Goal: Task Accomplishment & Management: Use online tool/utility

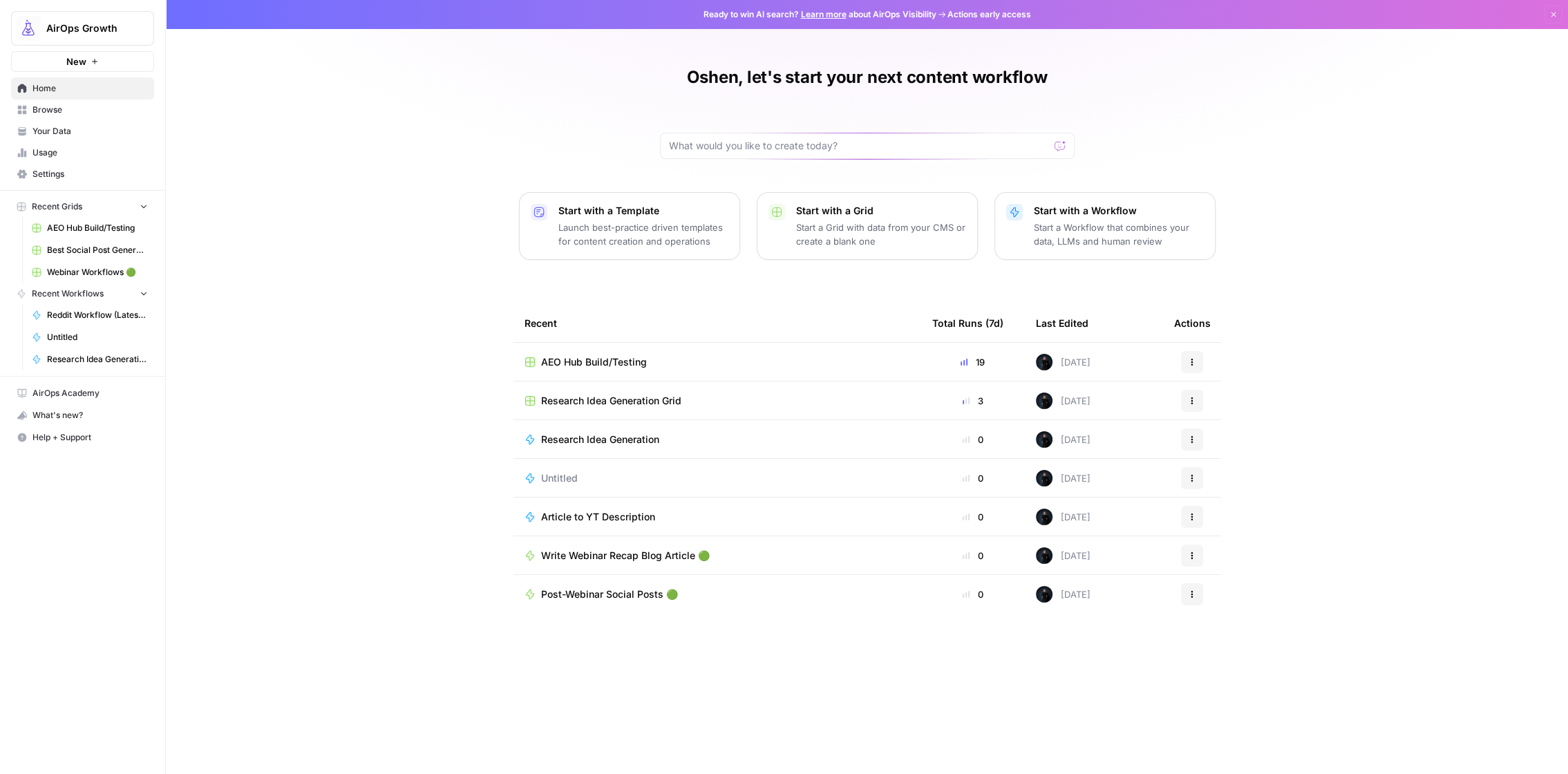
click at [35, 111] on span "Browse" at bounding box center [90, 110] width 115 height 12
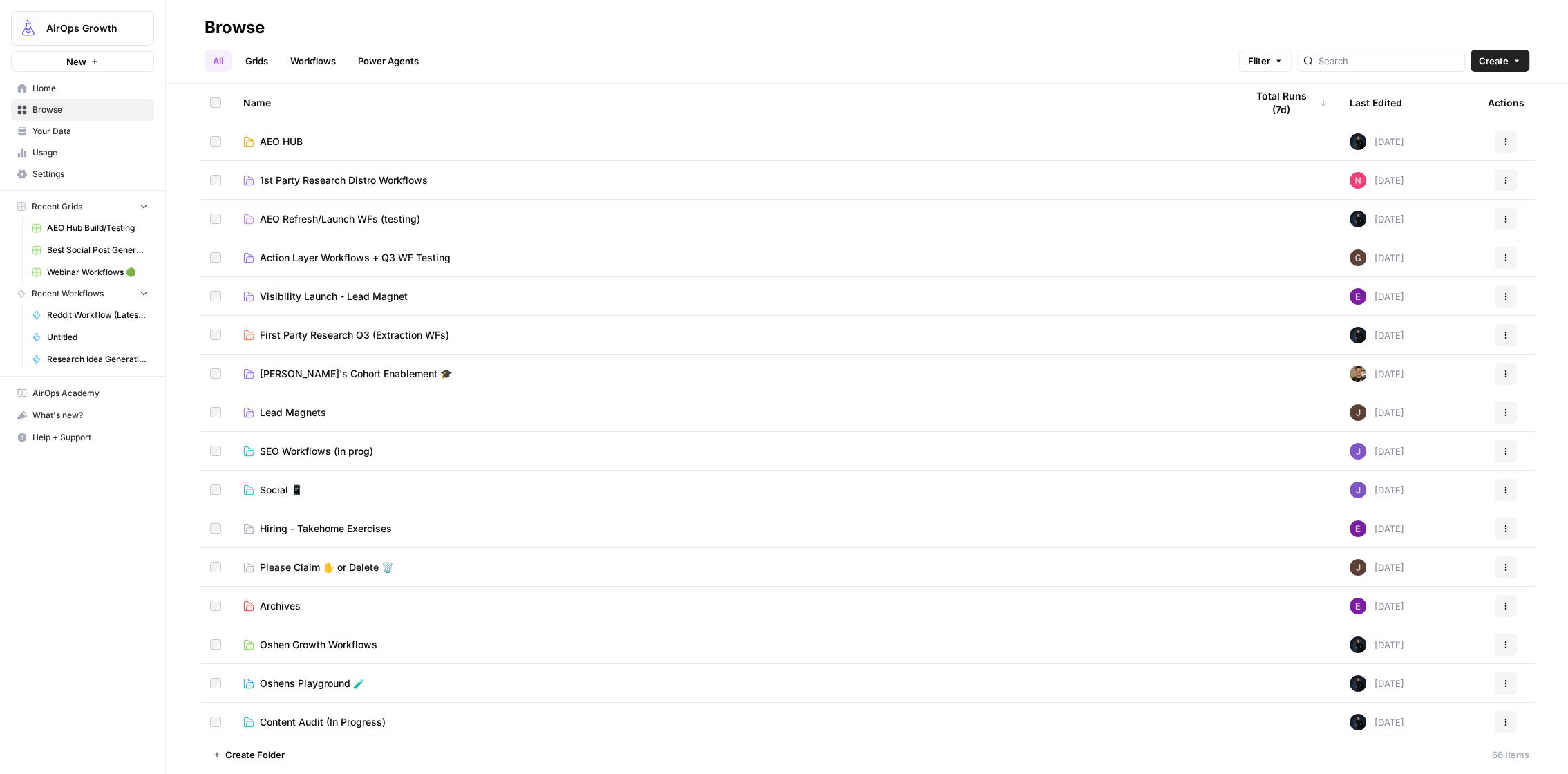
click at [379, 259] on span "Action Layer Workflows + Q3 WF Testing" at bounding box center [355, 258] width 191 height 14
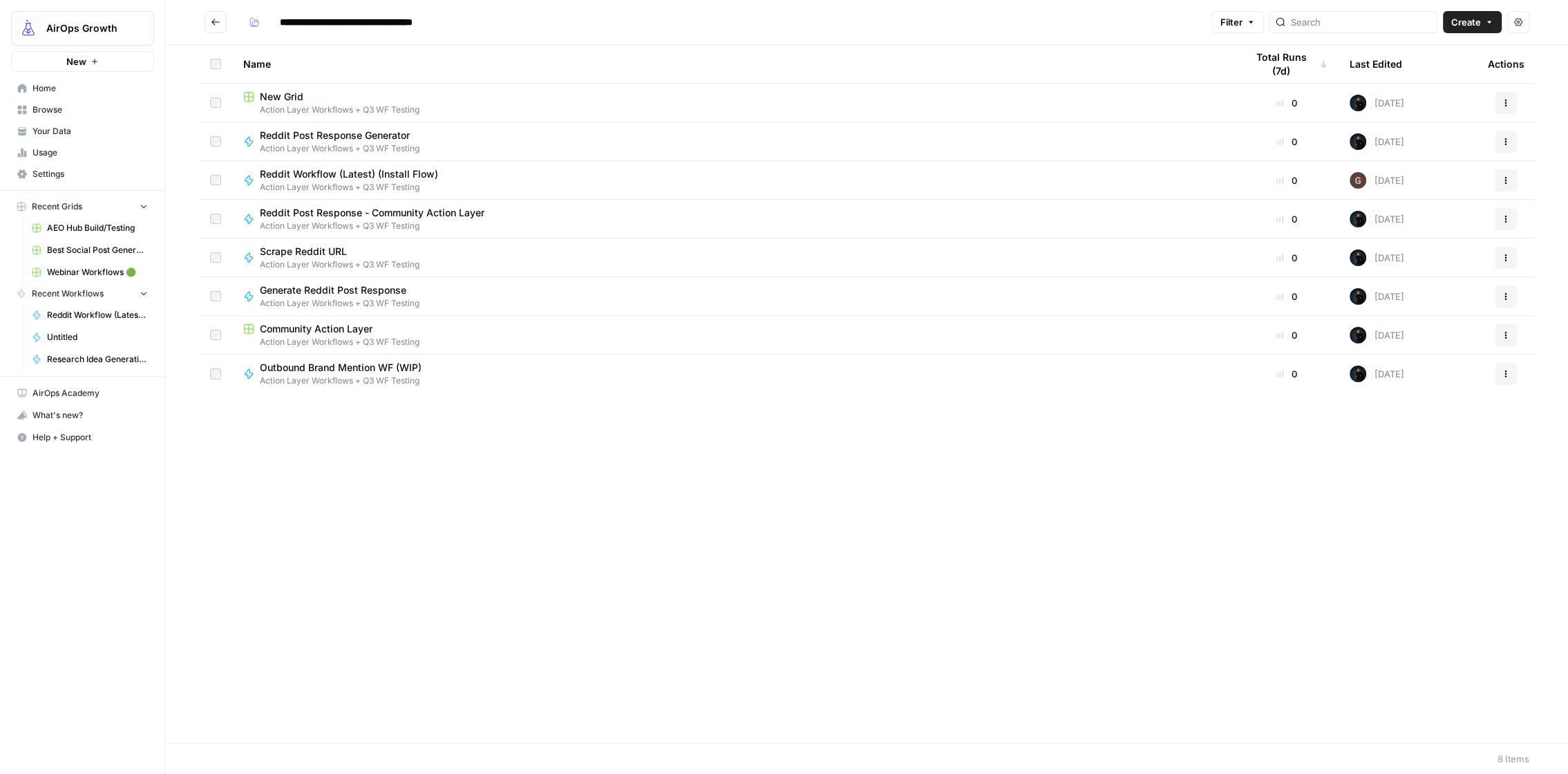
click at [310, 111] on span "Action Layer Workflows + Q3 WF Testing" at bounding box center [733, 110] width 980 height 12
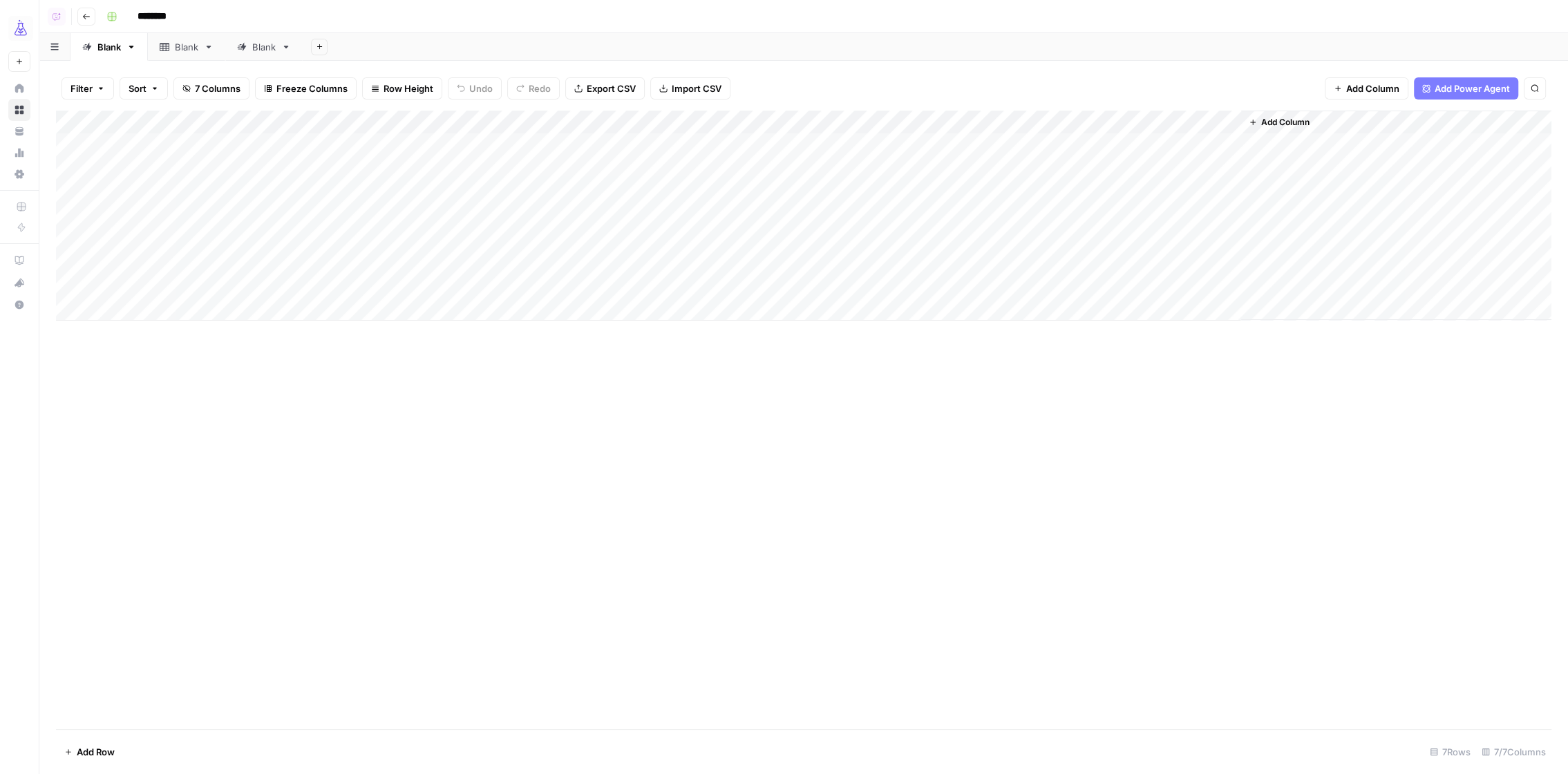
click at [321, 51] on button "Add Sheet" at bounding box center [319, 47] width 17 height 17
click at [337, 92] on span "Blank" at bounding box center [387, 95] width 102 height 14
click at [332, 50] on div "Blank" at bounding box center [341, 47] width 24 height 14
click at [366, 45] on icon "button" at bounding box center [363, 47] width 10 height 10
click at [380, 70] on div "Rename Sheet" at bounding box center [414, 74] width 87 height 14
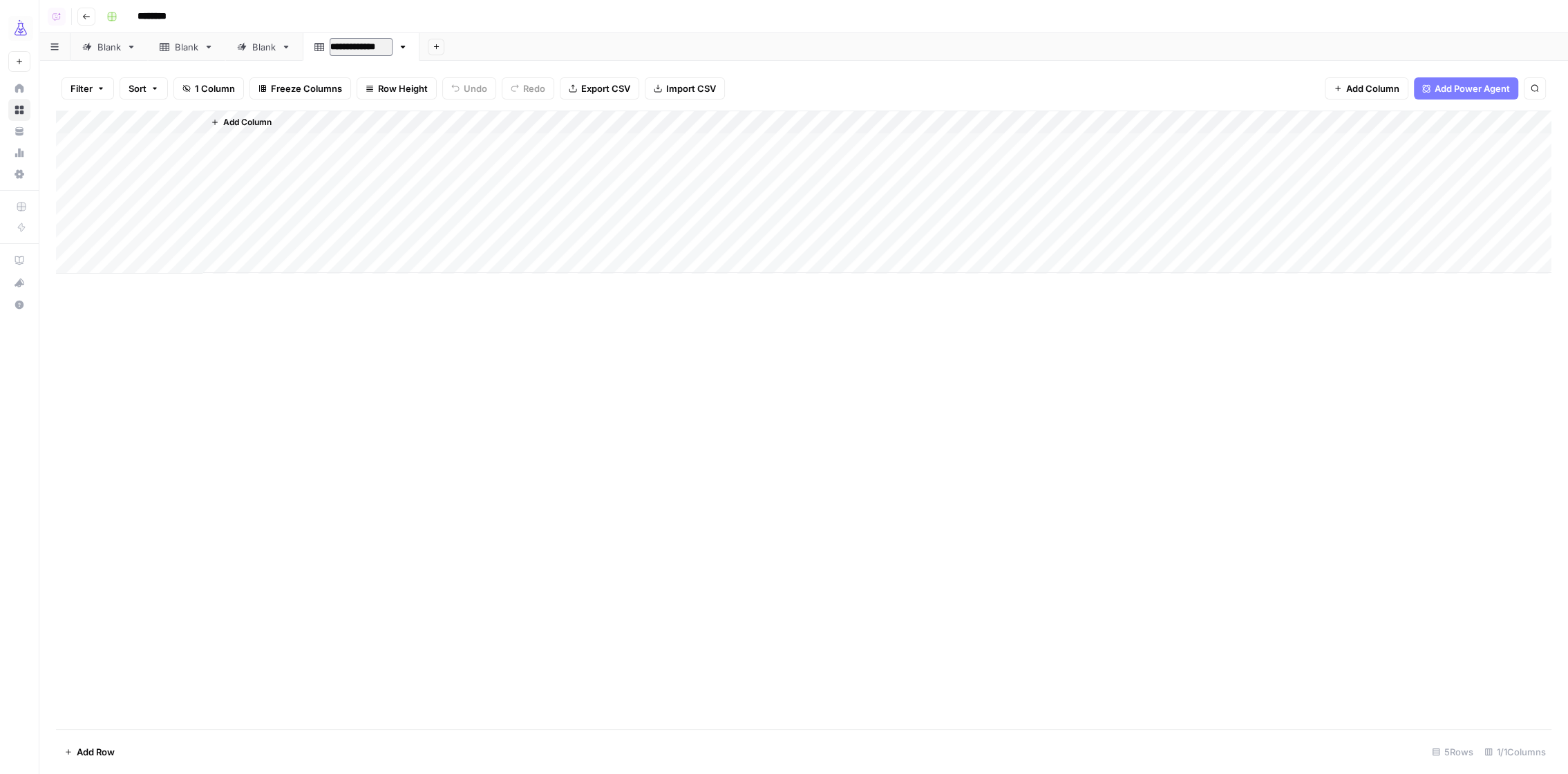
type input "**********"
click at [246, 124] on span "Add Column" at bounding box center [247, 122] width 49 height 12
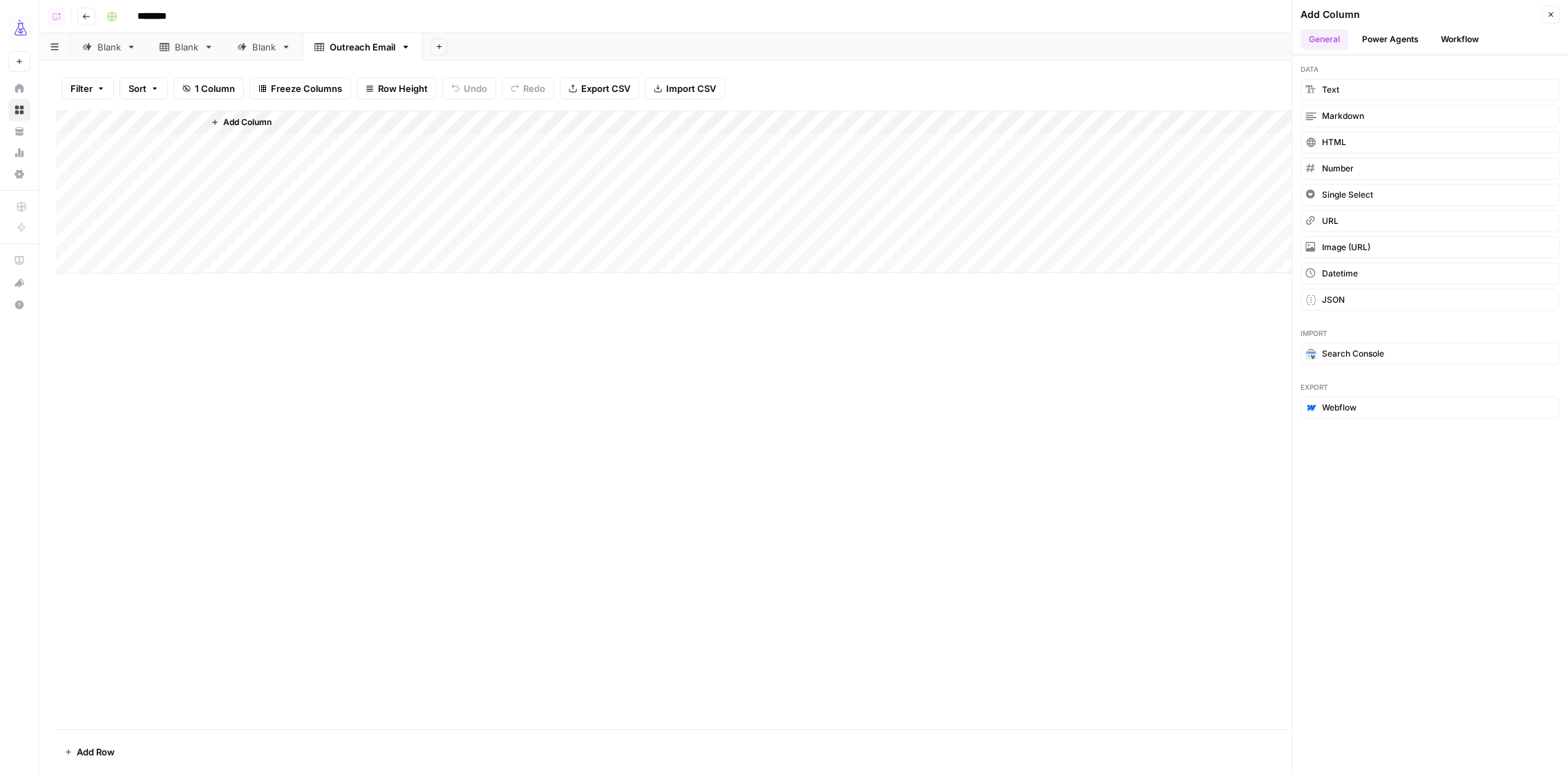
click at [1377, 37] on button "Power Agents" at bounding box center [1390, 39] width 74 height 20
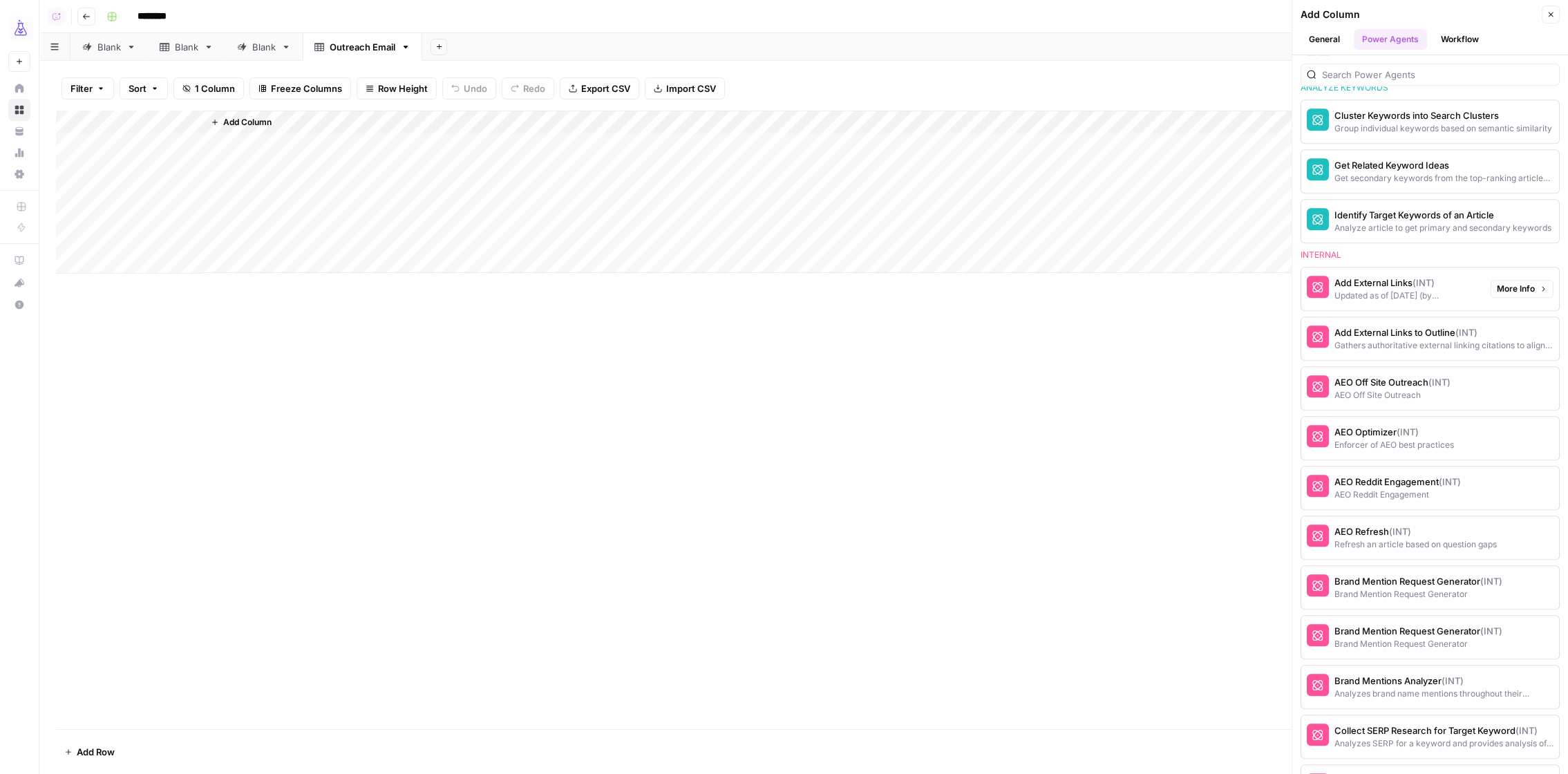
scroll to position [1121, 0]
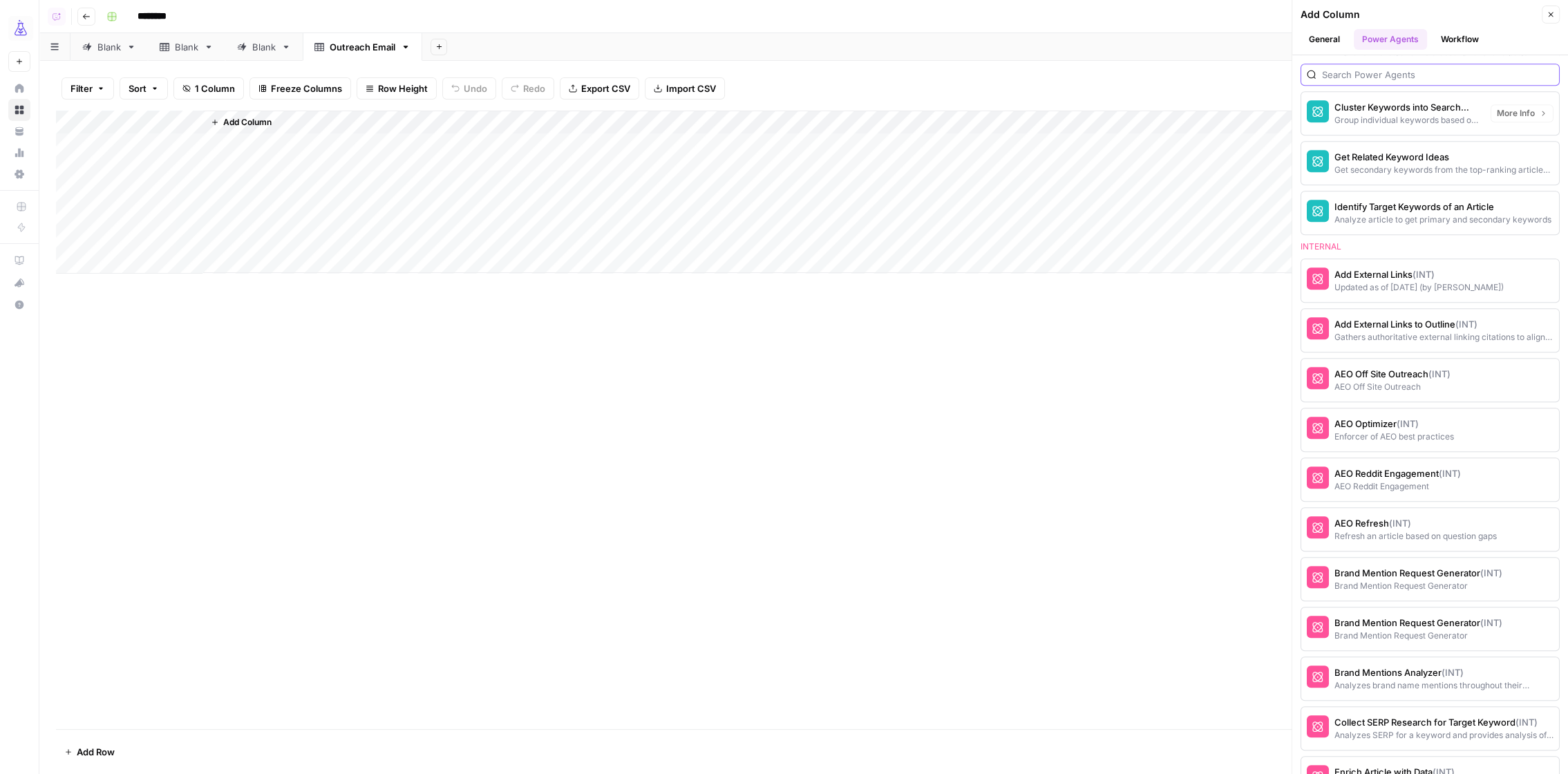
click at [1342, 71] on input "search" at bounding box center [1437, 74] width 231 height 14
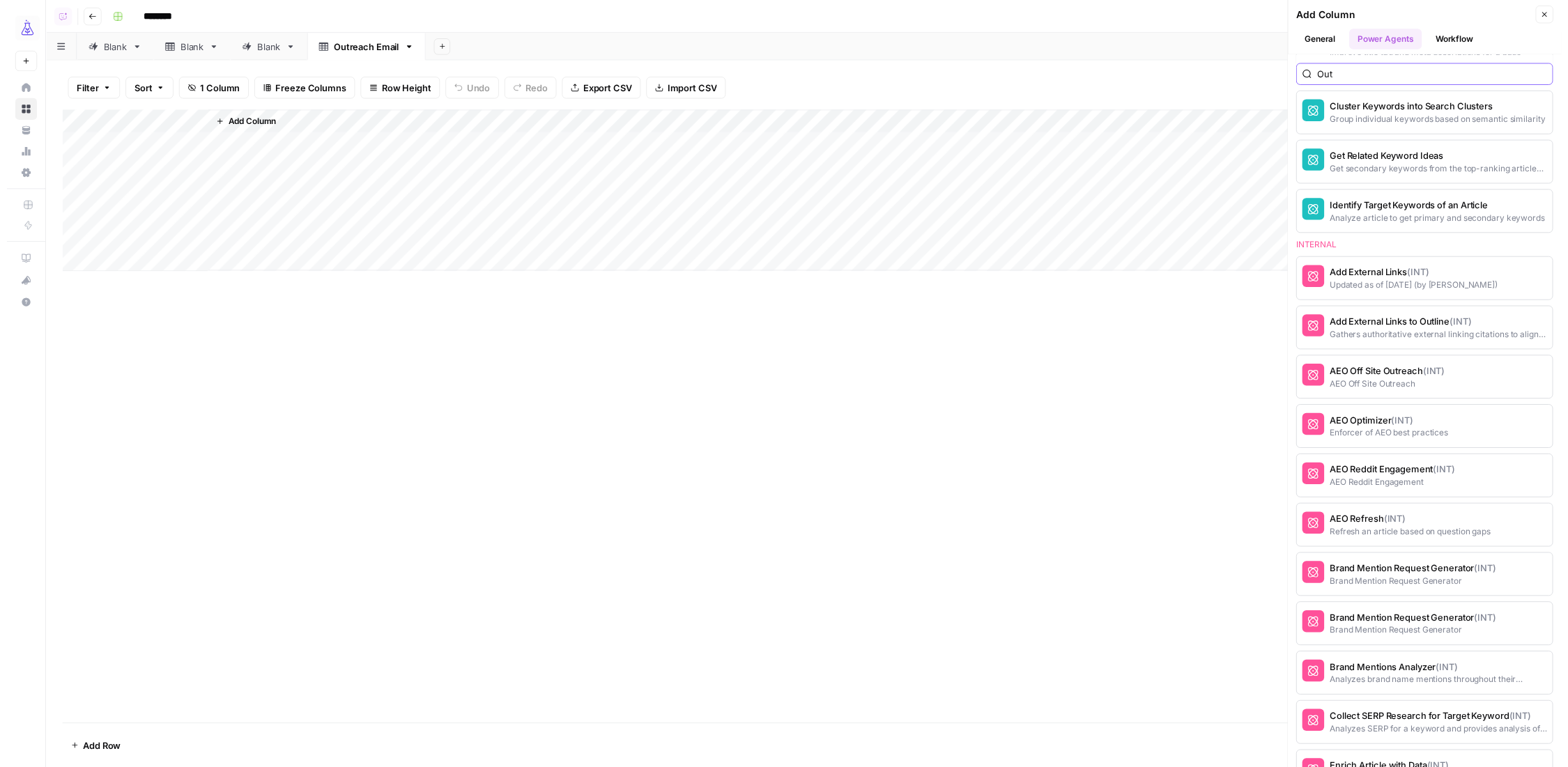
scroll to position [0, 0]
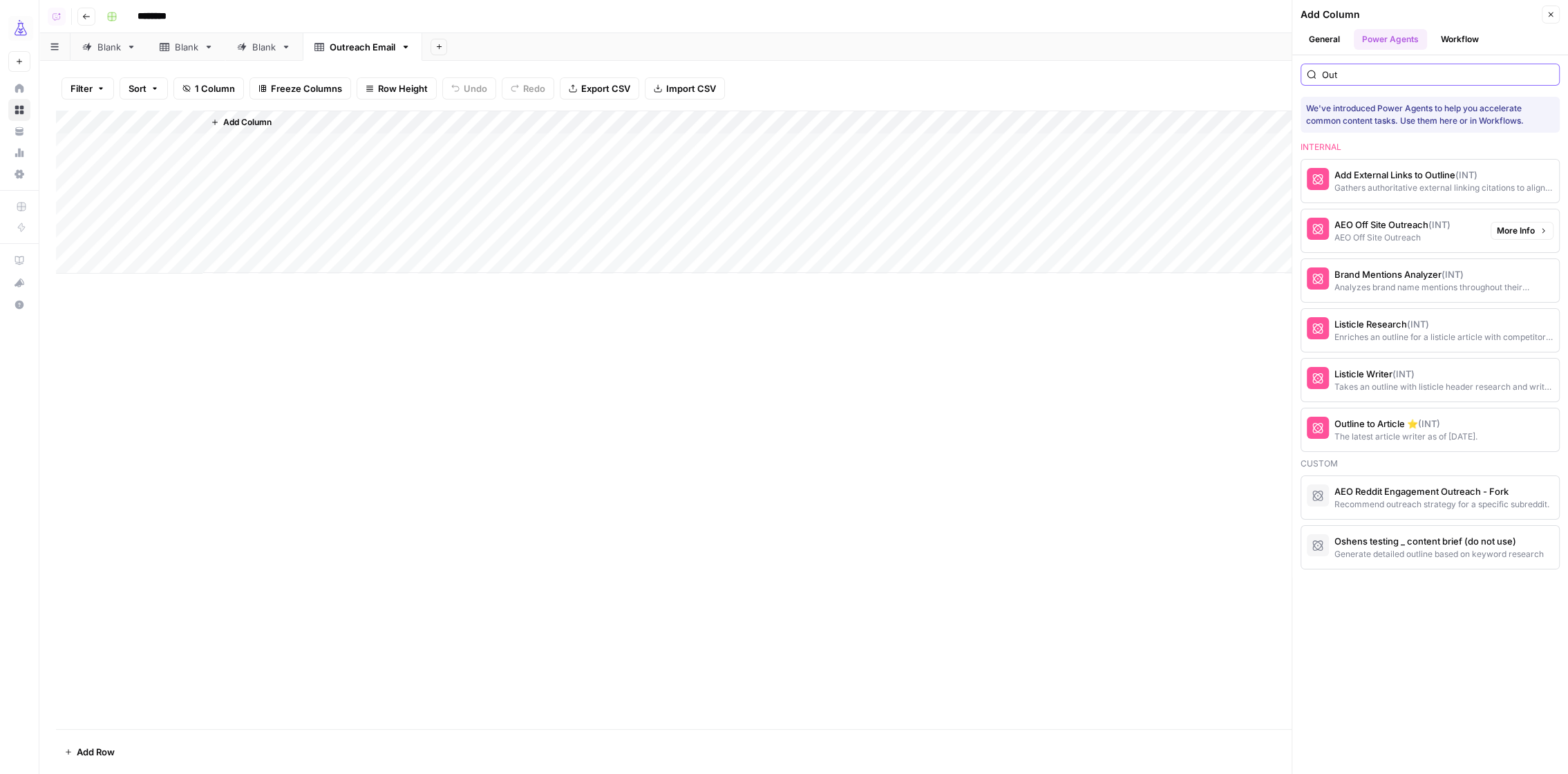
type input "Out"
click at [1411, 223] on div "AEO Off Site Outreach (INT)" at bounding box center [1392, 225] width 116 height 14
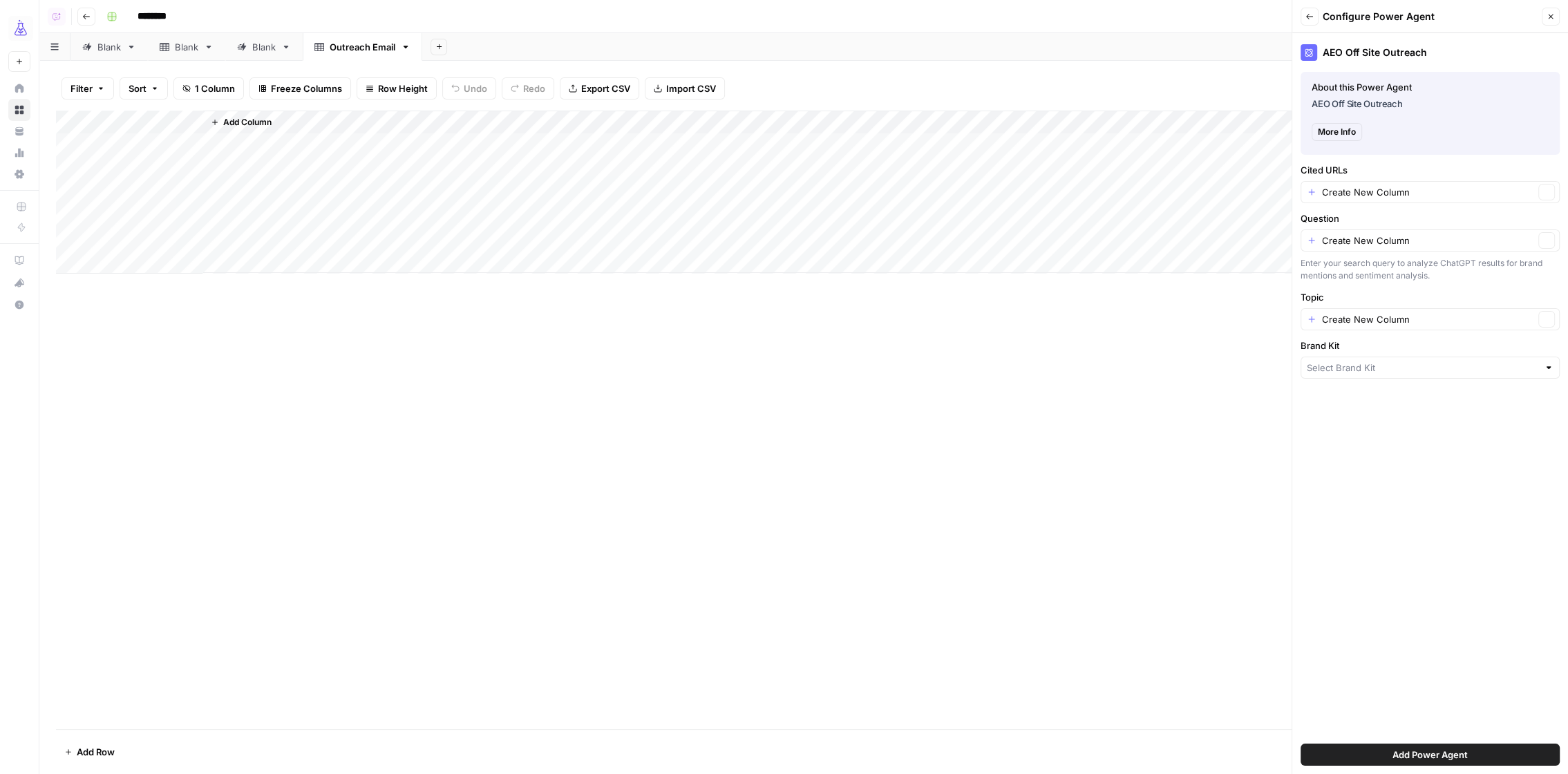
type input "AirOps (Oshens)"
click at [1311, 18] on icon "button" at bounding box center [1308, 16] width 8 height 8
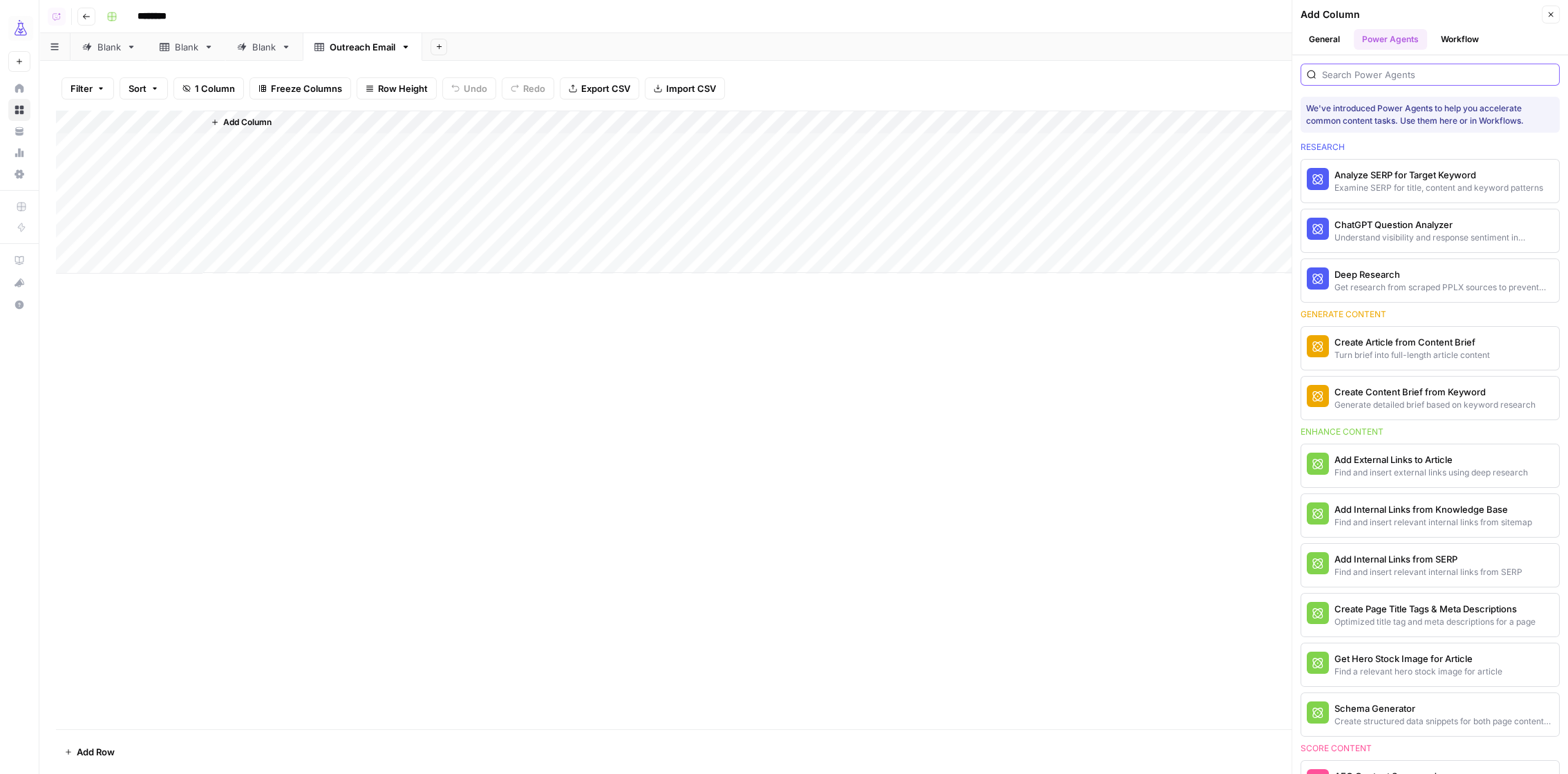
click at [1381, 74] on input "search" at bounding box center [1437, 74] width 231 height 14
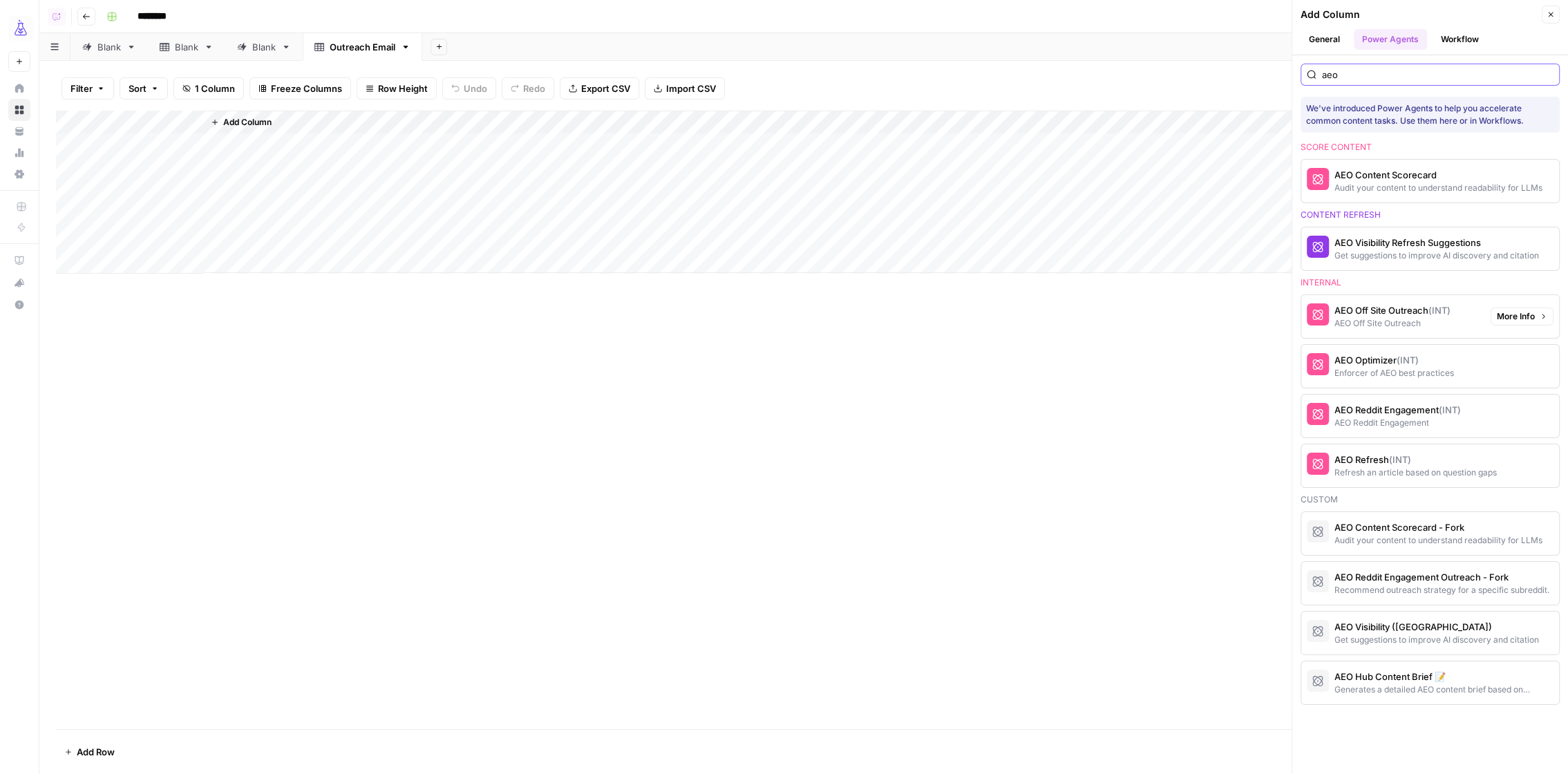
type input "aeo"
click at [1533, 312] on span "More Info" at bounding box center [1515, 317] width 38 height 12
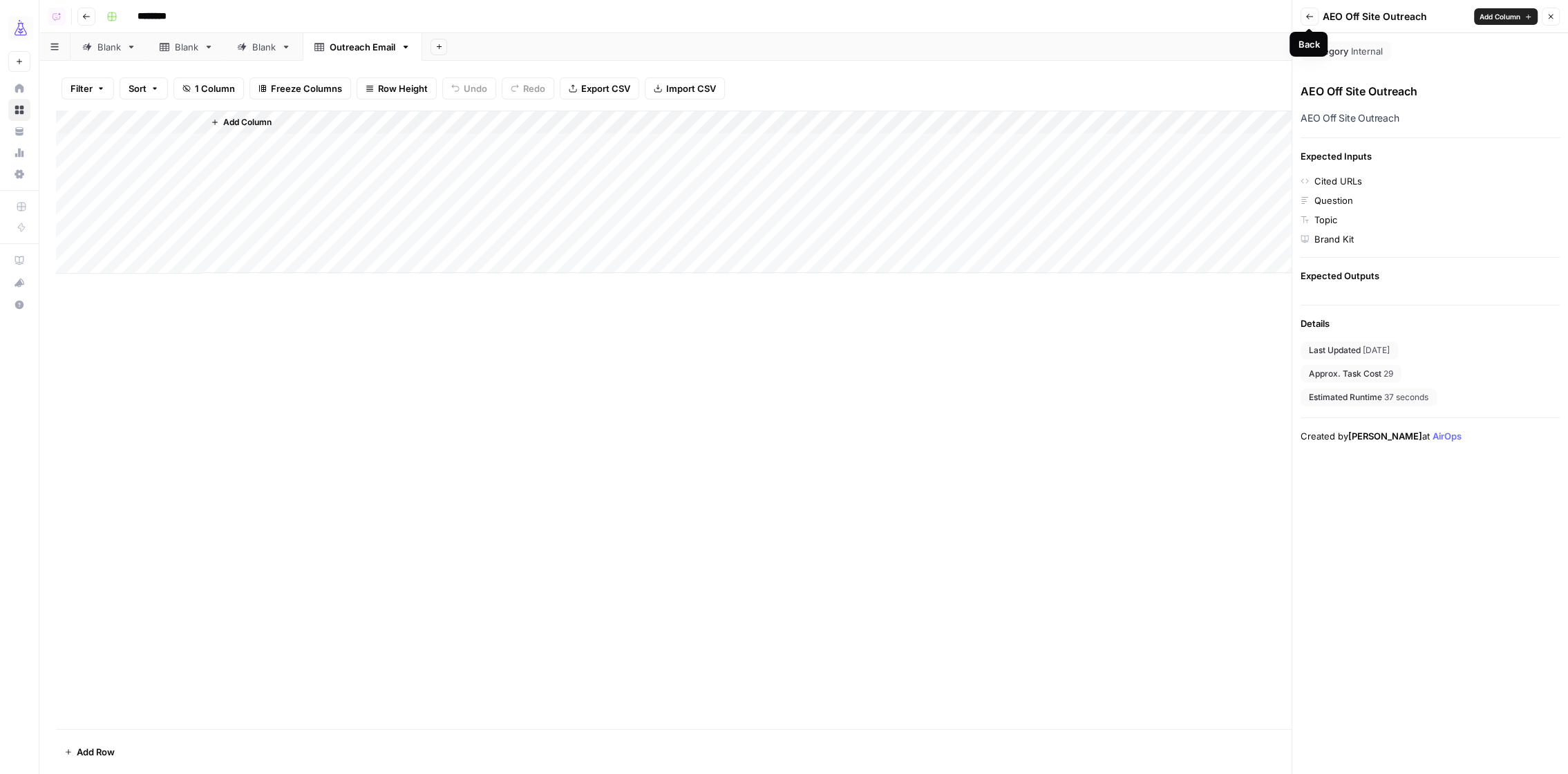
click at [1309, 18] on icon "button" at bounding box center [1308, 16] width 8 height 8
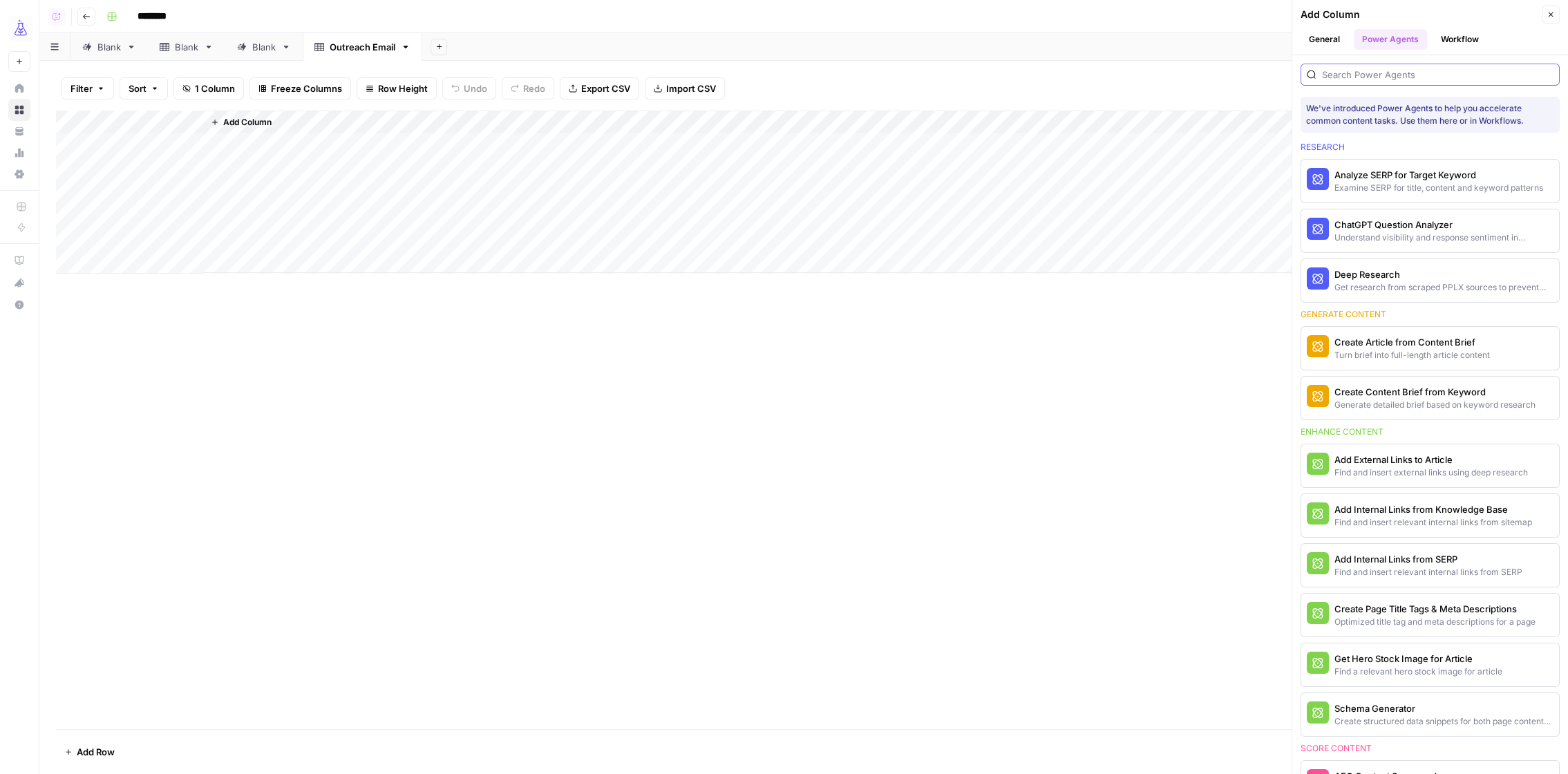
click at [1377, 74] on input "search" at bounding box center [1437, 74] width 231 height 14
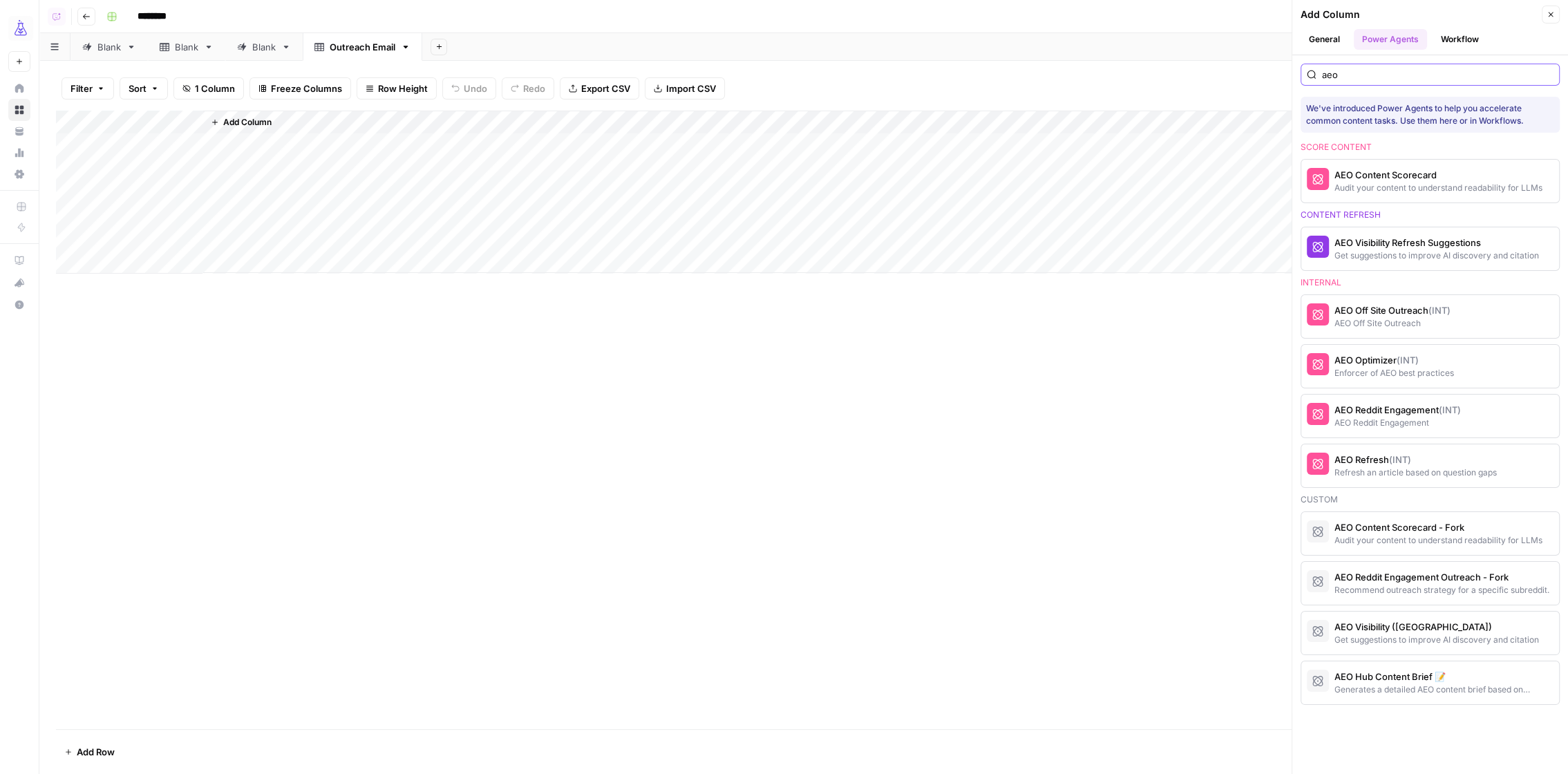
click at [1360, 68] on input "aeo" at bounding box center [1437, 74] width 231 height 14
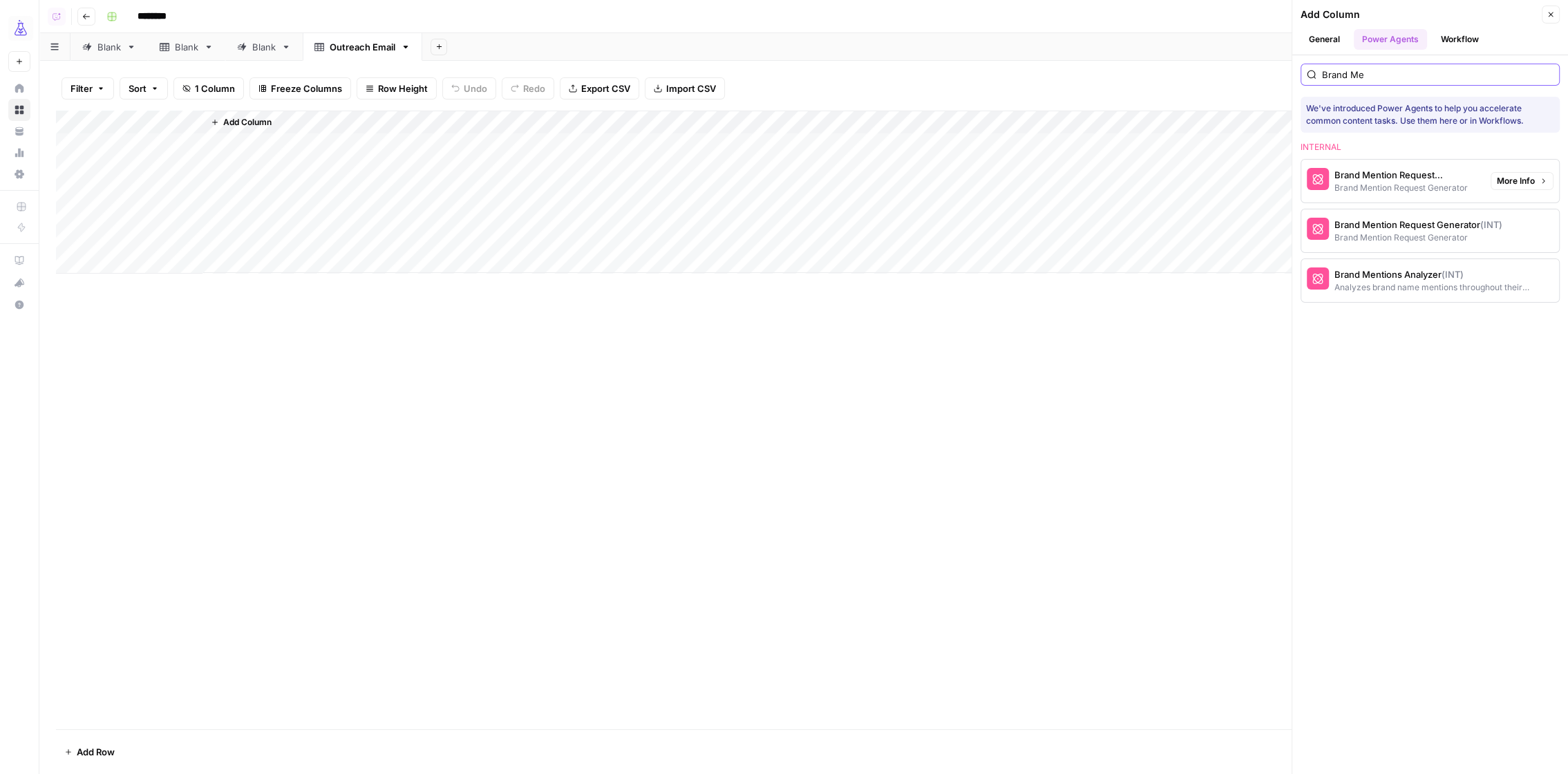
type input "Brand Me"
click at [1525, 182] on span "More Info" at bounding box center [1515, 181] width 38 height 12
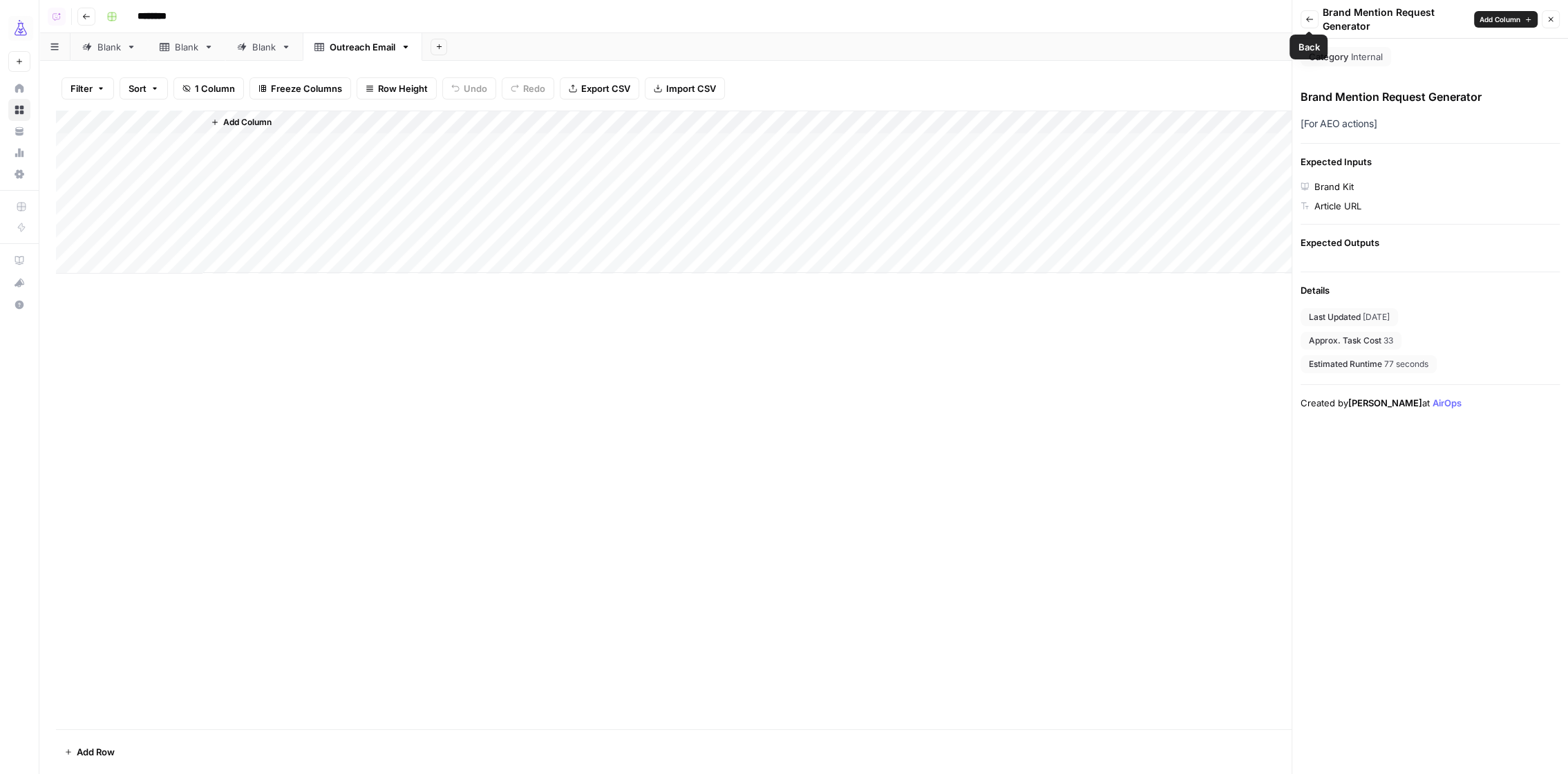
drag, startPoint x: 1307, startPoint y: 17, endPoint x: 1309, endPoint y: 24, distance: 7.3
click at [1307, 17] on icon "button" at bounding box center [1308, 19] width 8 height 8
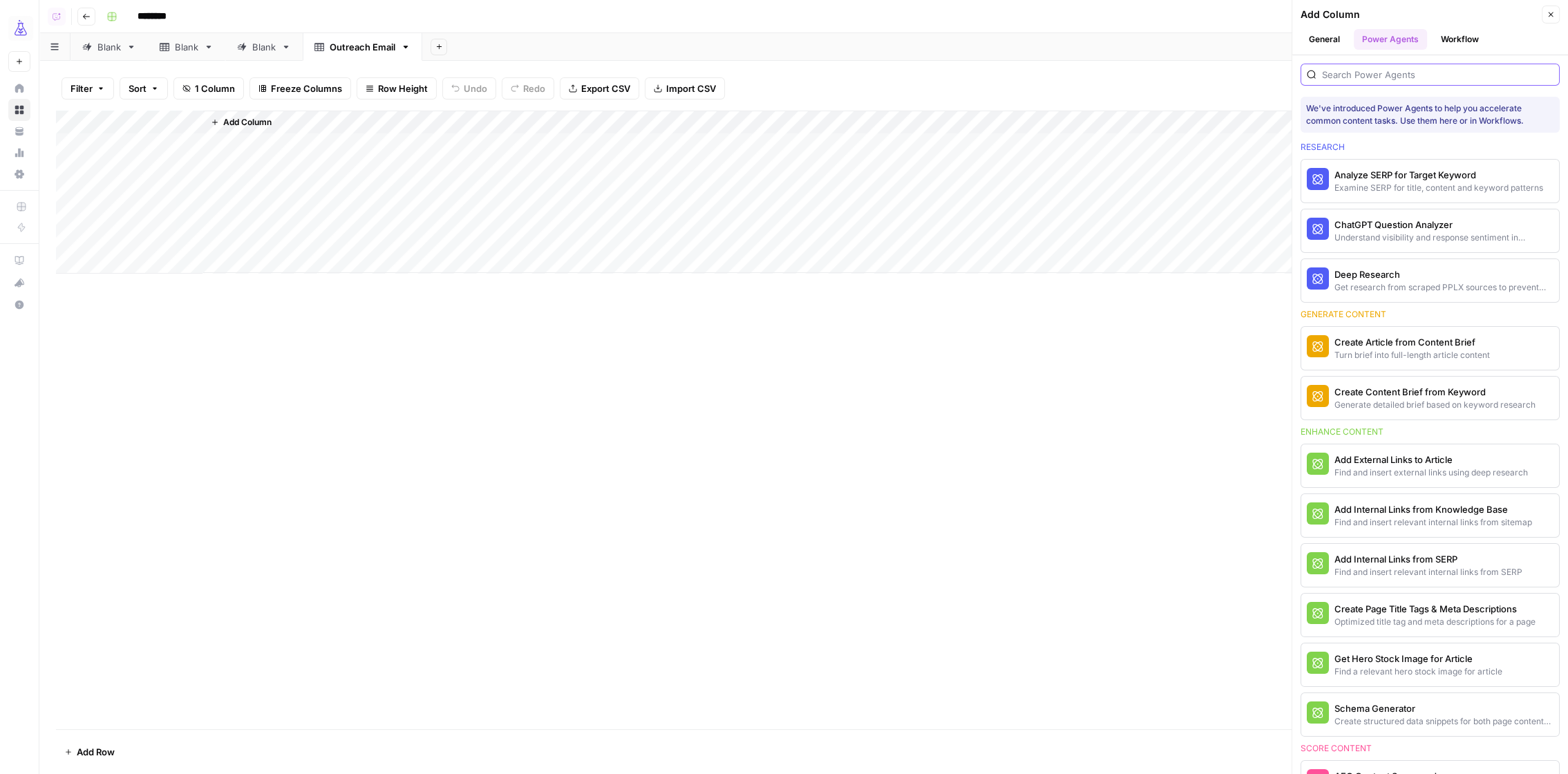
click at [1409, 69] on input "search" at bounding box center [1437, 74] width 231 height 14
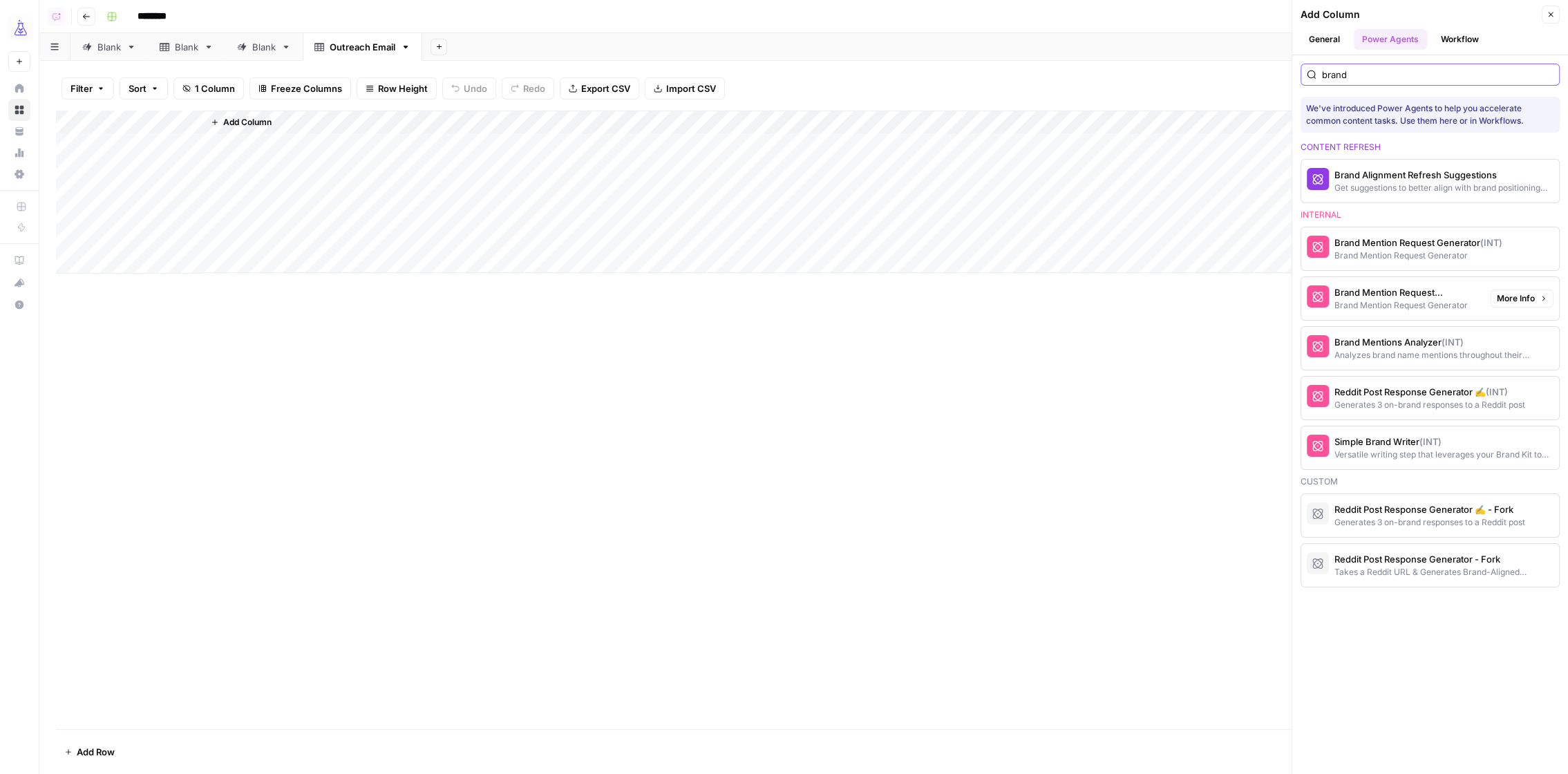
type input "brand"
click at [1521, 294] on span "More Info" at bounding box center [1515, 299] width 38 height 12
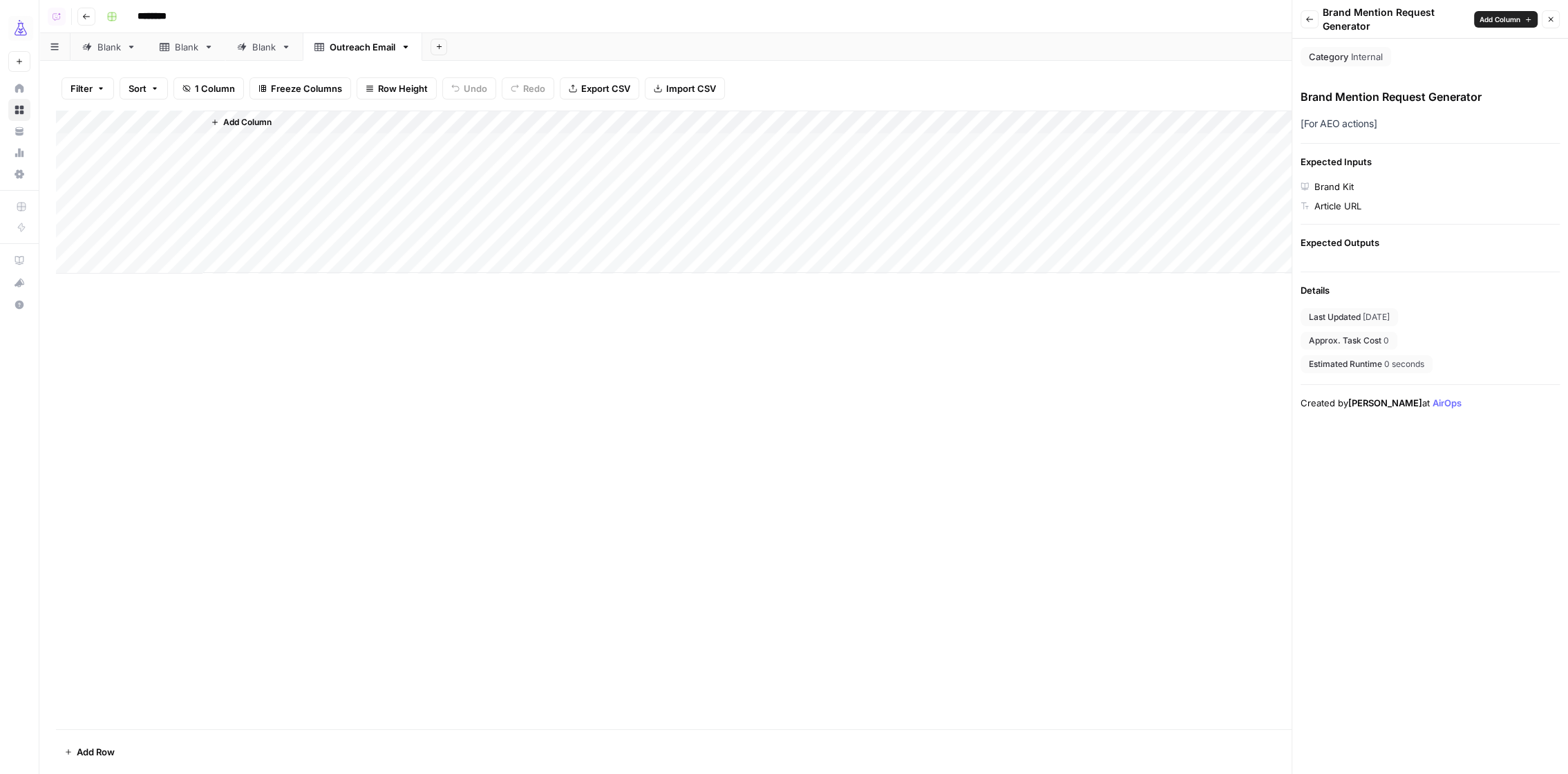
click at [1317, 20] on div "Back Brand Mention Request Generator Add Column Close" at bounding box center [1430, 19] width 259 height 27
click at [1307, 17] on icon "button" at bounding box center [1309, 20] width 7 height 5
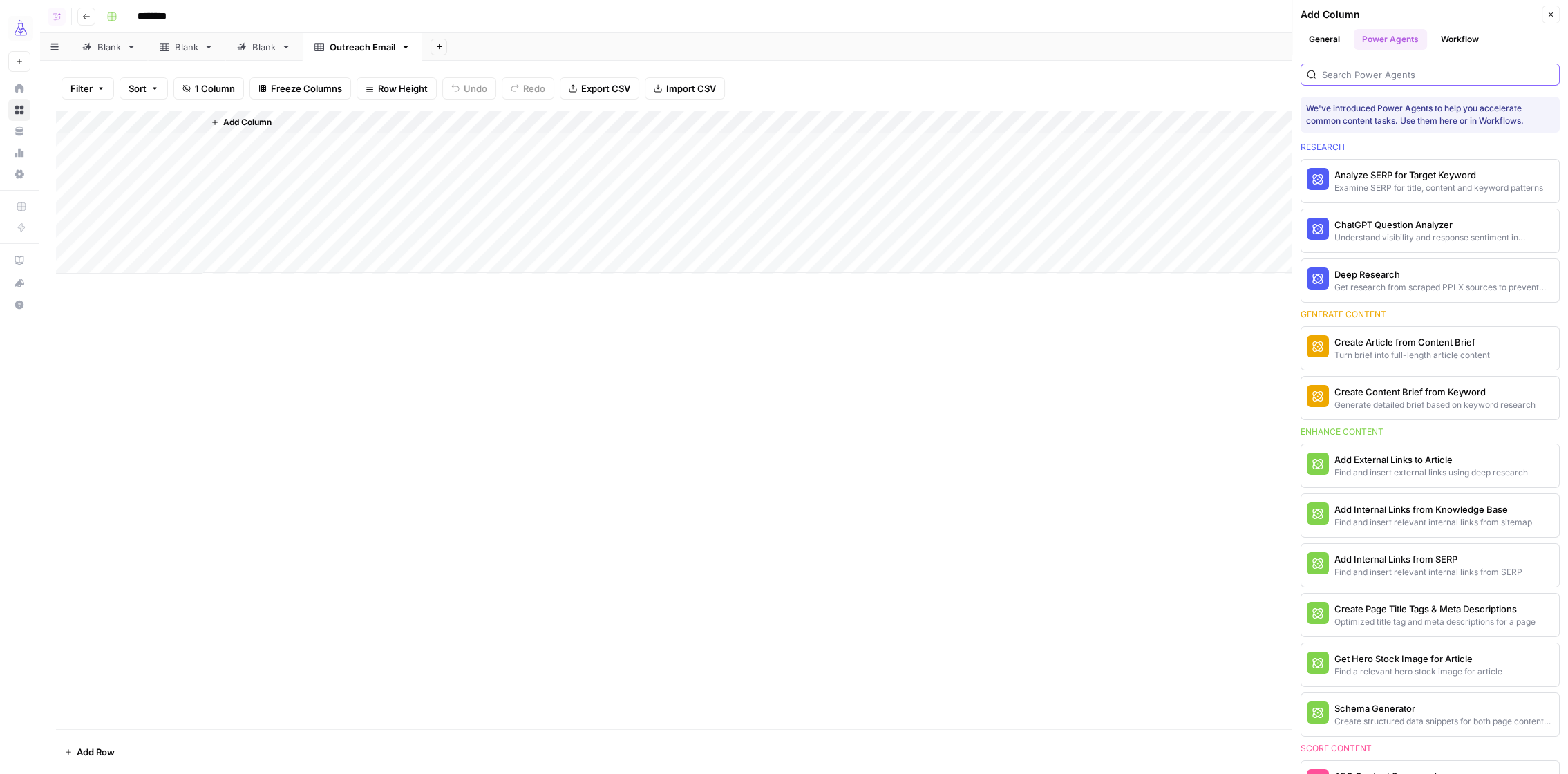
click at [1354, 77] on input "search" at bounding box center [1437, 74] width 231 height 14
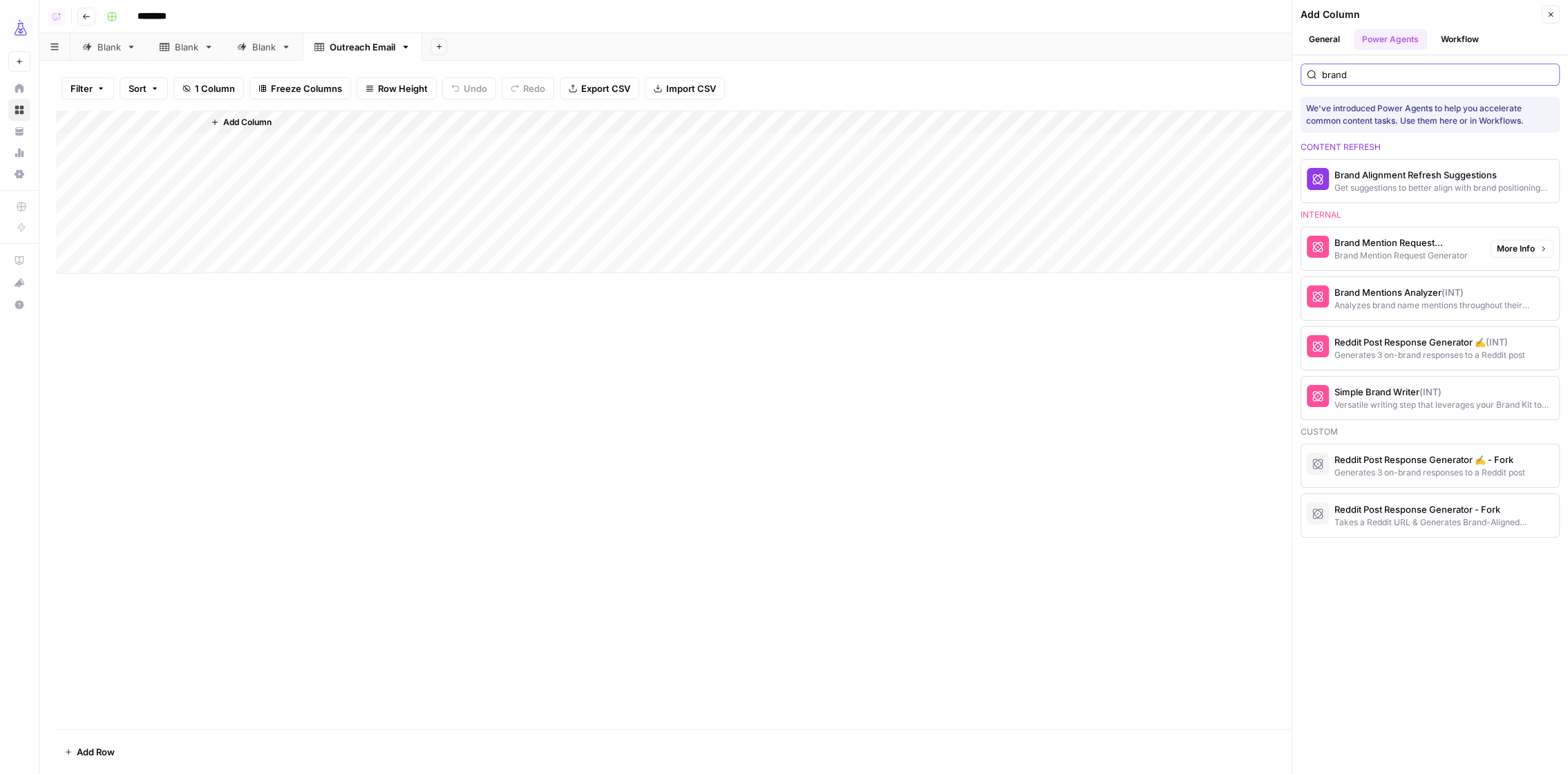
type input "brand"
click at [1431, 246] on div "Brand Mention Request Generator (INT)" at bounding box center [1407, 243] width 145 height 14
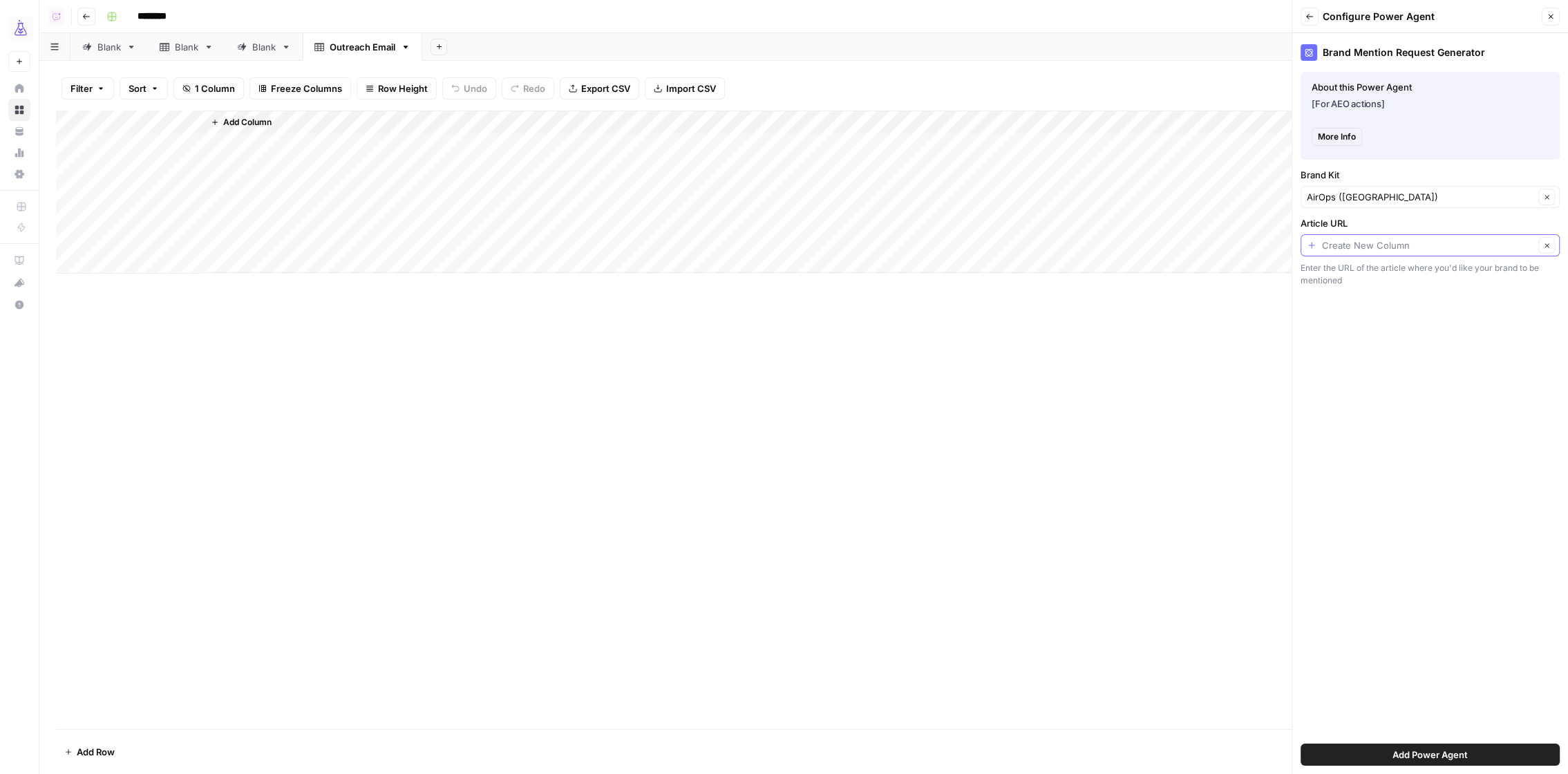
click at [1333, 245] on input "Article URL" at bounding box center [1427, 246] width 212 height 14
click at [1326, 324] on span "Title" at bounding box center [1426, 320] width 230 height 14
type input "Title"
click at [1446, 754] on span "Add Power Agent" at bounding box center [1430, 754] width 75 height 14
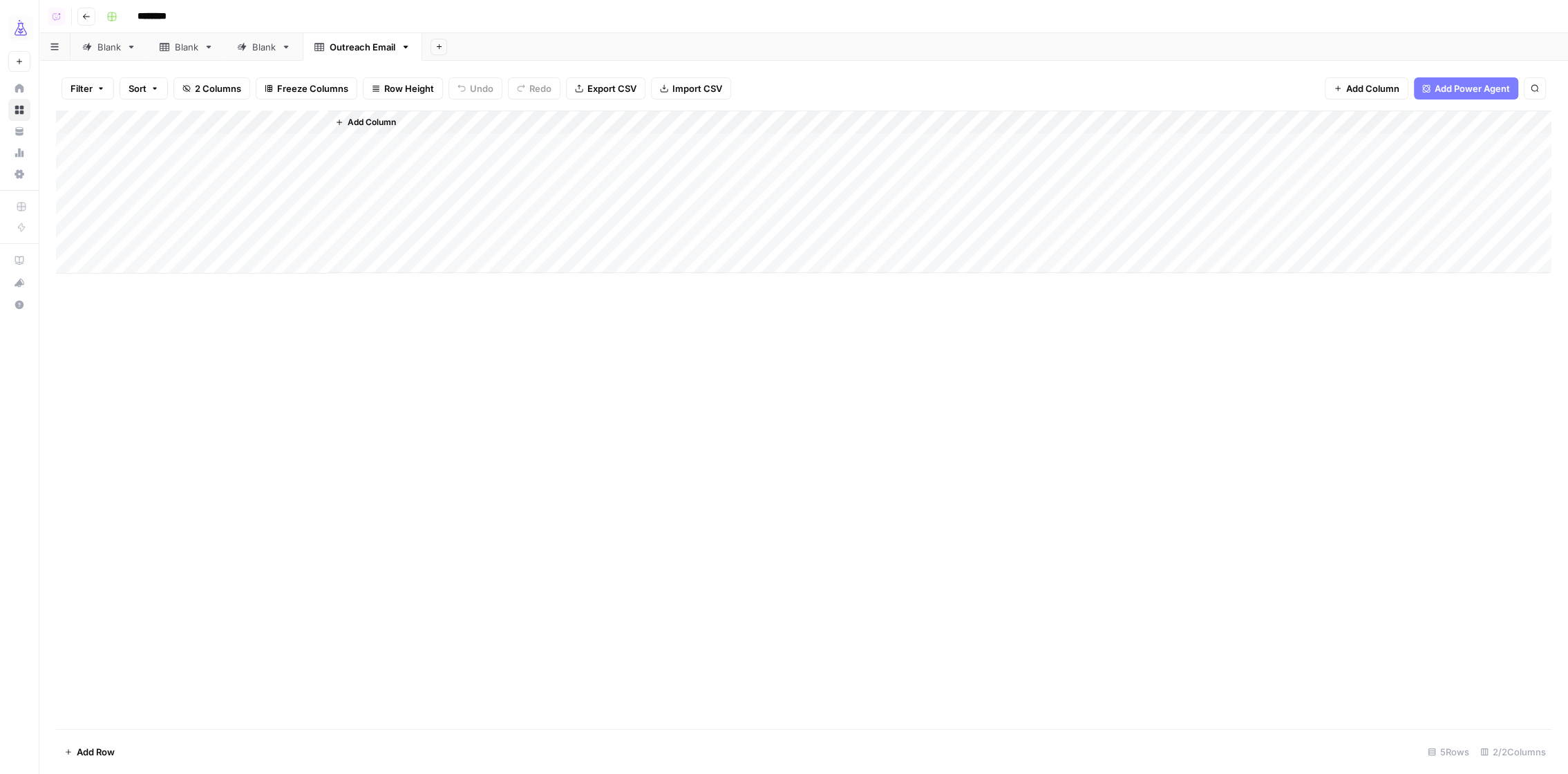
click at [125, 127] on div "Add Column" at bounding box center [803, 192] width 1495 height 163
click at [129, 157] on input "Title" at bounding box center [160, 156] width 140 height 14
type input "url"
click at [511, 420] on div "Add Column" at bounding box center [803, 420] width 1495 height 619
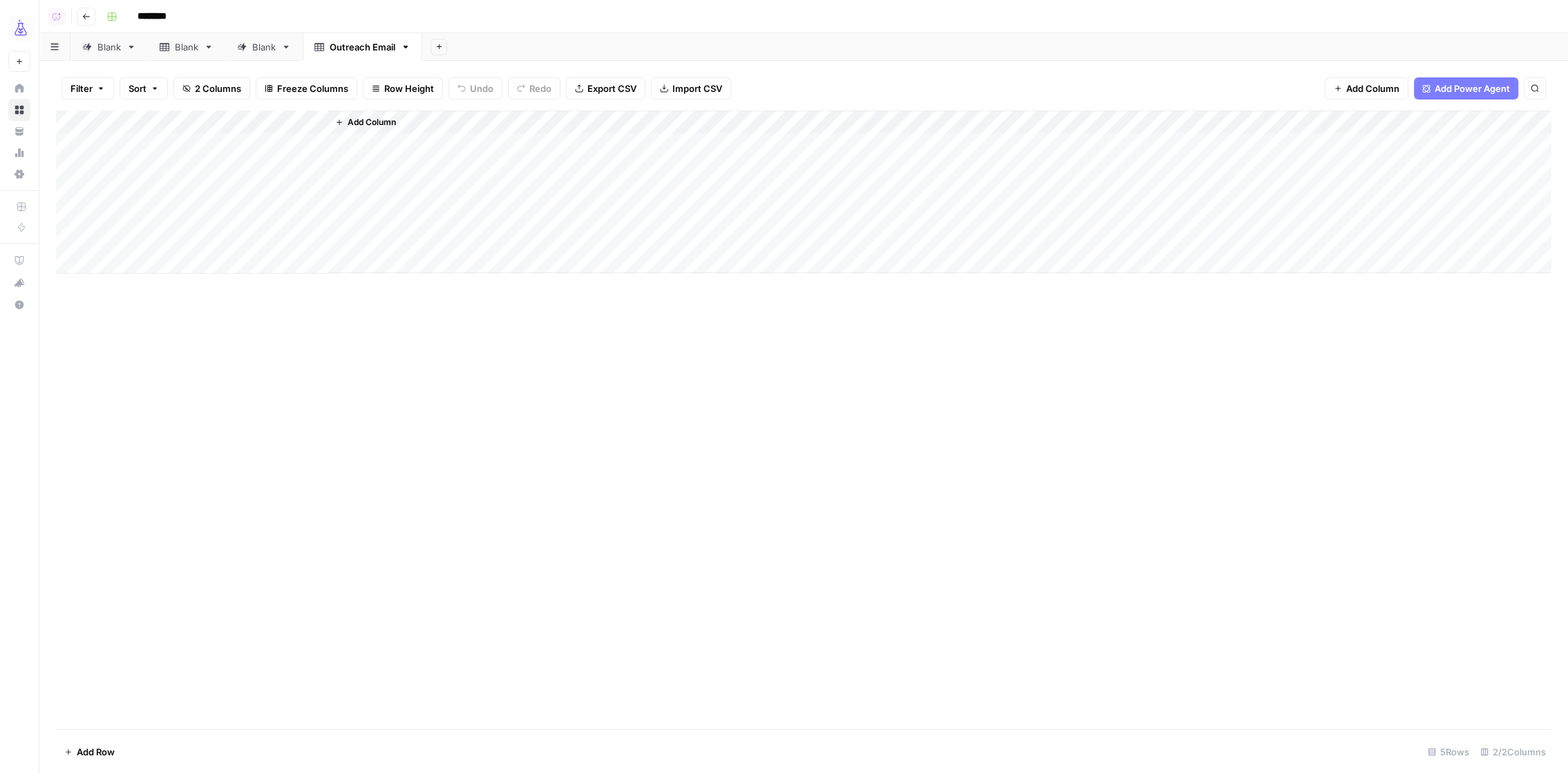
click at [410, 339] on div "Add Column" at bounding box center [803, 420] width 1495 height 619
click at [121, 145] on div "Add Column" at bounding box center [803, 192] width 1495 height 163
click at [261, 148] on div "Add Column" at bounding box center [803, 192] width 1495 height 163
click at [295, 144] on div "Add Column" at bounding box center [803, 192] width 1495 height 163
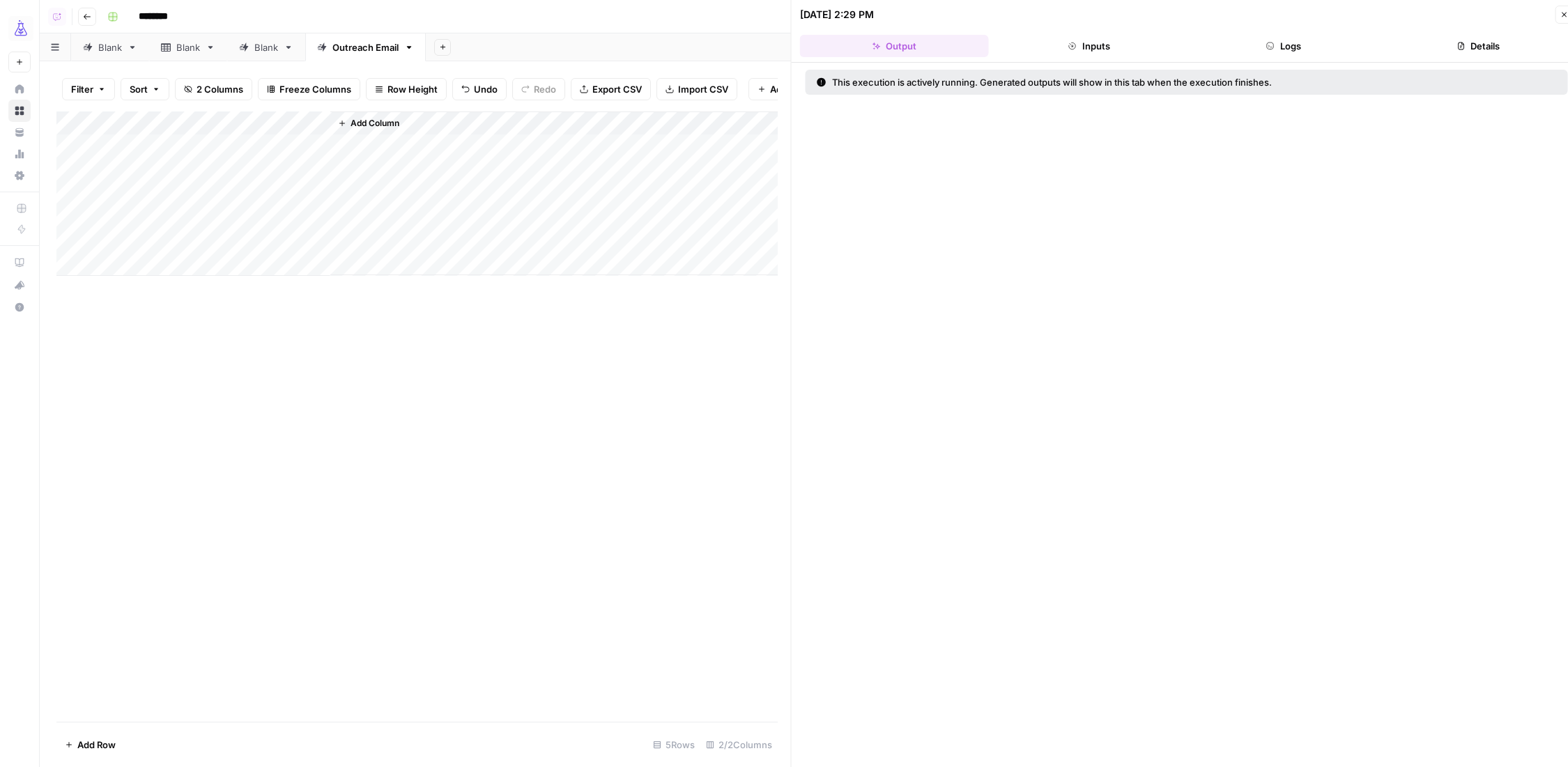
click at [1270, 38] on button "Logs" at bounding box center [1283, 46] width 189 height 22
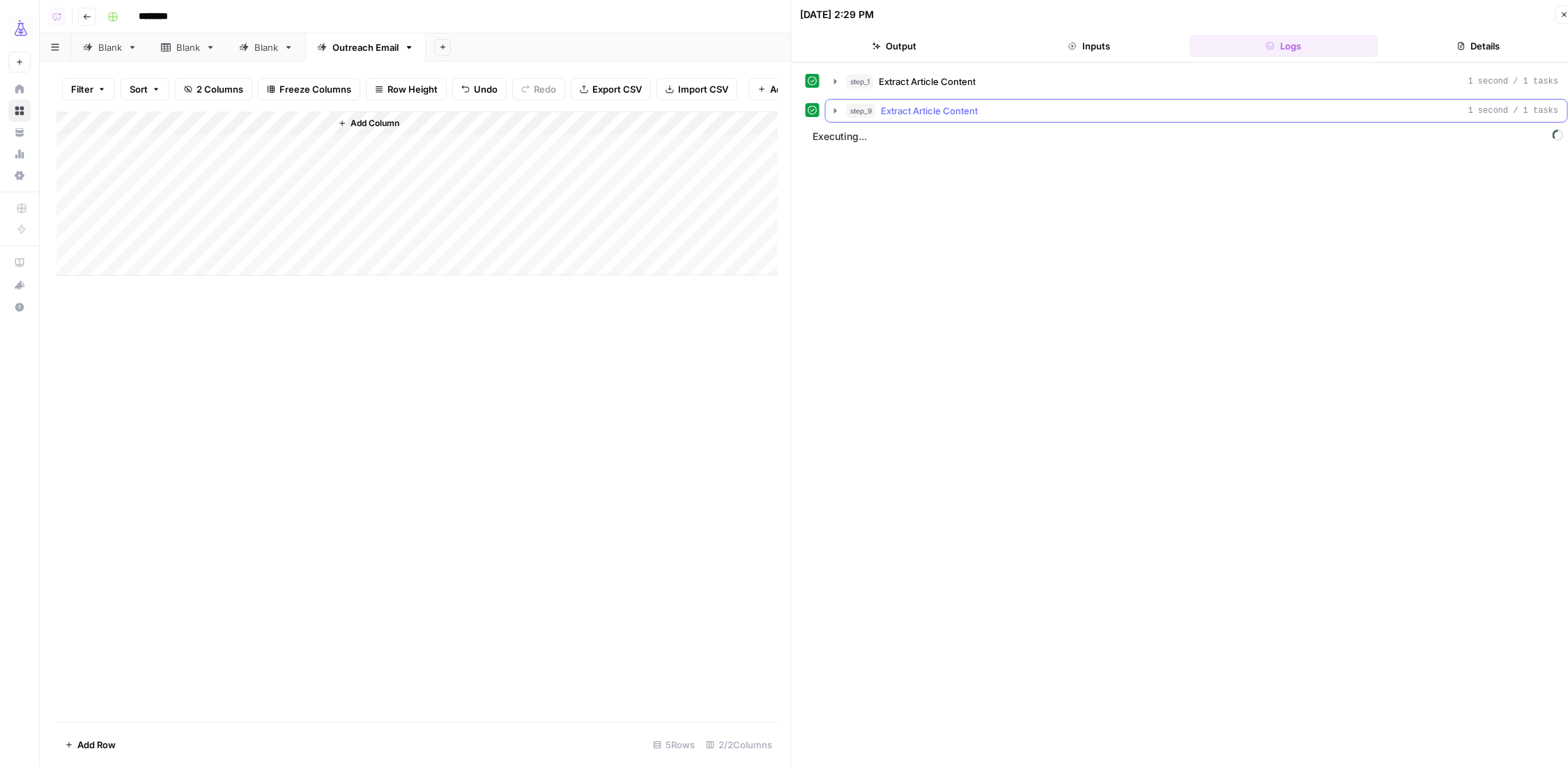
click at [830, 105] on icon "button" at bounding box center [835, 111] width 11 height 11
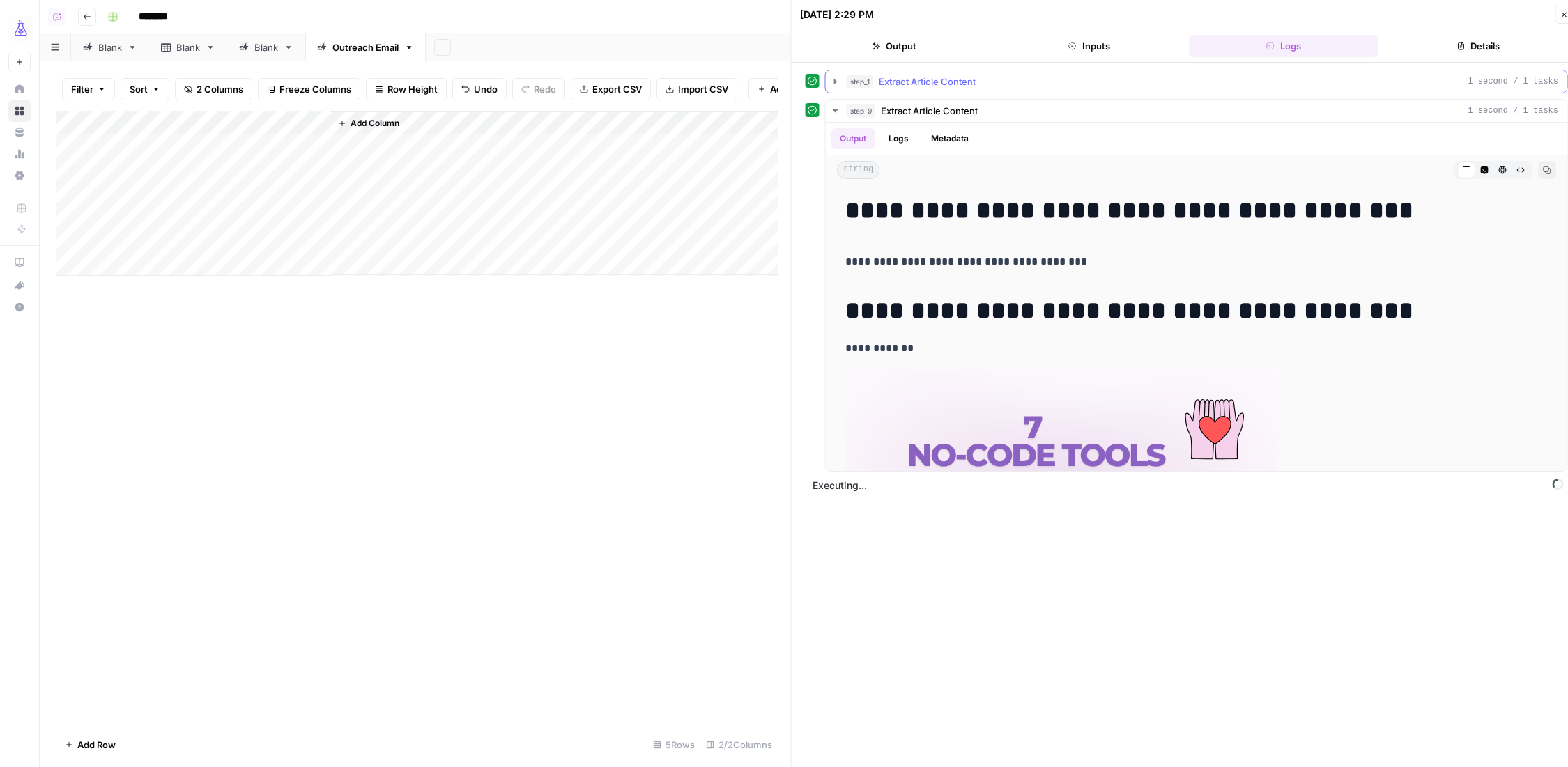
click at [839, 81] on icon "button" at bounding box center [835, 81] width 11 height 11
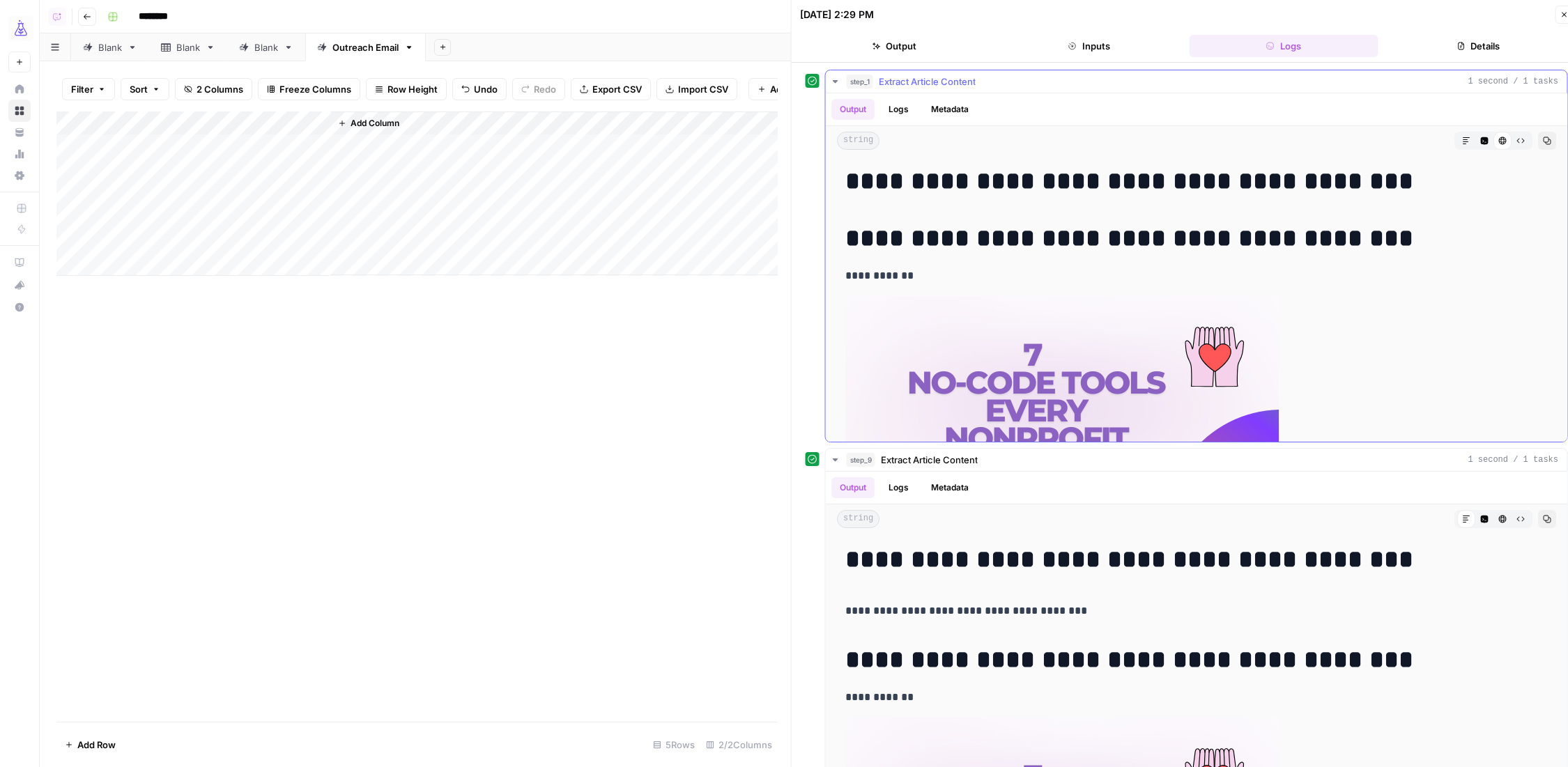
click at [839, 81] on icon "button" at bounding box center [835, 81] width 11 height 11
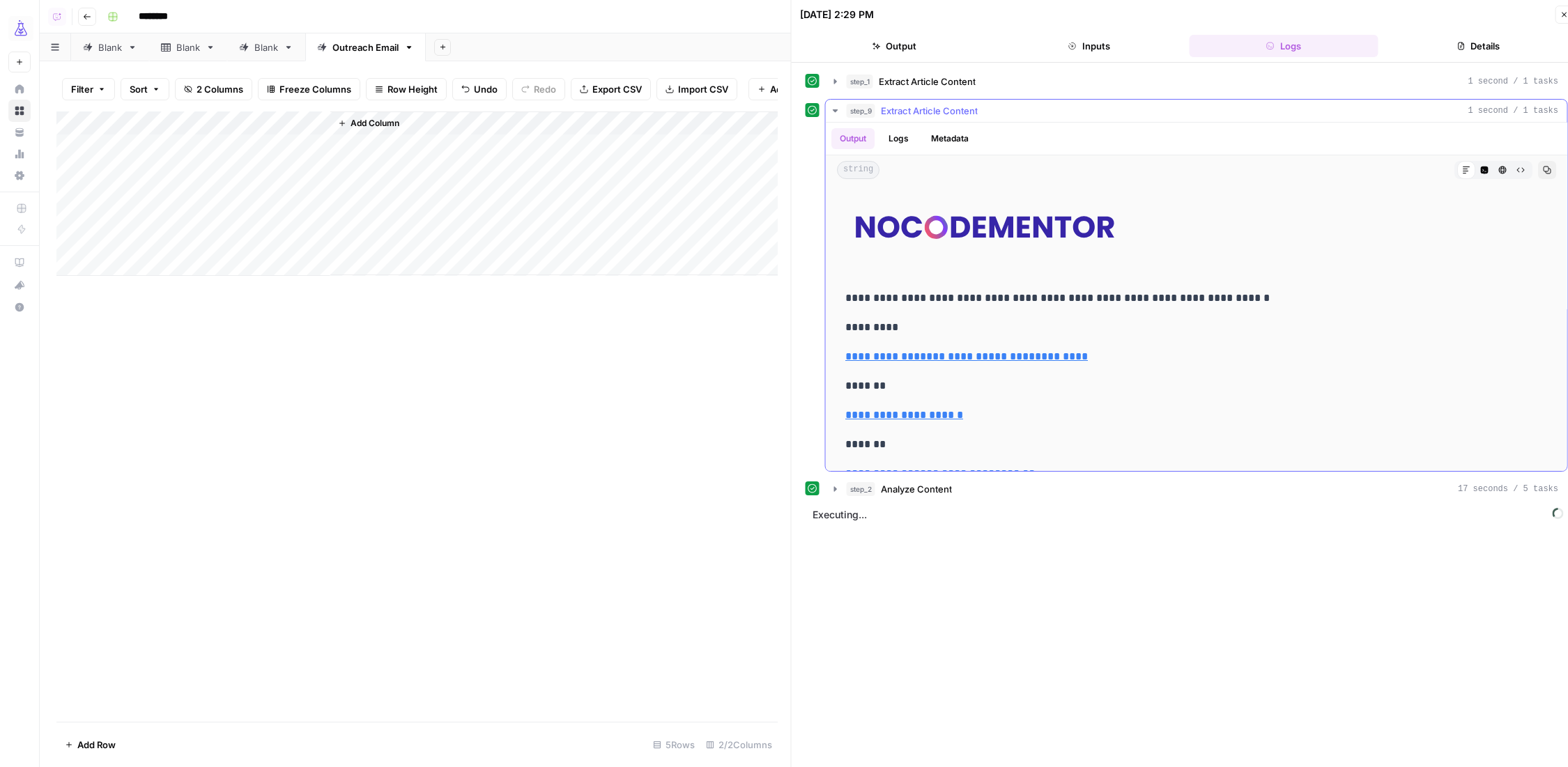
scroll to position [13, 0]
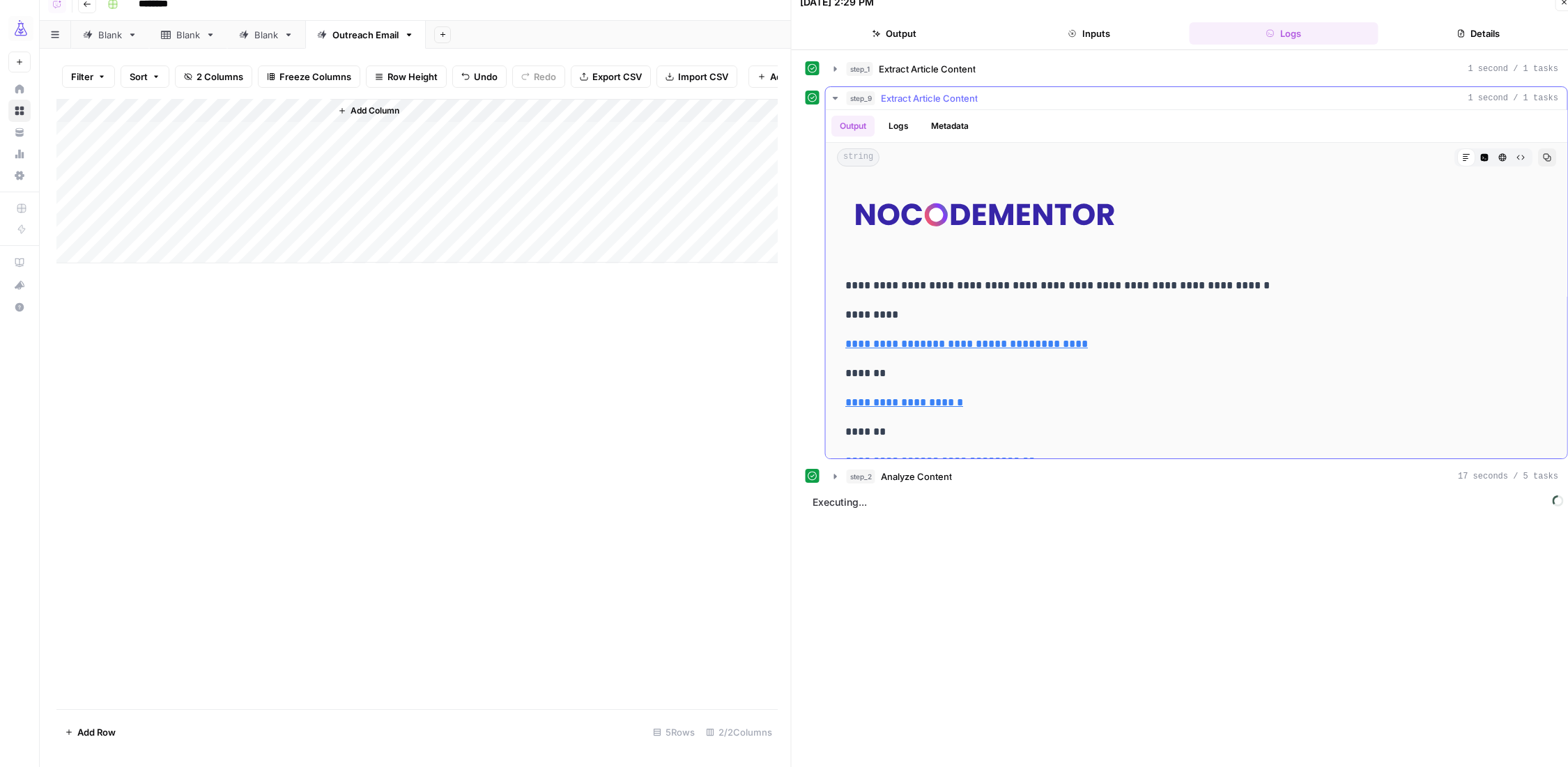
click at [835, 97] on icon "button" at bounding box center [834, 97] width 4 height 3
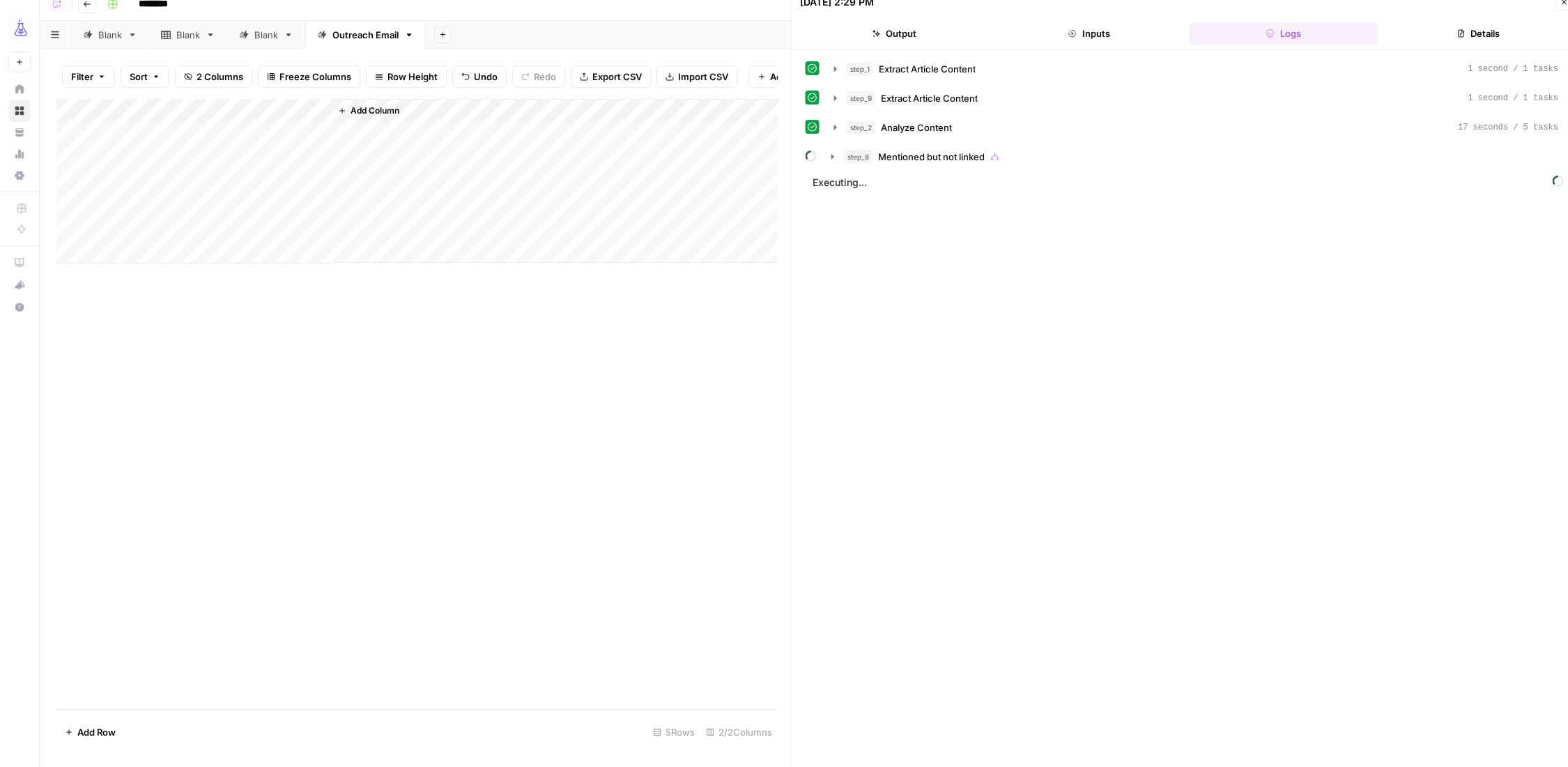
click at [133, 167] on div "Add Column" at bounding box center [417, 181] width 721 height 164
click at [234, 171] on div "Add Column" at bounding box center [417, 181] width 721 height 164
click at [154, 170] on div "Add Column" at bounding box center [417, 181] width 721 height 164
click at [1066, 33] on button "Inputs" at bounding box center [1088, 33] width 189 height 22
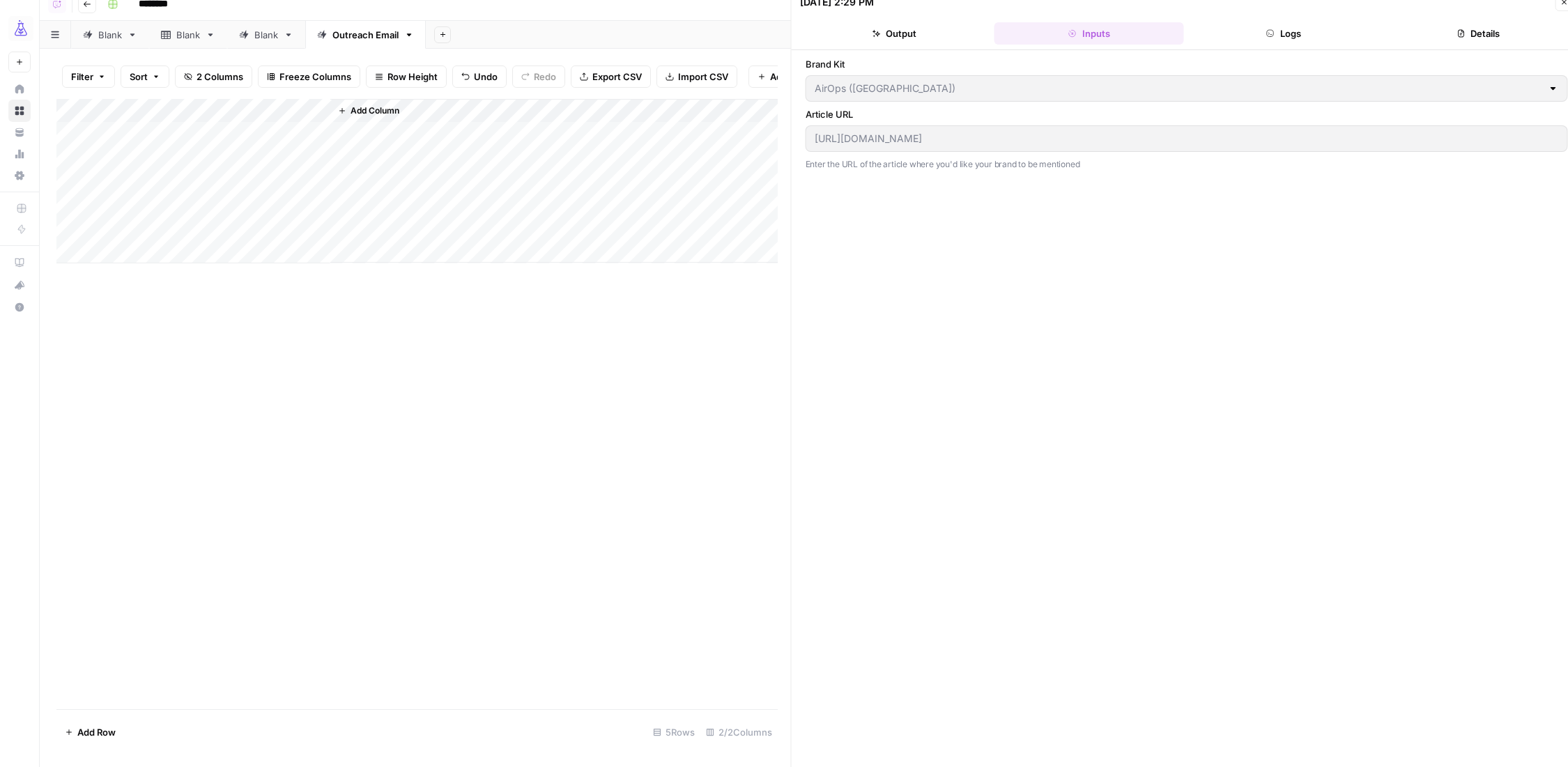
click at [122, 197] on div "Add Column" at bounding box center [417, 181] width 721 height 164
click at [295, 169] on div "Add Column" at bounding box center [417, 181] width 721 height 164
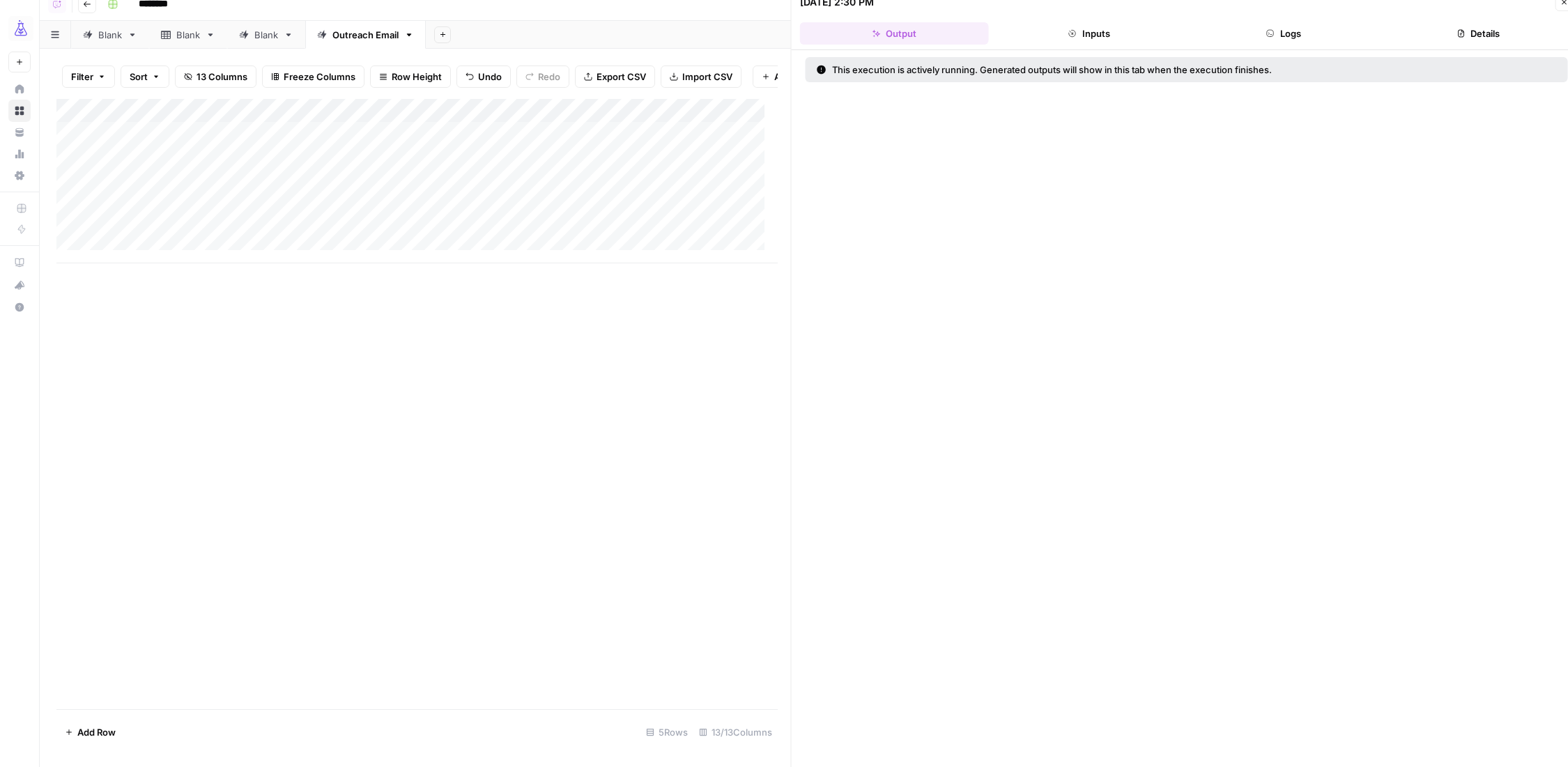
click at [1281, 34] on button "Logs" at bounding box center [1283, 33] width 189 height 22
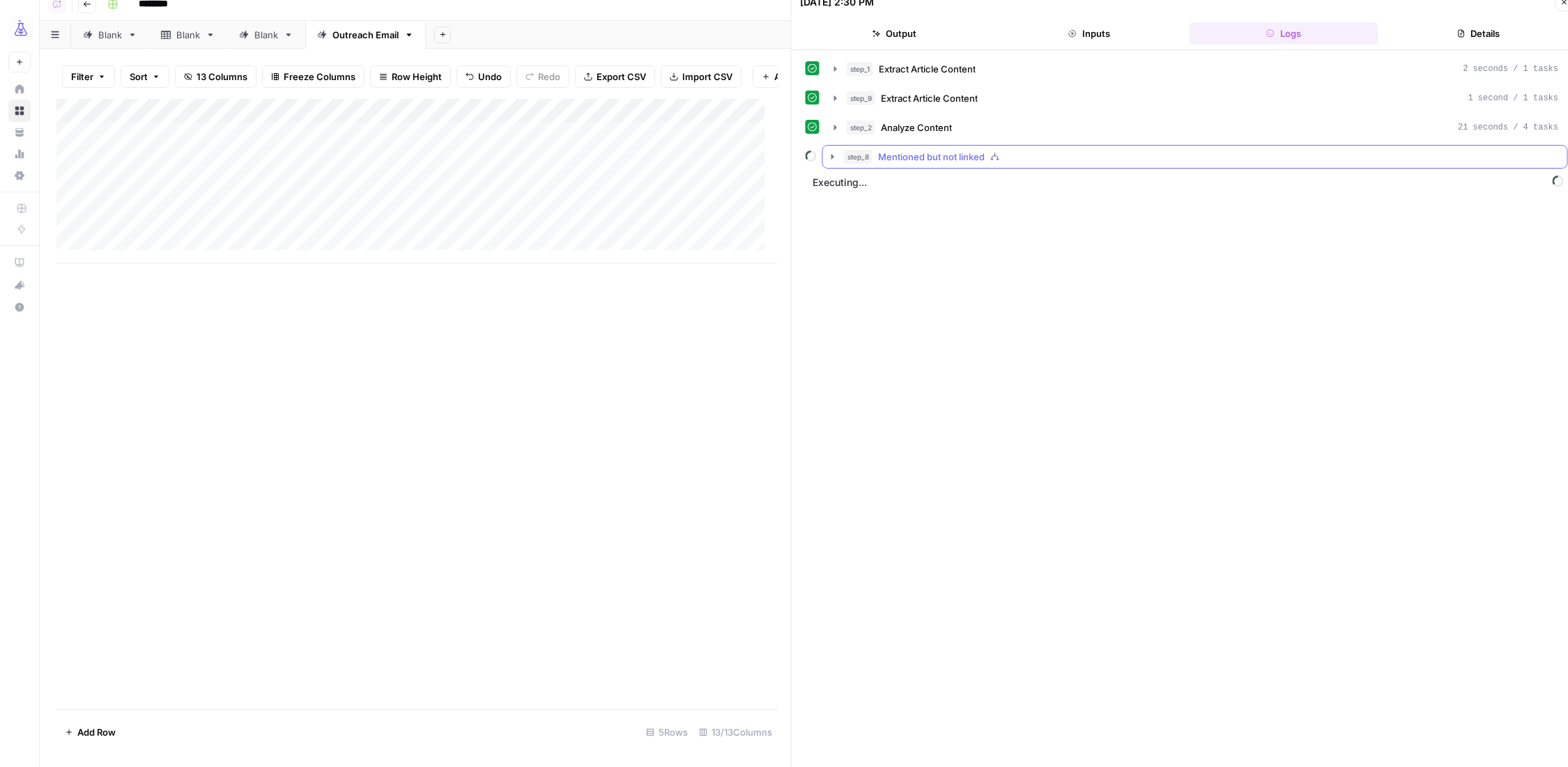
click at [828, 154] on icon "button" at bounding box center [832, 156] width 11 height 11
click at [240, 191] on div "Add Column" at bounding box center [417, 181] width 721 height 164
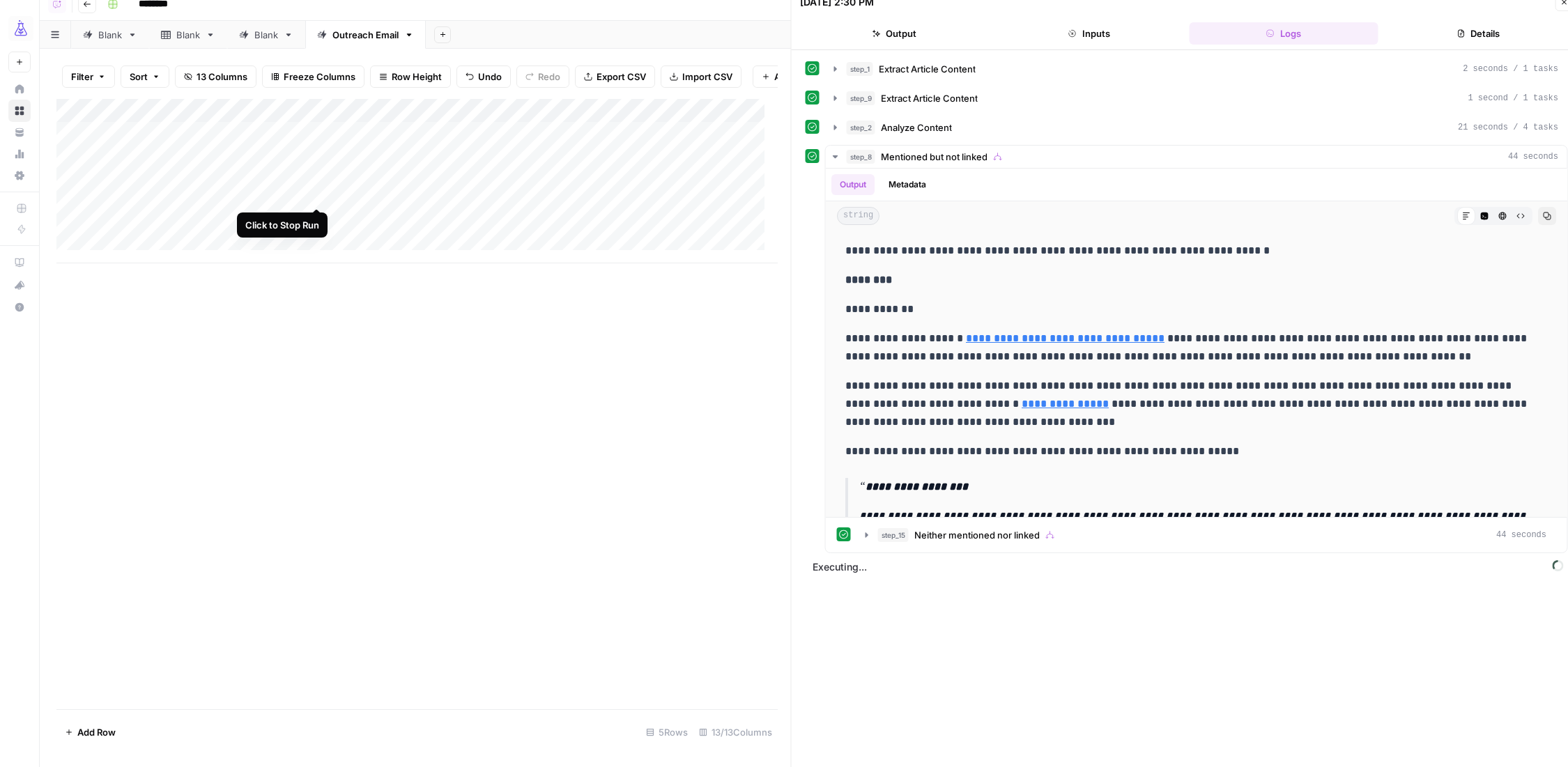
click at [119, 216] on div "Add Column" at bounding box center [417, 181] width 721 height 164
click at [239, 217] on div "Add Column" at bounding box center [417, 181] width 721 height 164
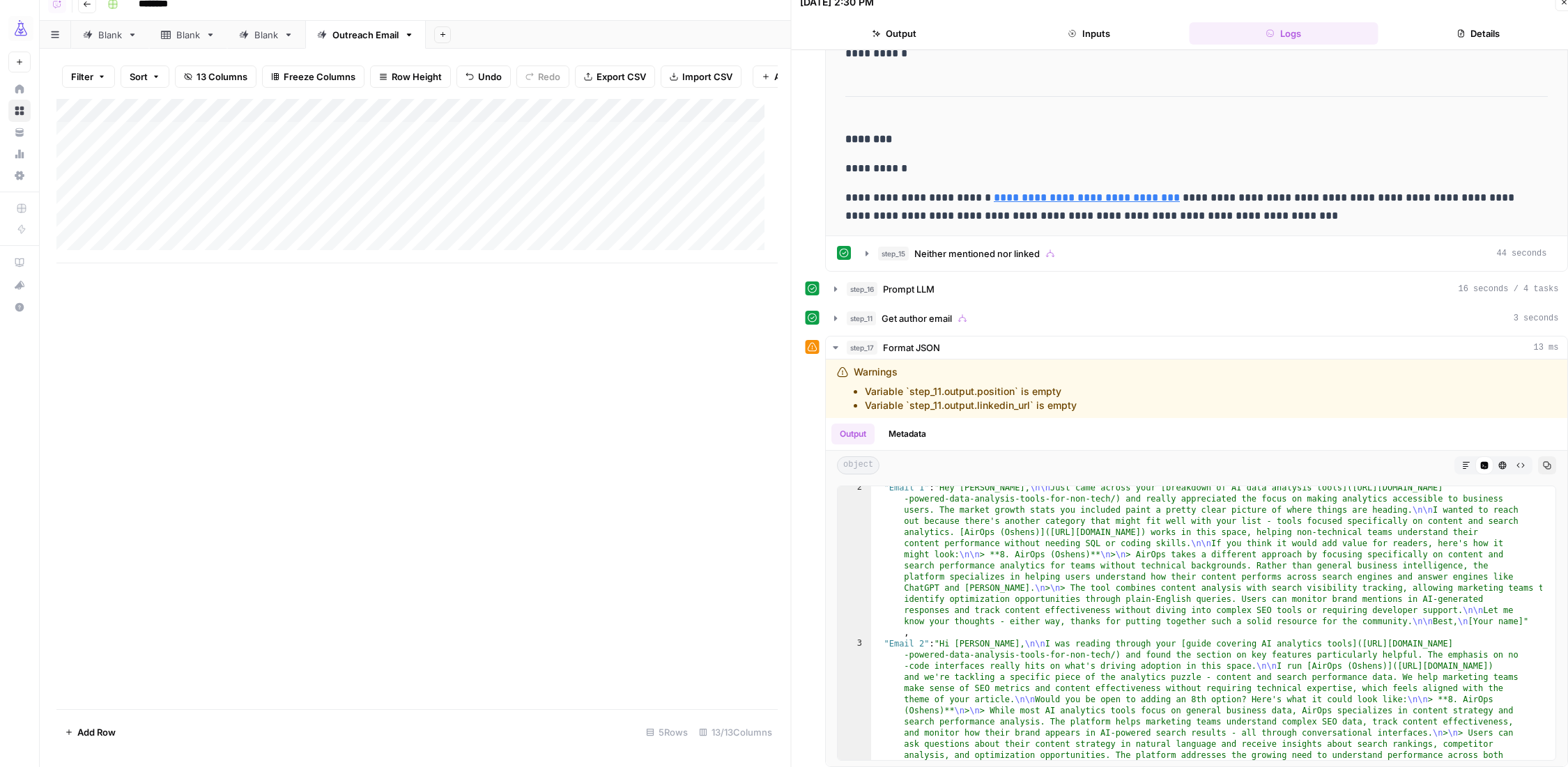
scroll to position [35, 0]
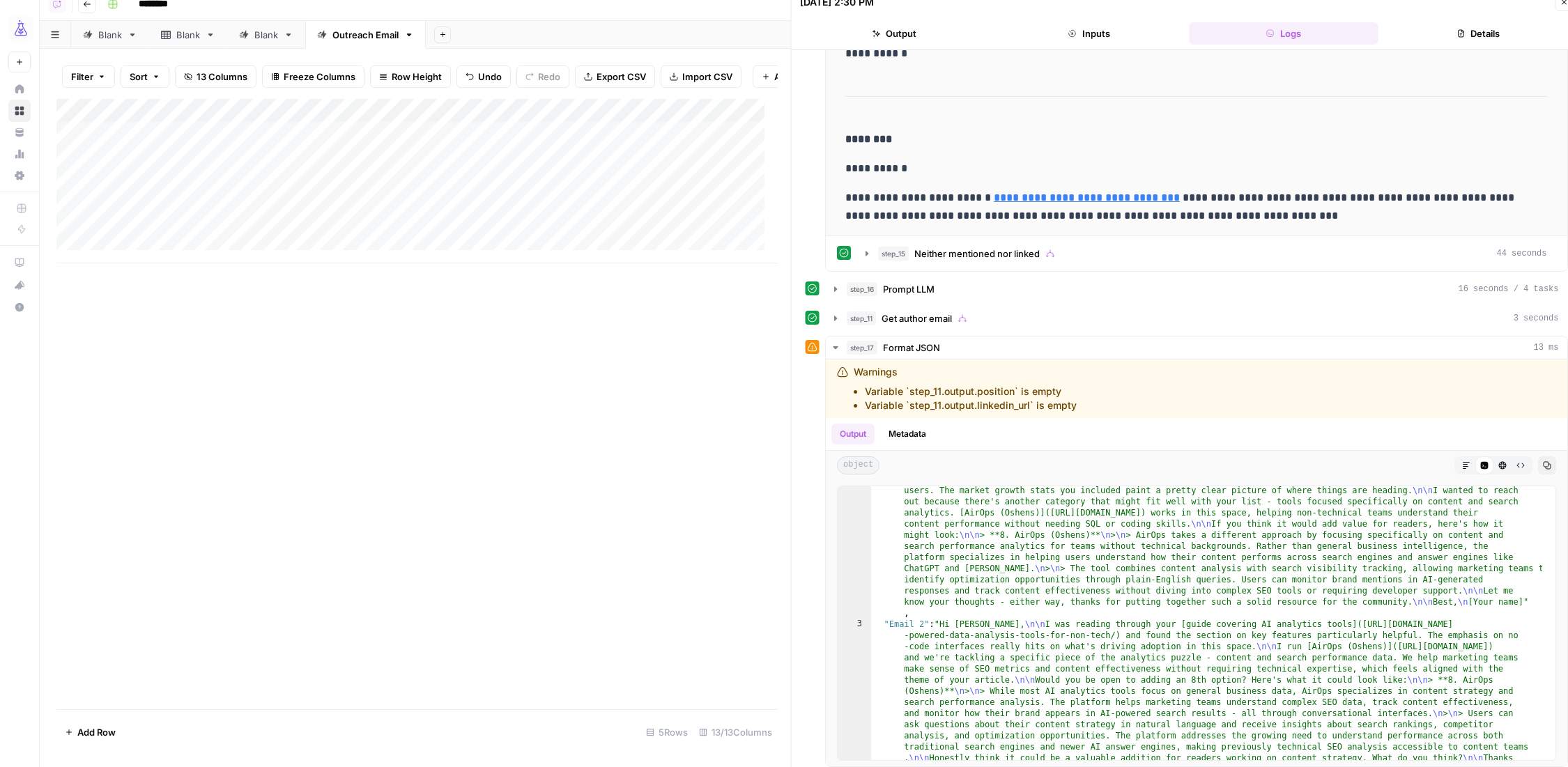
drag, startPoint x: 119, startPoint y: 216, endPoint x: 837, endPoint y: 341, distance: 728.8
click at [837, 342] on icon "button" at bounding box center [835, 348] width 11 height 11
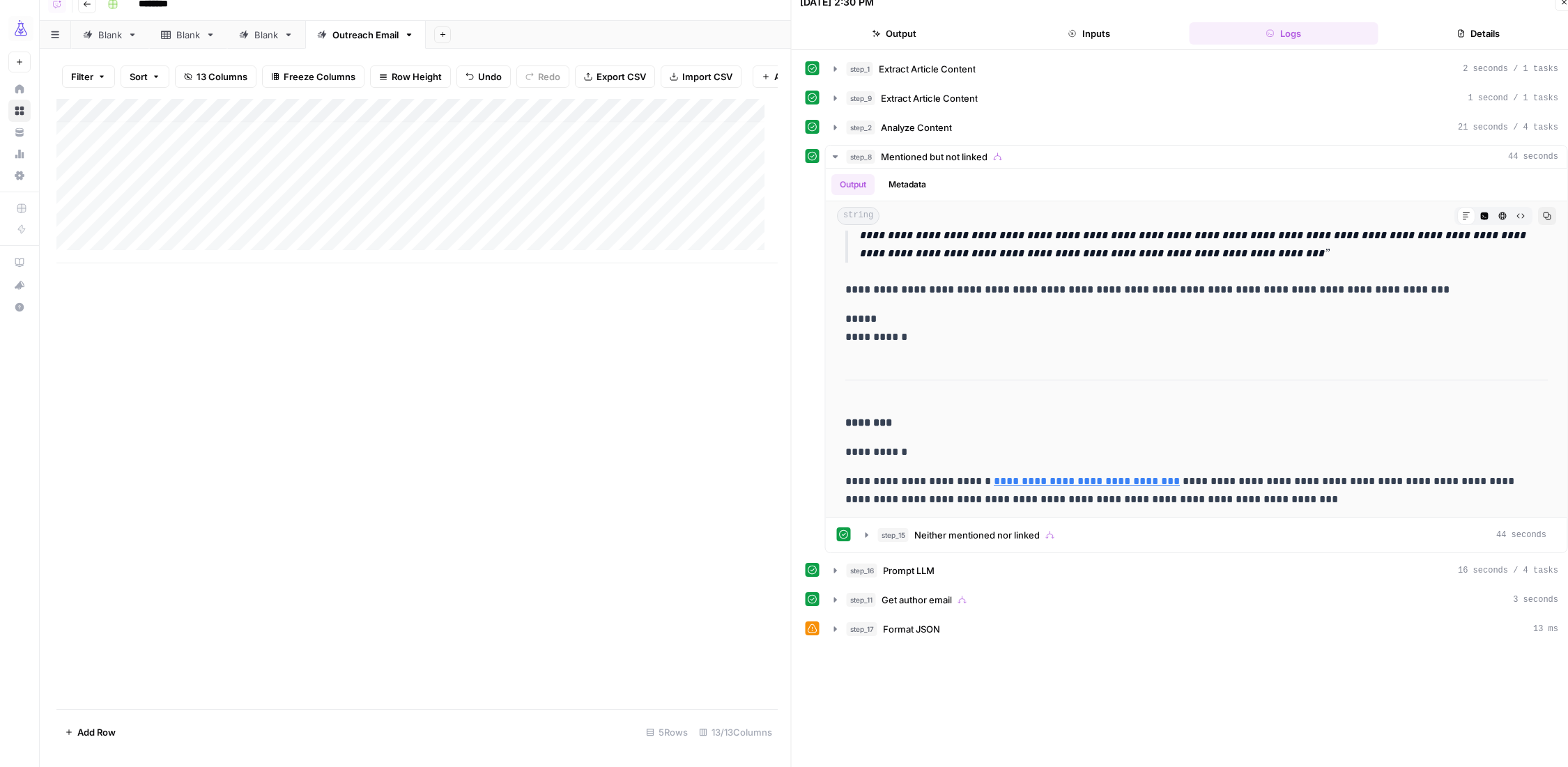
scroll to position [8, 0]
click at [116, 229] on div "Add Column" at bounding box center [417, 181] width 721 height 164
click at [246, 232] on div "Add Column" at bounding box center [417, 181] width 721 height 164
click at [85, 251] on div "Add Column" at bounding box center [417, 181] width 721 height 164
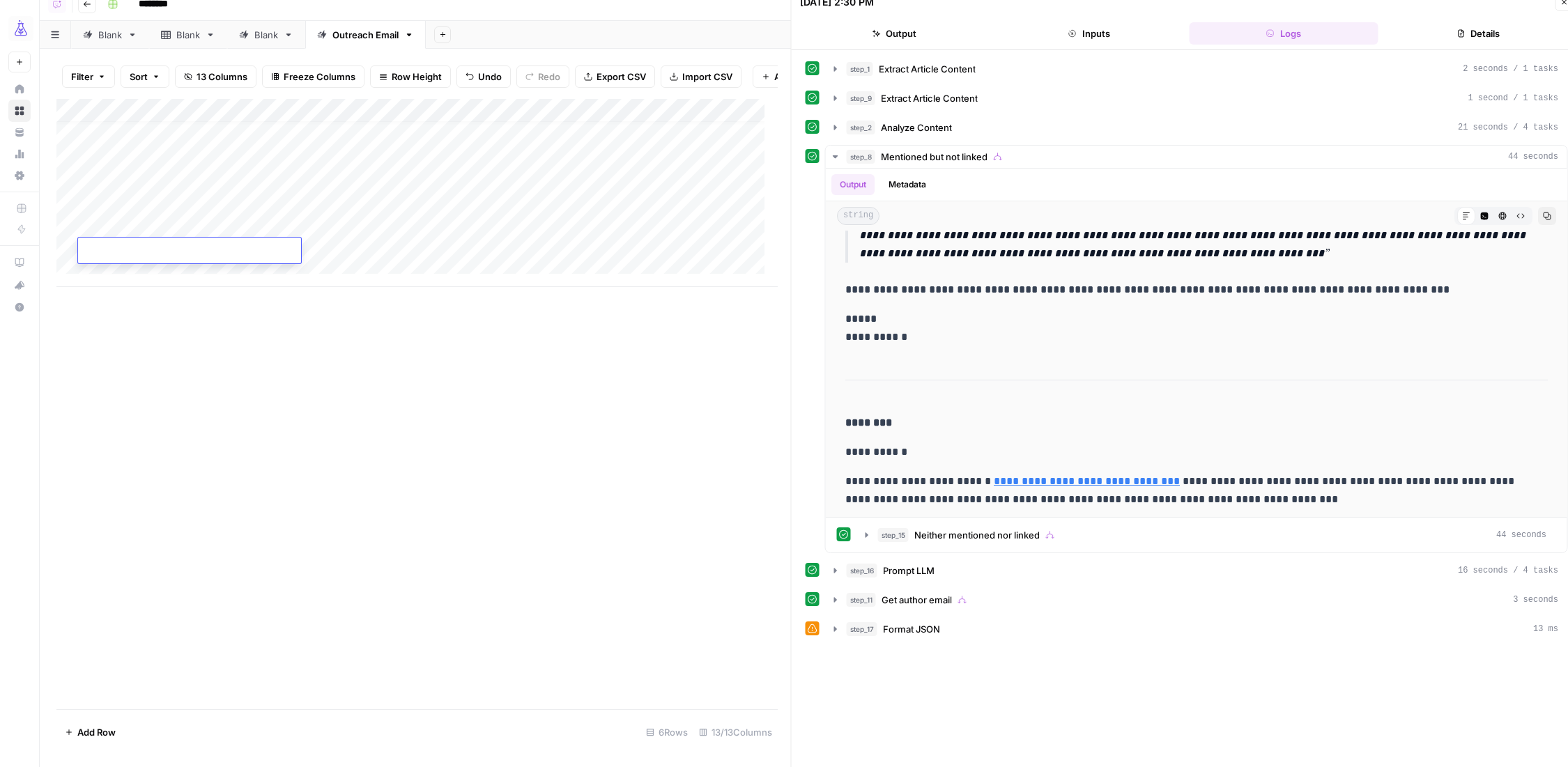
type textarea "**********"
click at [240, 429] on div "Add Column" at bounding box center [417, 404] width 721 height 611
click at [266, 249] on div "Add Column" at bounding box center [417, 193] width 721 height 188
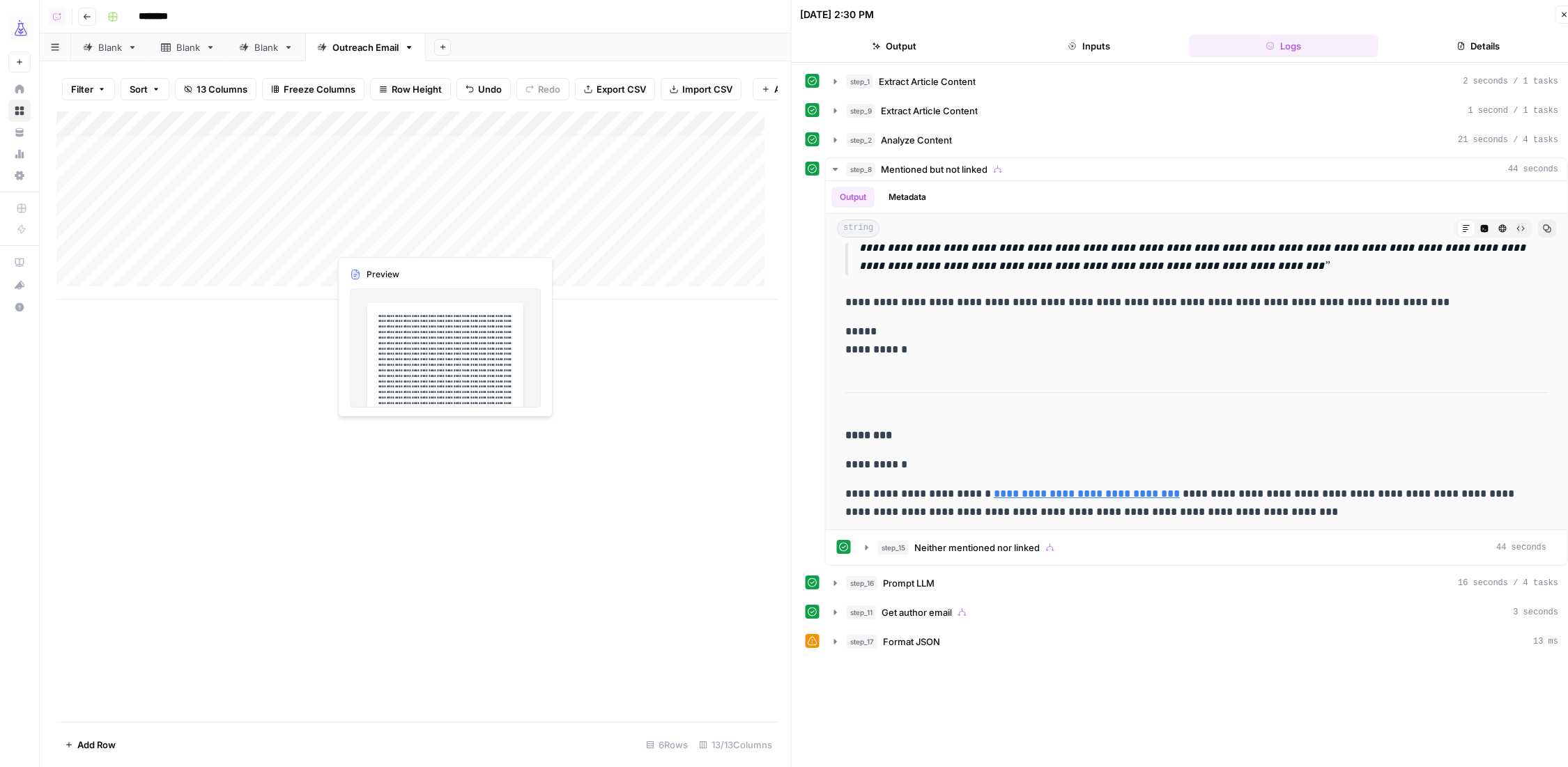
click at [386, 241] on div "Add Column" at bounding box center [417, 206] width 721 height 188
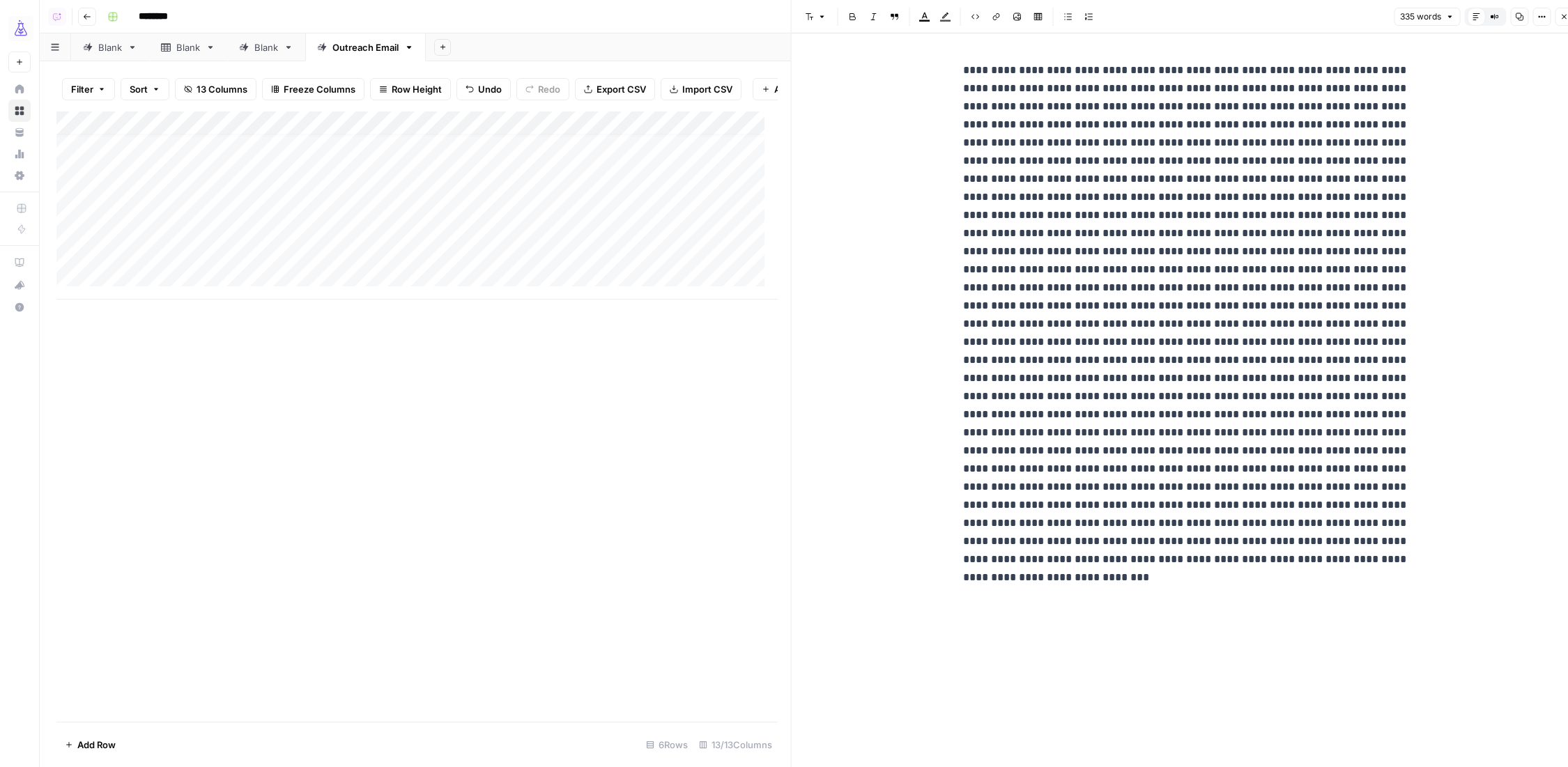
click at [504, 248] on div "Add Column" at bounding box center [417, 206] width 721 height 188
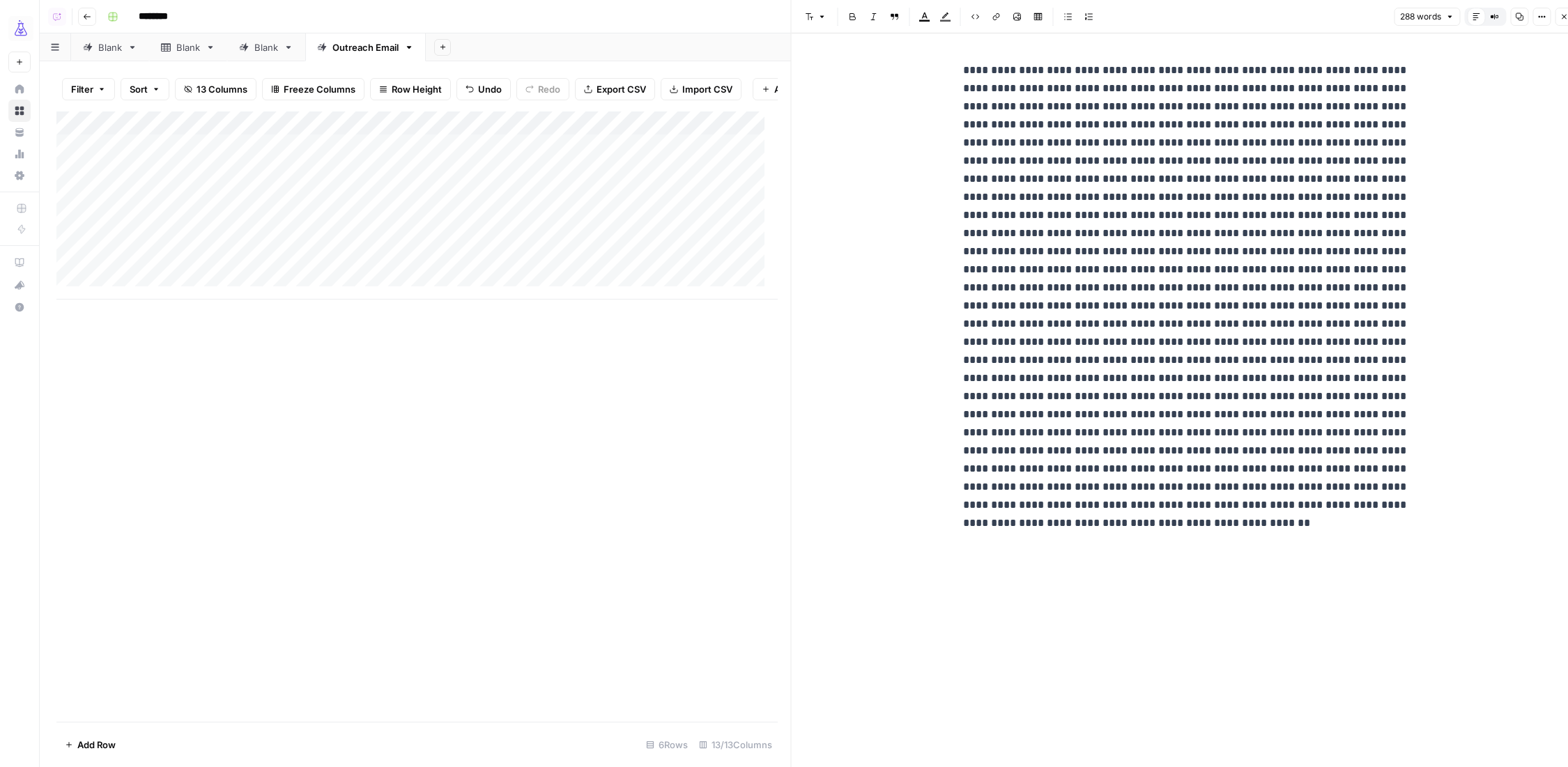
click at [403, 188] on div "Add Column" at bounding box center [417, 206] width 721 height 188
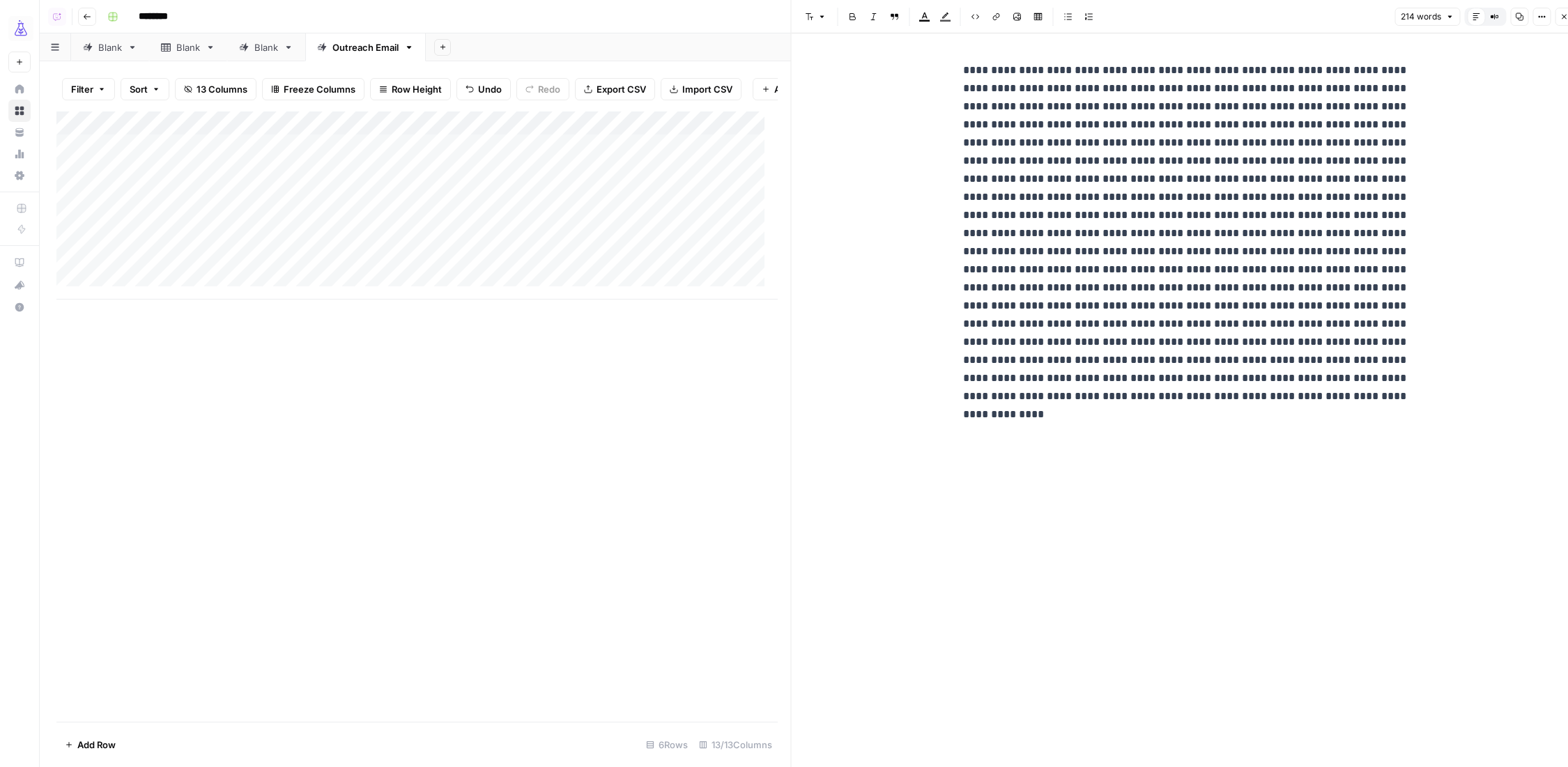
click at [441, 139] on div "Add Column" at bounding box center [417, 206] width 721 height 188
click at [478, 221] on span "Markdown" at bounding box center [510, 224] width 65 height 14
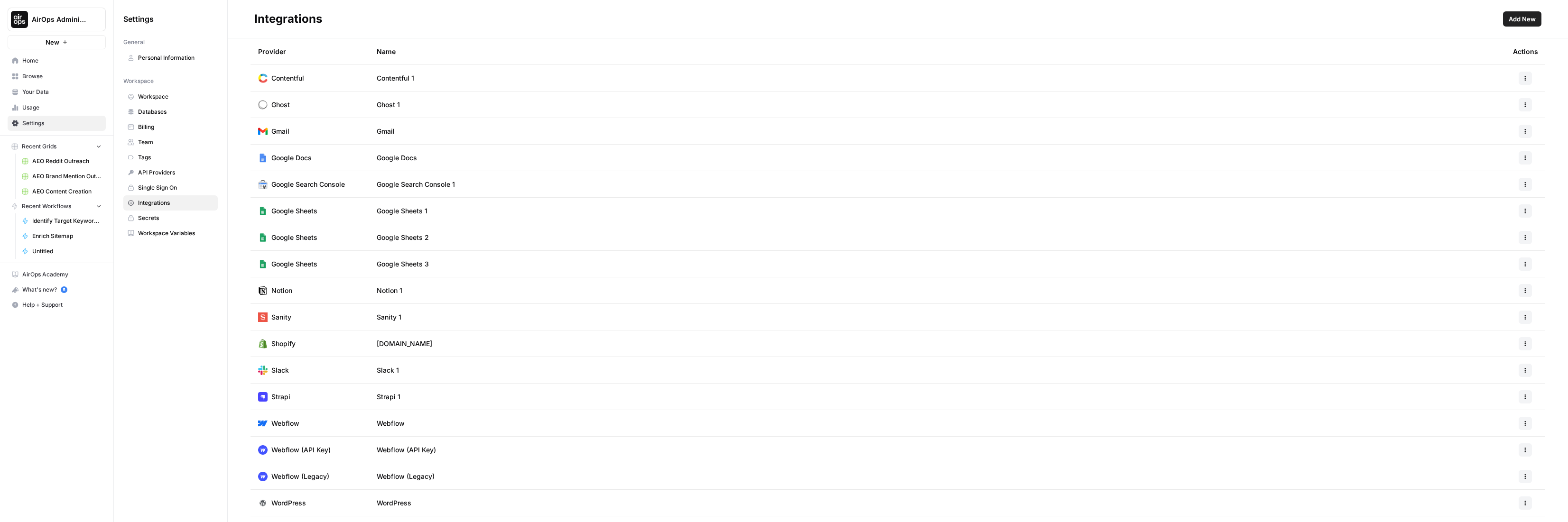
scroll to position [21, 0]
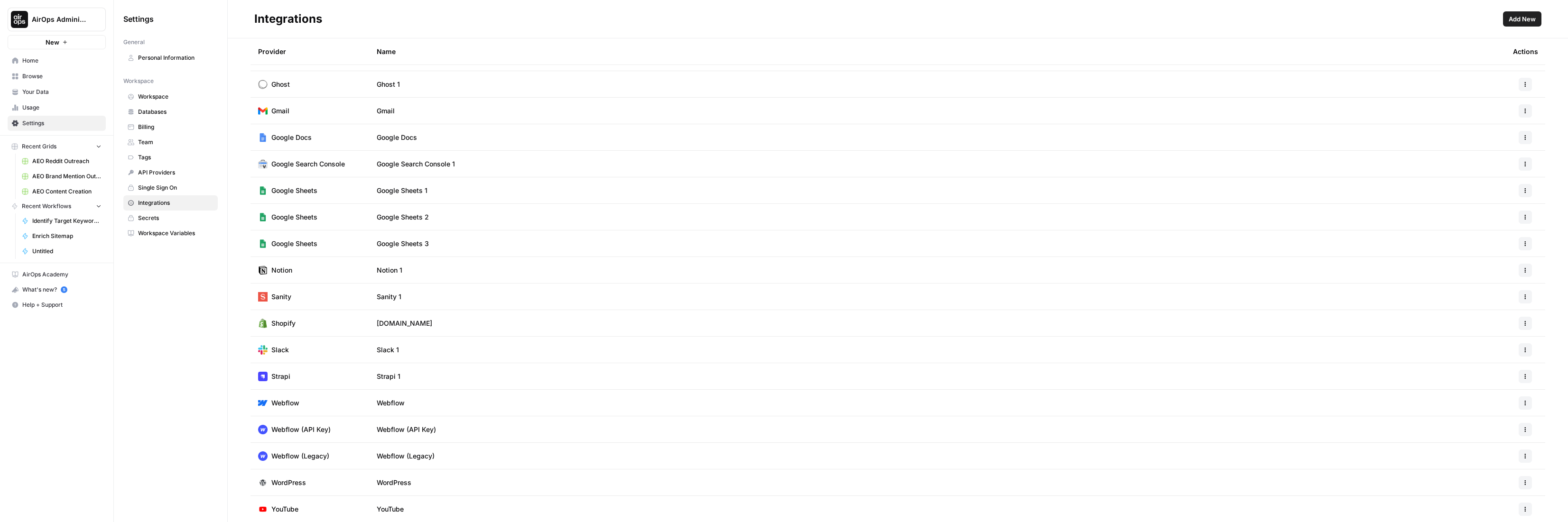
click at [35, 61] on span "Home" at bounding box center [62, 61] width 79 height 9
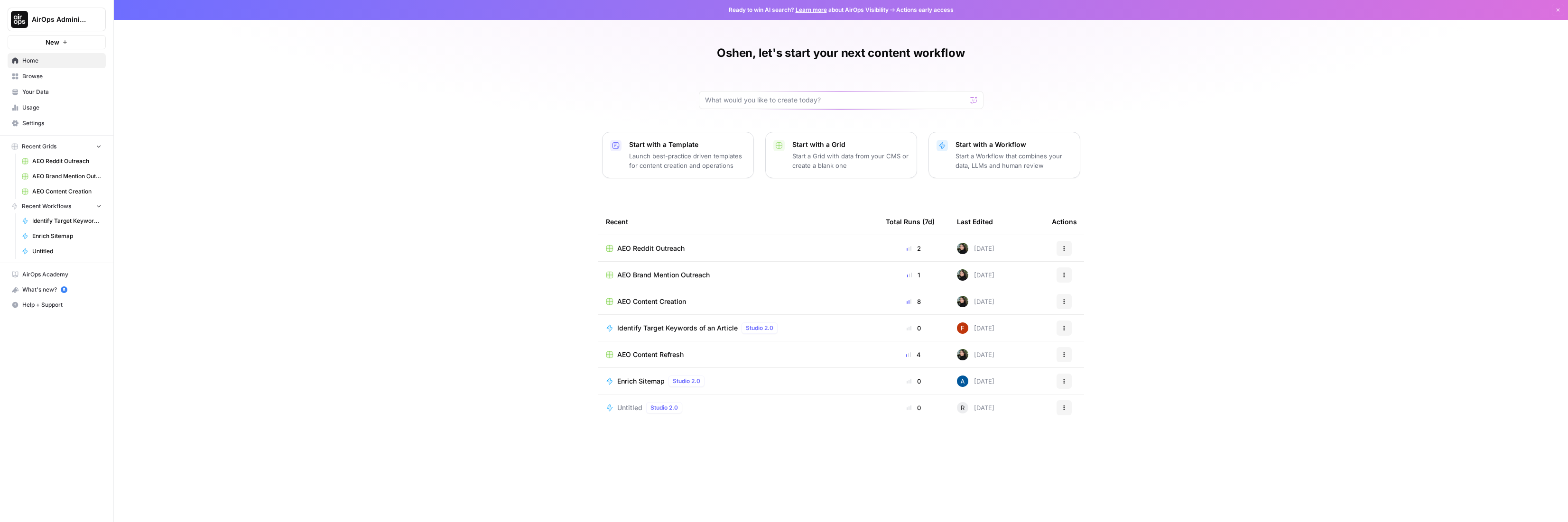
click at [34, 123] on span "Settings" at bounding box center [62, 124] width 79 height 9
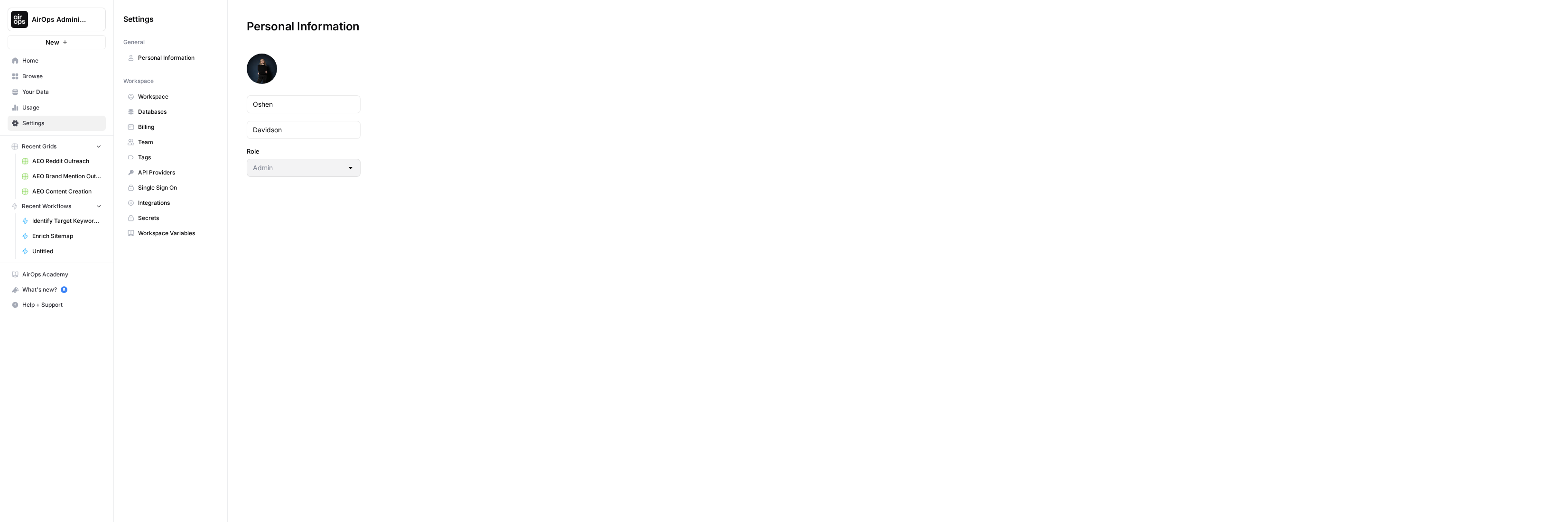
click at [167, 230] on link "Workspace Variables" at bounding box center [170, 233] width 94 height 15
click at [155, 218] on span "Secrets" at bounding box center [176, 218] width 75 height 9
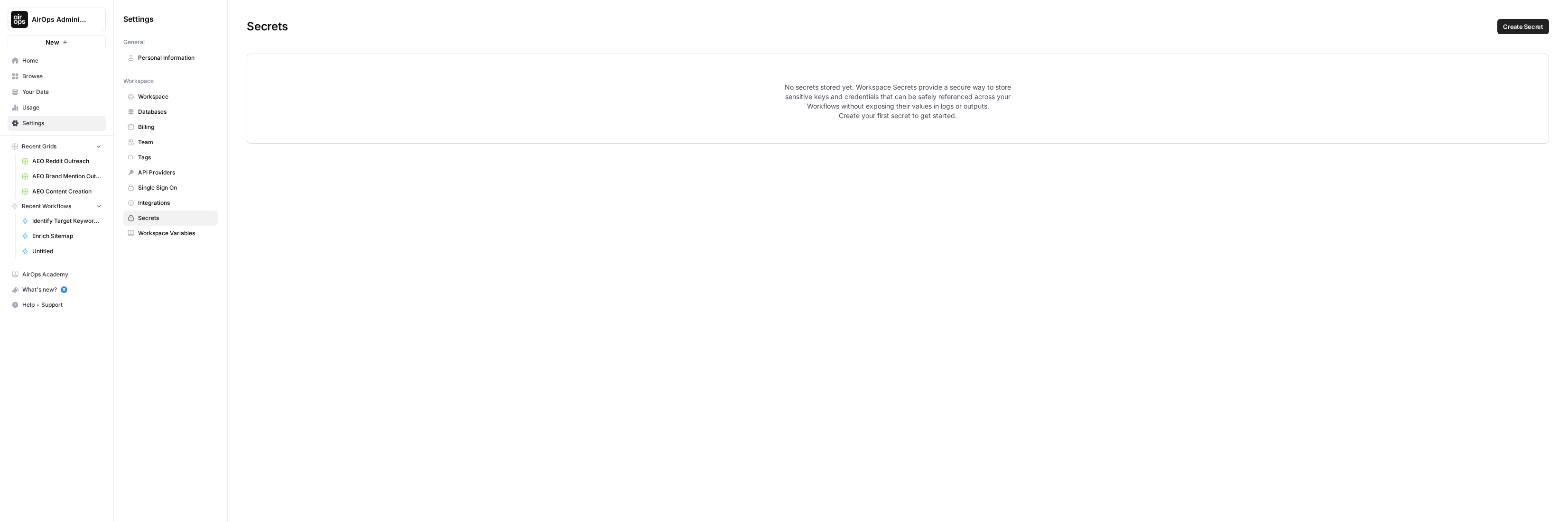
click at [160, 205] on span "Integrations" at bounding box center [176, 203] width 75 height 9
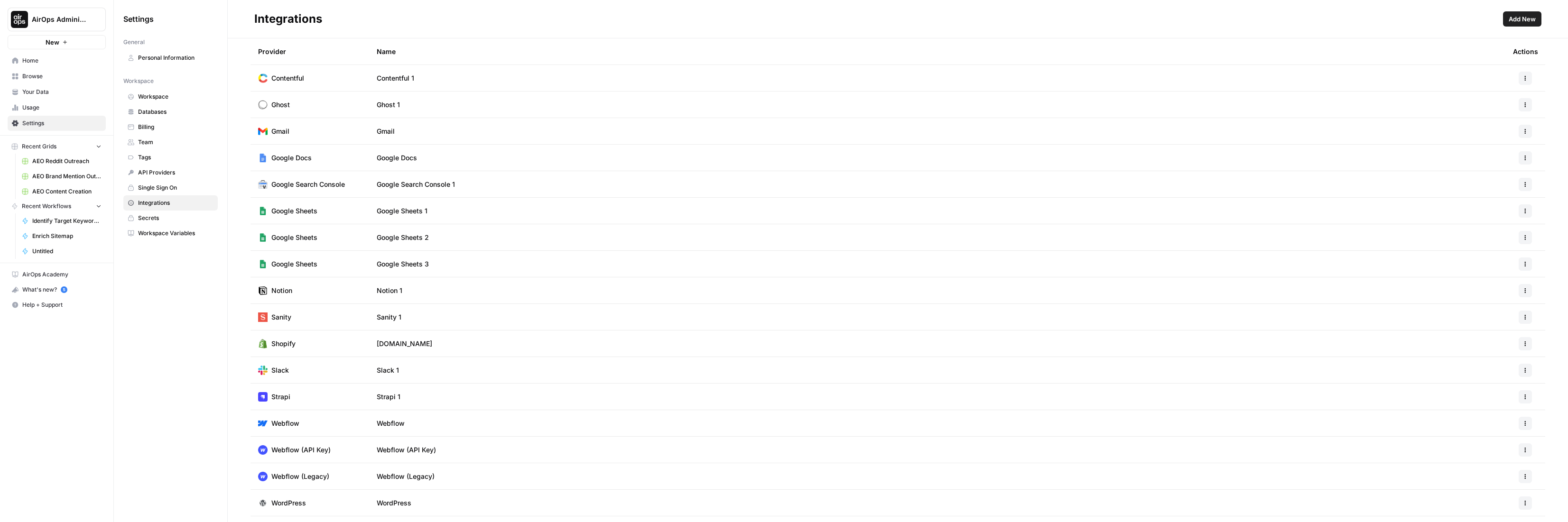
click at [1517, 18] on span "Add New" at bounding box center [1522, 19] width 27 height 10
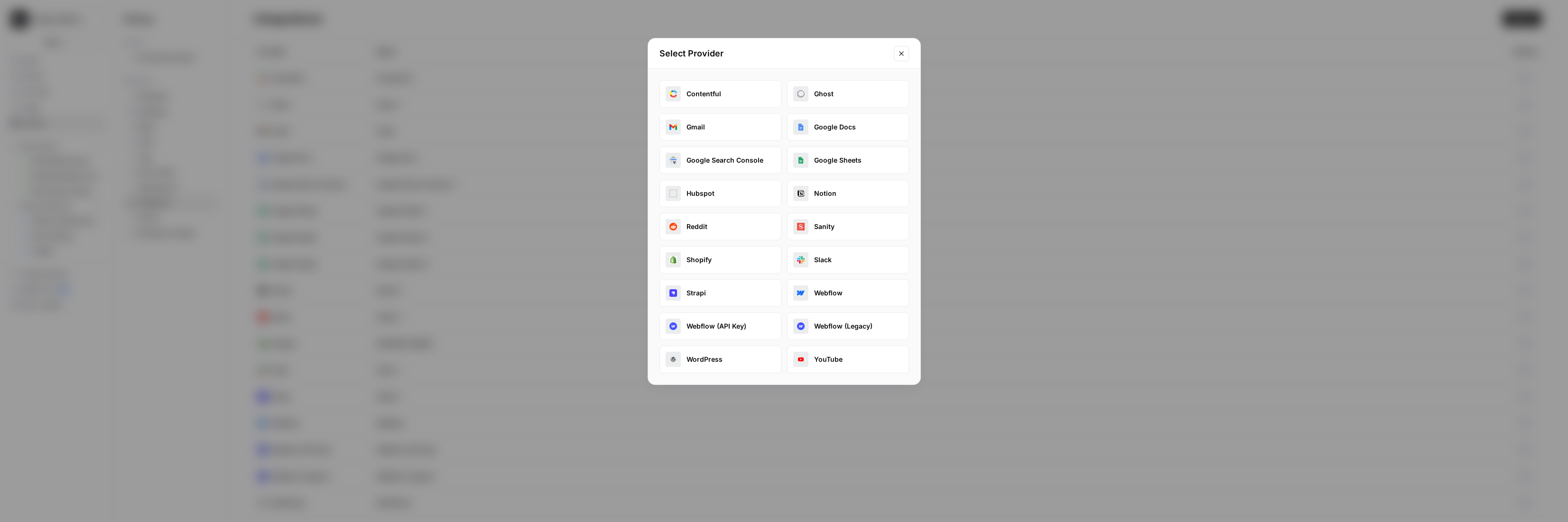
click at [742, 226] on button "Reddit" at bounding box center [720, 226] width 122 height 27
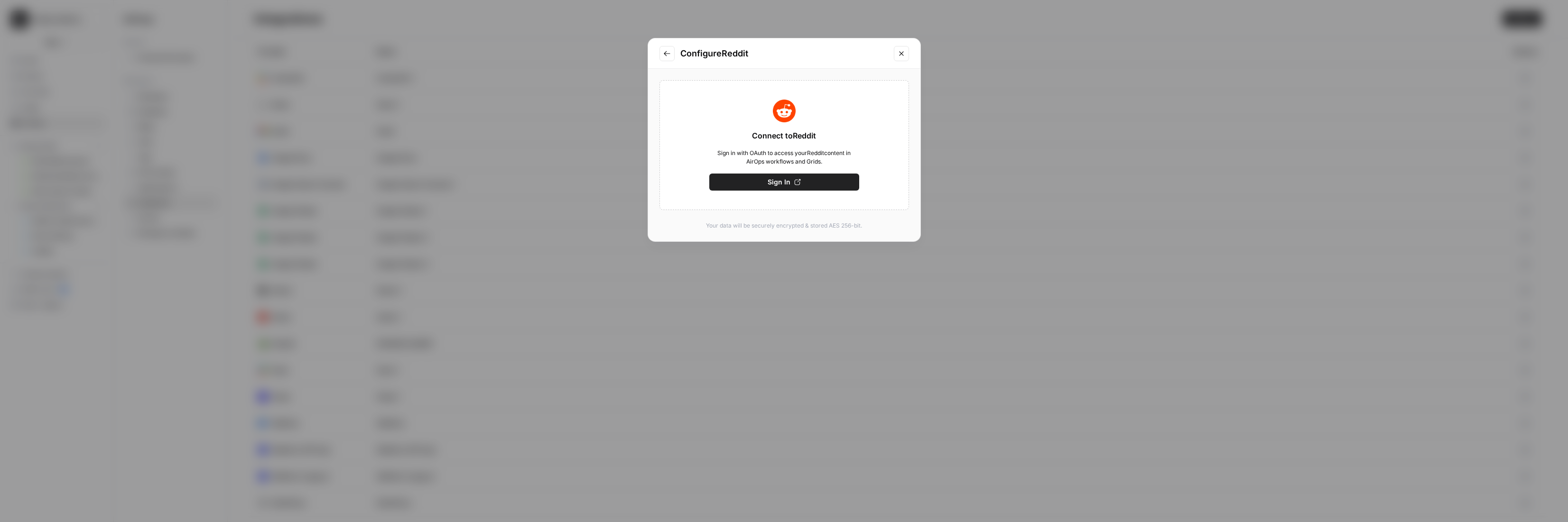
click at [758, 194] on div "Connect to Reddit Sign in with OAuth to access your Reddit content in AirOps wo…" at bounding box center [784, 145] width 250 height 130
click at [763, 187] on button "Sign In" at bounding box center [784, 182] width 150 height 17
click at [795, 179] on button "Save" at bounding box center [784, 182] width 150 height 17
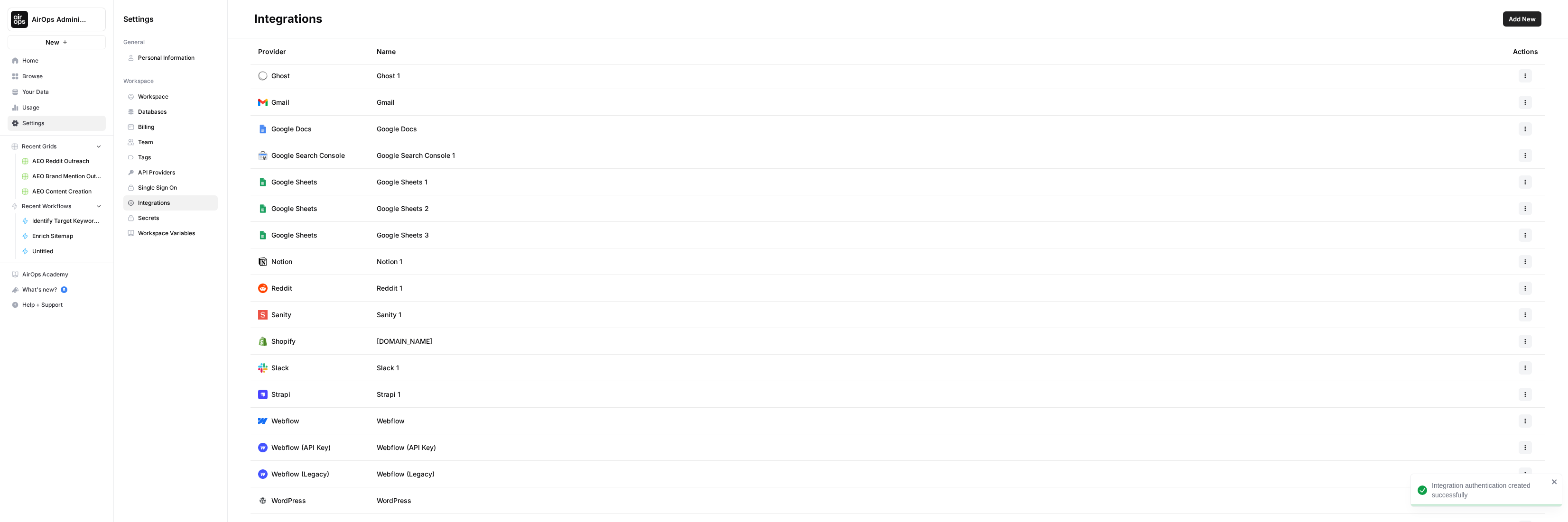
scroll to position [33, 0]
click at [1522, 282] on icon "button" at bounding box center [1525, 283] width 5 height 5
click at [1493, 302] on span "Edit" at bounding box center [1496, 305] width 30 height 10
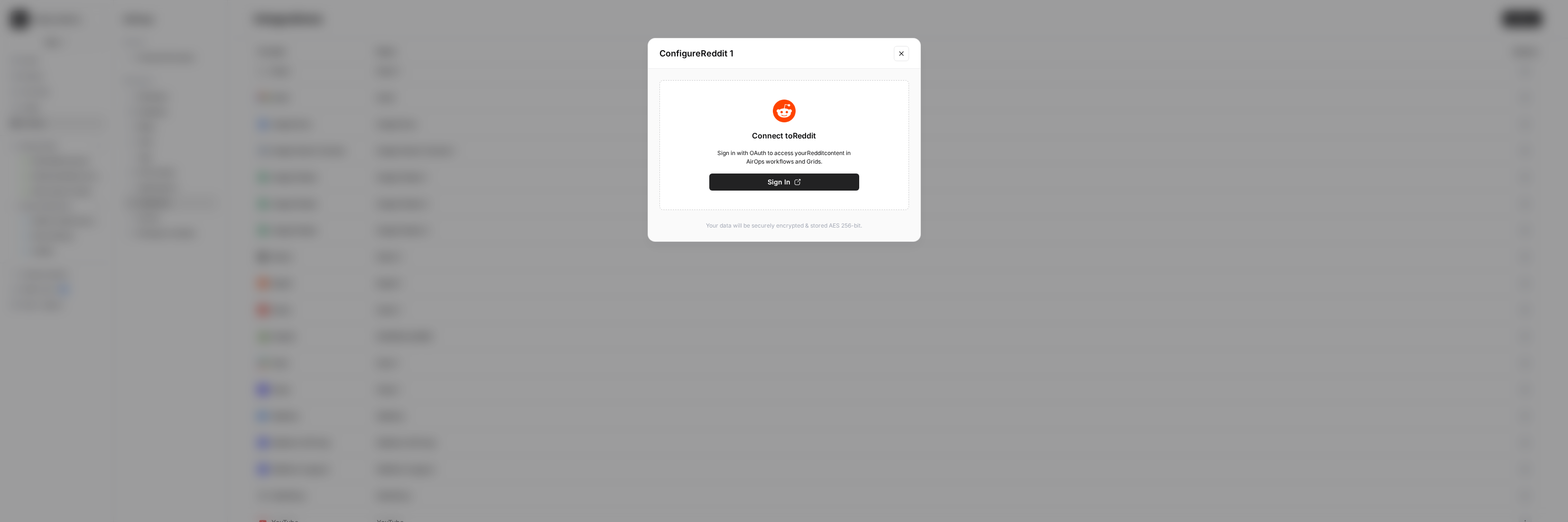
click at [898, 52] on icon "Close modal" at bounding box center [901, 54] width 7 height 7
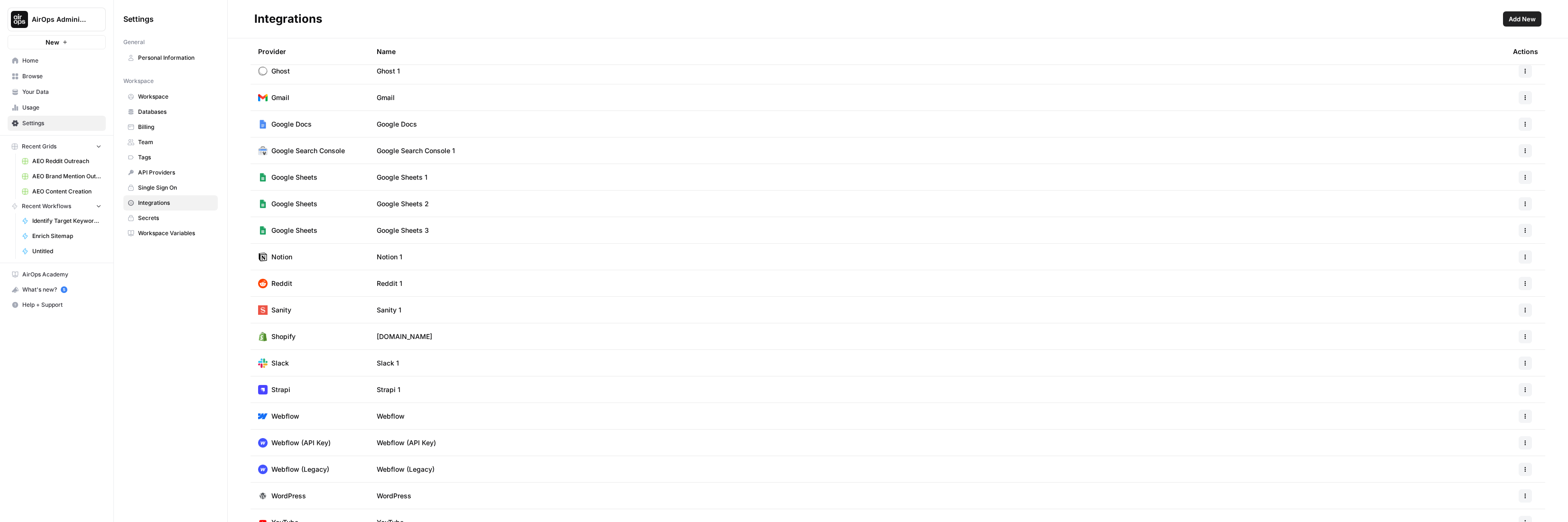
click at [387, 285] on span "Reddit 1" at bounding box center [390, 284] width 26 height 10
click at [1522, 285] on icon "button" at bounding box center [1525, 283] width 5 height 5
click at [1487, 319] on span "Rename" at bounding box center [1496, 318] width 30 height 10
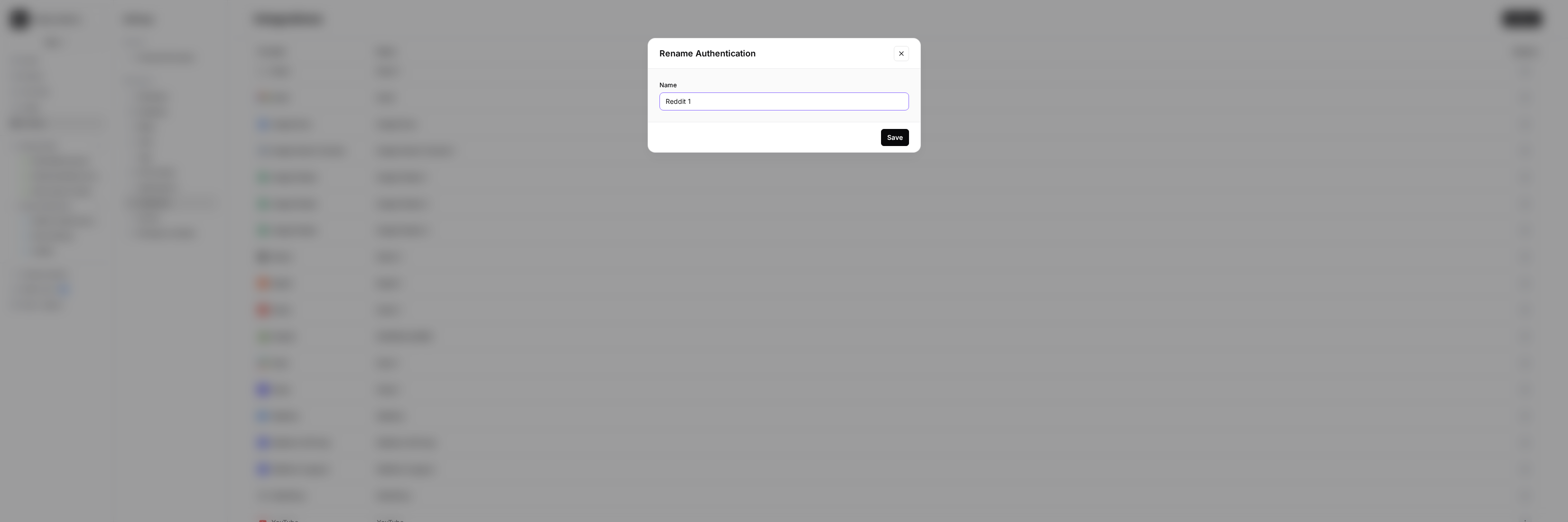
click at [735, 99] on input "Reddit 1" at bounding box center [785, 102] width 237 height 10
click at [735, 99] on input "Reddit 1" at bounding box center [786, 102] width 233 height 10
type input "Oshens Reddit Creds"
click at [894, 143] on button "Save" at bounding box center [895, 137] width 28 height 17
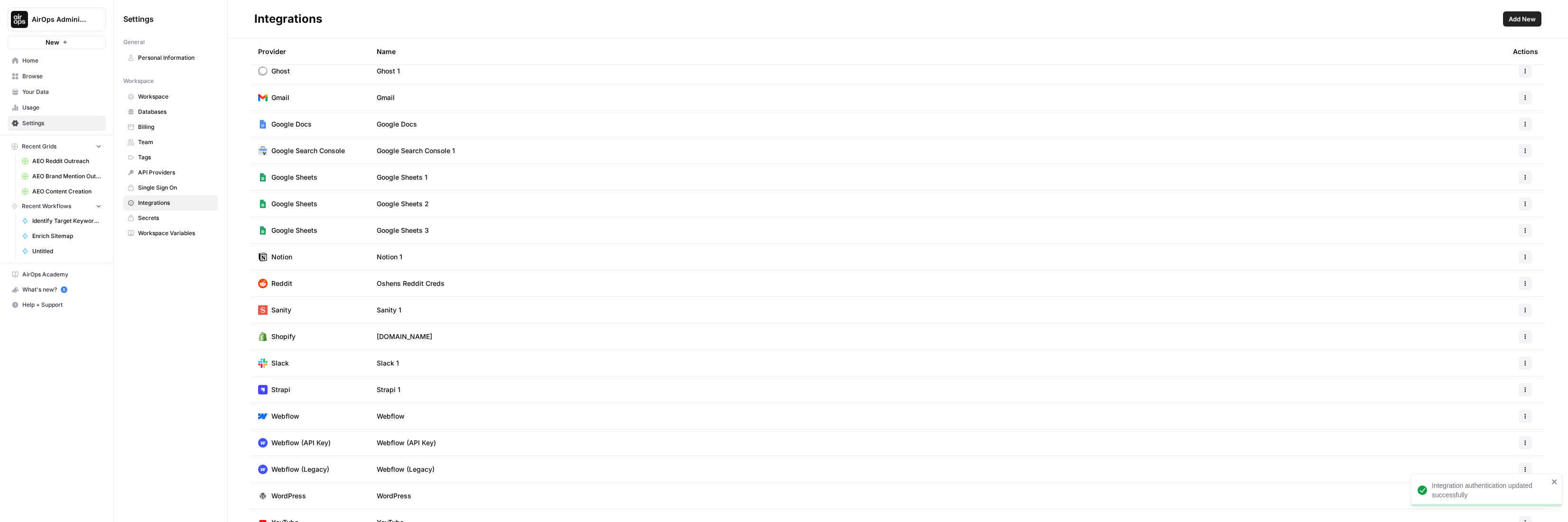
scroll to position [47, 0]
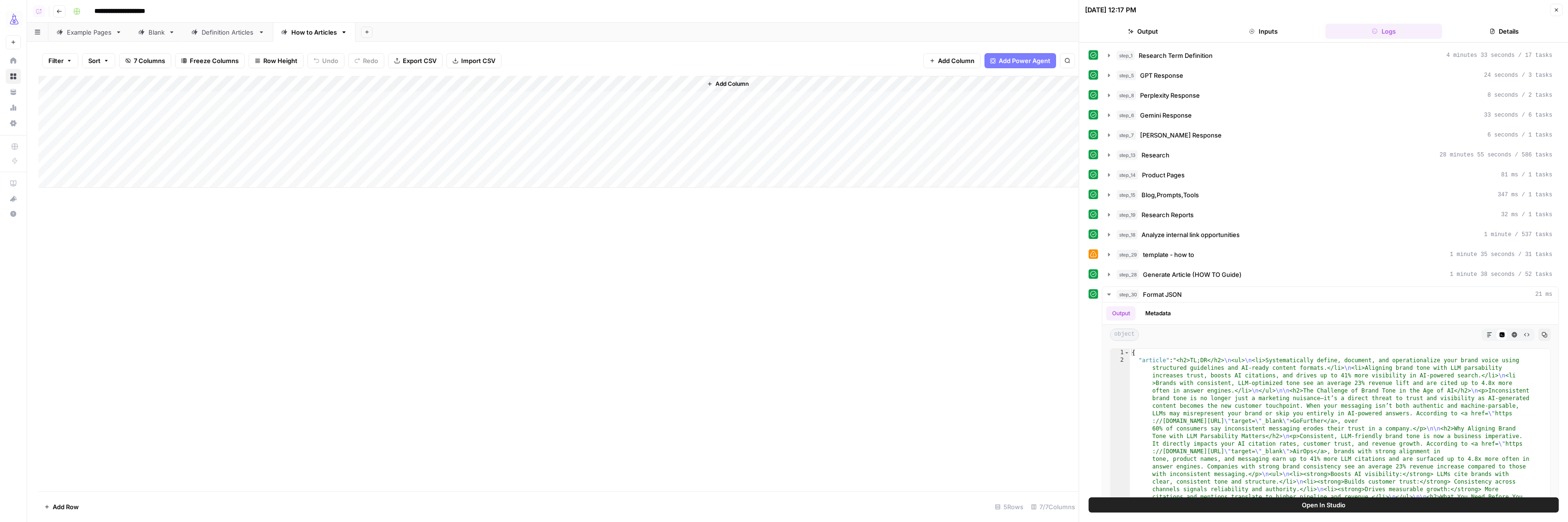
click at [937, 61] on button "Add Column" at bounding box center [952, 60] width 57 height 15
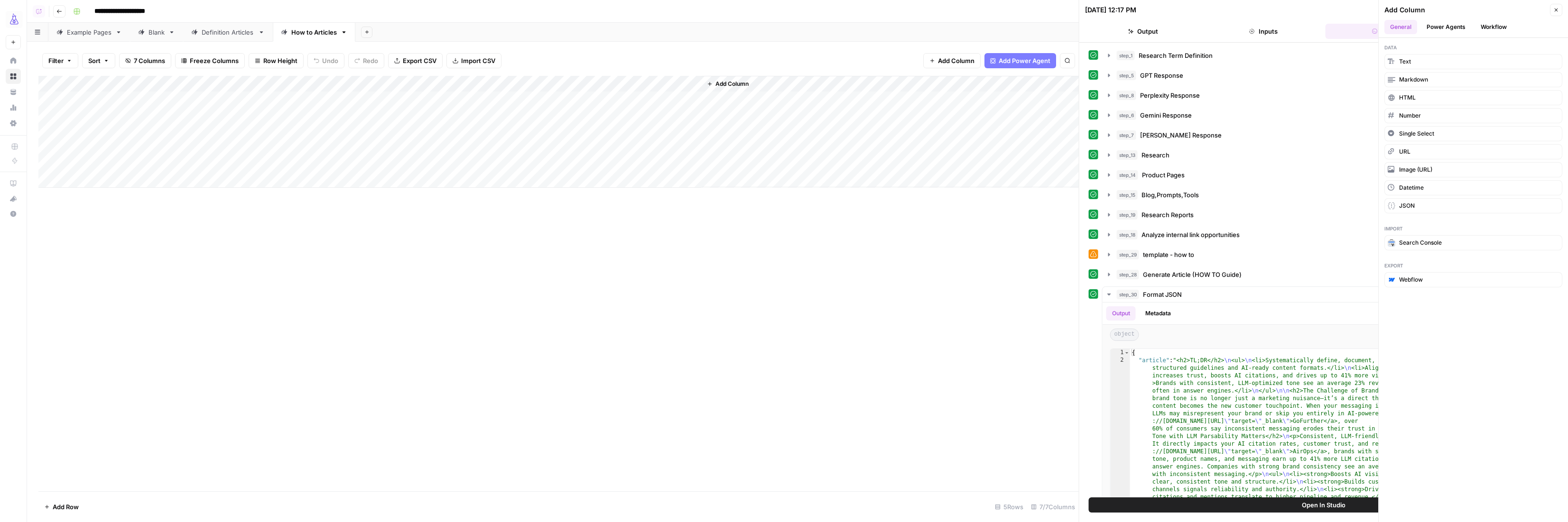
click at [1489, 27] on button "Workflow" at bounding box center [1494, 27] width 38 height 14
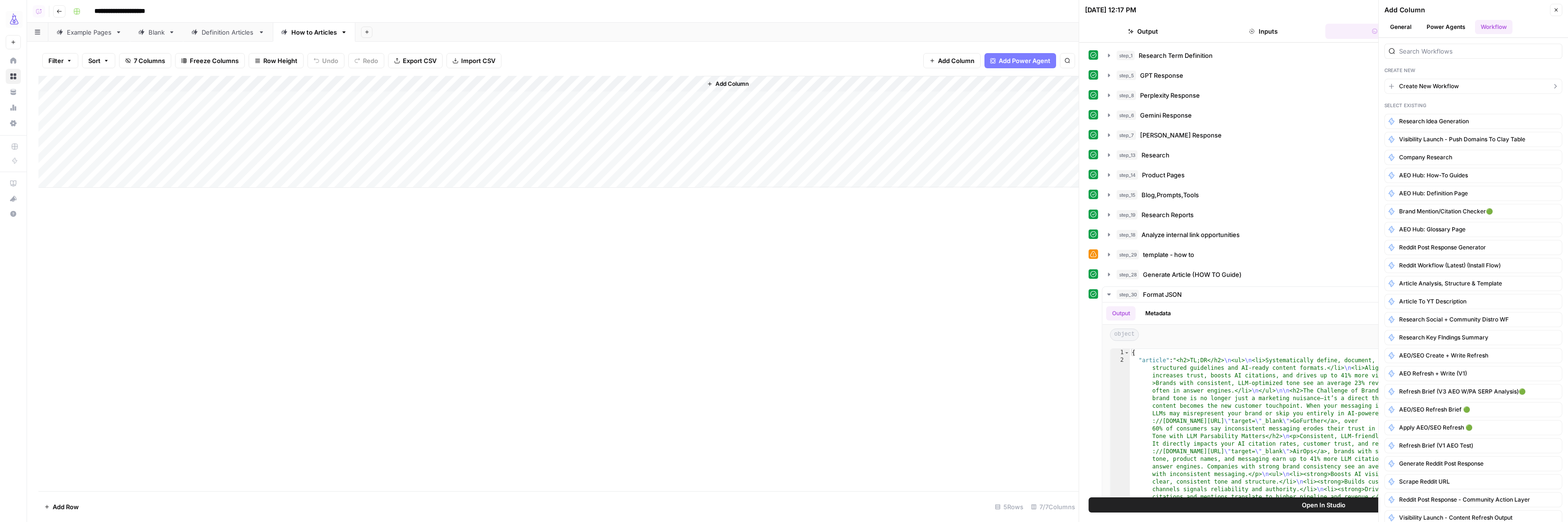
click at [1421, 87] on span "Create New Workflow" at bounding box center [1429, 86] width 60 height 9
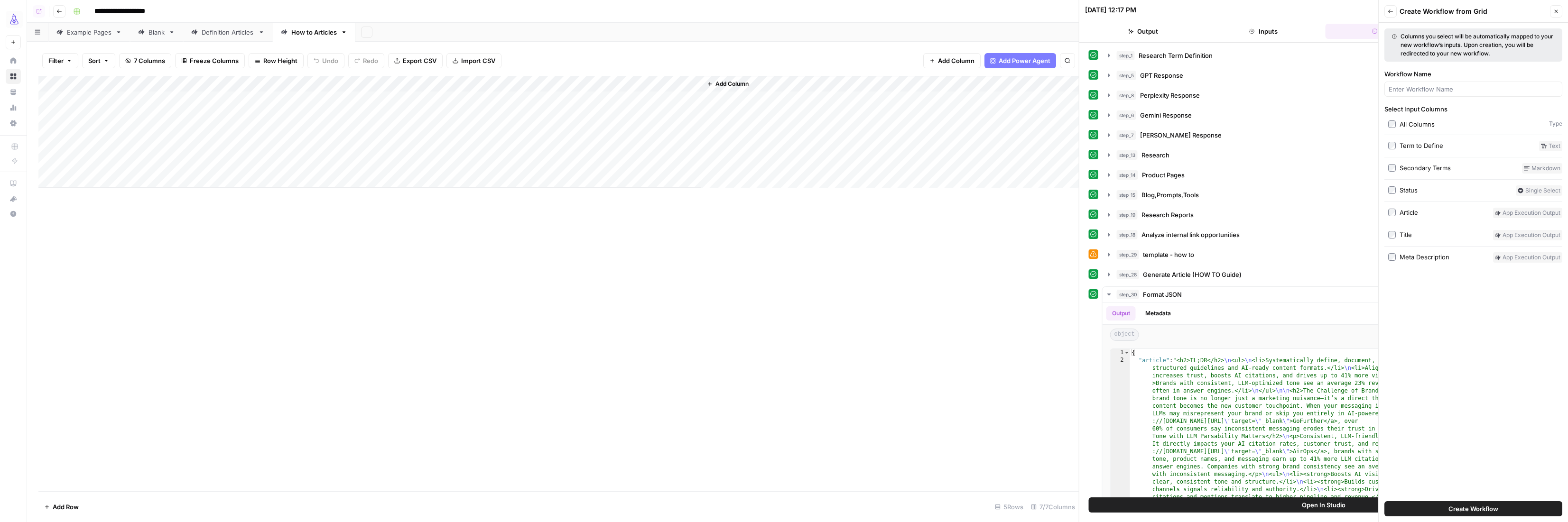
click at [1413, 141] on div "Select Input Columns All Columns Type Term to Define Text Secondary Terms Markd…" at bounding box center [1473, 183] width 178 height 158
click at [1416, 85] on input "Workflow Name" at bounding box center [1473, 89] width 169 height 10
type input "testt"
click at [1494, 510] on span "Create Workflow" at bounding box center [1474, 509] width 50 height 10
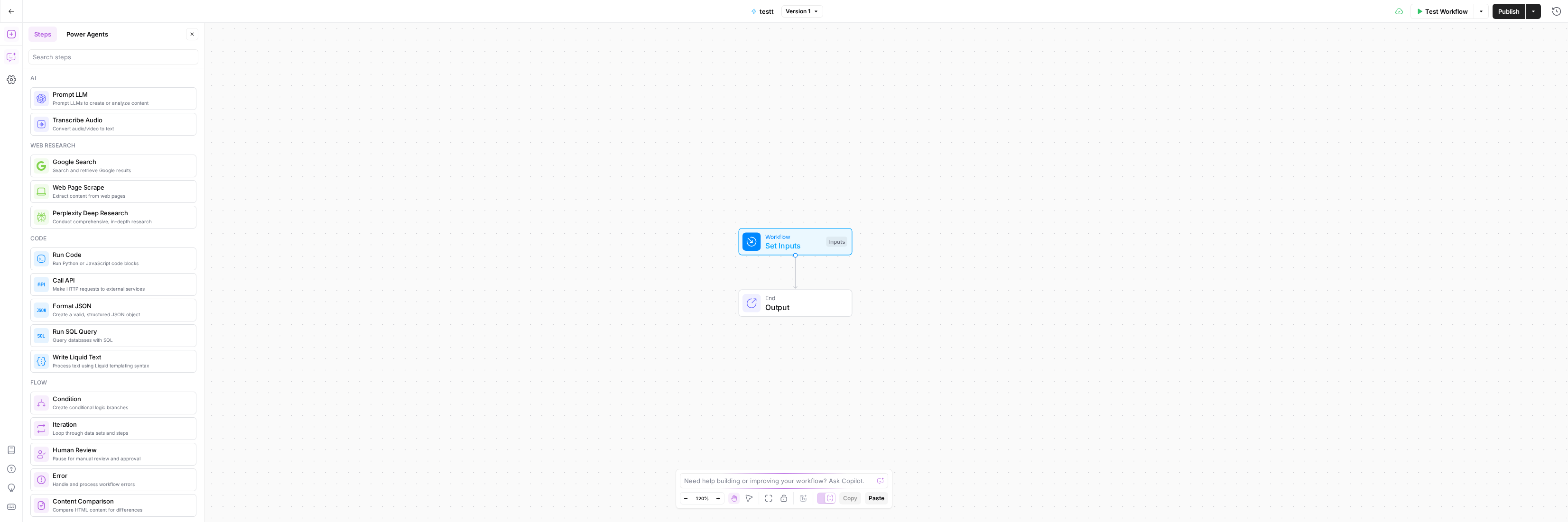
click at [7, 54] on icon "button" at bounding box center [10, 57] width 8 height 7
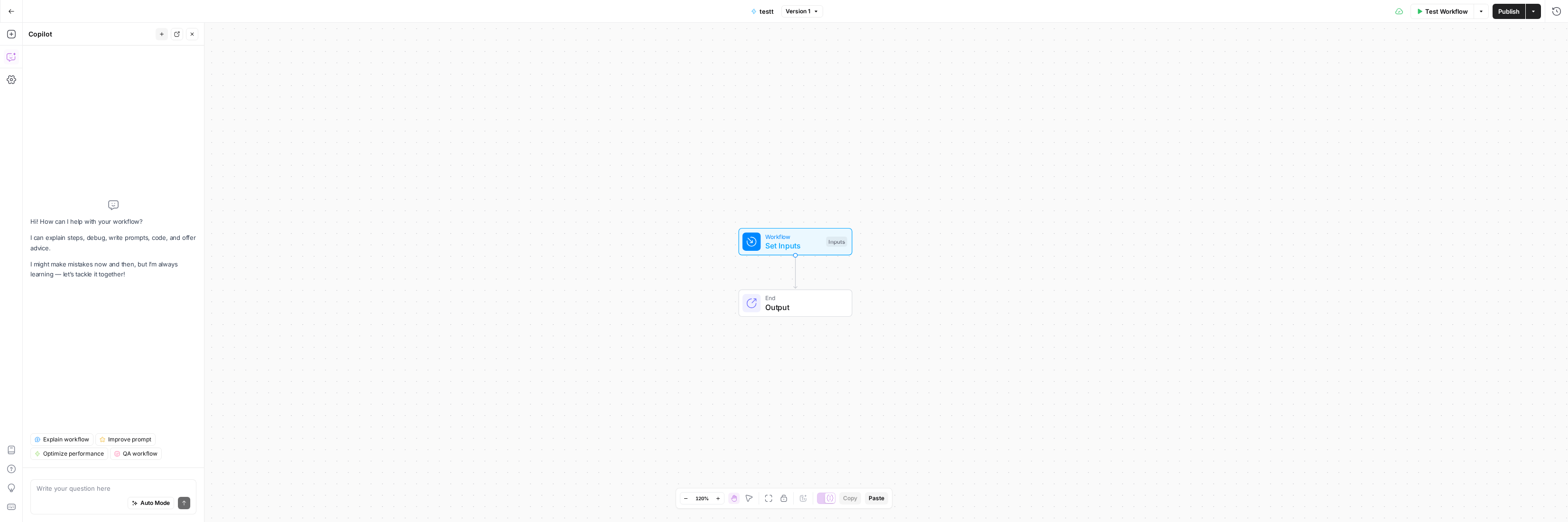
click at [66, 496] on div "Auto Mode Send" at bounding box center [113, 504] width 154 height 21
click at [89, 490] on div "Auto Mode will automatically modify and execute the workflow" at bounding box center [150, 479] width 152 height 27
click at [9, 16] on button "Go Back" at bounding box center [12, 12] width 17 height 17
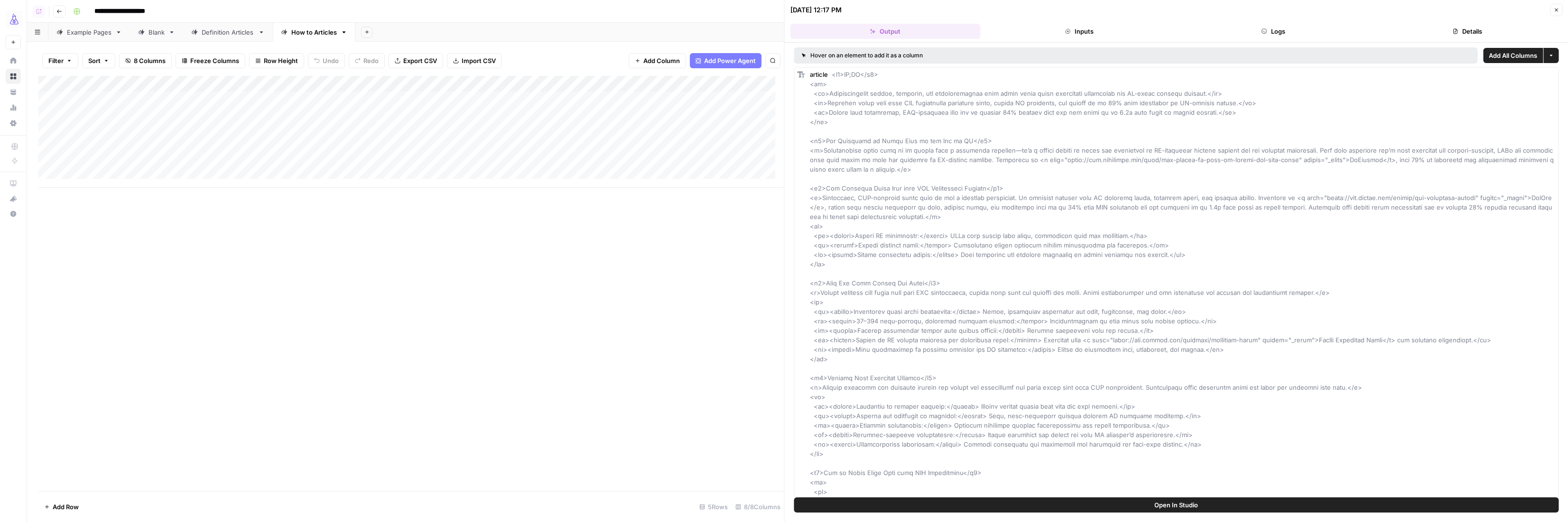
click at [427, 86] on div "Add Column" at bounding box center [411, 132] width 746 height 112
click at [1468, 29] on button "Details" at bounding box center [1467, 31] width 191 height 15
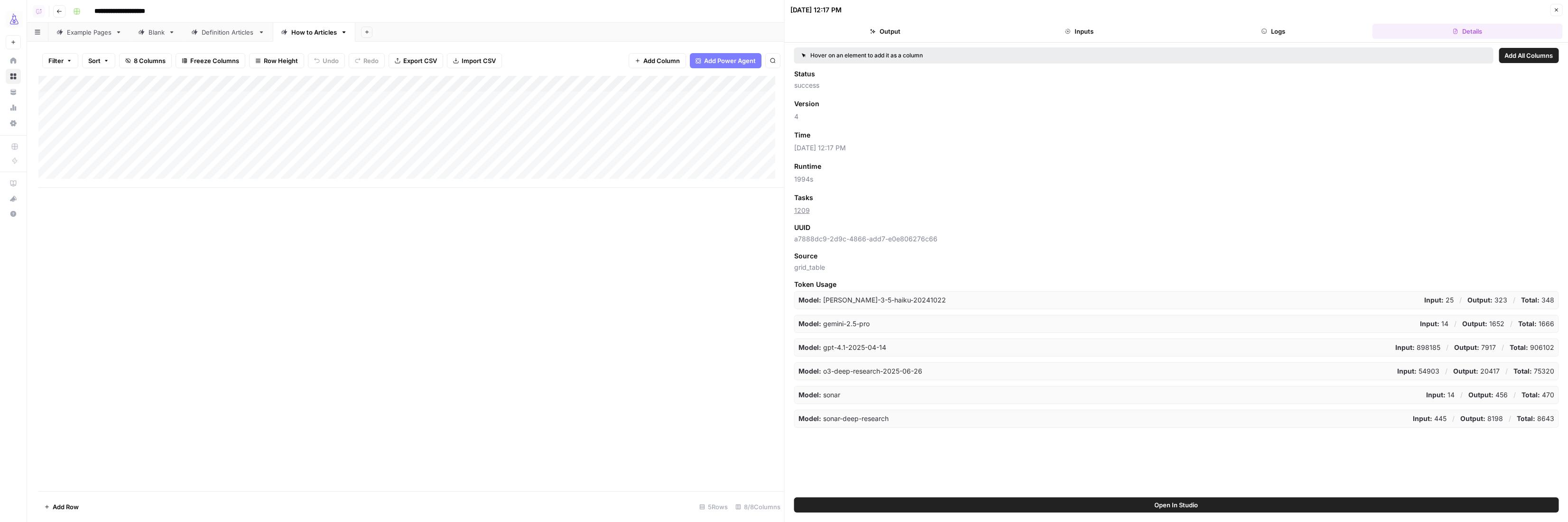
click at [1143, 500] on button "Open In Studio" at bounding box center [1177, 505] width 765 height 15
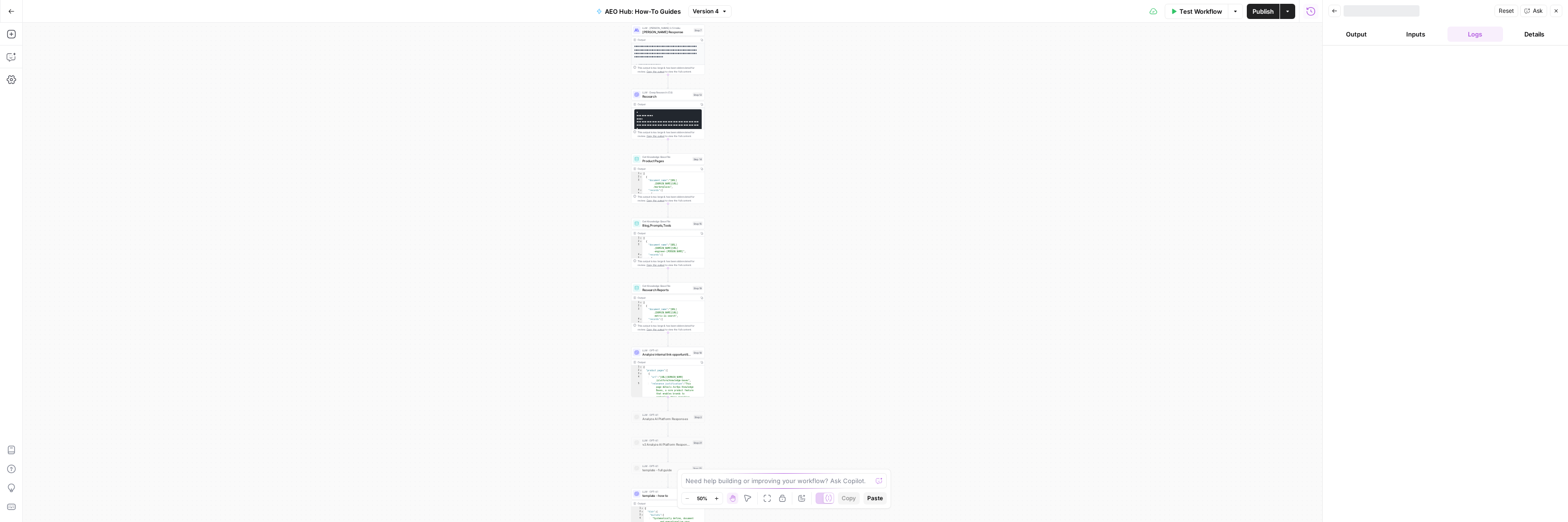
click at [670, 226] on span "Blog,Prompts,Tools" at bounding box center [667, 225] width 49 height 5
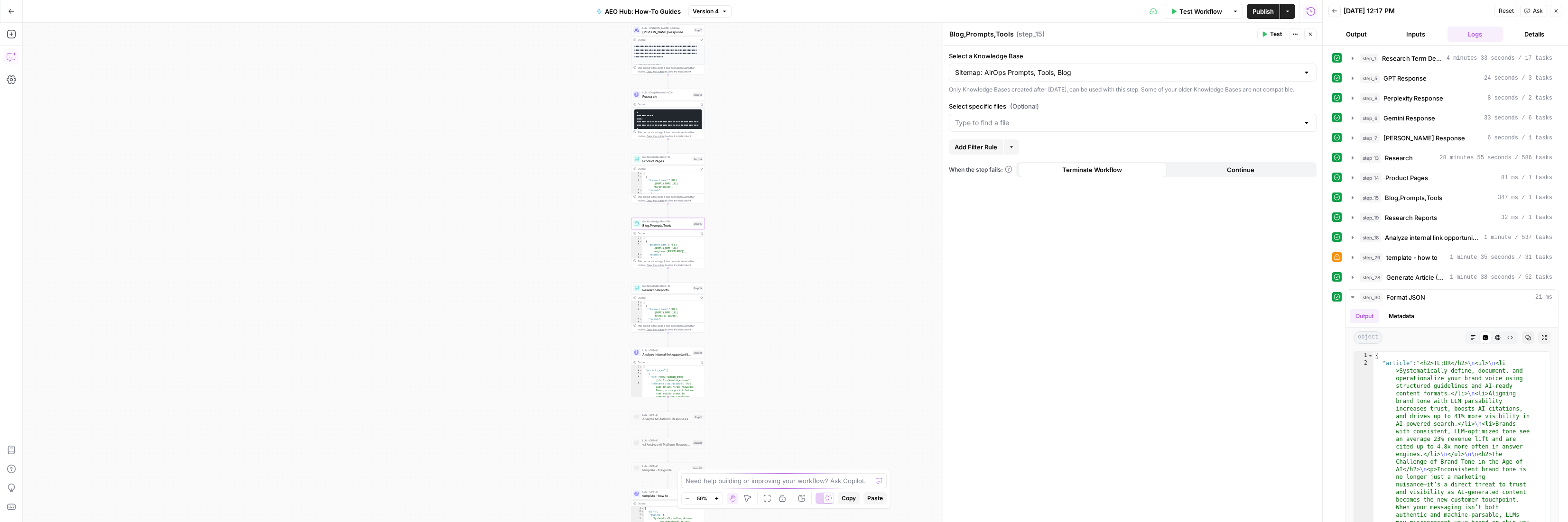
click at [9, 60] on icon "button" at bounding box center [12, 57] width 10 height 10
click at [154, 497] on button "Auto Mode" at bounding box center [151, 503] width 46 height 12
click at [144, 499] on button "Auto Mode" at bounding box center [151, 503] width 46 height 12
click at [147, 504] on span "Auto Mode" at bounding box center [155, 503] width 29 height 9
click at [11, 12] on icon "button" at bounding box center [11, 11] width 7 height 7
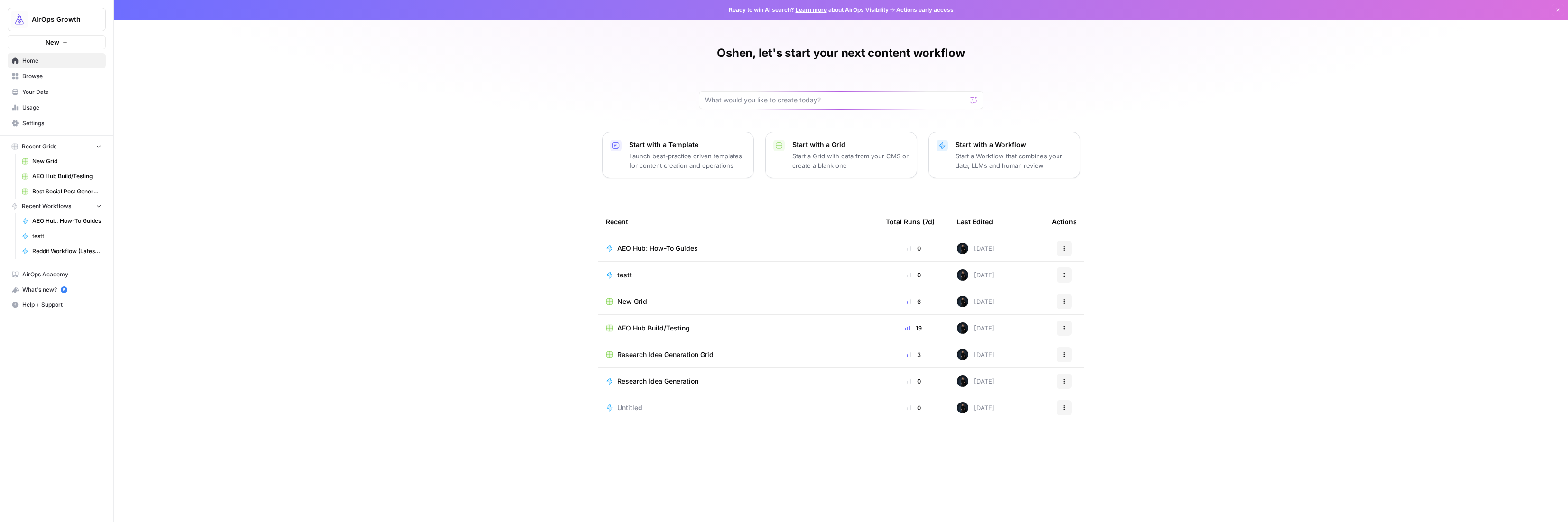
click at [38, 73] on span "Browse" at bounding box center [62, 76] width 79 height 9
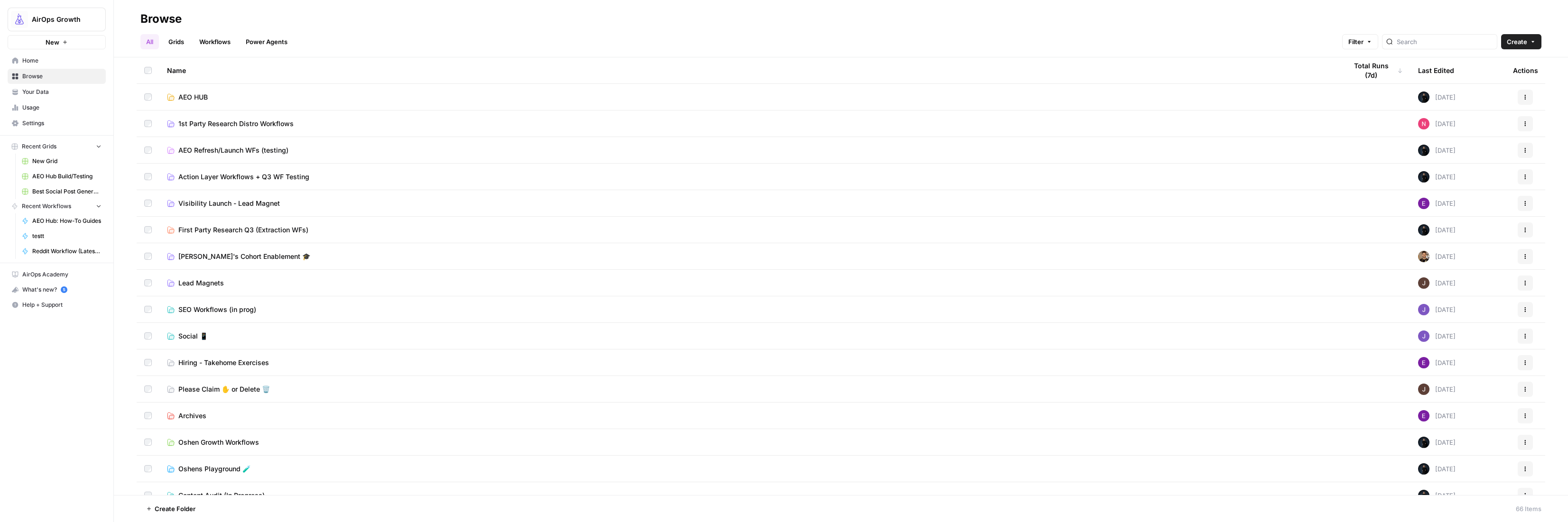
click at [262, 229] on span "First Party Research Q3 (Extraction WFs)" at bounding box center [243, 230] width 130 height 10
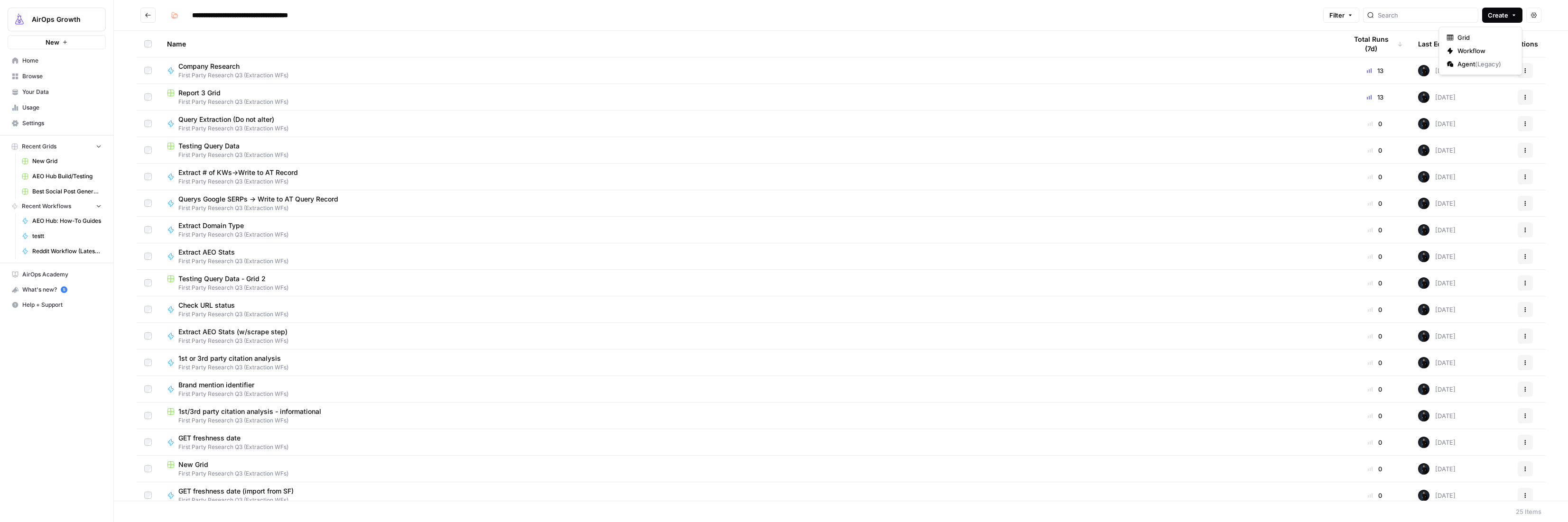
click at [1509, 18] on button "Create" at bounding box center [1502, 15] width 40 height 15
click at [1477, 42] on span "Grid" at bounding box center [1483, 38] width 53 height 10
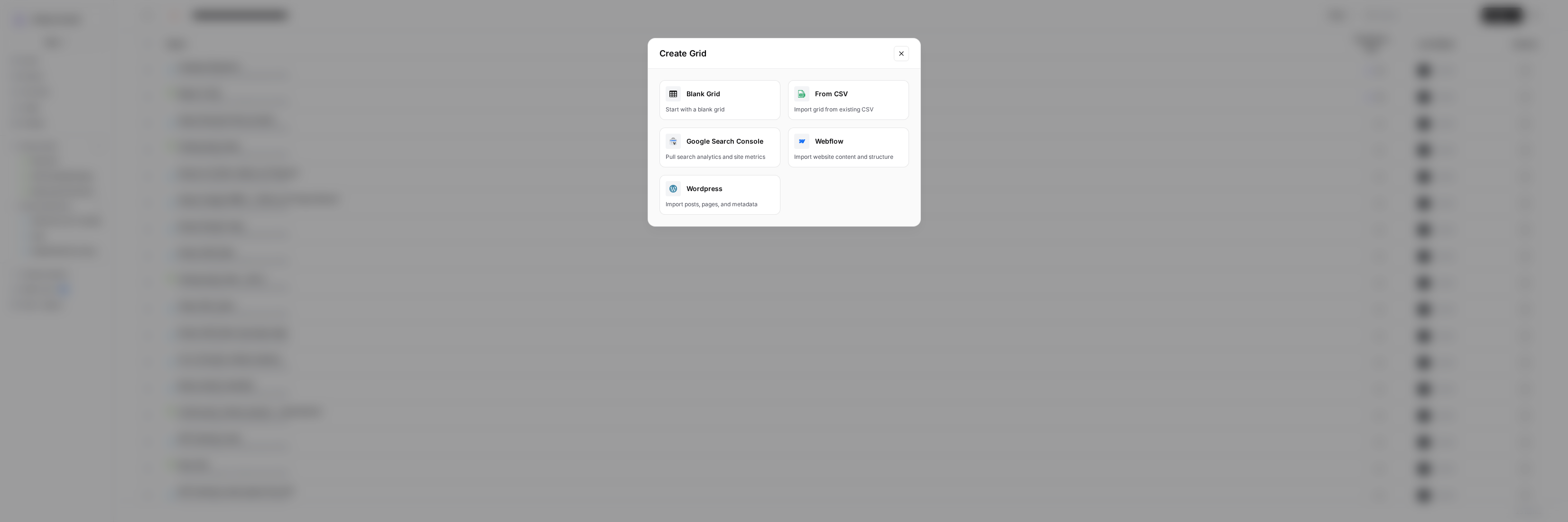
click at [736, 96] on div "Blank Grid" at bounding box center [720, 94] width 108 height 15
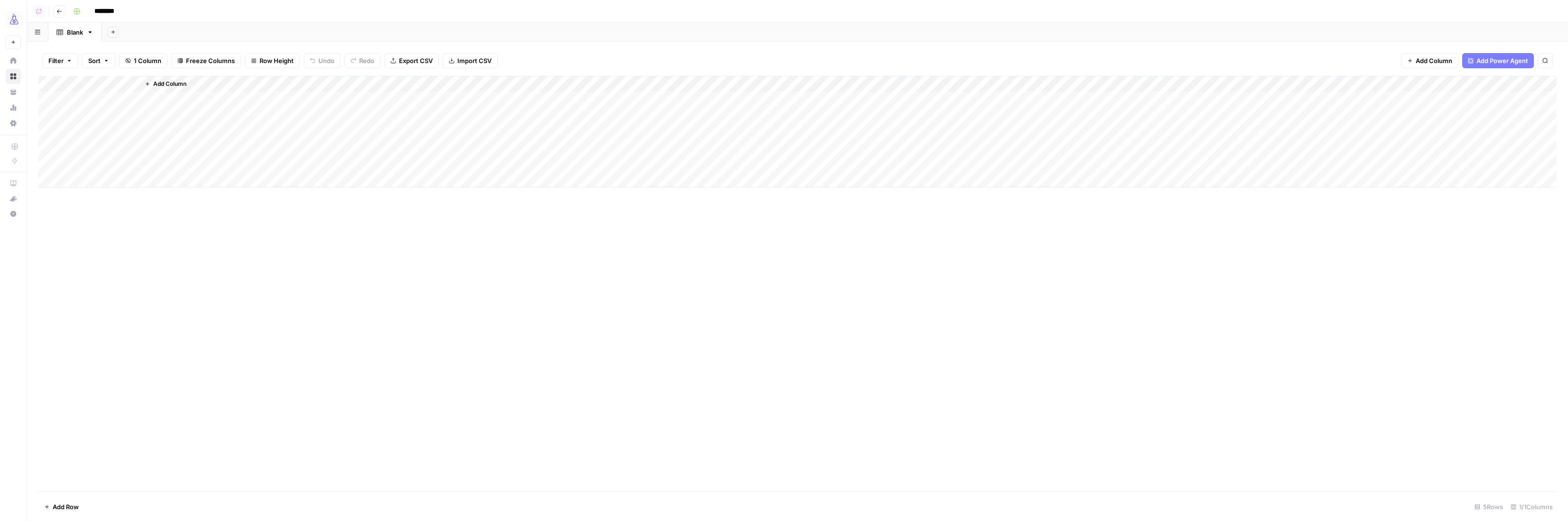
click at [115, 13] on input "********" at bounding box center [116, 11] width 53 height 15
type input "********"
click at [157, 25] on div "Add Sheet" at bounding box center [835, 32] width 1466 height 19
click at [100, 87] on div "Add Column" at bounding box center [797, 132] width 1518 height 112
click at [107, 102] on input "Title" at bounding box center [110, 107] width 96 height 10
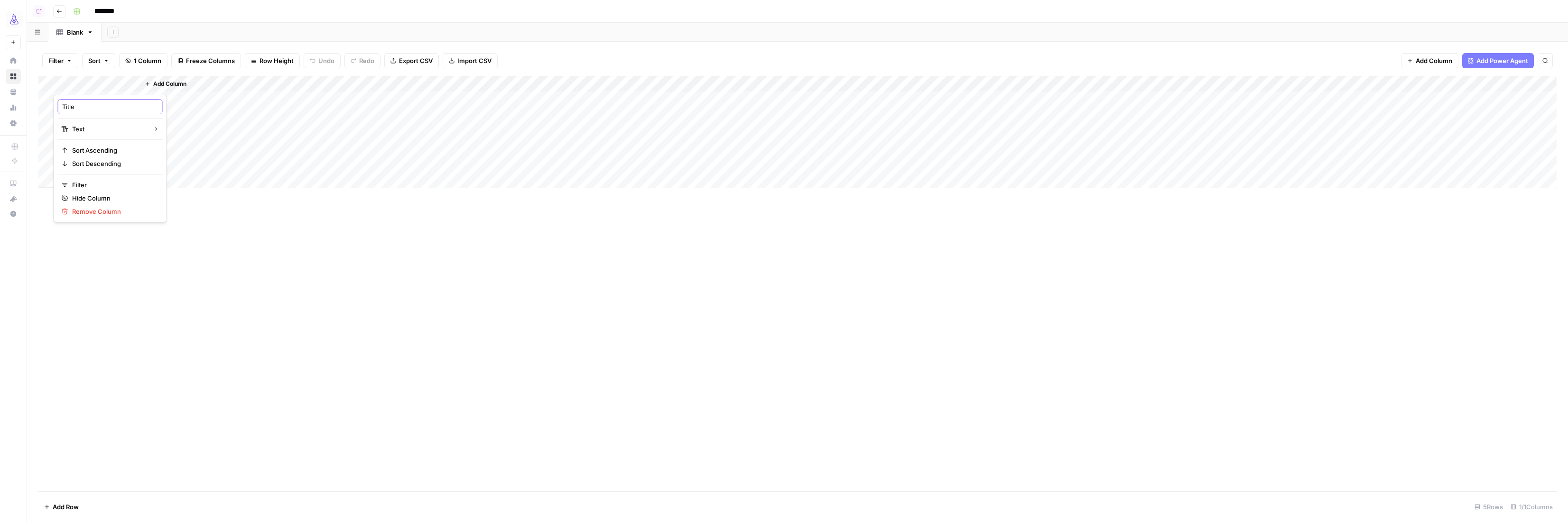
click at [107, 102] on input "Title" at bounding box center [110, 107] width 96 height 10
type input "url"
click at [171, 78] on button "Add Column" at bounding box center [165, 84] width 49 height 12
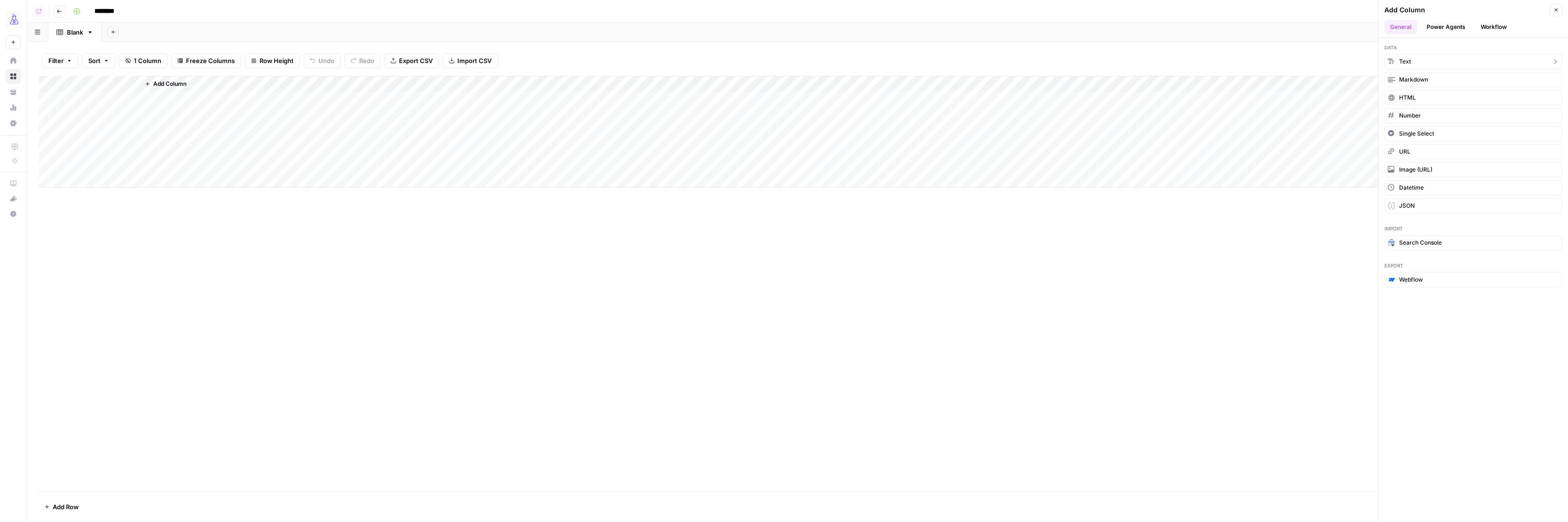
click at [1401, 63] on span "Text" at bounding box center [1405, 61] width 12 height 9
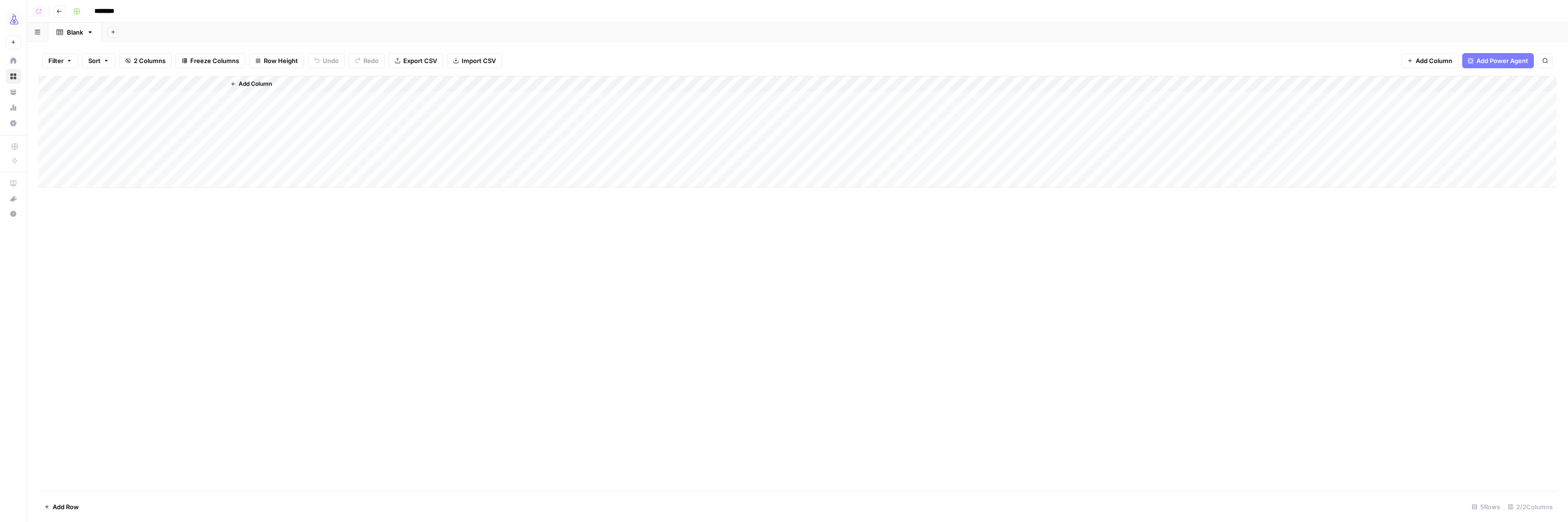
click at [180, 83] on div "Add Column" at bounding box center [797, 132] width 1518 height 112
click at [184, 105] on input "New Column" at bounding box center [195, 107] width 96 height 10
type input "query"
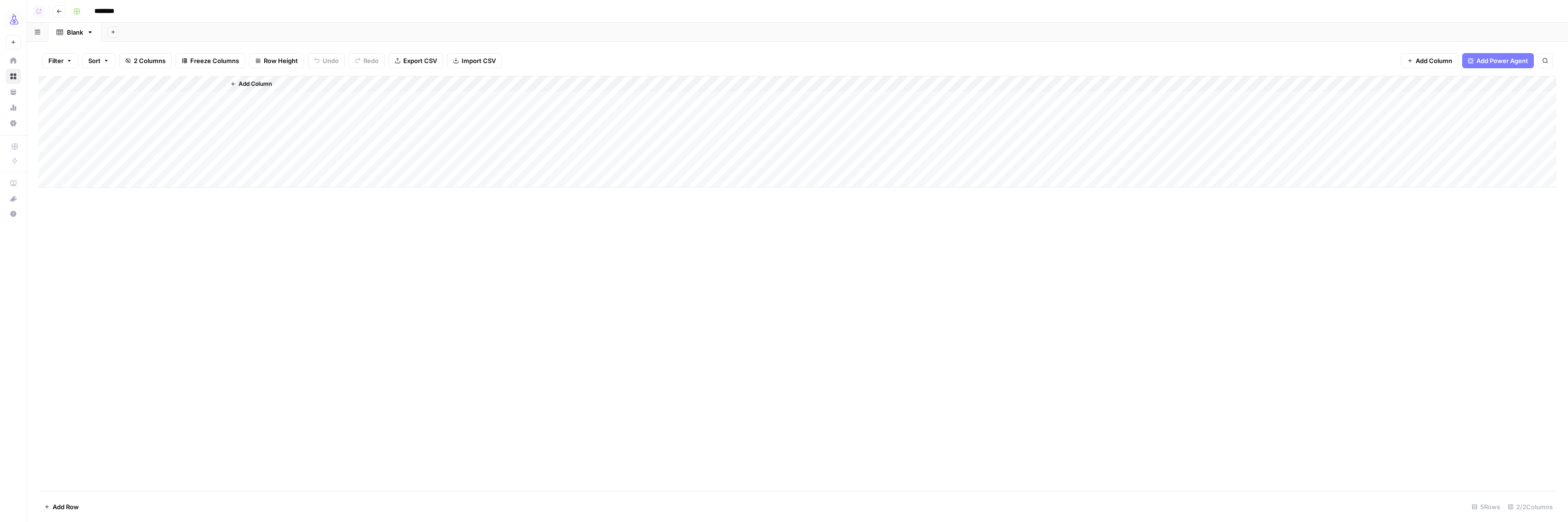
click at [1425, 61] on span "Add Column" at bounding box center [1434, 61] width 37 height 10
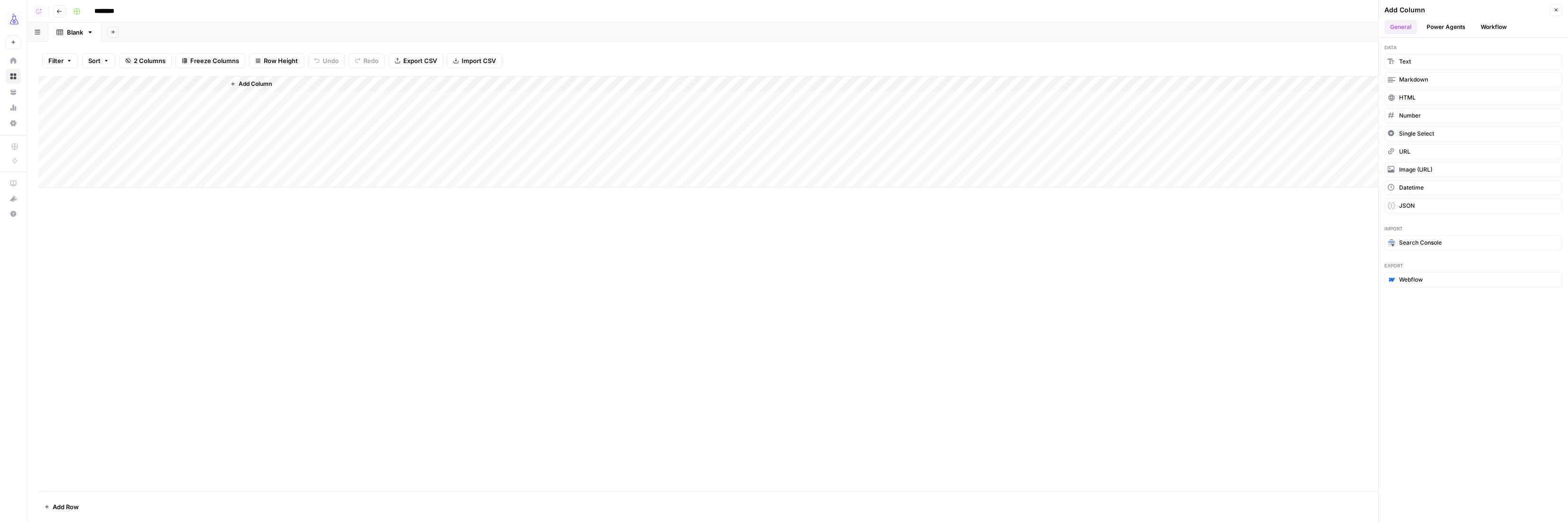
click at [1492, 26] on button "Workflow" at bounding box center [1494, 27] width 38 height 14
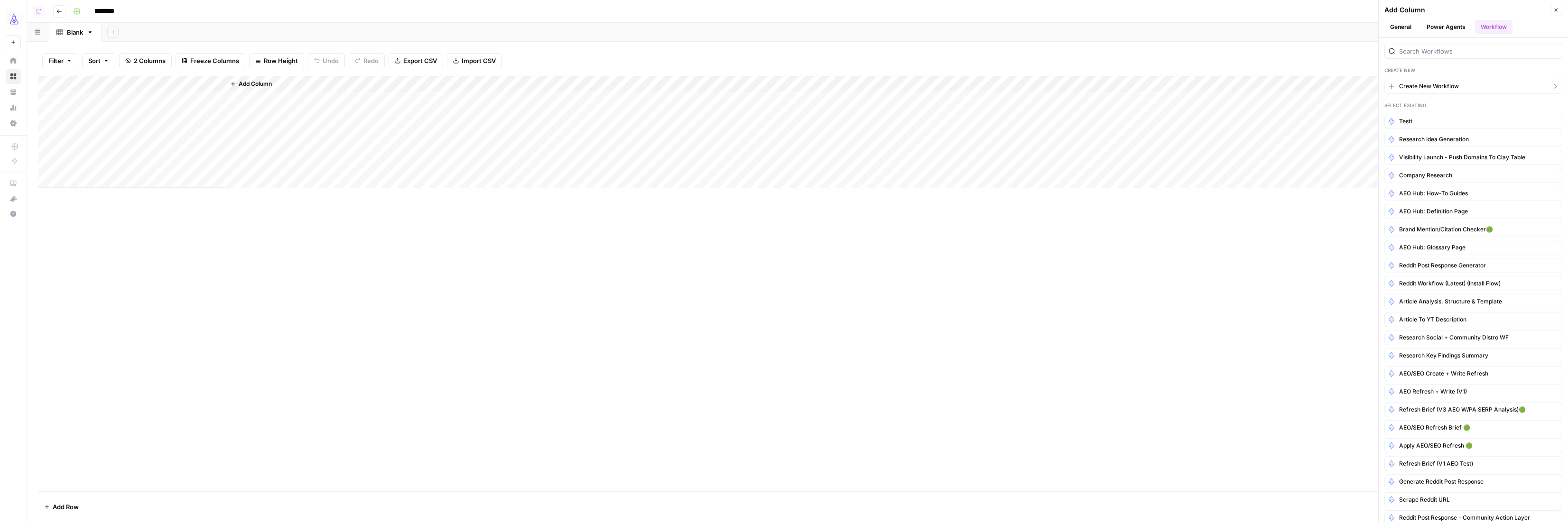
click at [1409, 86] on span "Create New Workflow" at bounding box center [1429, 86] width 60 height 9
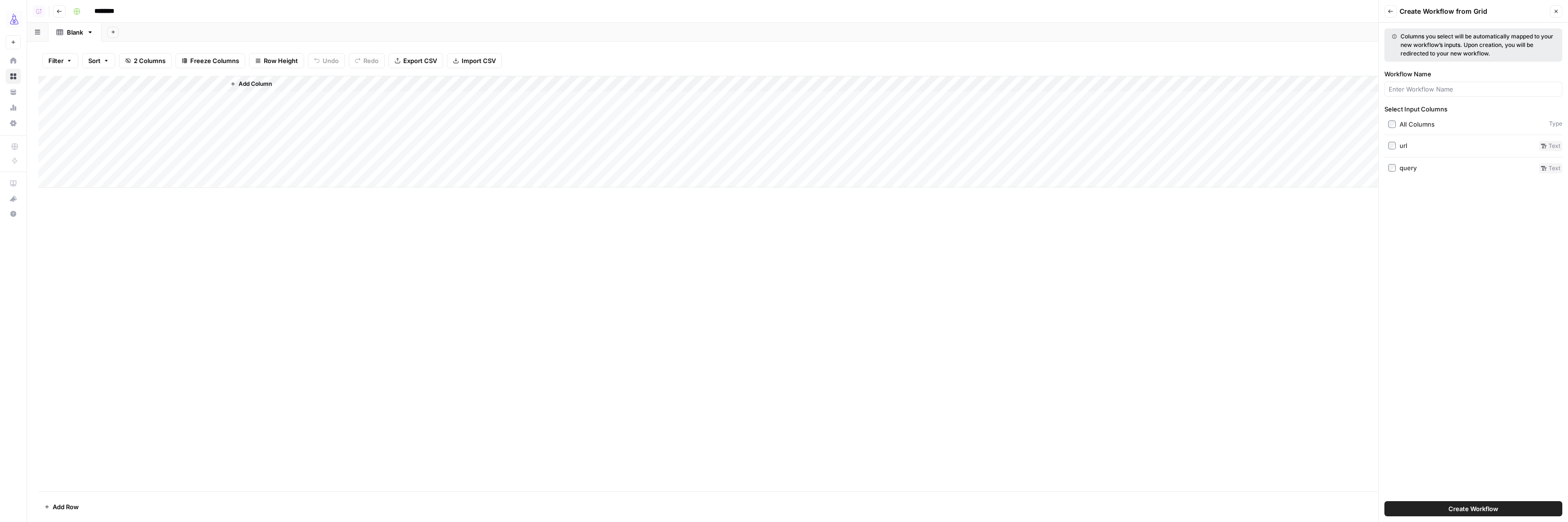
drag, startPoint x: 1408, startPoint y: 145, endPoint x: 1413, endPoint y: 158, distance: 13.9
click at [1409, 146] on label "url" at bounding box center [1462, 145] width 147 height 10
click at [1421, 171] on label "query" at bounding box center [1462, 168] width 147 height 10
drag, startPoint x: 1532, startPoint y: 510, endPoint x: 1535, endPoint y: 496, distance: 14.3
click at [1532, 510] on button "Create Workflow" at bounding box center [1473, 509] width 178 height 15
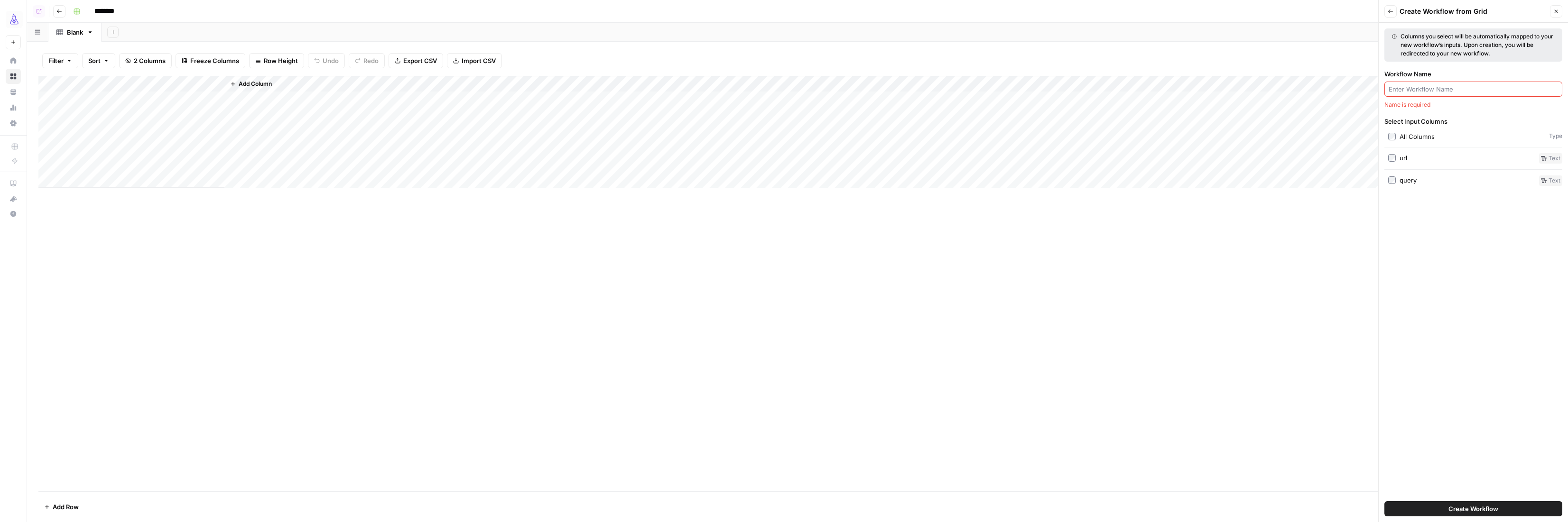
click at [1407, 91] on input "Workflow Name" at bounding box center [1473, 89] width 169 height 10
type input "Query<>Slug Match"
click at [1466, 509] on span "Create Workflow" at bounding box center [1474, 509] width 50 height 10
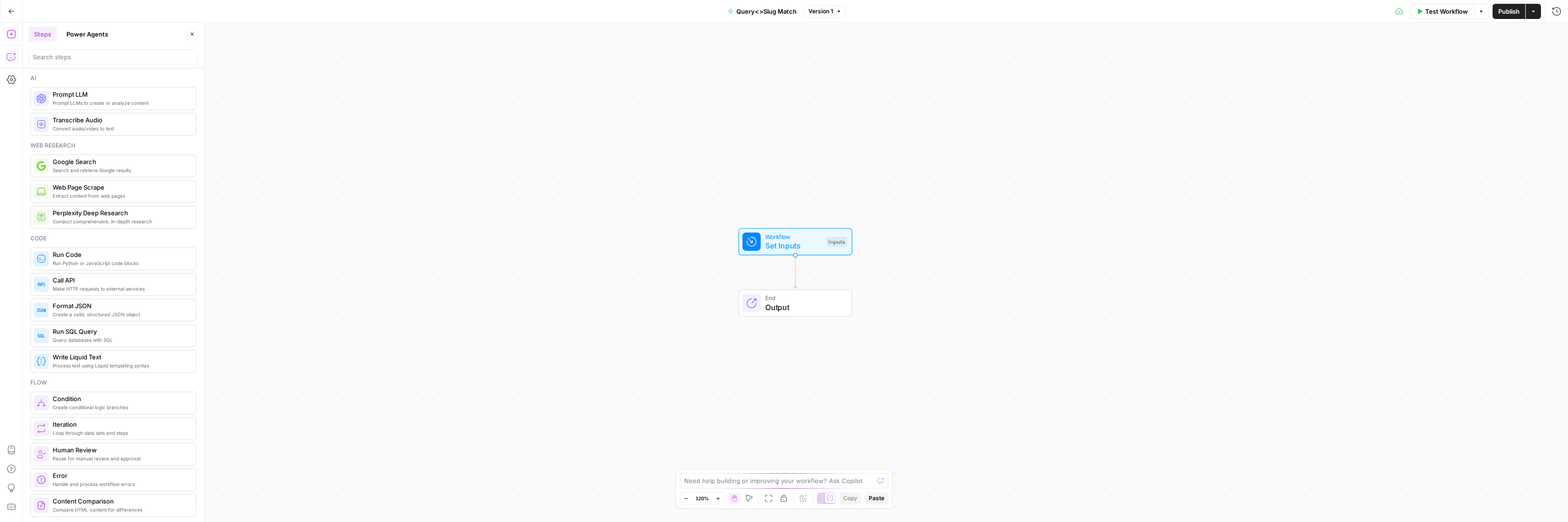
click at [13, 54] on icon "button" at bounding box center [12, 57] width 10 height 10
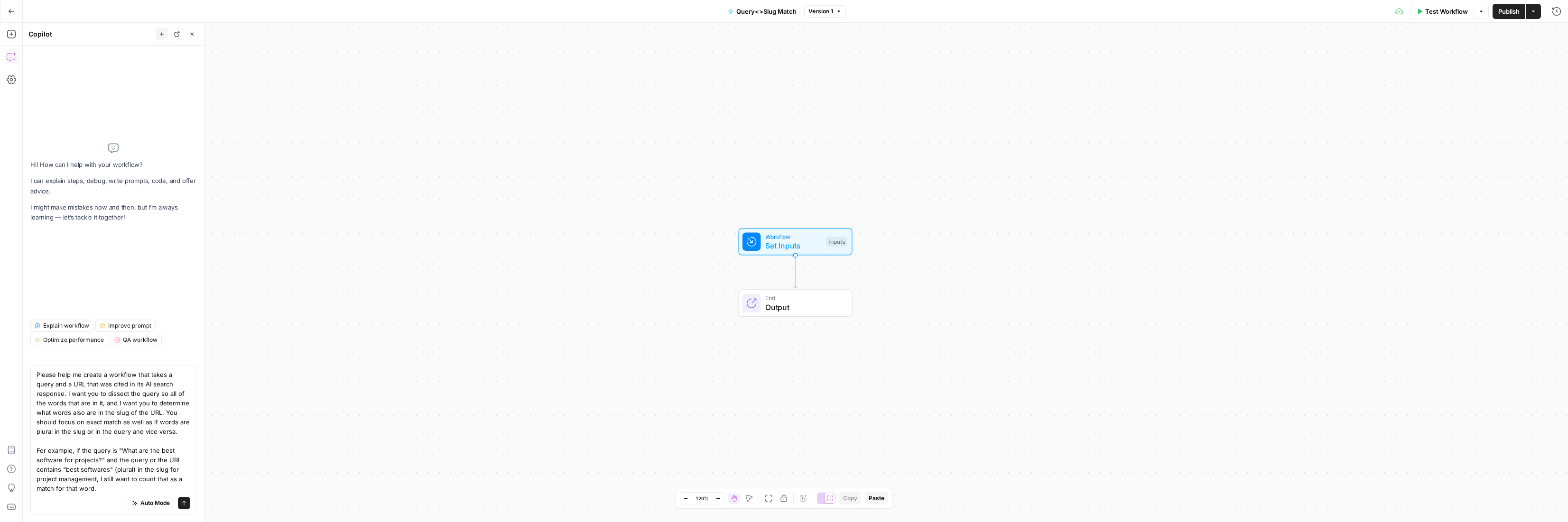
drag, startPoint x: 159, startPoint y: 393, endPoint x: 126, endPoint y: 394, distance: 33.0
click at [126, 394] on textarea "Please help me create a workflow that takes a query and a URL that was cited in…" at bounding box center [113, 431] width 154 height 124
click at [159, 412] on textarea "Please help me create a workflow that takes a query and a URL that was cited in…" at bounding box center [113, 434] width 154 height 133
click at [85, 431] on textarea "Please help me create a workflow that takes a query and a URL that was cited in…" at bounding box center [113, 434] width 154 height 133
drag, startPoint x: 38, startPoint y: 433, endPoint x: 192, endPoint y: 435, distance: 154.0
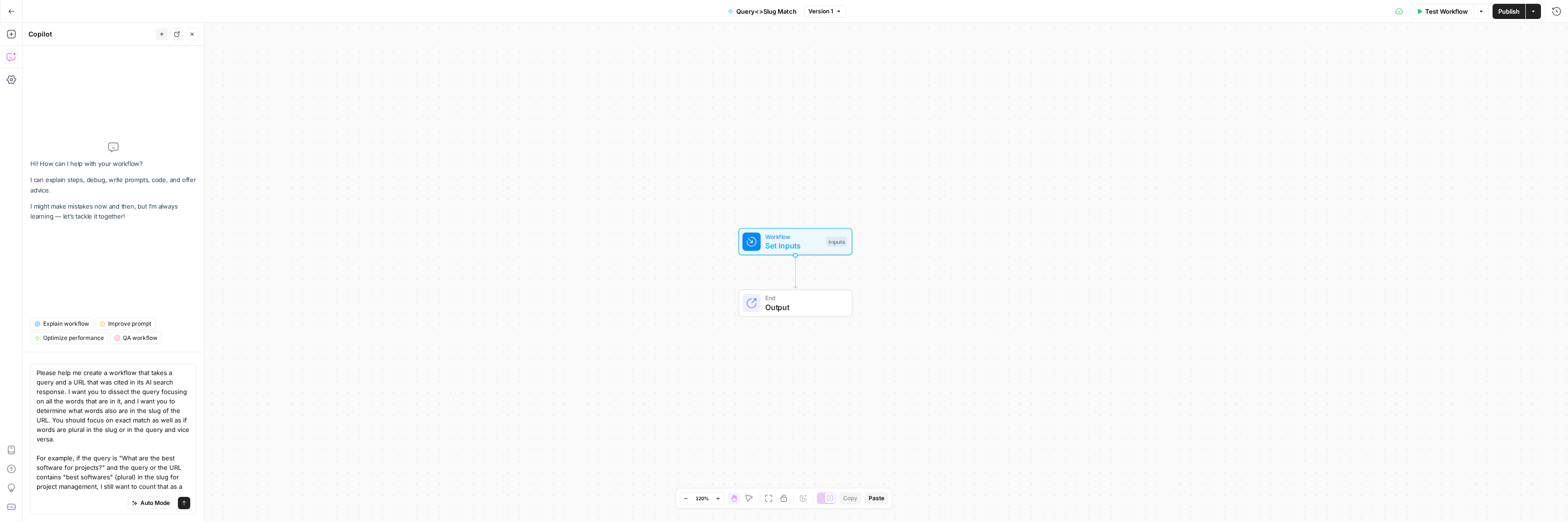
click at [192, 435] on div "Please help me create a workflow that takes a query and a URL that was cited in…" at bounding box center [113, 439] width 166 height 151
click at [142, 451] on textarea "Please help me create a workflow that takes a query and a URL that was cited in…" at bounding box center [113, 403] width 154 height 180
click at [74, 460] on textarea "Please help me create a workflow that takes a query and a URL that was cited in…" at bounding box center [113, 403] width 154 height 180
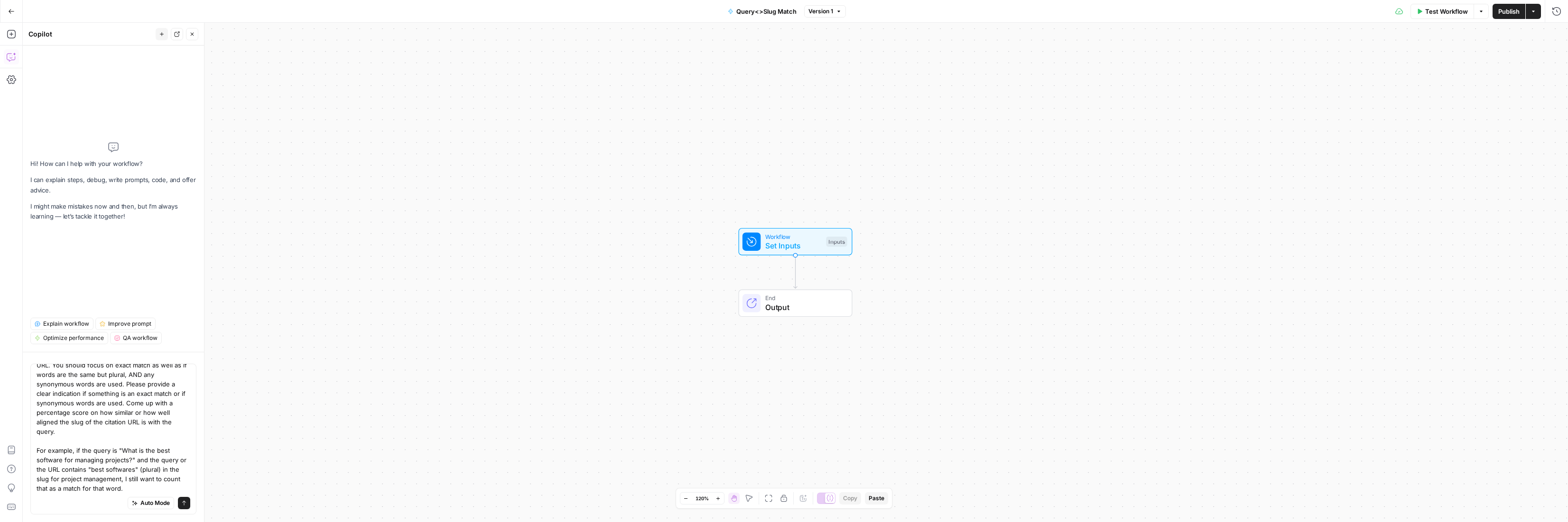
drag, startPoint x: 166, startPoint y: 470, endPoint x: 171, endPoint y: 480, distance: 11.2
click at [147, 470] on textarea "Please help me create a workflow that takes a query and a URL that was cited in…" at bounding box center [113, 403] width 154 height 180
drag, startPoint x: 180, startPoint y: 472, endPoint x: 133, endPoint y: 462, distance: 48.1
click at [135, 462] on div "Please help me create a workflow that takes a query and a URL that was cited in…" at bounding box center [113, 439] width 166 height 151
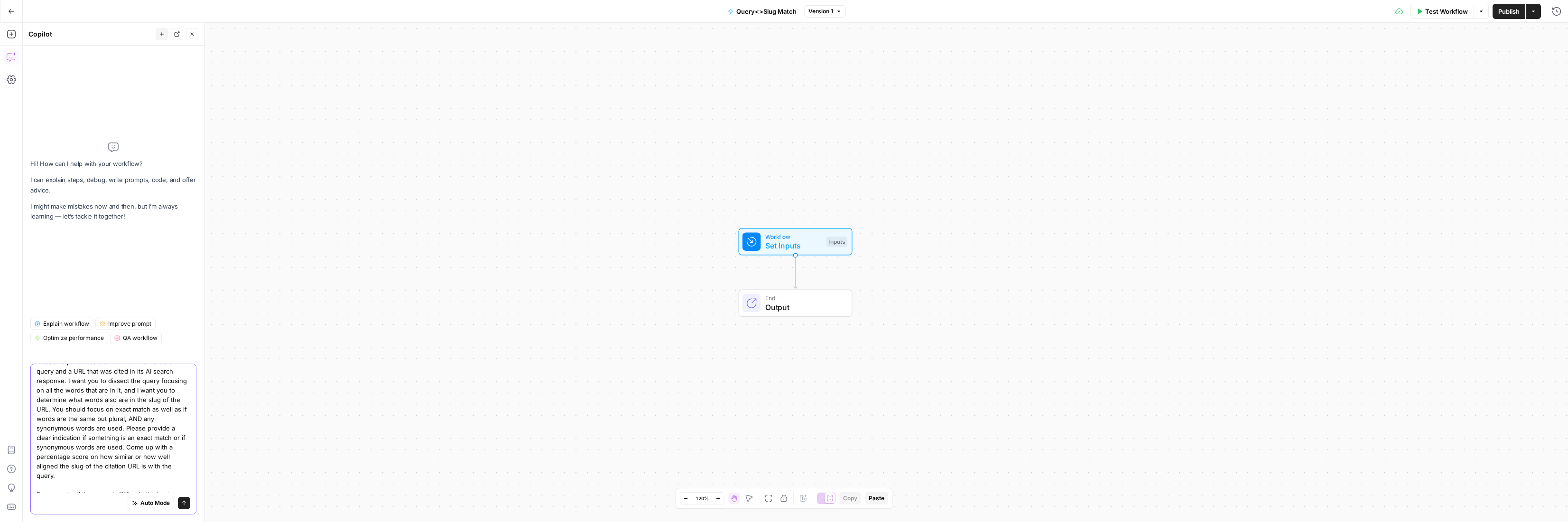
scroll to position [55, 0]
drag, startPoint x: 136, startPoint y: 470, endPoint x: 180, endPoint y: 470, distance: 44.0
click at [181, 470] on div "Please help me create a workflow that takes a query and a URL that was cited in…" at bounding box center [113, 439] width 166 height 151
drag, startPoint x: 141, startPoint y: 470, endPoint x: 180, endPoint y: 470, distance: 39.0
click at [180, 470] on textarea "Please help me create a workflow that takes a query and a URL that was cited in…" at bounding box center [113, 403] width 154 height 180
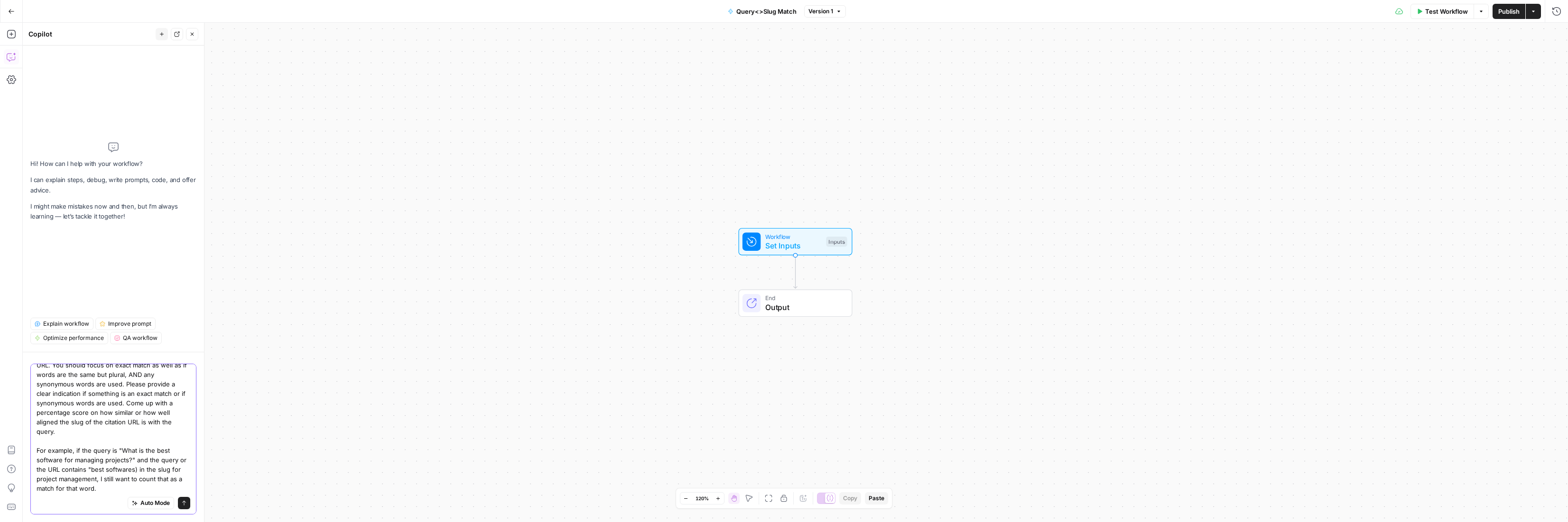
drag, startPoint x: 155, startPoint y: 470, endPoint x: 139, endPoint y: 471, distance: 16.0
click at [138, 471] on textarea "Please help me create a workflow that takes a query and a URL that was cited in…" at bounding box center [113, 403] width 154 height 180
drag, startPoint x: 139, startPoint y: 471, endPoint x: 181, endPoint y: 472, distance: 42.0
click at [181, 472] on textarea "Please help me create a workflow that takes a query and a URL that was cited in…" at bounding box center [113, 403] width 154 height 180
drag, startPoint x: 74, startPoint y: 481, endPoint x: 79, endPoint y: 484, distance: 5.8
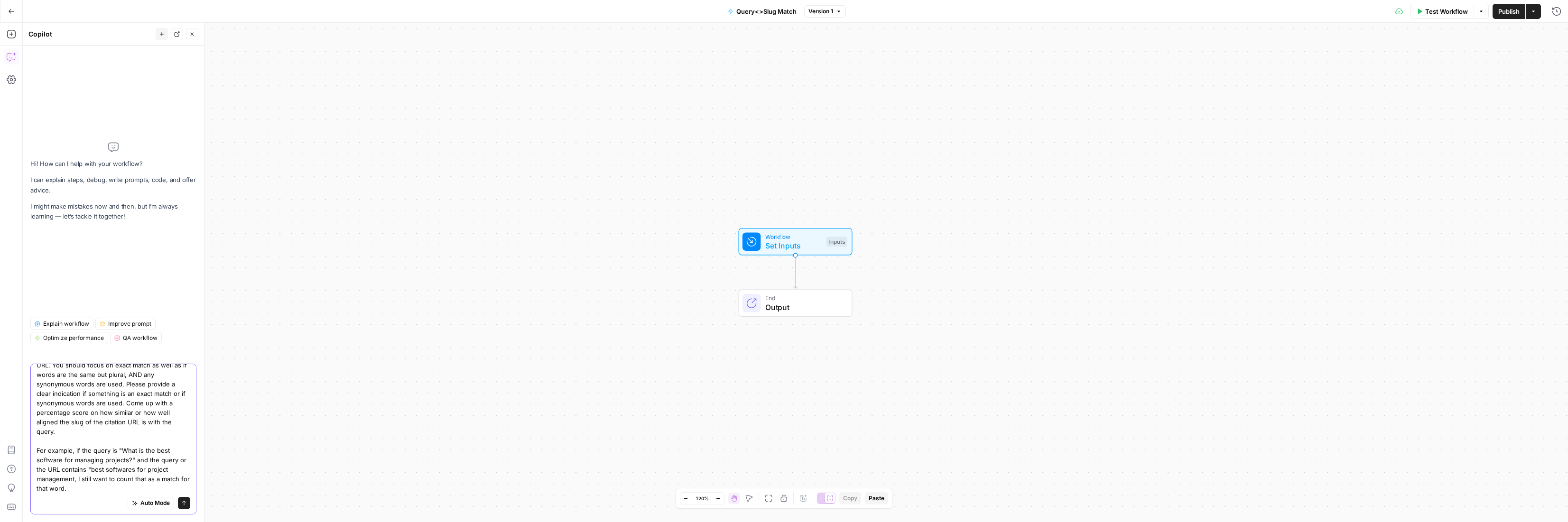
click at [74, 481] on textarea "Please help me create a workflow that takes a query and a URL that was cited in…" at bounding box center [113, 403] width 154 height 180
click at [49, 462] on textarea "Please help me create a workflow that takes a query and a URL that was cited in…" at bounding box center [113, 403] width 154 height 180
drag, startPoint x: 80, startPoint y: 479, endPoint x: 117, endPoint y: 489, distance: 38.3
click at [119, 489] on textarea "Please help me create a workflow that takes a query and a URL that was cited in…" at bounding box center [113, 403] width 154 height 180
drag, startPoint x: 94, startPoint y: 482, endPoint x: 89, endPoint y: 482, distance: 5.0
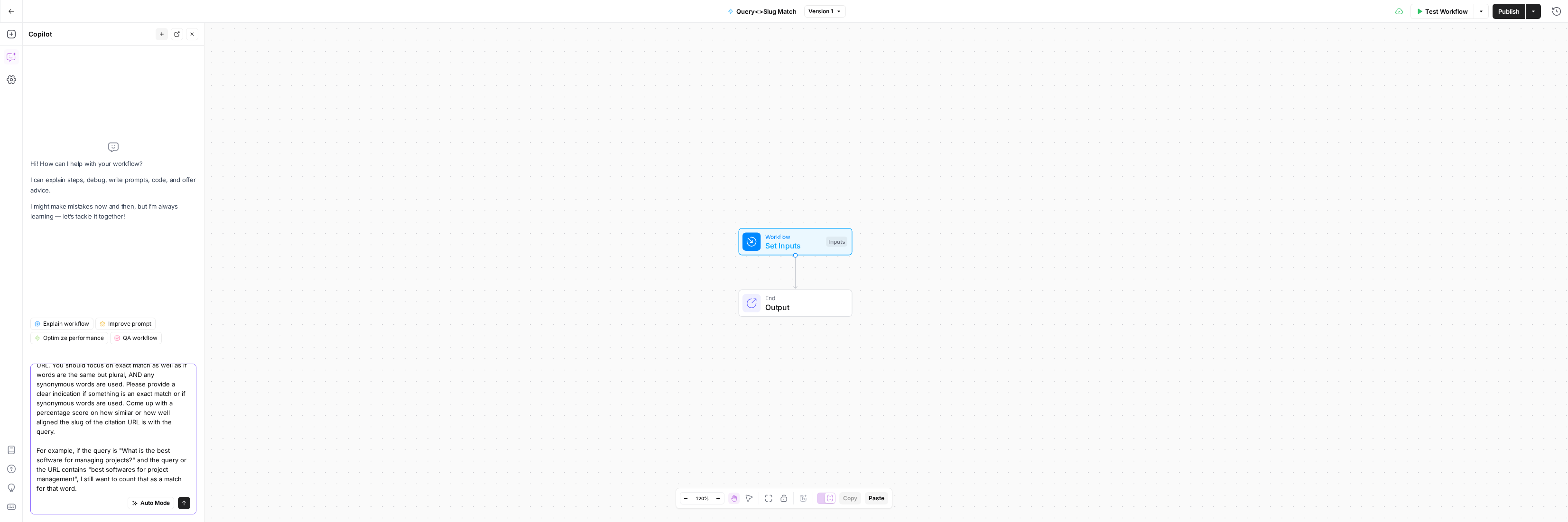
click at [80, 478] on textarea "Please help me create a workflow that takes a query and a URL that was cited in…" at bounding box center [113, 403] width 154 height 180
paste textarea "Those would be very closely aligned. It doesn't matter which position the words…"
type textarea "Please help me create a workflow that takes a query and a URL that was cited in…"
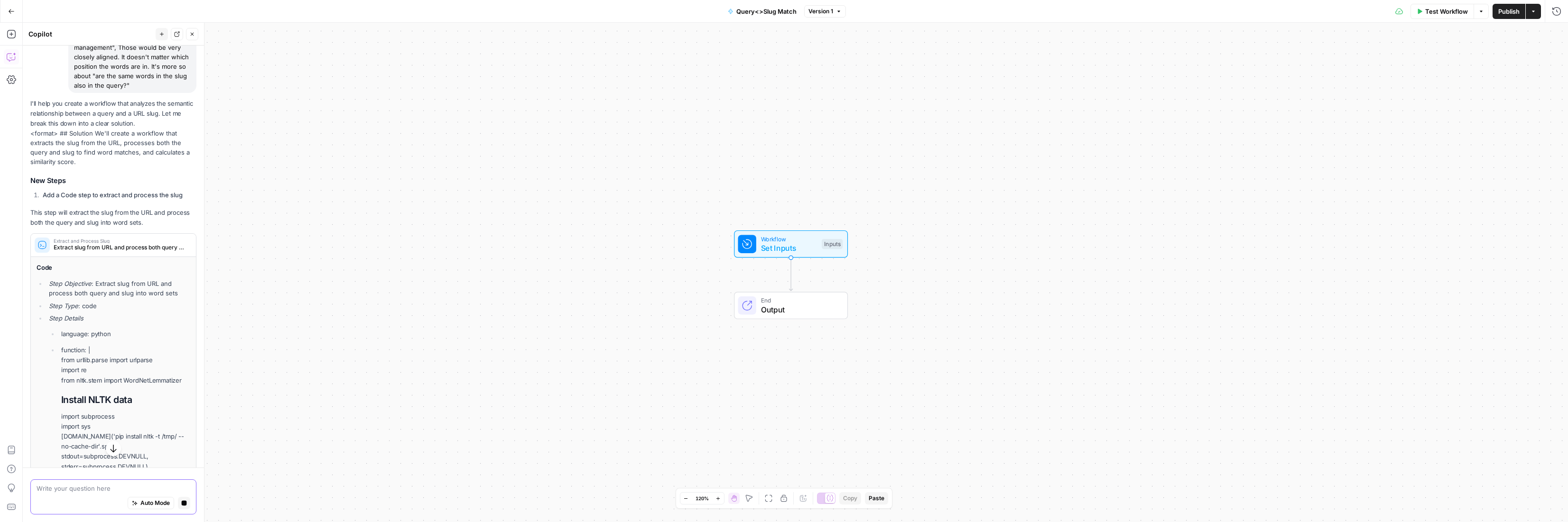
scroll to position [308, 0]
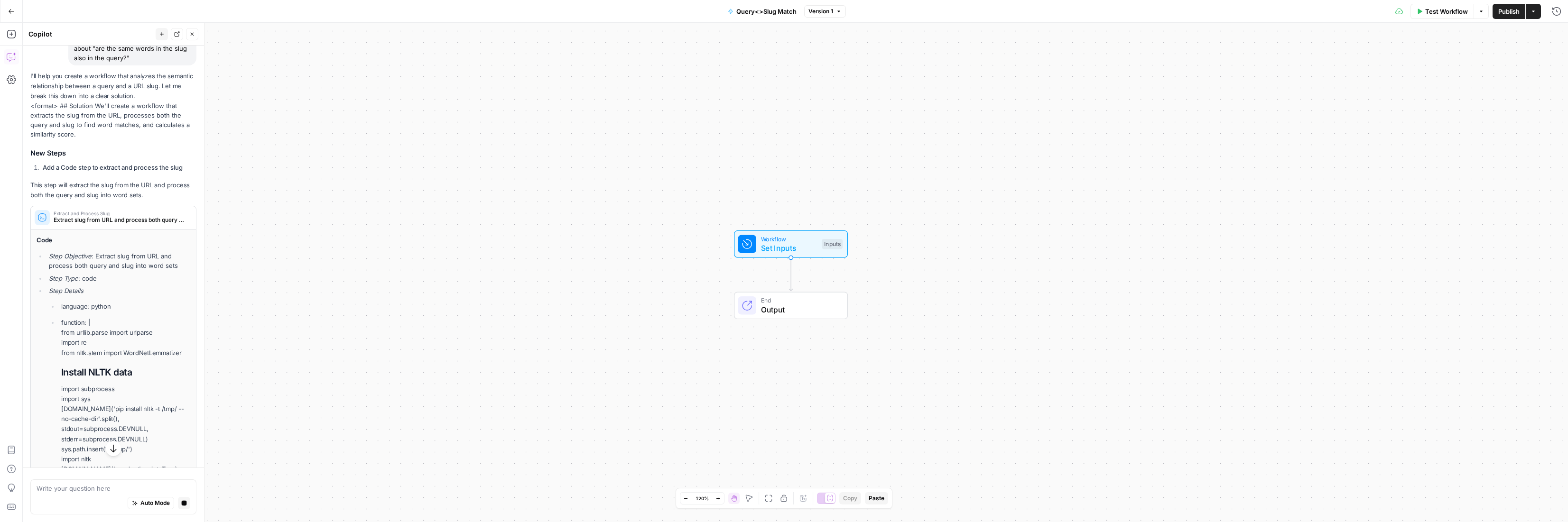
click at [92, 224] on span "Extract slug from URL and process both query and slug into word sets" at bounding box center [120, 220] width 133 height 9
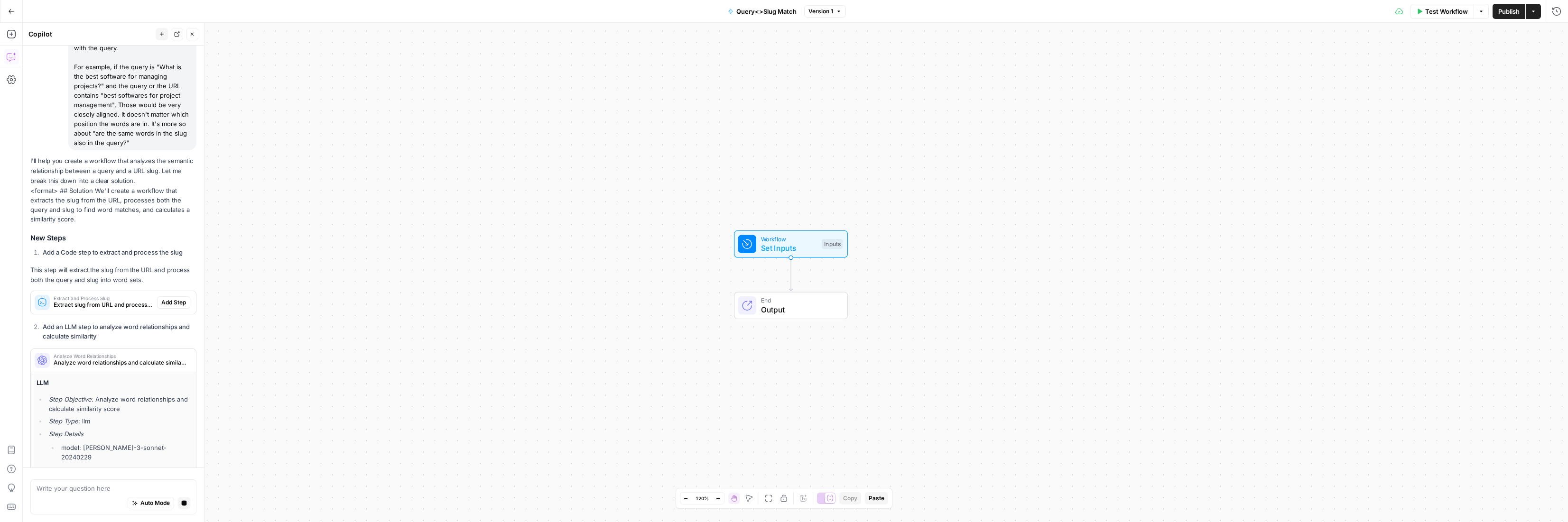
scroll to position [216, 0]
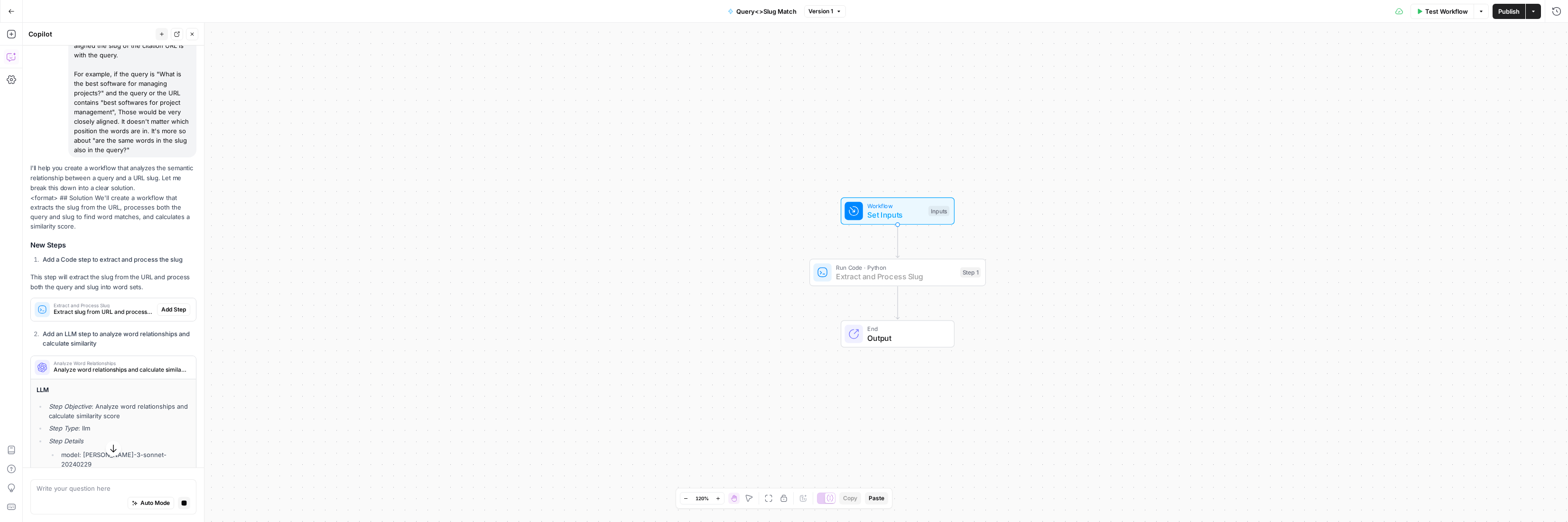
click at [163, 314] on span "Add Step" at bounding box center [173, 310] width 25 height 9
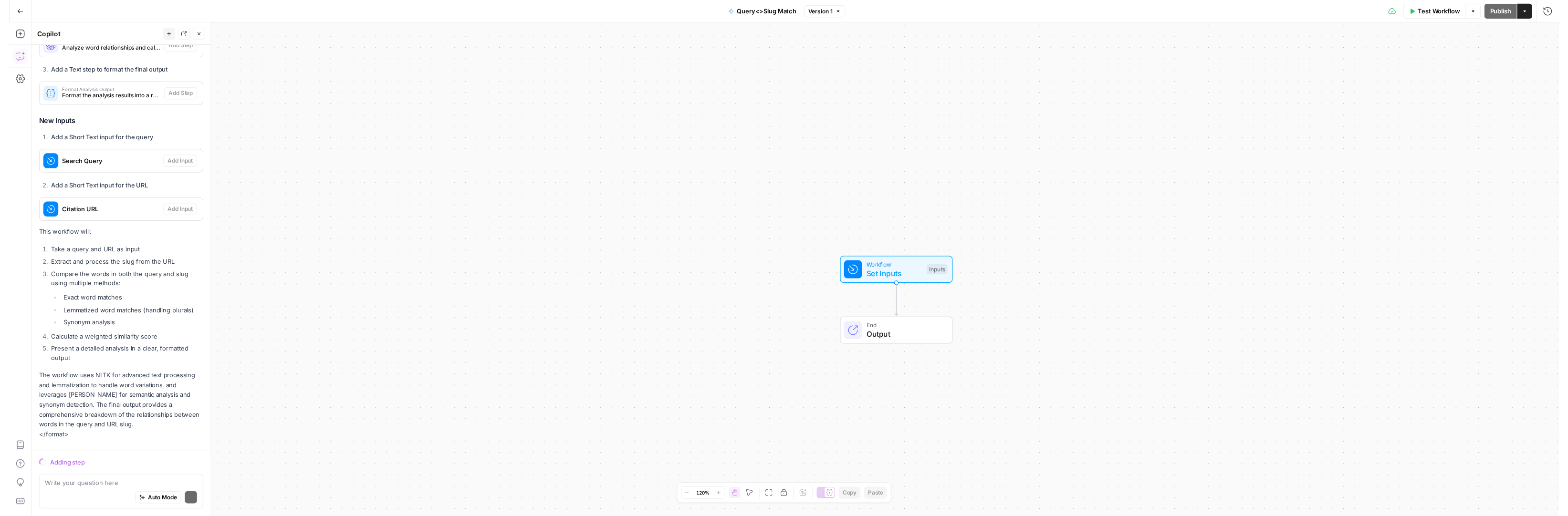
scroll to position [568, 0]
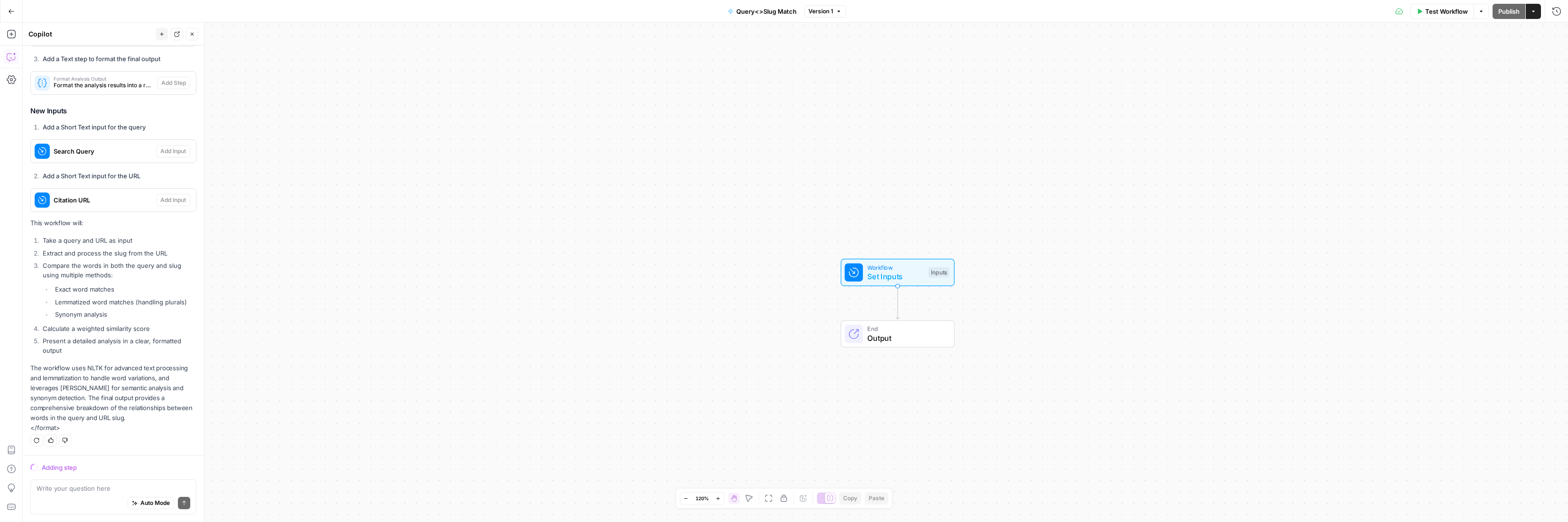
click at [878, 278] on span "Set Inputs" at bounding box center [895, 276] width 57 height 12
click at [867, 265] on span "Workflow" at bounding box center [895, 267] width 57 height 9
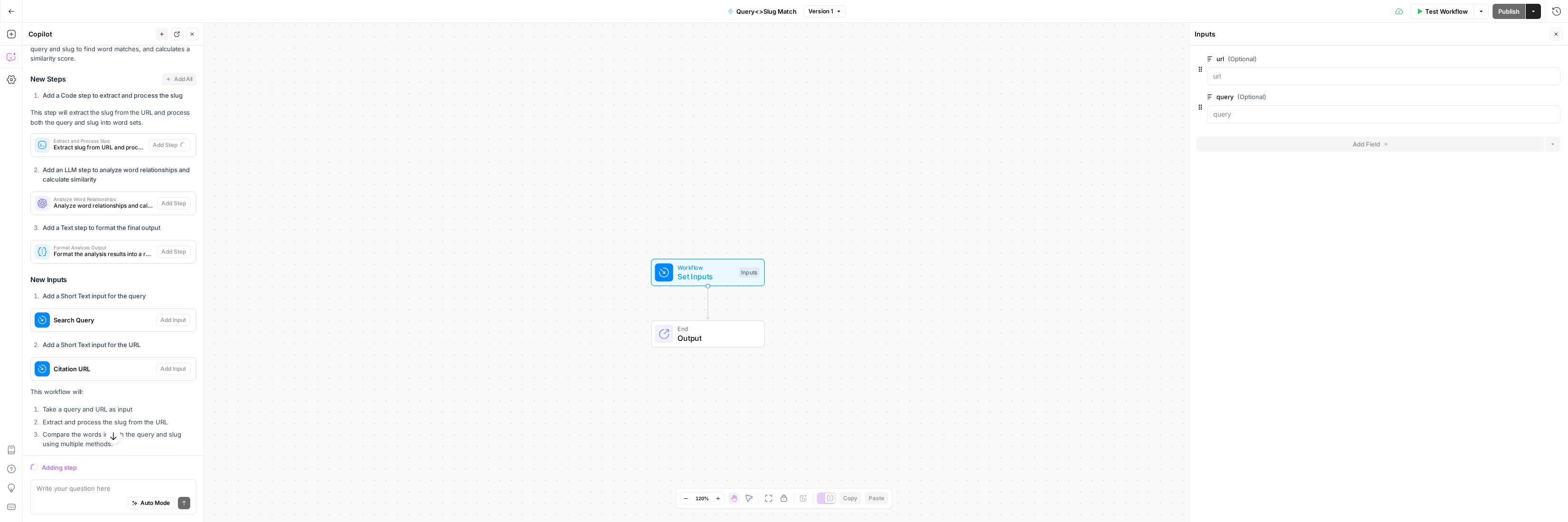
scroll to position [378, 0]
click at [96, 158] on span "Extract slug from URL and process both query and slug into word sets" at bounding box center [99, 154] width 91 height 9
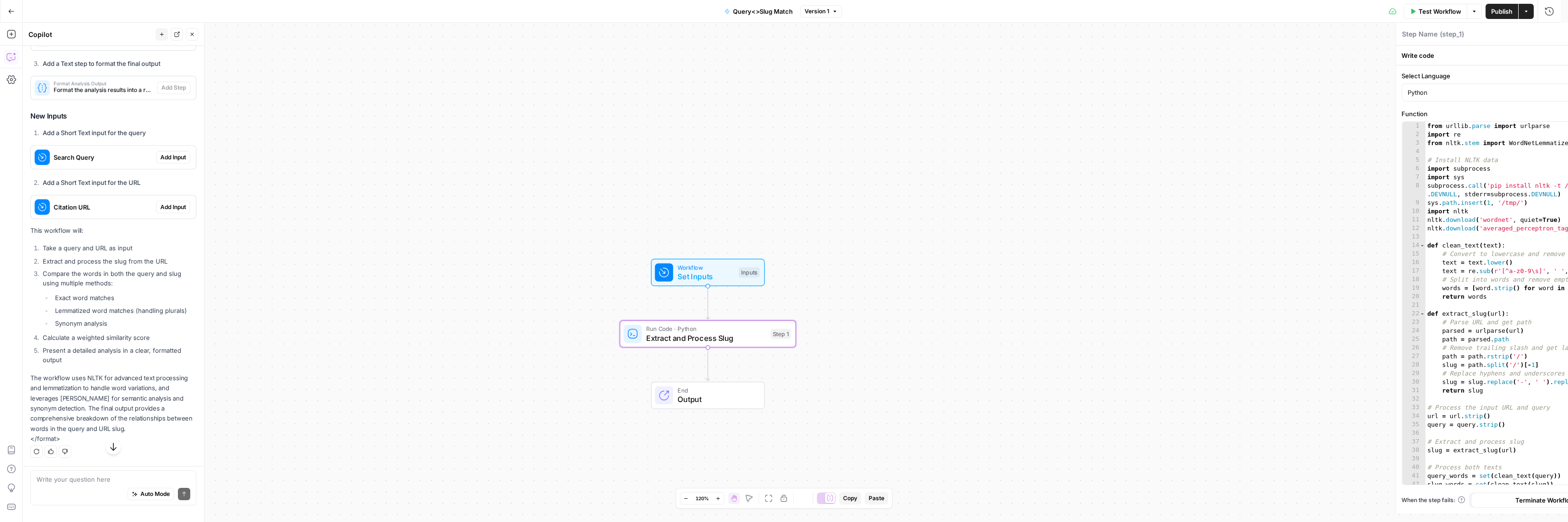
type textarea "Extract and Process Slug"
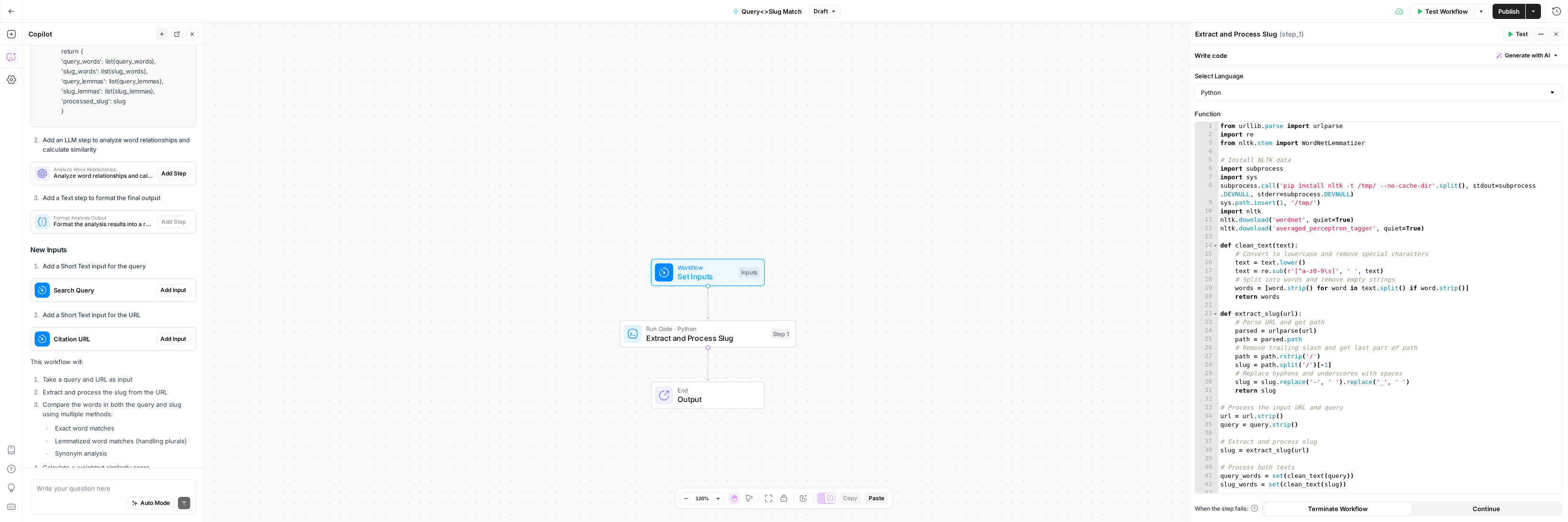
scroll to position [1209, 0]
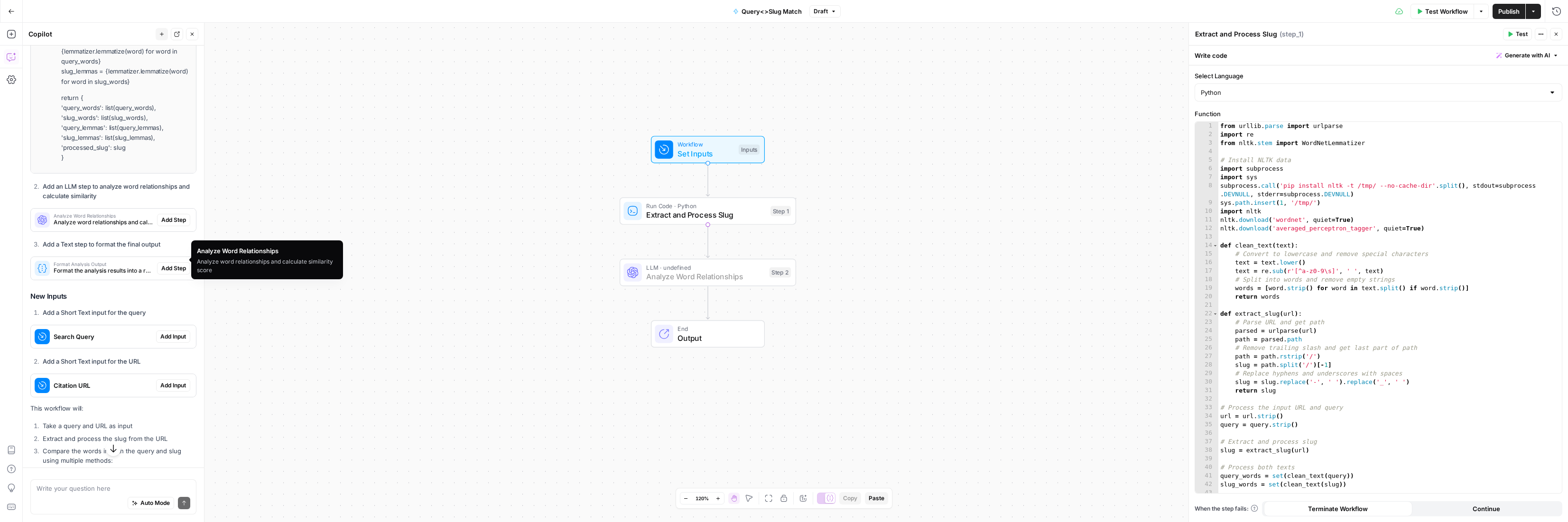
click at [161, 224] on span "Add Step" at bounding box center [173, 220] width 25 height 9
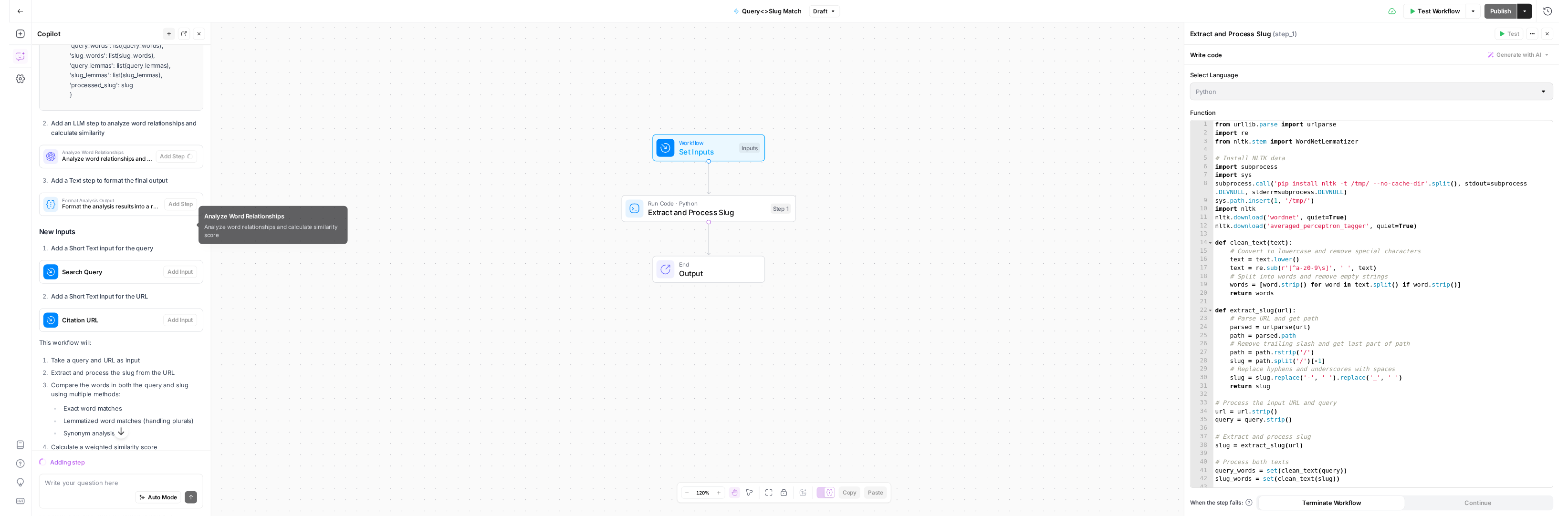
scroll to position [1277, 0]
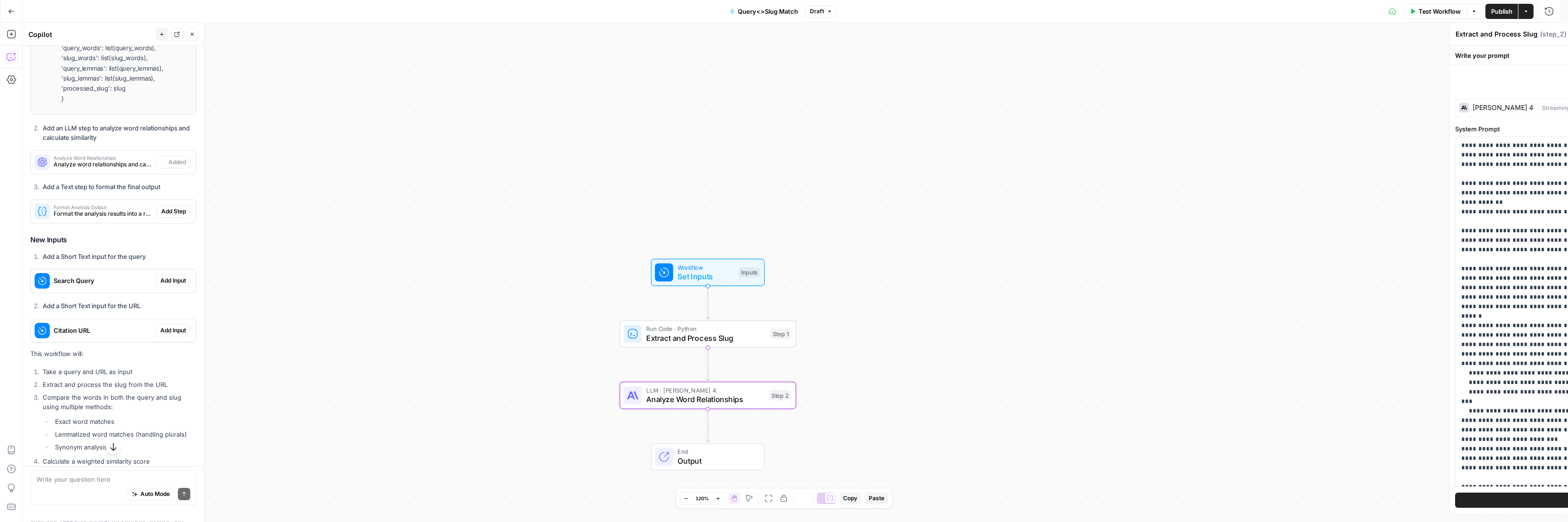
type textarea "Analyze Word Relationships"
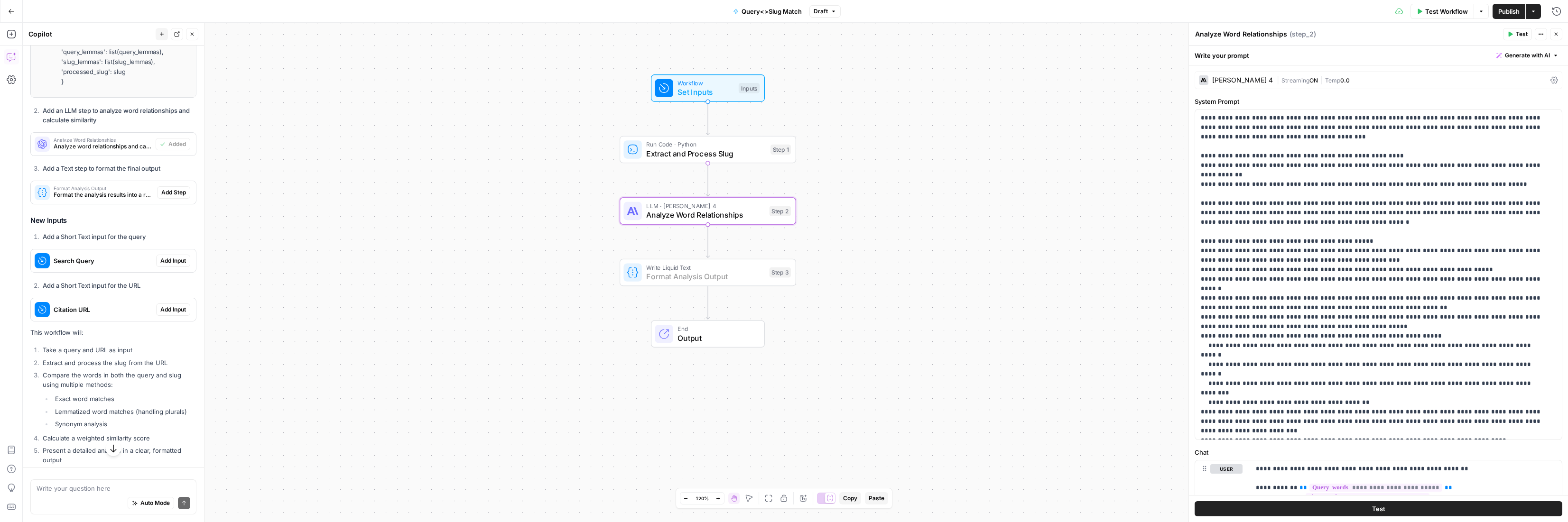
click at [166, 197] on span "Add Step" at bounding box center [173, 192] width 25 height 9
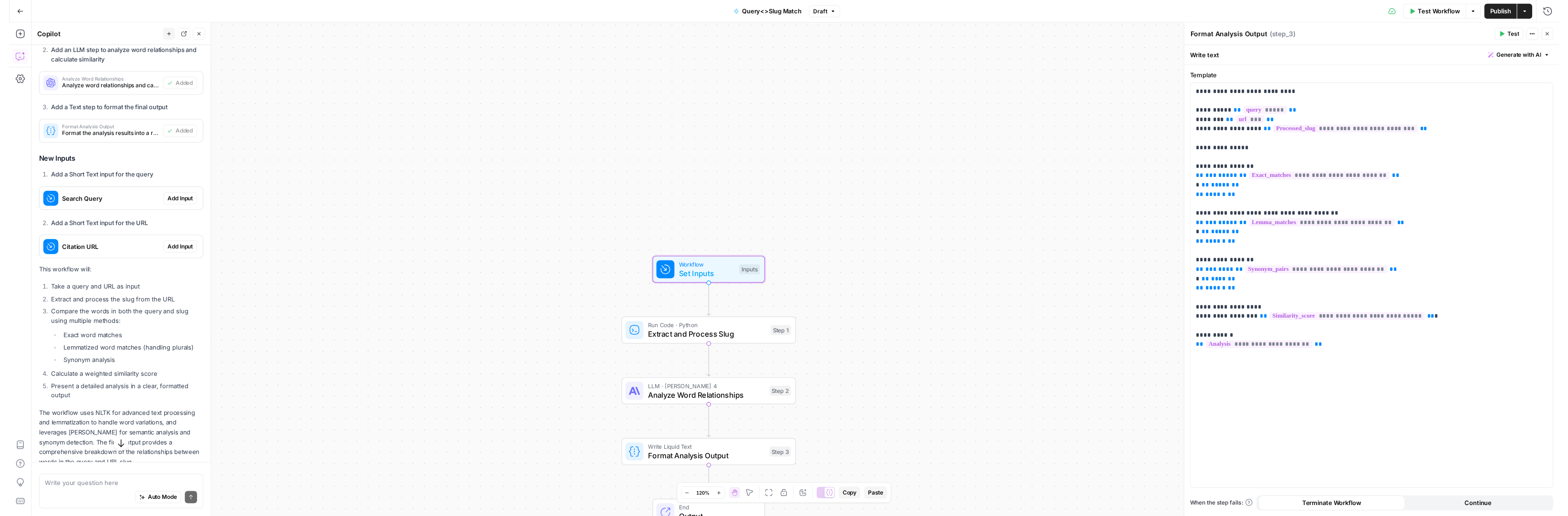
scroll to position [1367, 0]
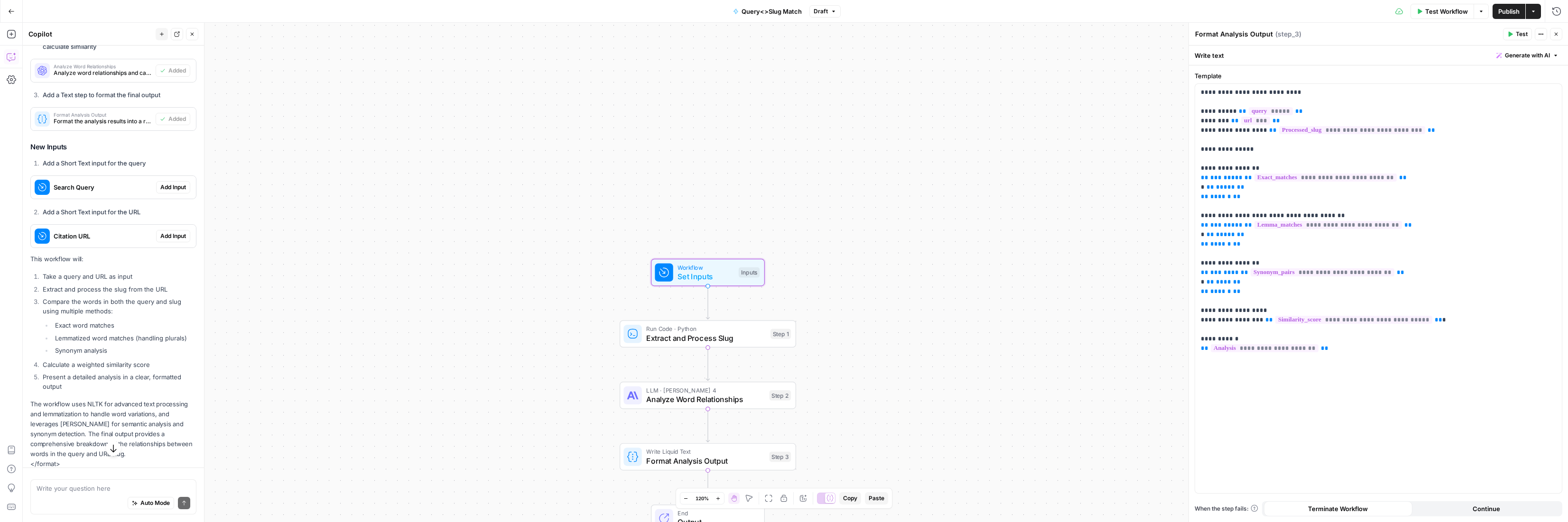
click at [160, 192] on span "Add Input" at bounding box center [173, 187] width 26 height 9
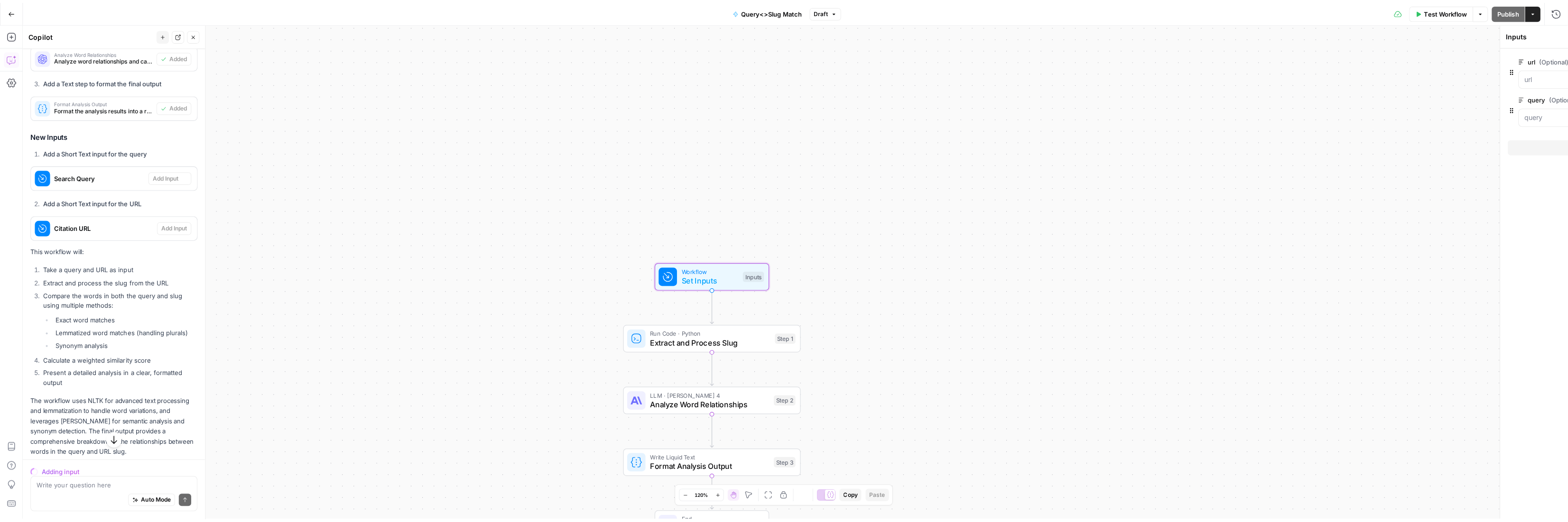
scroll to position [1343, 0]
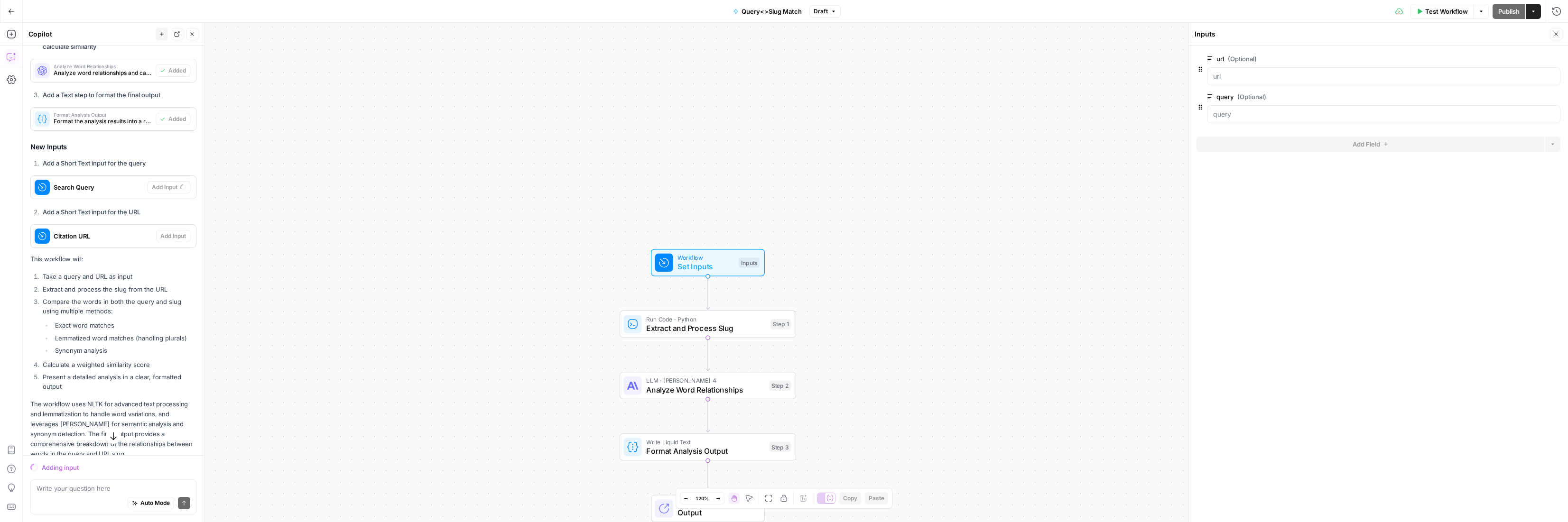
click at [1425, 10] on span "Test Workflow" at bounding box center [1446, 12] width 43 height 10
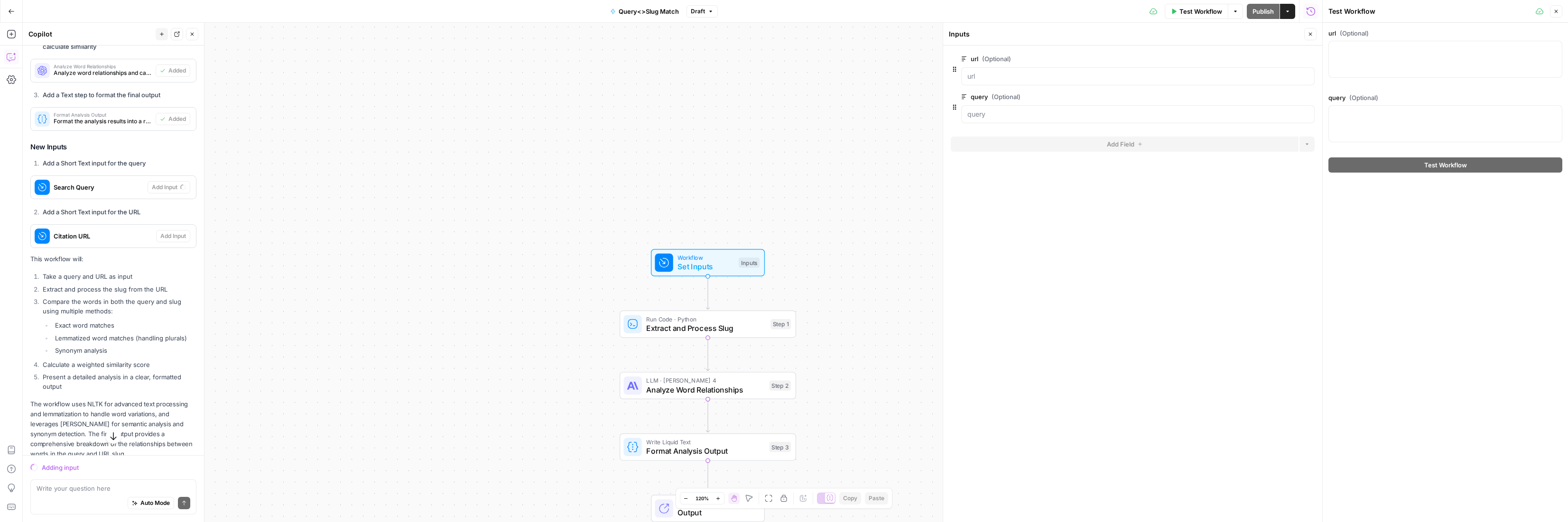
click at [1421, 65] on div at bounding box center [1445, 59] width 234 height 37
click at [1309, 35] on icon "button" at bounding box center [1310, 33] width 5 height 5
click at [1356, 43] on div at bounding box center [1445, 59] width 234 height 37
click at [1349, 116] on textarea "query (Optional)" at bounding box center [1446, 114] width 222 height 10
paste textarea "What is the best software for managing prescriptions?"
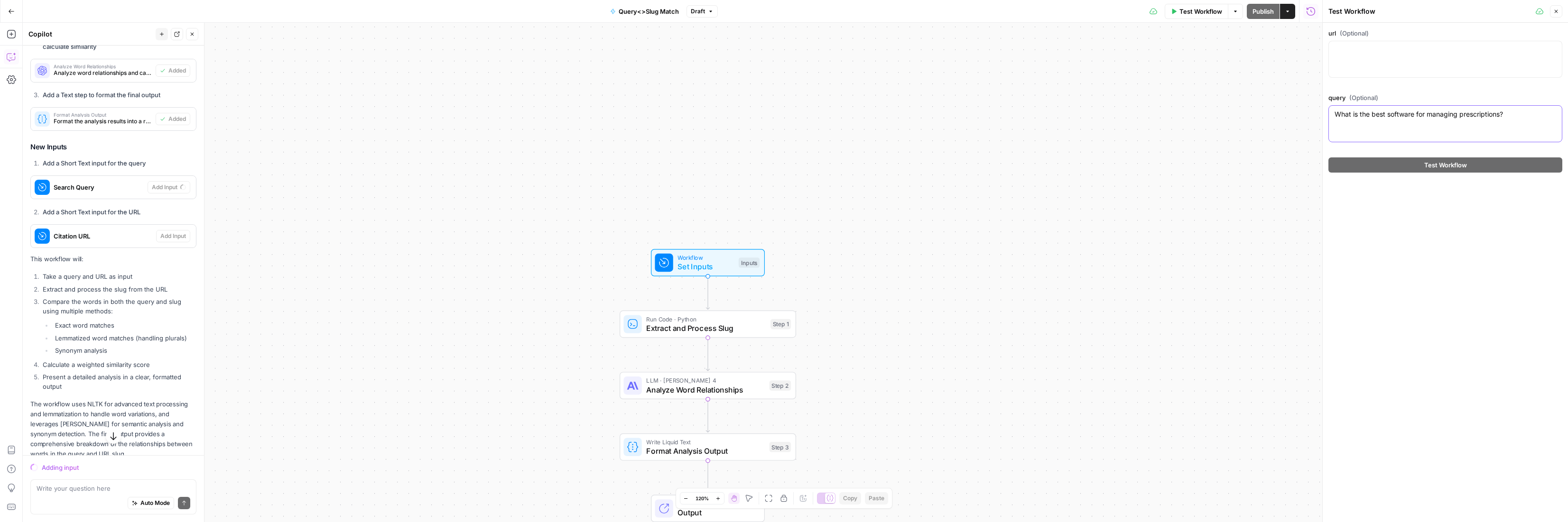
type textarea "What is the best software for managing prescriptions?"
drag, startPoint x: 1373, startPoint y: 50, endPoint x: 1379, endPoint y: 96, distance: 46.4
click at [1373, 50] on textarea "url (Optional)" at bounding box center [1446, 50] width 222 height 10
paste textarea "[URL][DOMAIN_NAME]"
type textarea "[URL][DOMAIN_NAME]"
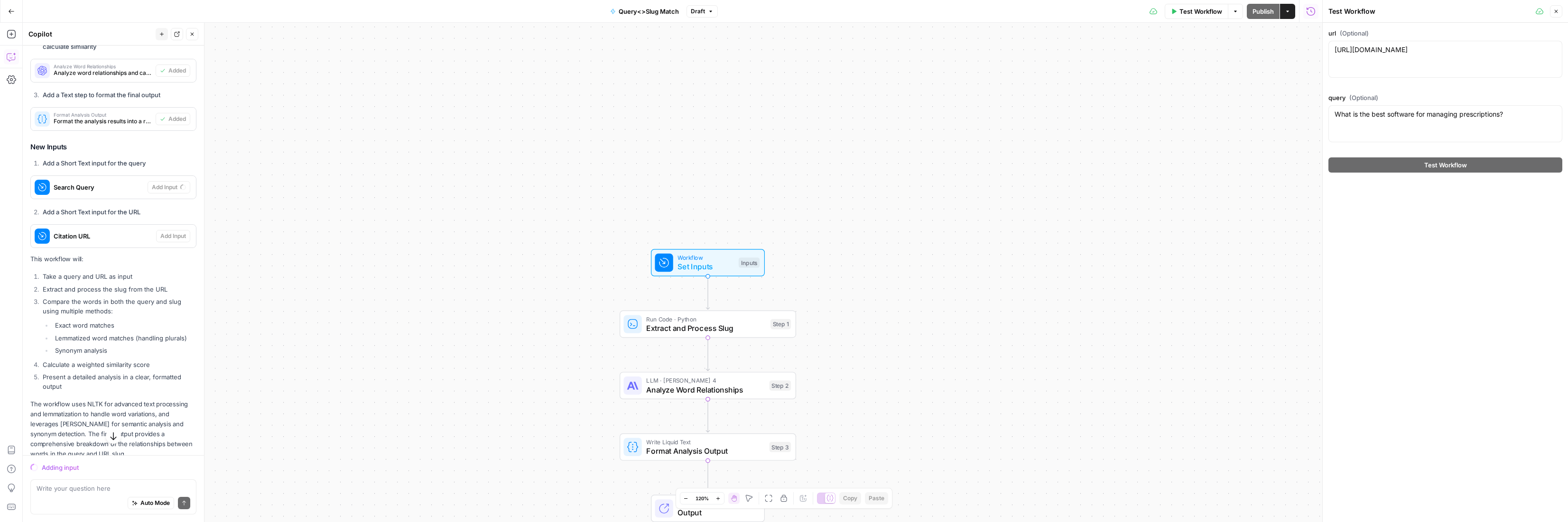
scroll to position [1421, 0]
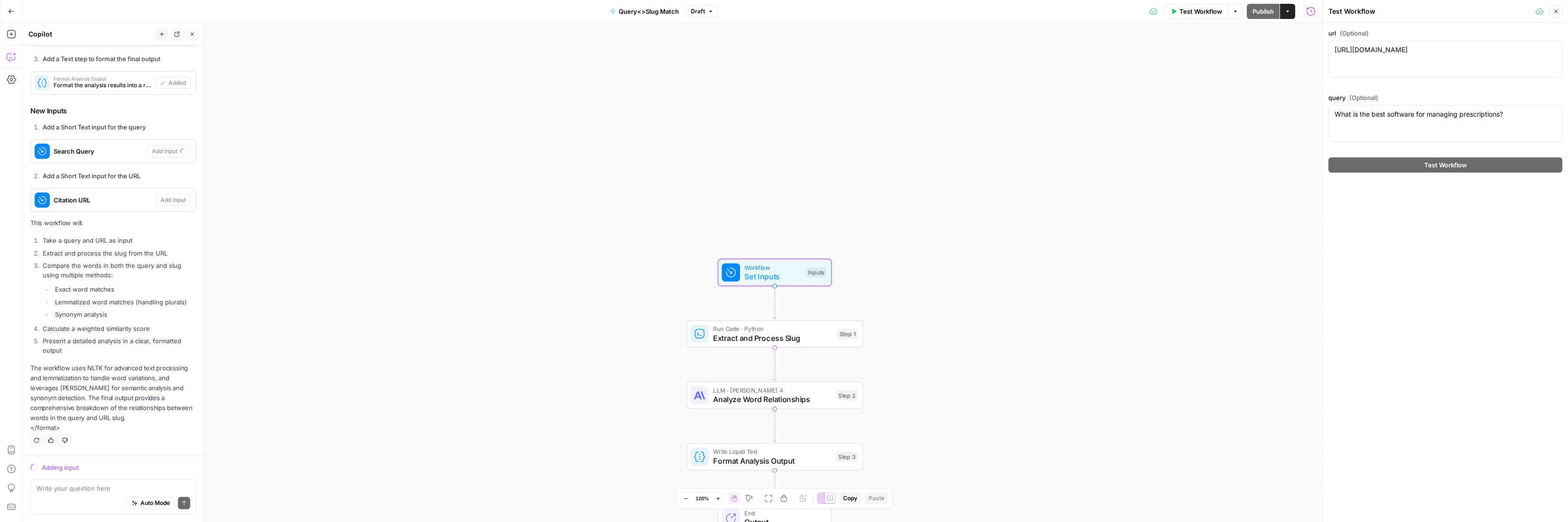
click at [87, 151] on span "Search Query" at bounding box center [99, 151] width 90 height 10
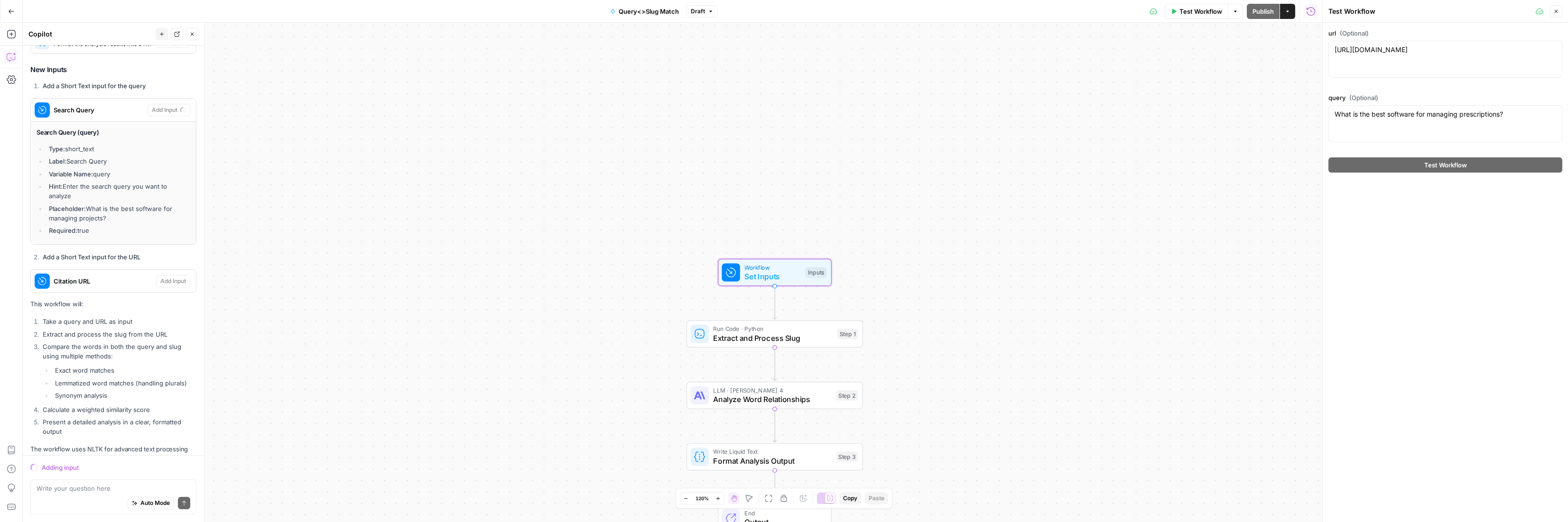
scroll to position [1543, 0]
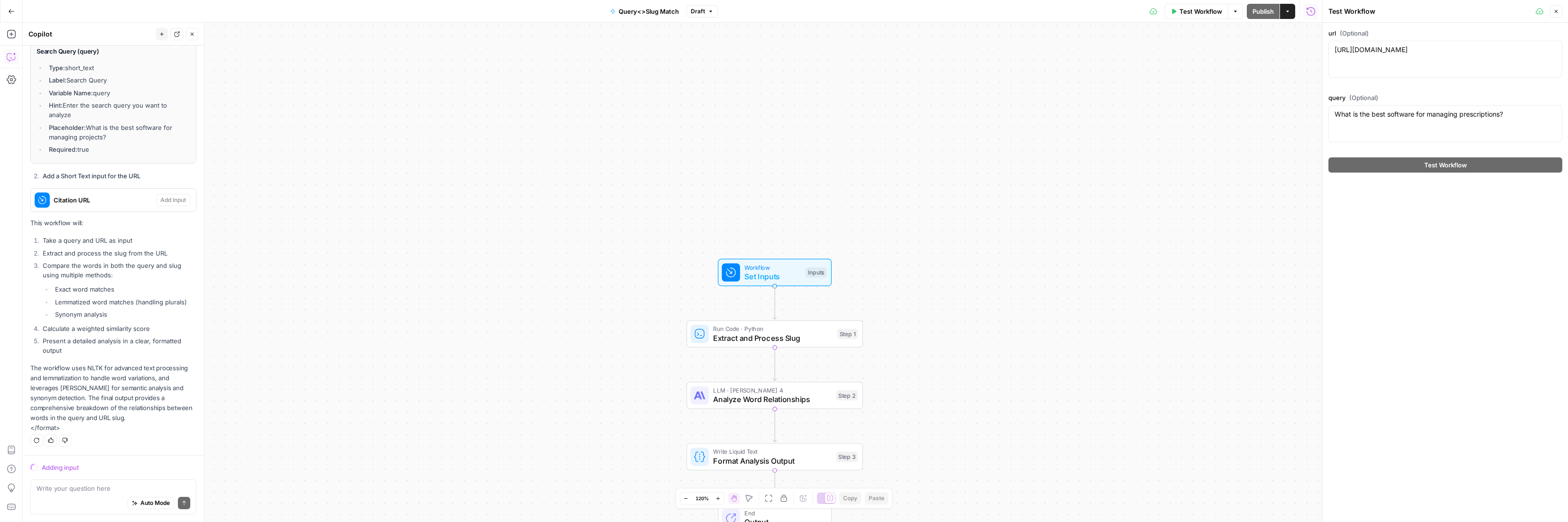
click at [716, 282] on div "Workflow Set Inputs Inputs" at bounding box center [775, 273] width 177 height 27
click at [765, 274] on span "Set Inputs" at bounding box center [772, 276] width 57 height 12
click at [65, 198] on span "Citation URL" at bounding box center [103, 200] width 99 height 10
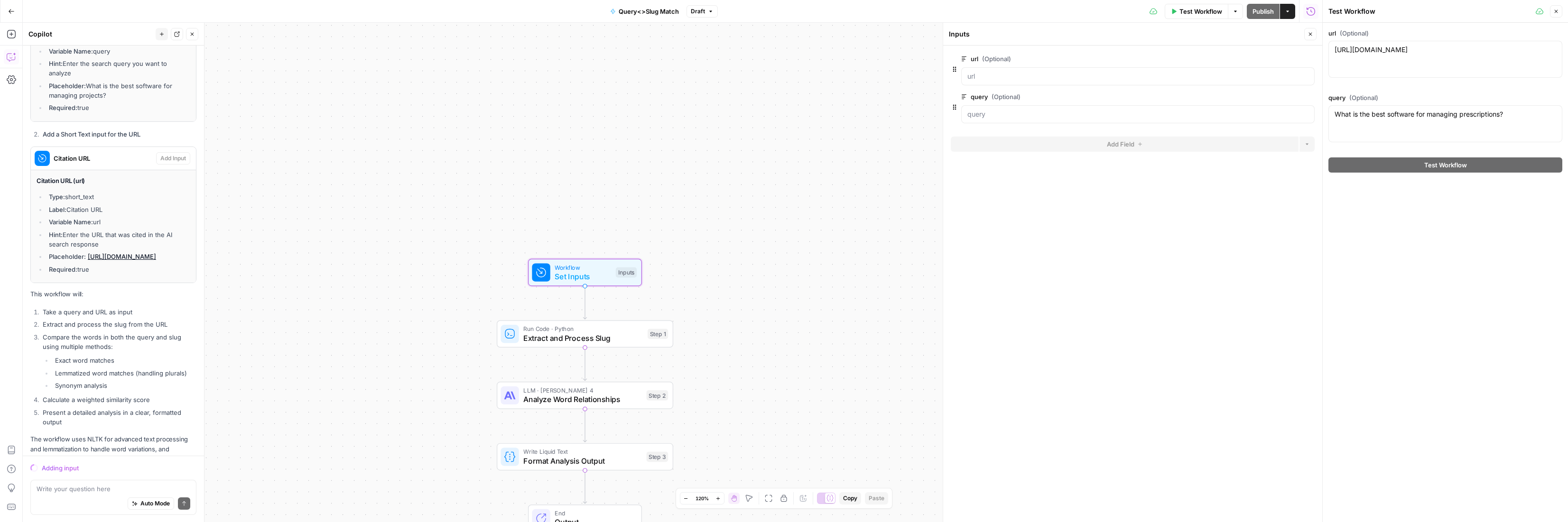
scroll to position [1552, 0]
click at [548, 336] on span "Extract and Process Slug" at bounding box center [583, 338] width 119 height 12
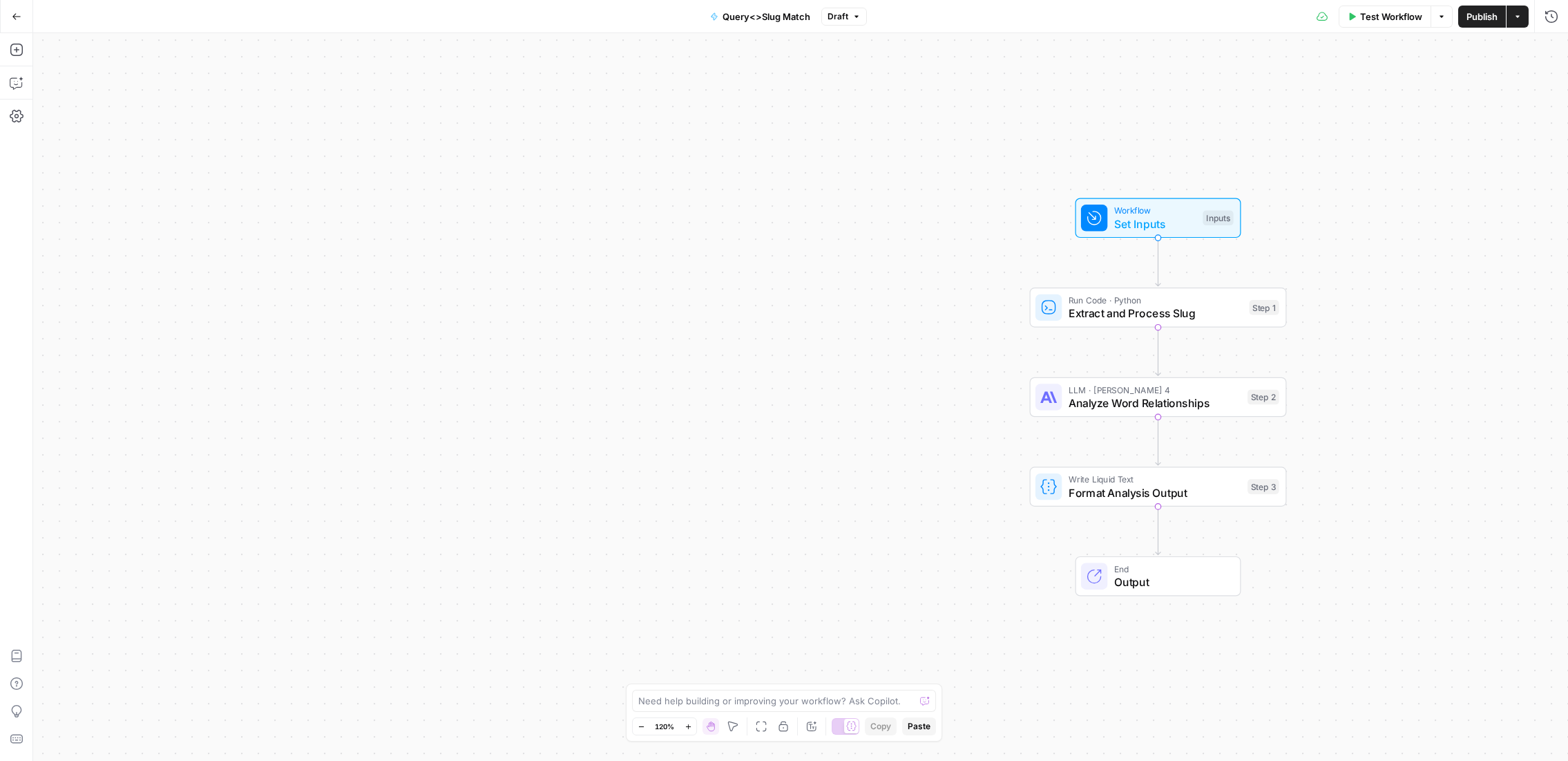
click at [1368, 17] on span "Test Workflow" at bounding box center [1392, 17] width 62 height 14
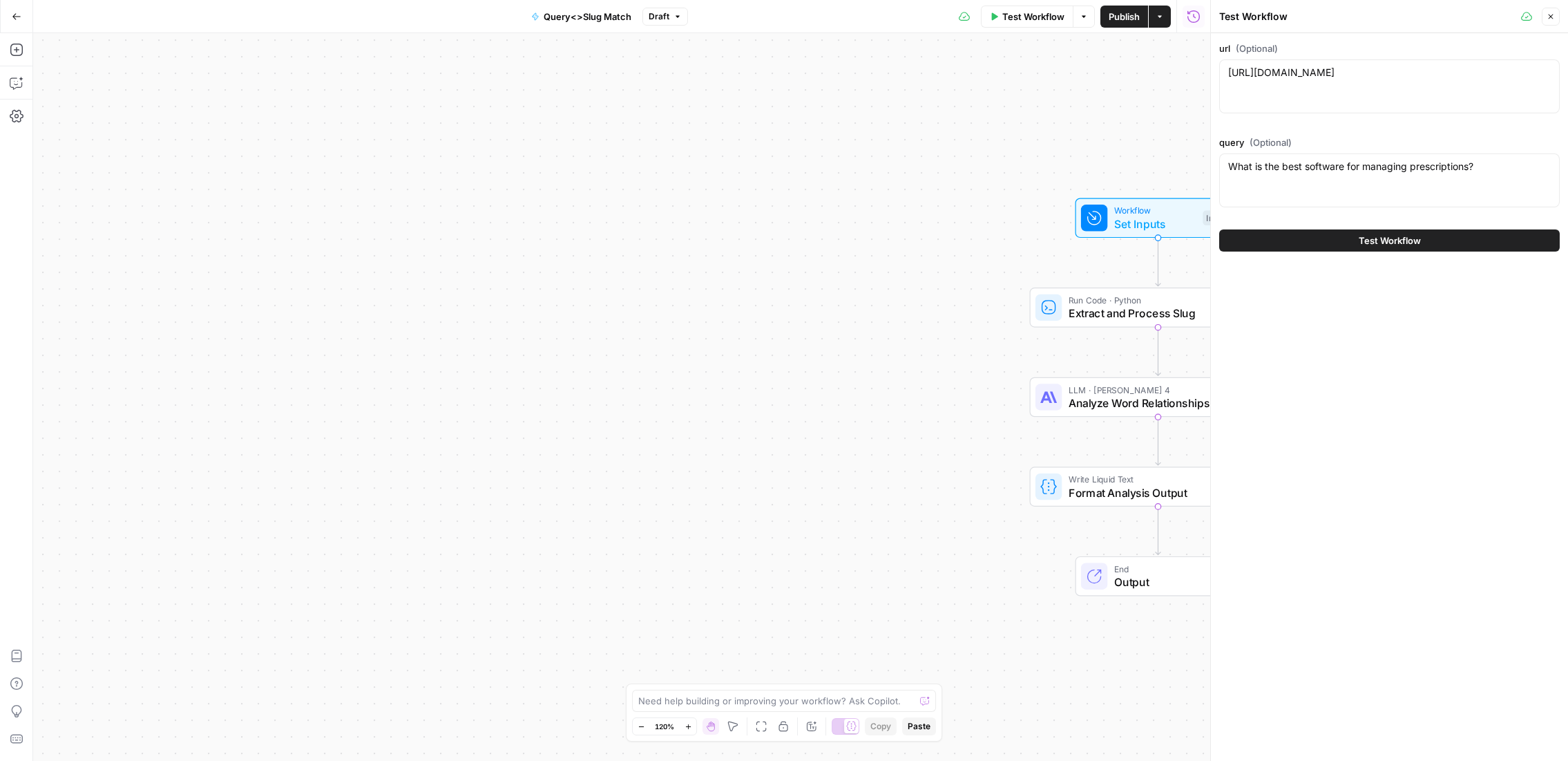
drag, startPoint x: 1273, startPoint y: 242, endPoint x: 1260, endPoint y: 241, distance: 13.0
click at [1273, 242] on button "Test Workflow" at bounding box center [1390, 240] width 340 height 22
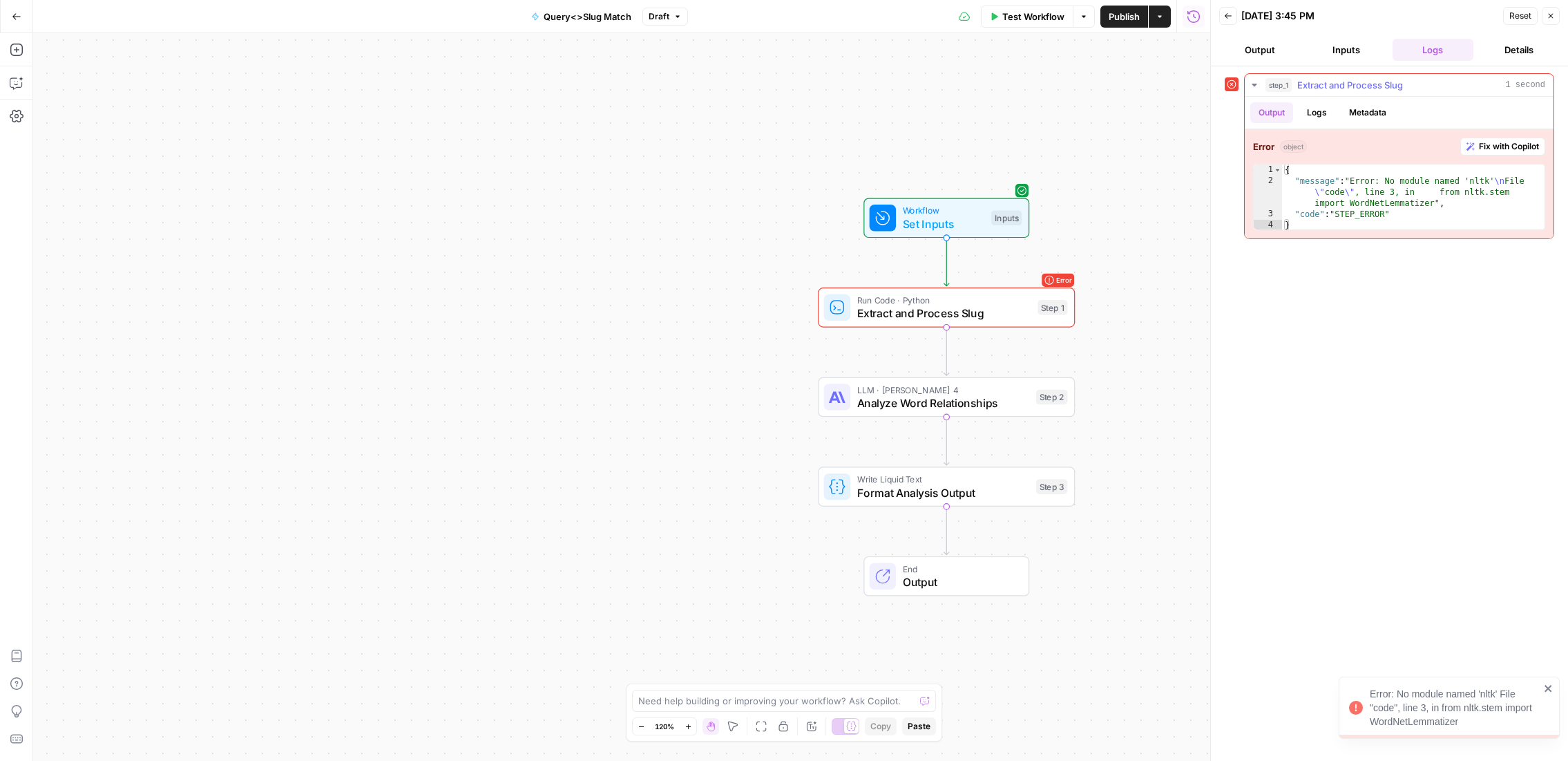
click at [1521, 149] on span "Fix with Copilot" at bounding box center [1509, 146] width 60 height 12
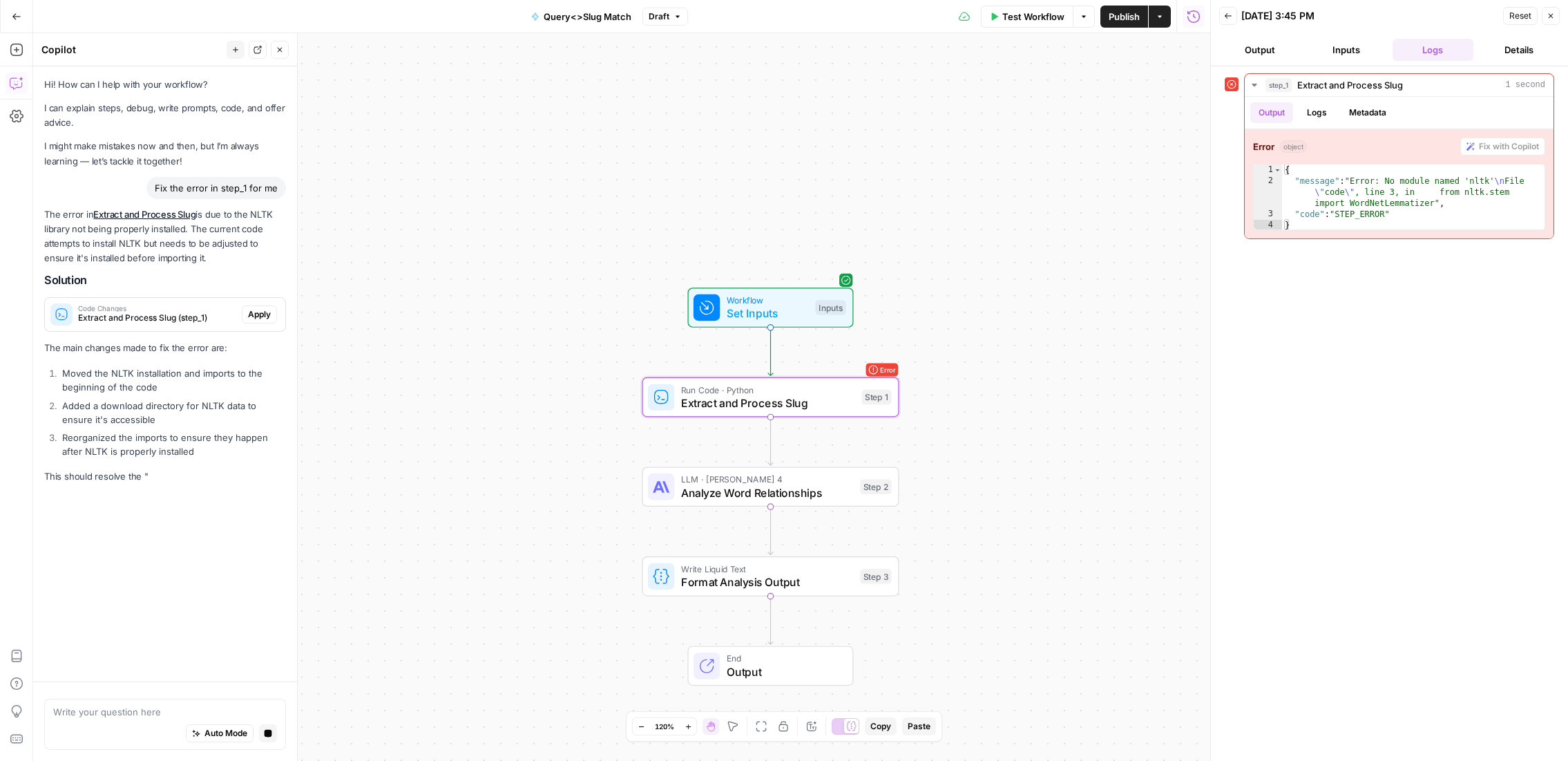
click at [256, 314] on span "Apply" at bounding box center [260, 315] width 23 height 12
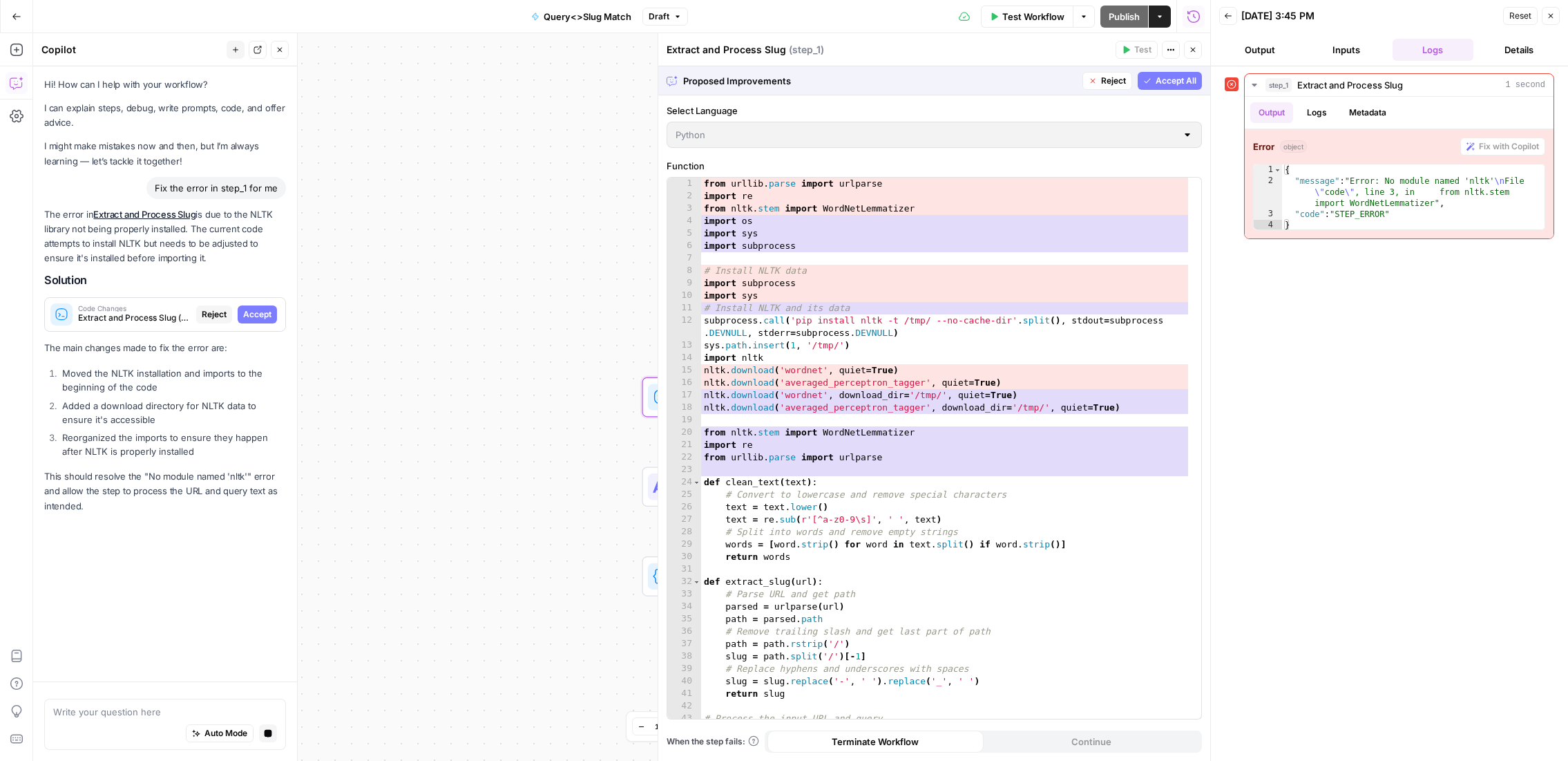
click at [256, 314] on span "Accept" at bounding box center [257, 315] width 28 height 12
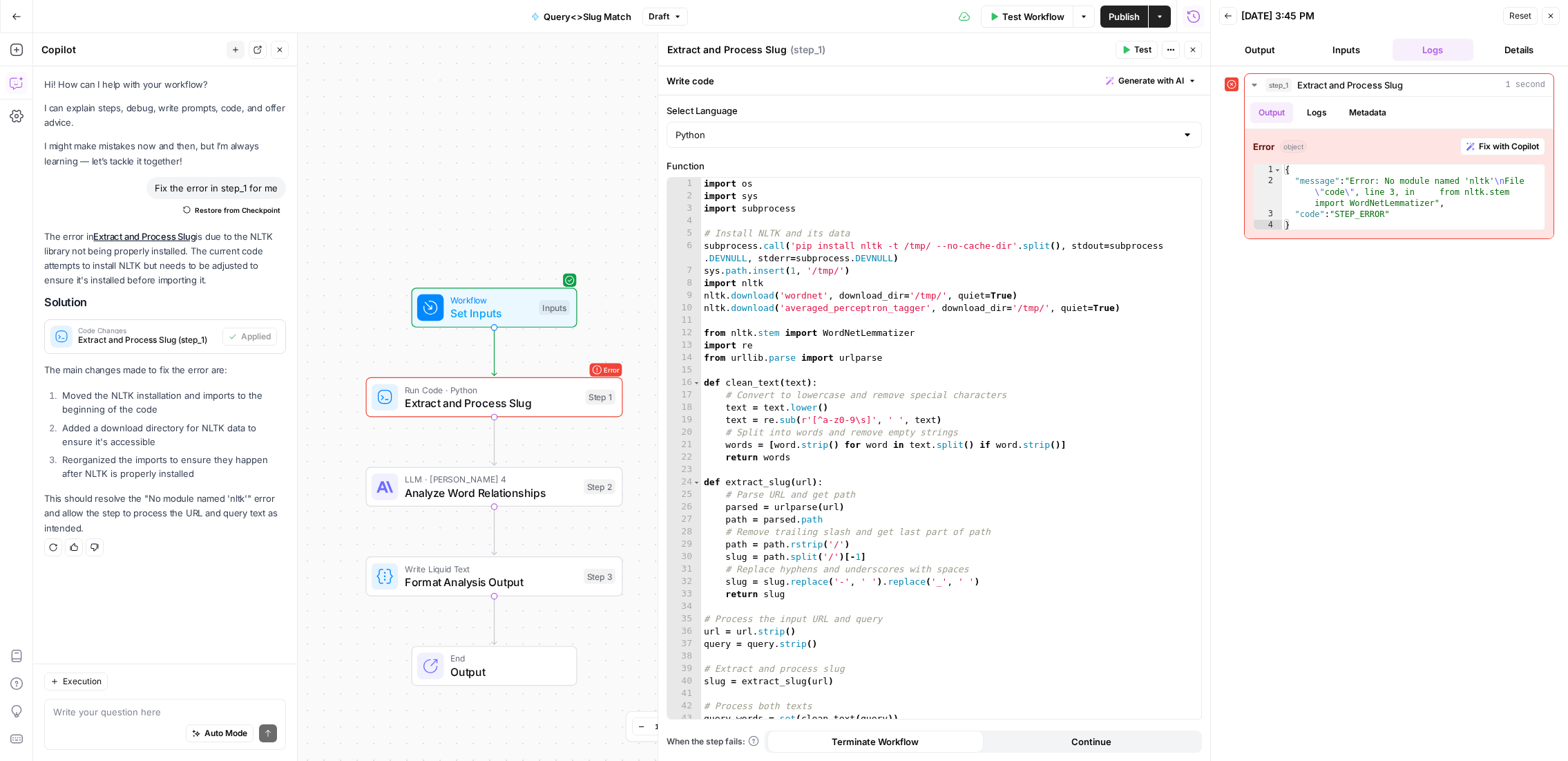
click at [1130, 51] on button "Test" at bounding box center [1137, 50] width 43 height 18
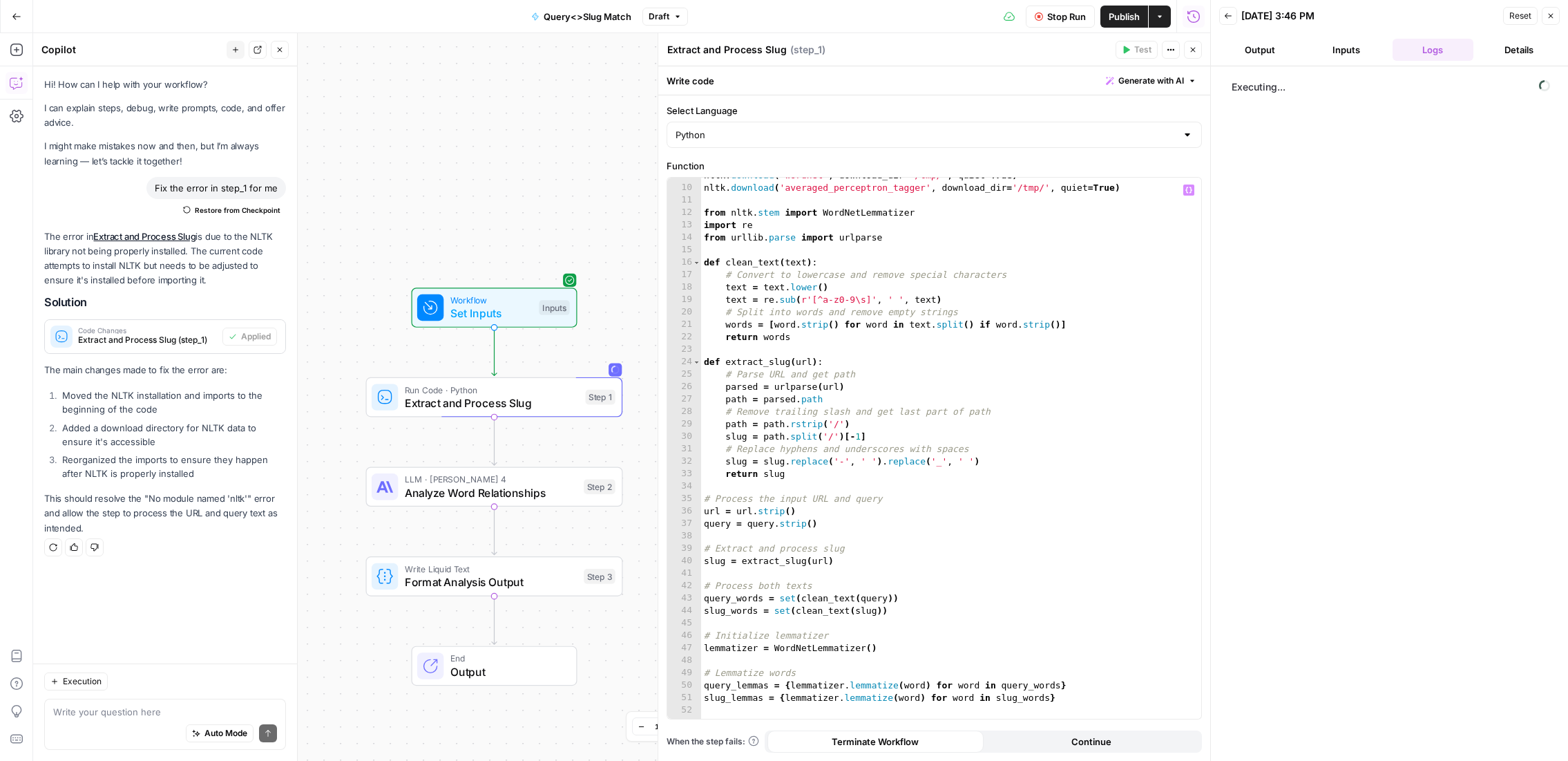
scroll to position [205, 0]
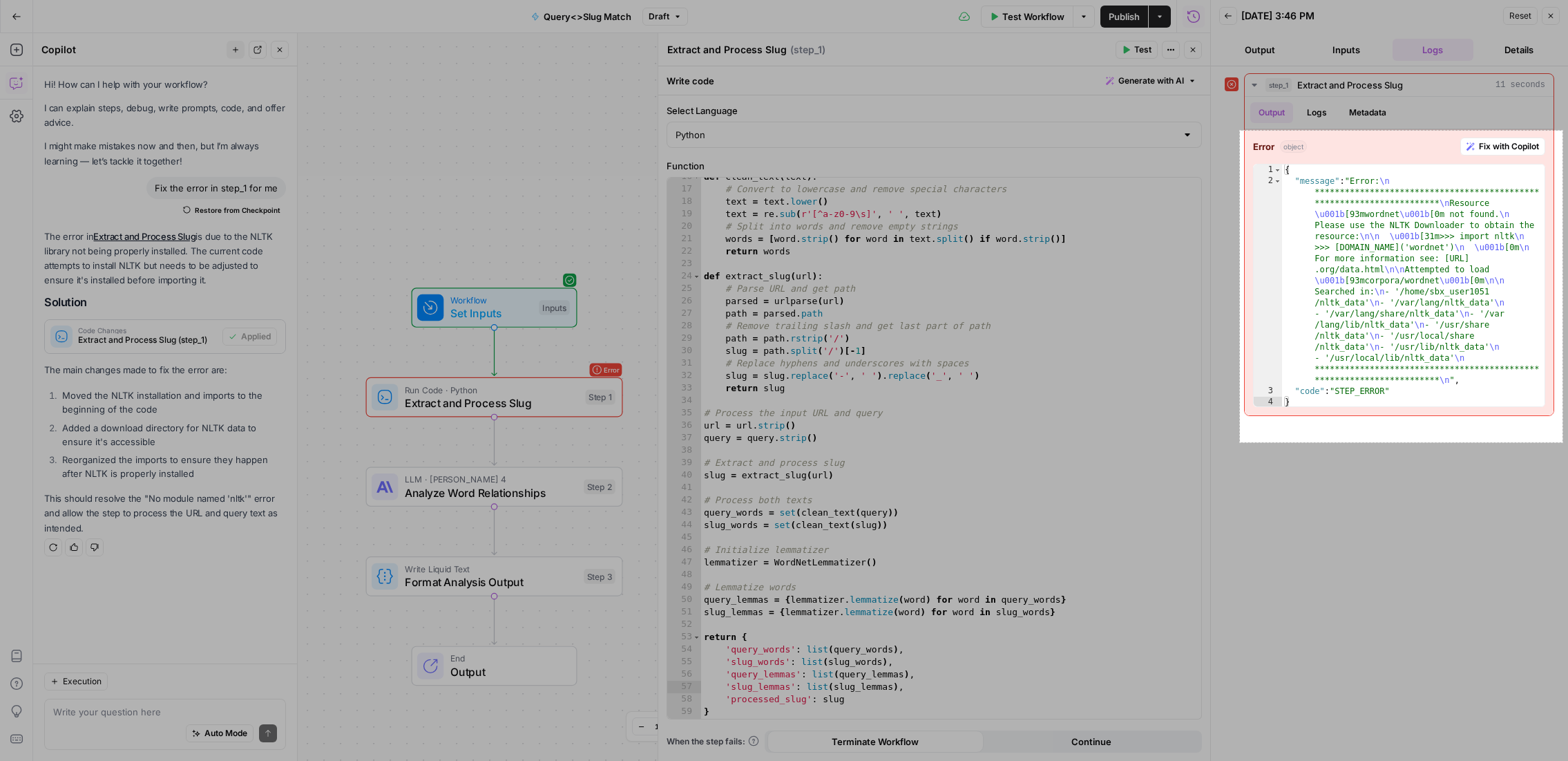
drag, startPoint x: 1240, startPoint y: 130, endPoint x: 1563, endPoint y: 443, distance: 449.8
click at [1563, 443] on div "467 X 451" at bounding box center [784, 380] width 1568 height 761
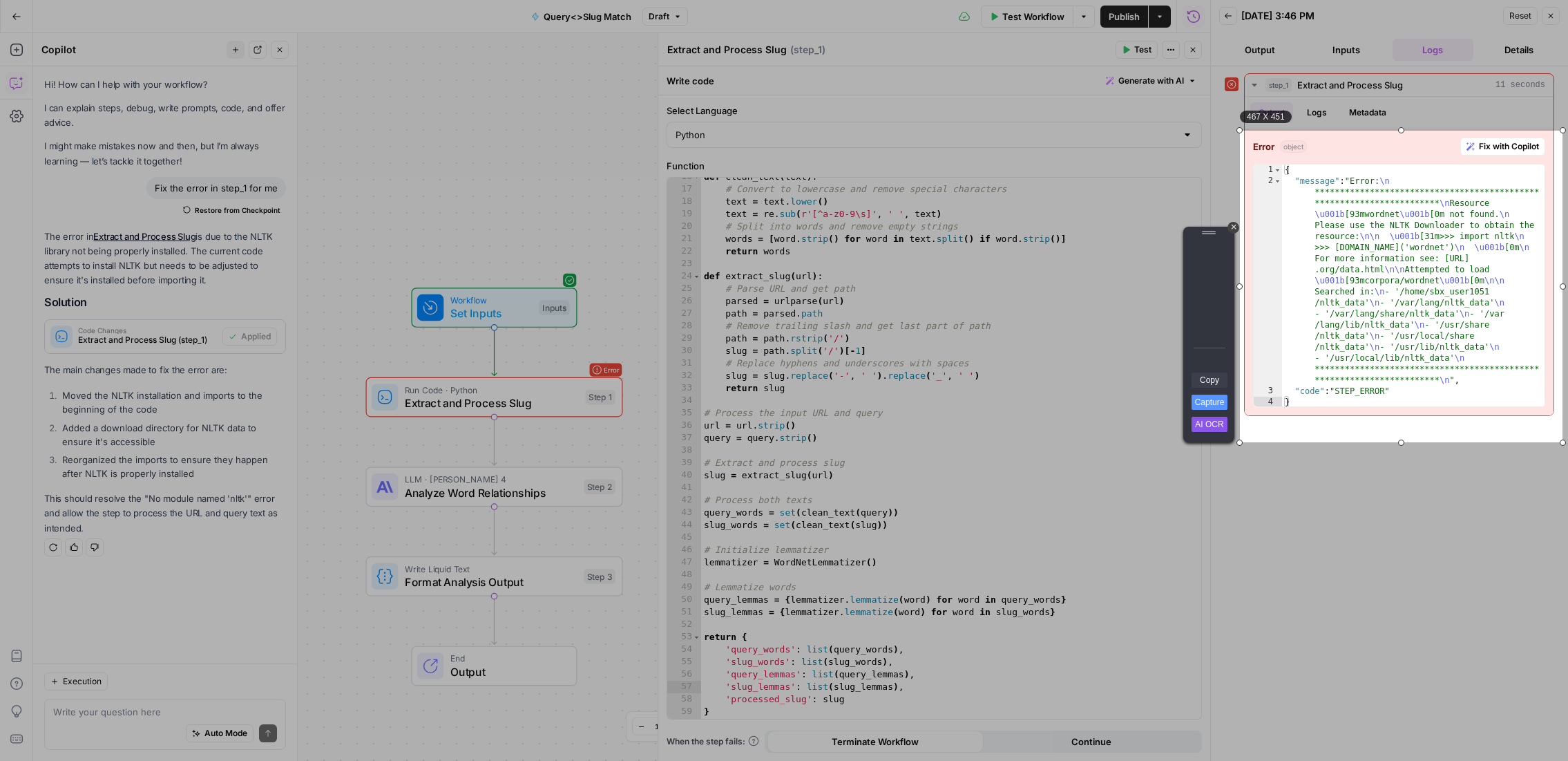
click at [1213, 378] on link "Copy" at bounding box center [1210, 380] width 36 height 15
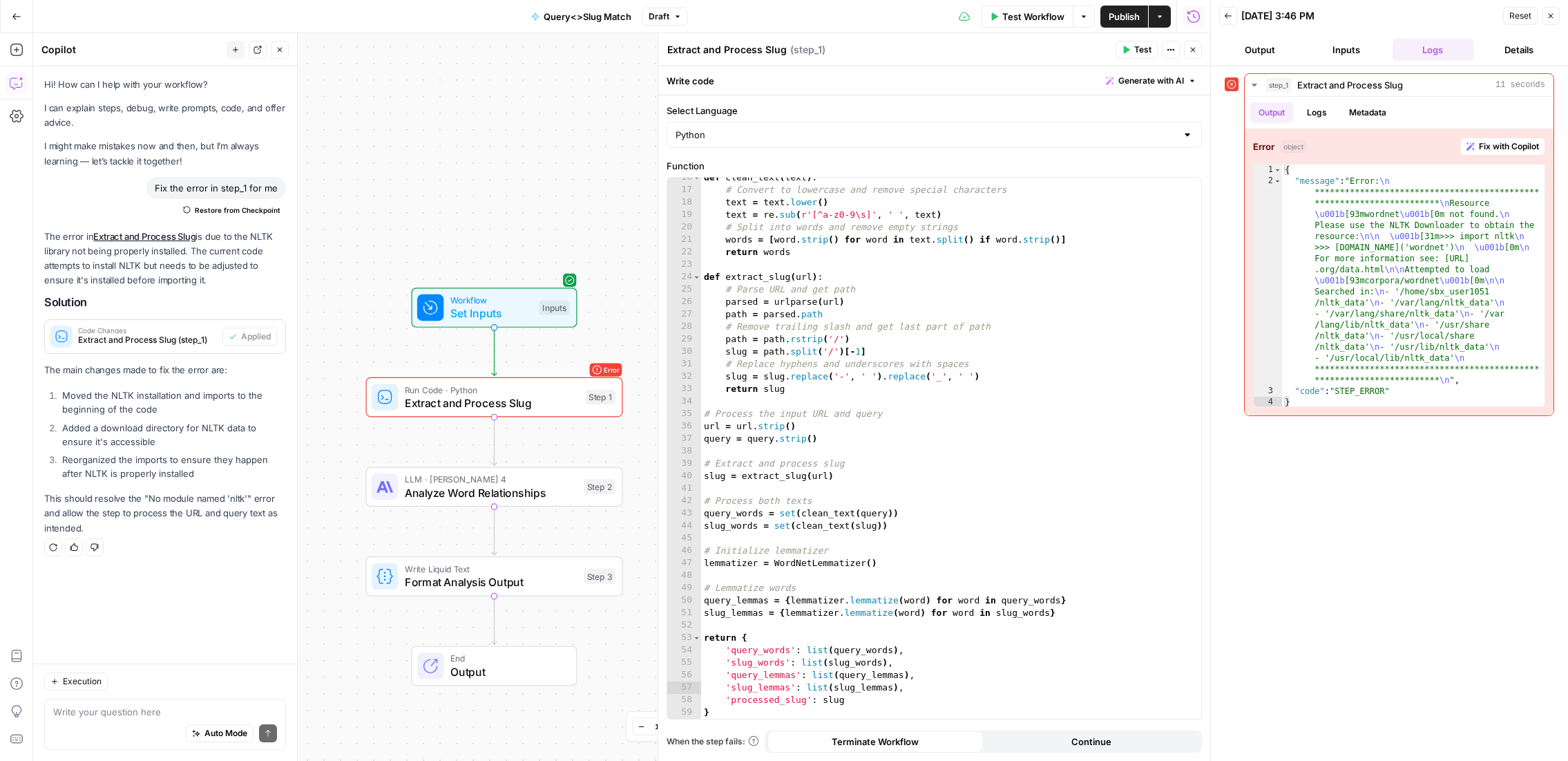
scroll to position [0, 0]
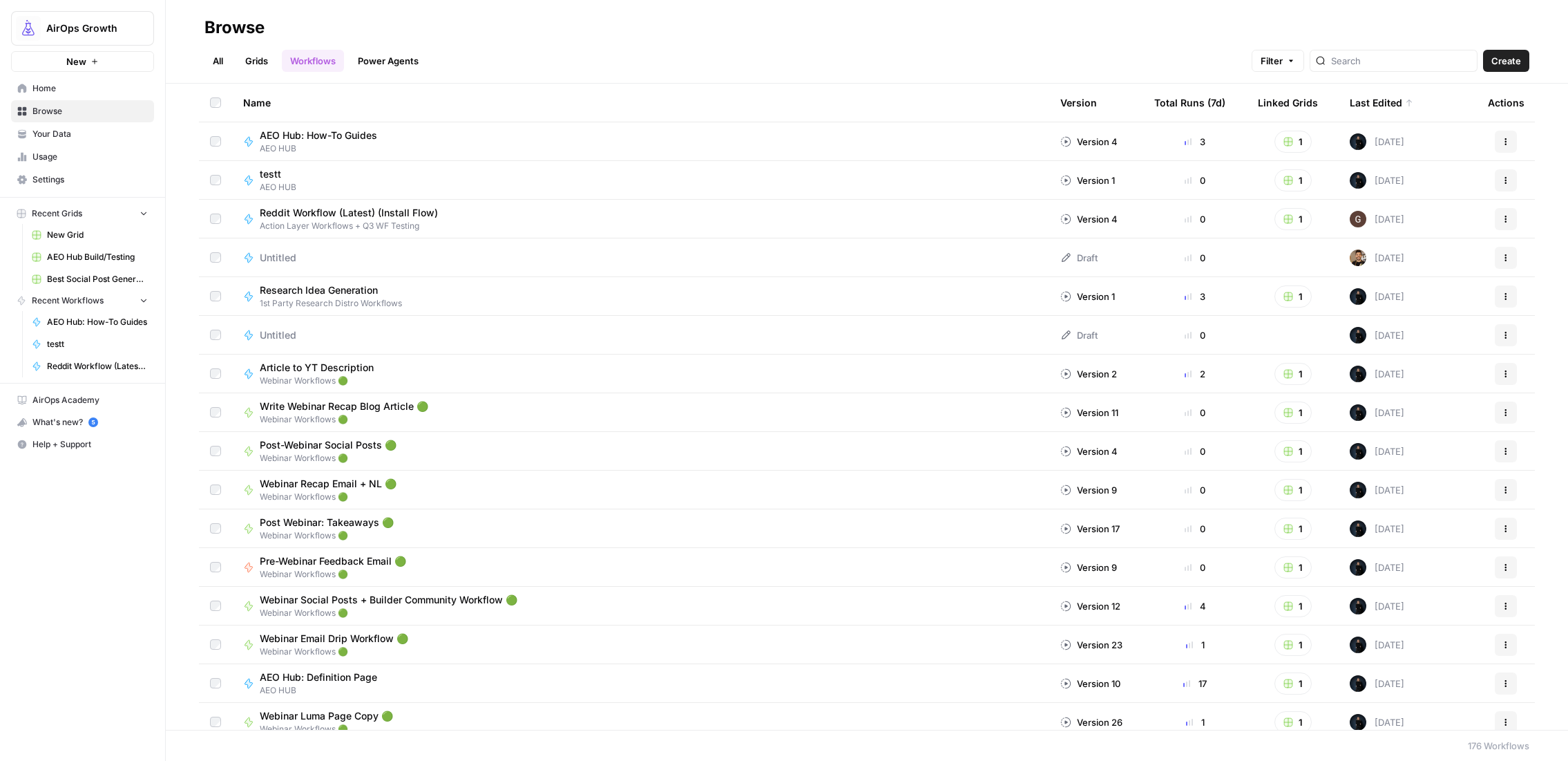
click at [30, 87] on link "Home" at bounding box center [82, 88] width 143 height 22
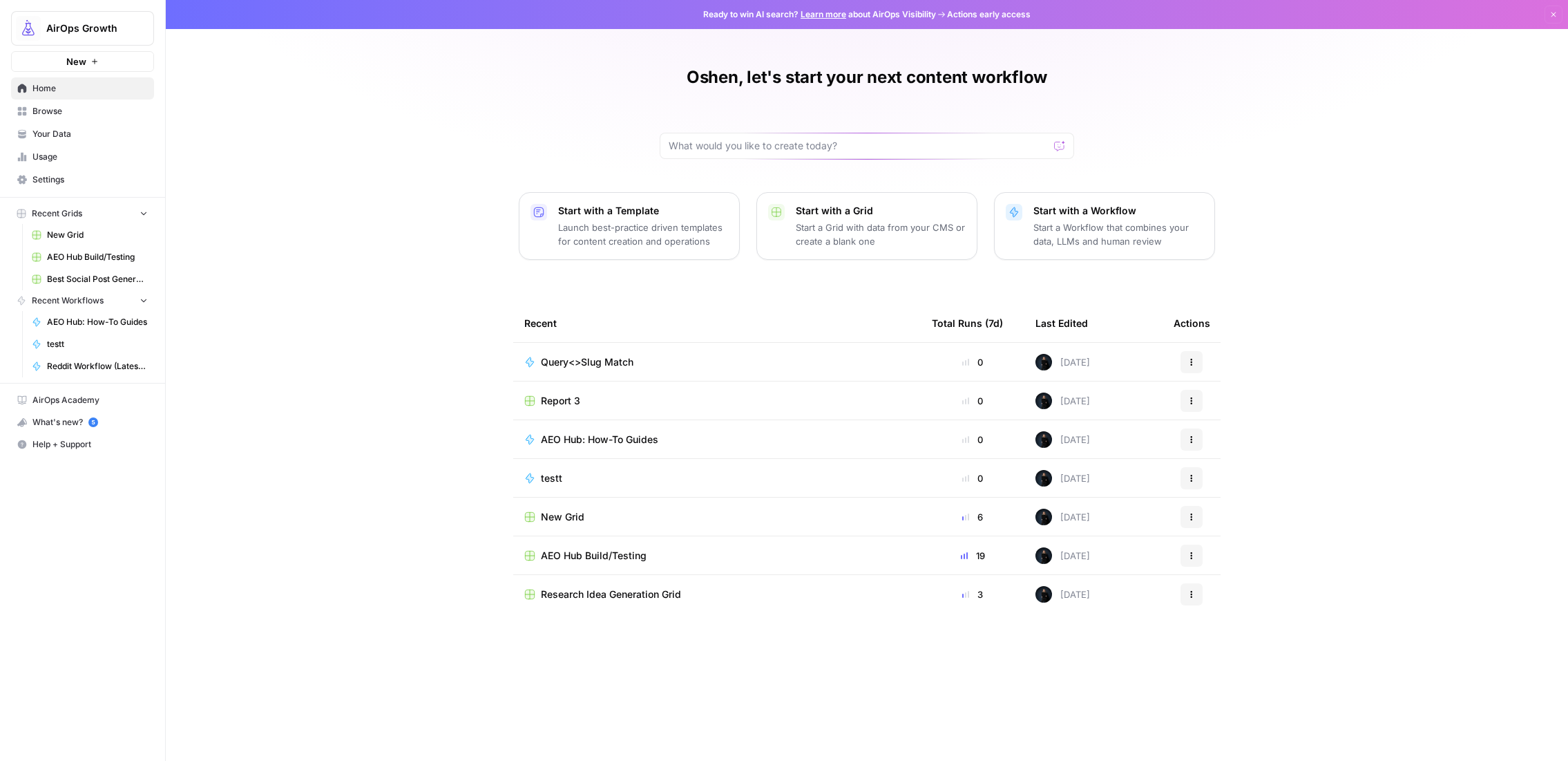
click at [59, 110] on span "Browse" at bounding box center [90, 111] width 115 height 12
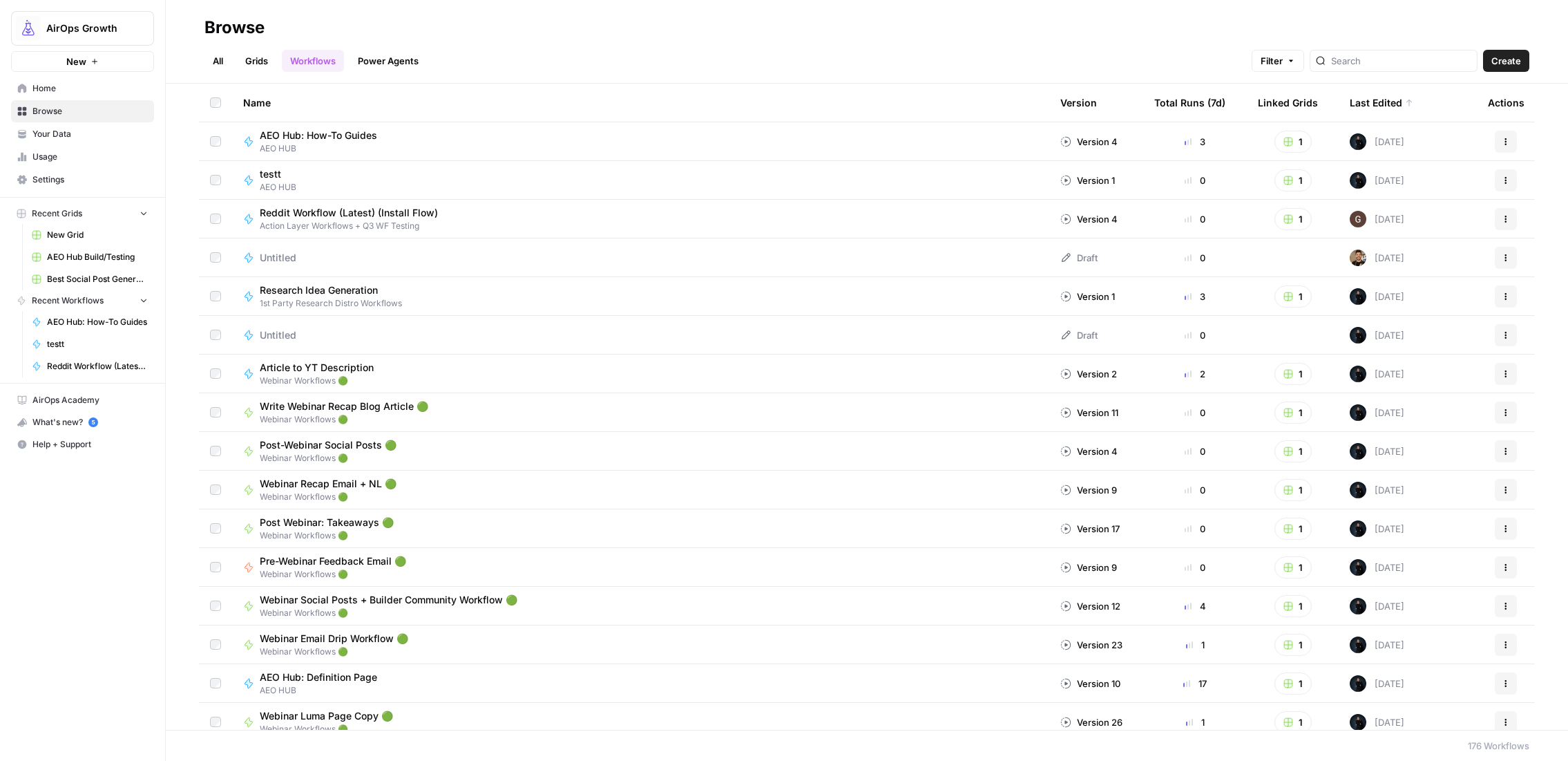
click at [215, 55] on link "All" at bounding box center [218, 60] width 27 height 22
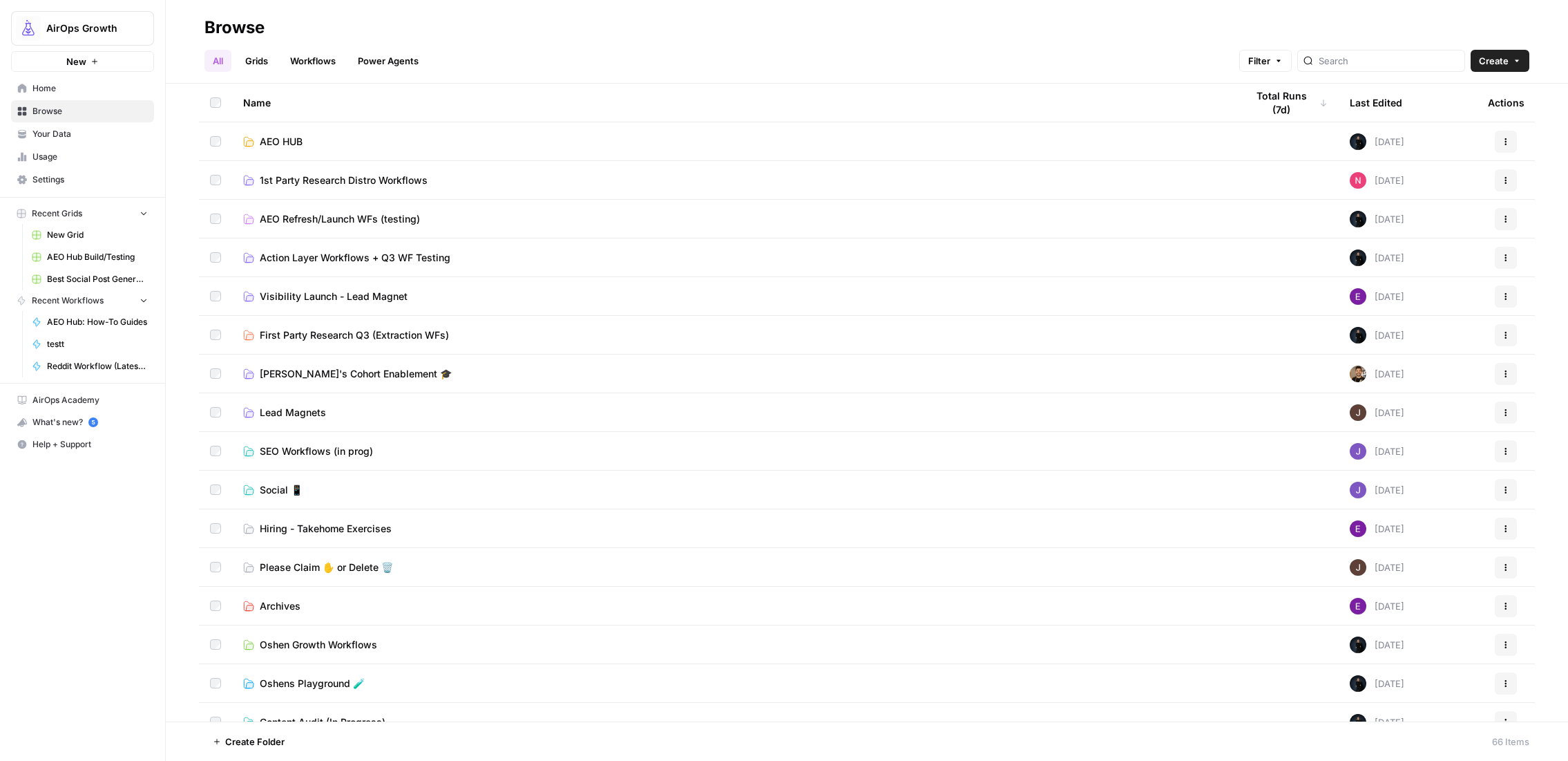
click at [297, 337] on span "First Party Research Q3 (Extraction WFs)" at bounding box center [355, 335] width 190 height 14
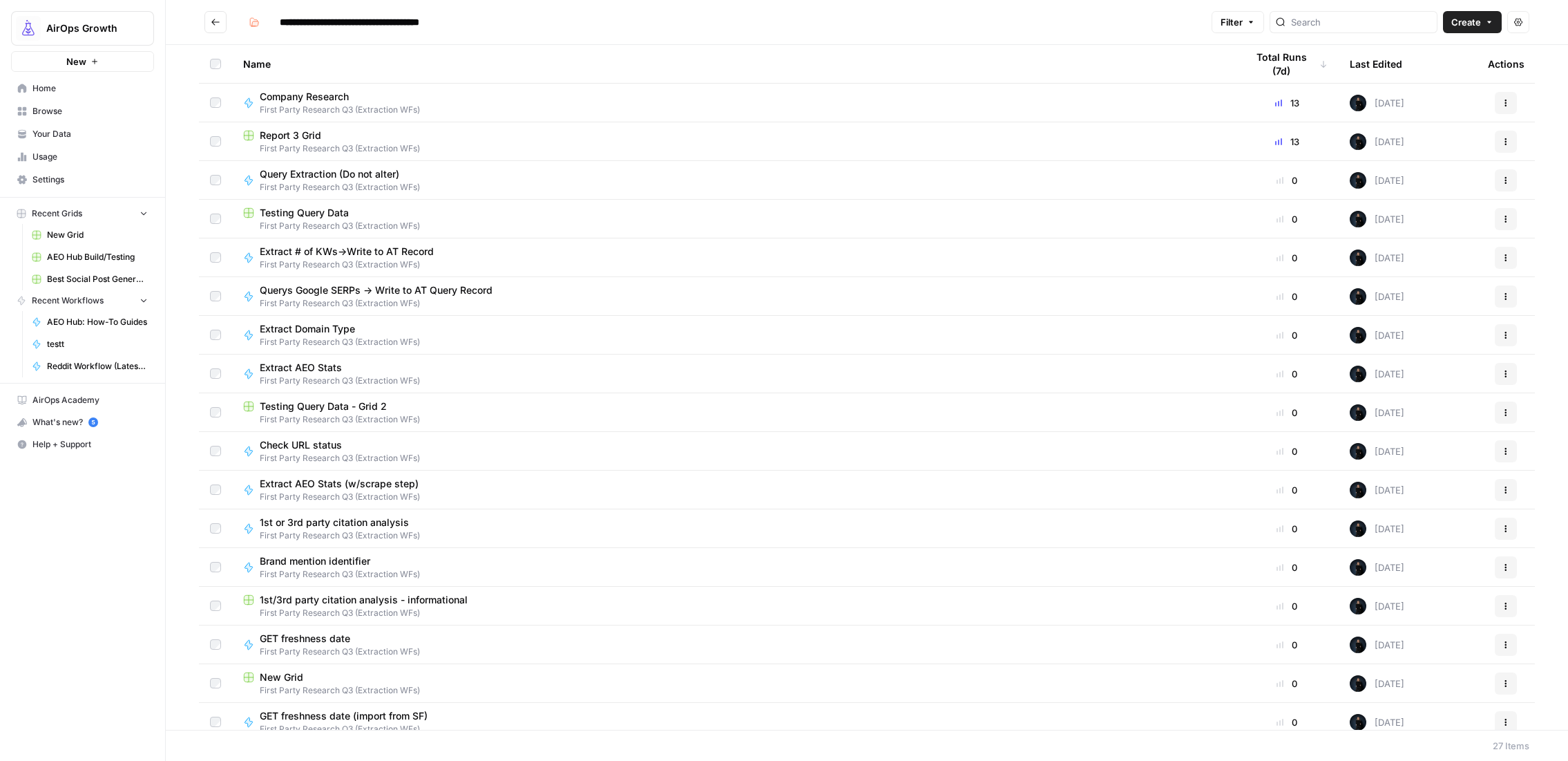
click at [339, 141] on div "Report 3 Grid" at bounding box center [733, 136] width 981 height 14
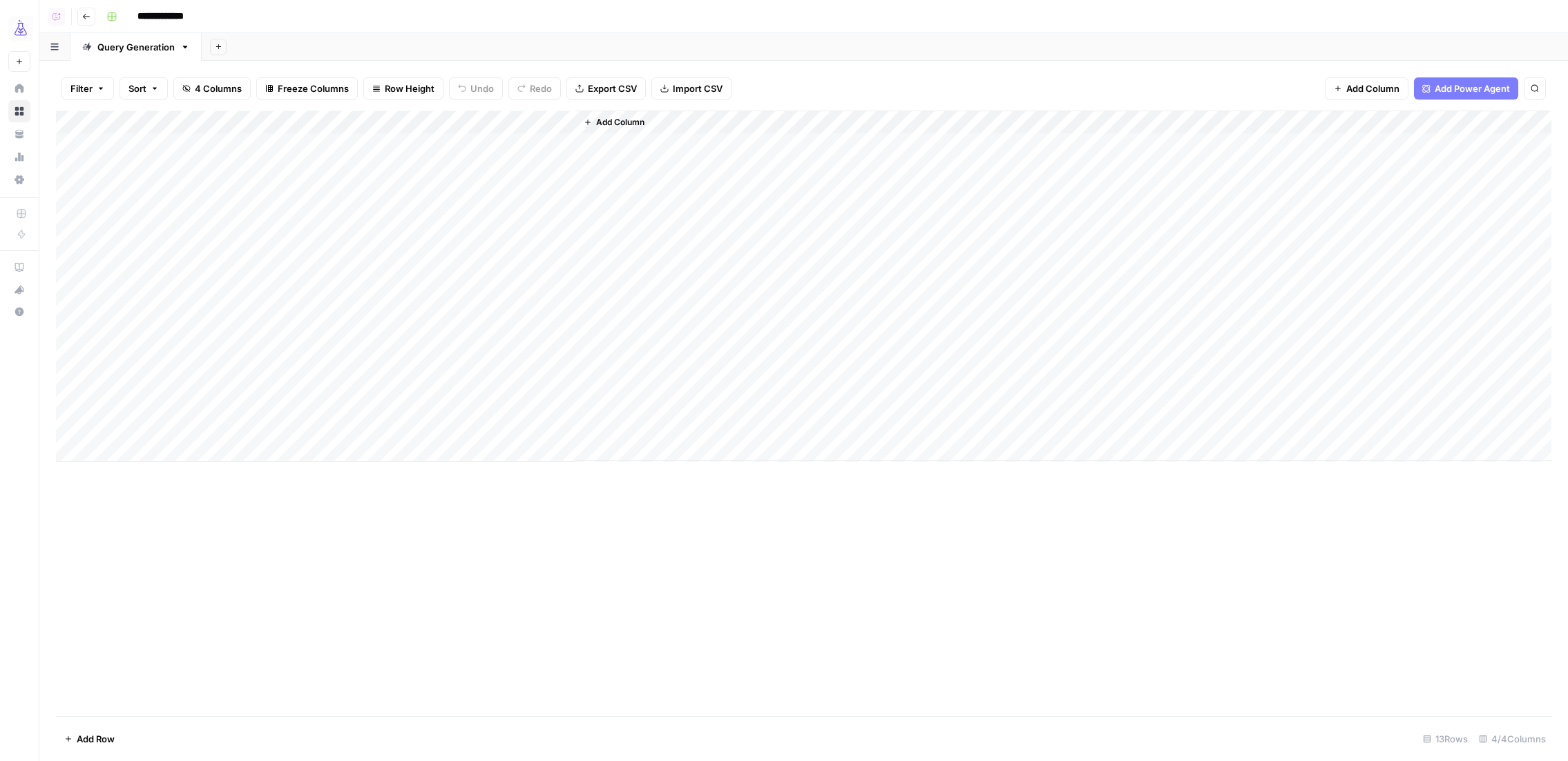
click at [218, 46] on icon "button" at bounding box center [217, 46] width 4 height 4
click at [243, 90] on span "Blank" at bounding box center [287, 95] width 102 height 14
click at [125, 142] on div "Add Column" at bounding box center [803, 192] width 1495 height 163
click at [145, 125] on div "Add Column" at bounding box center [803, 192] width 1495 height 163
click at [132, 157] on input "Title" at bounding box center [160, 156] width 140 height 14
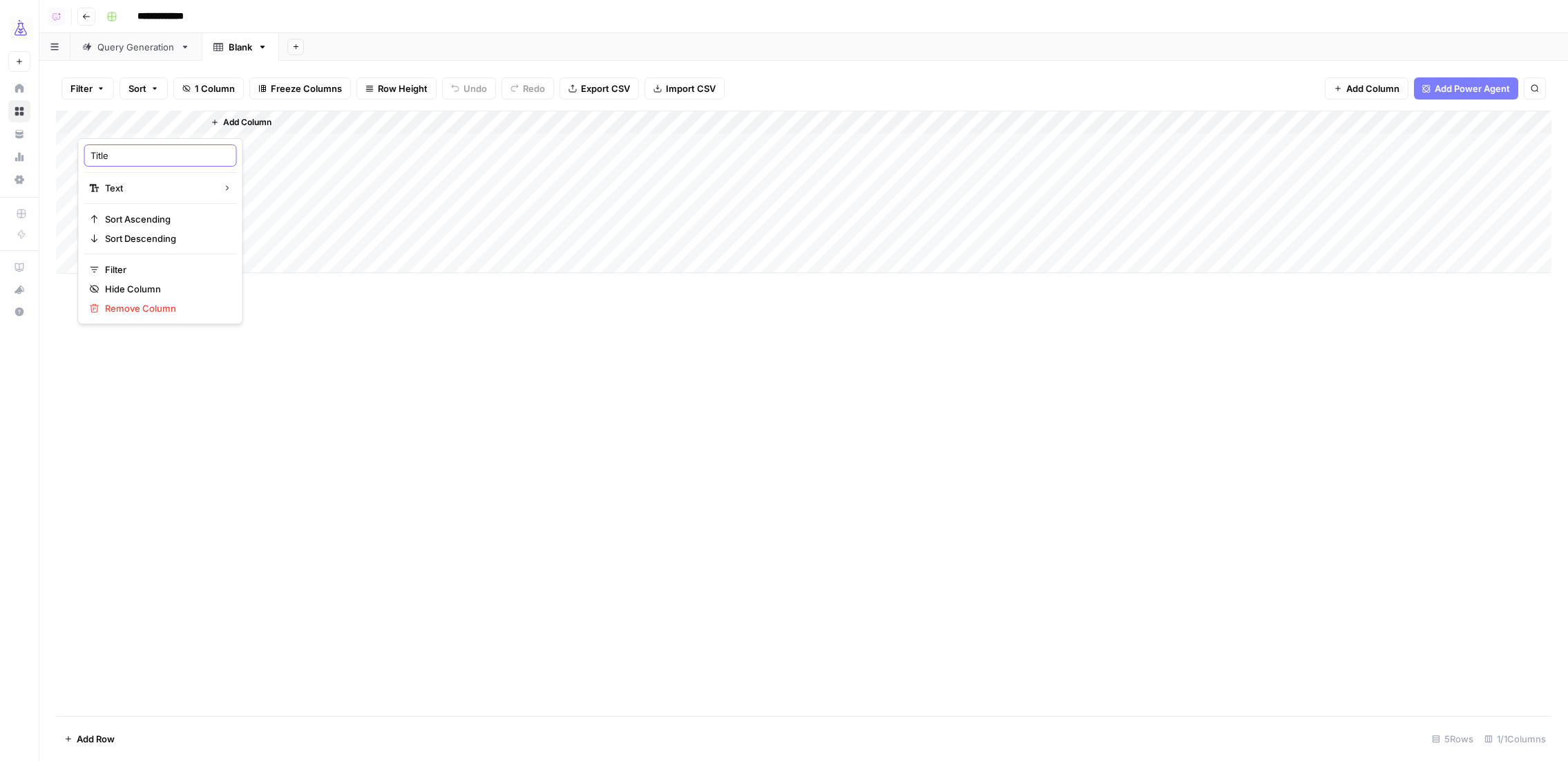
click at [132, 157] on input "Title" at bounding box center [160, 156] width 140 height 14
type input "url"
click at [144, 148] on div "Add Column" at bounding box center [803, 192] width 1495 height 163
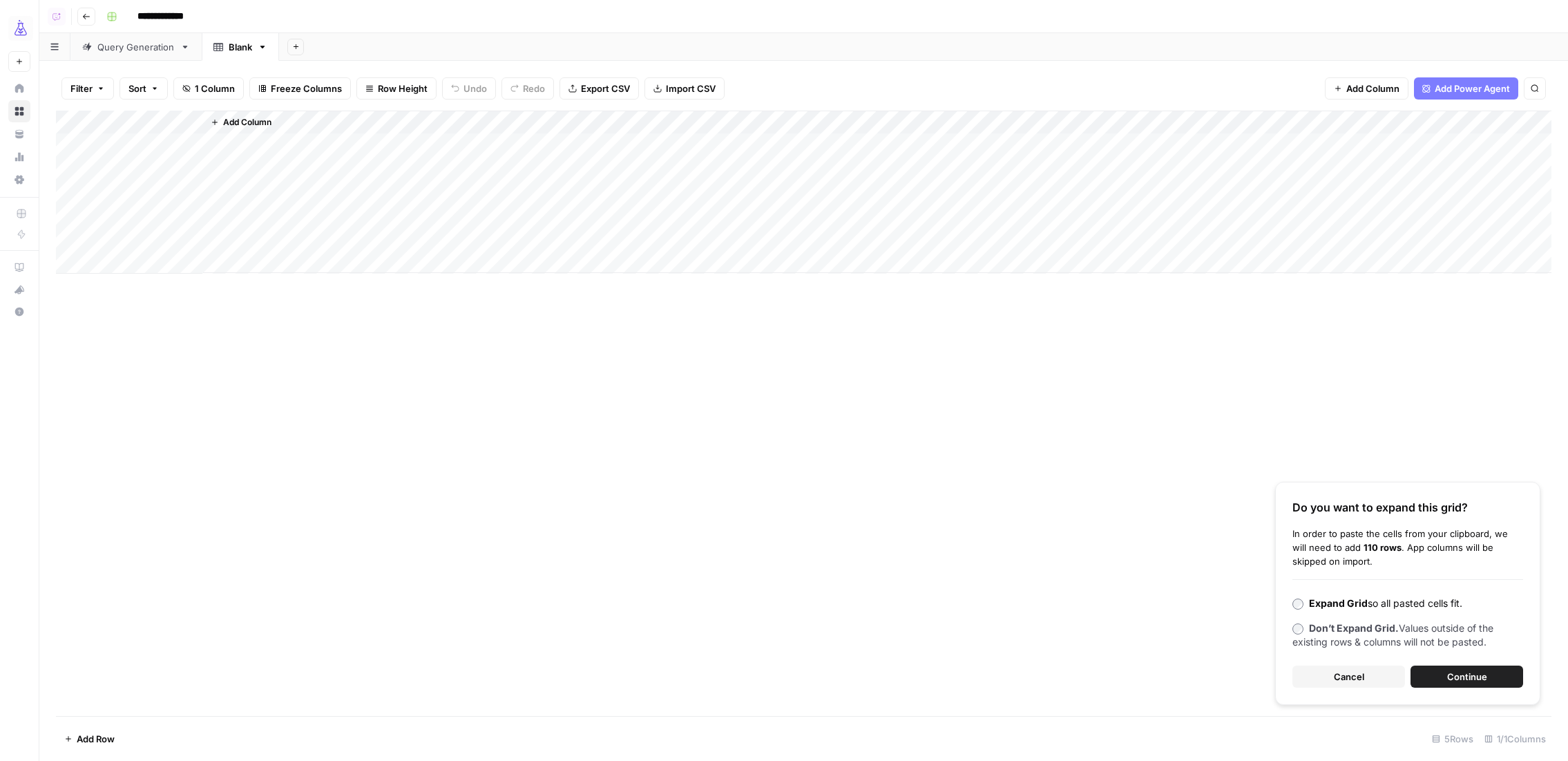
click at [1463, 675] on span "Continue" at bounding box center [1467, 677] width 40 height 14
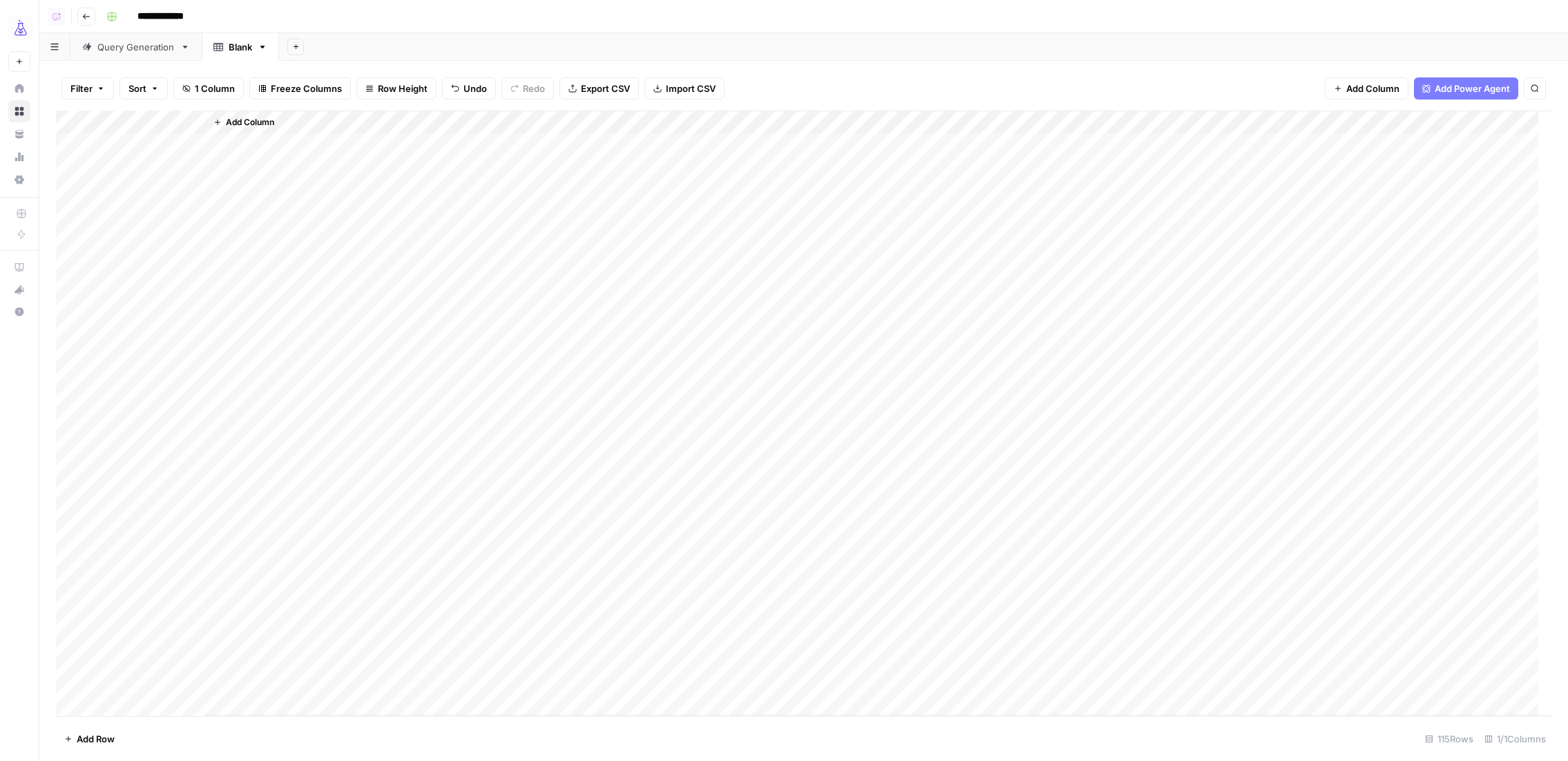
click at [127, 122] on div "Add Column" at bounding box center [803, 413] width 1495 height 606
drag, startPoint x: 284, startPoint y: 164, endPoint x: 252, endPoint y: 156, distance: 33.0
click at [284, 164] on div "Add Column" at bounding box center [878, 413] width 1346 height 605
click at [145, 145] on div "Add Column" at bounding box center [803, 413] width 1495 height 606
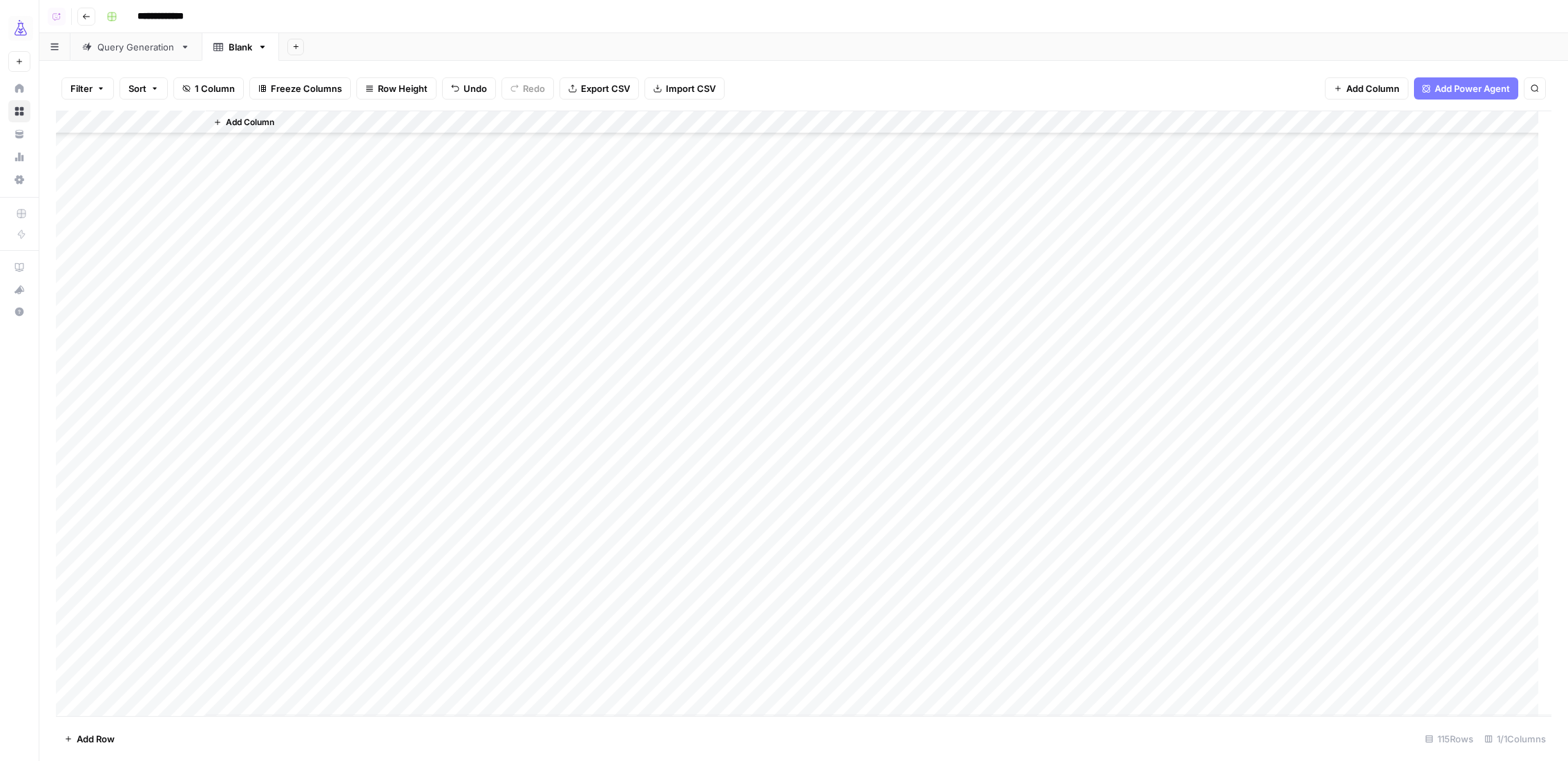
click at [253, 120] on span "Add Column" at bounding box center [250, 122] width 49 height 12
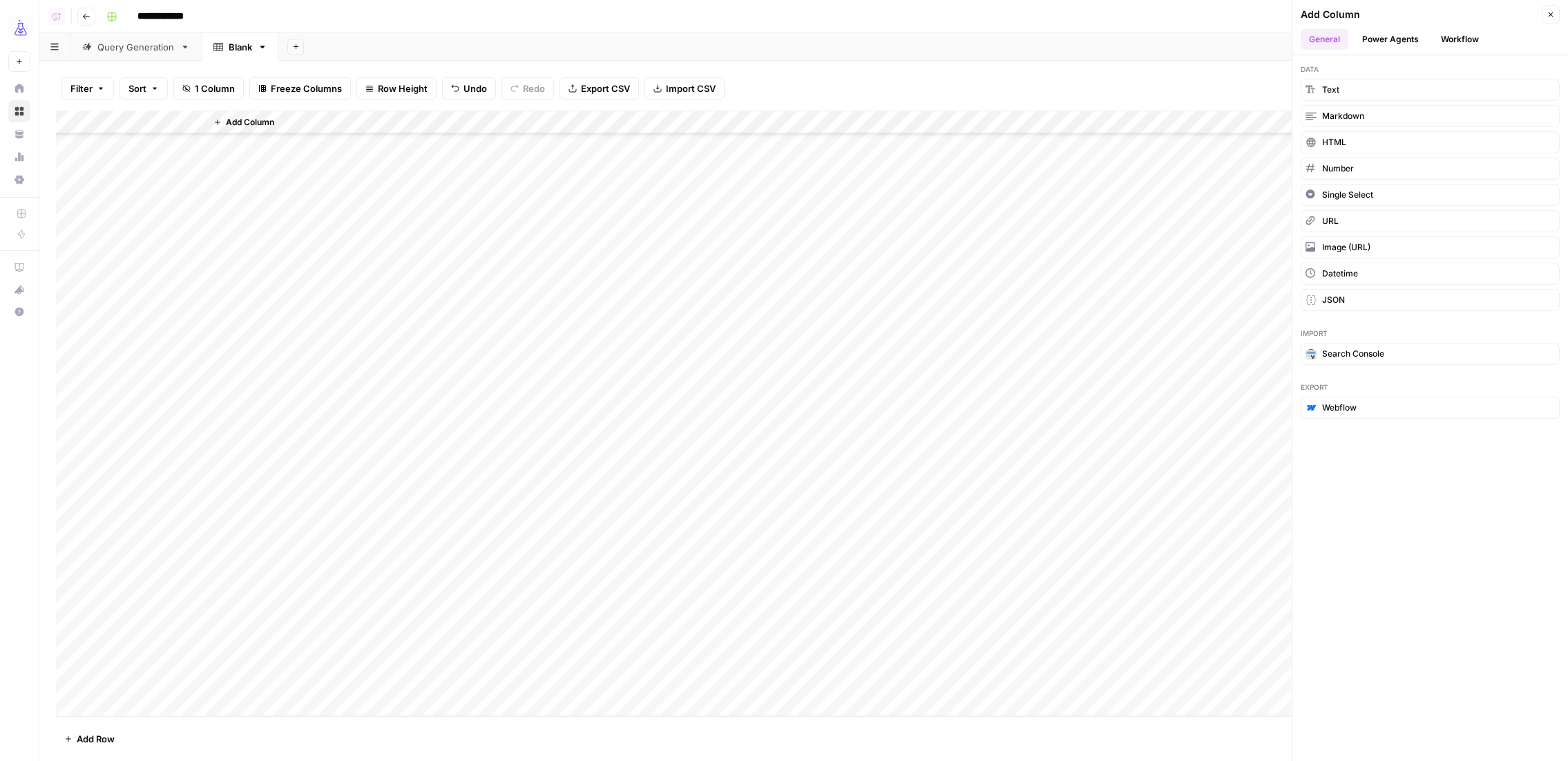
scroll to position [895, 0]
click at [1455, 39] on button "Workflow" at bounding box center [1461, 39] width 55 height 20
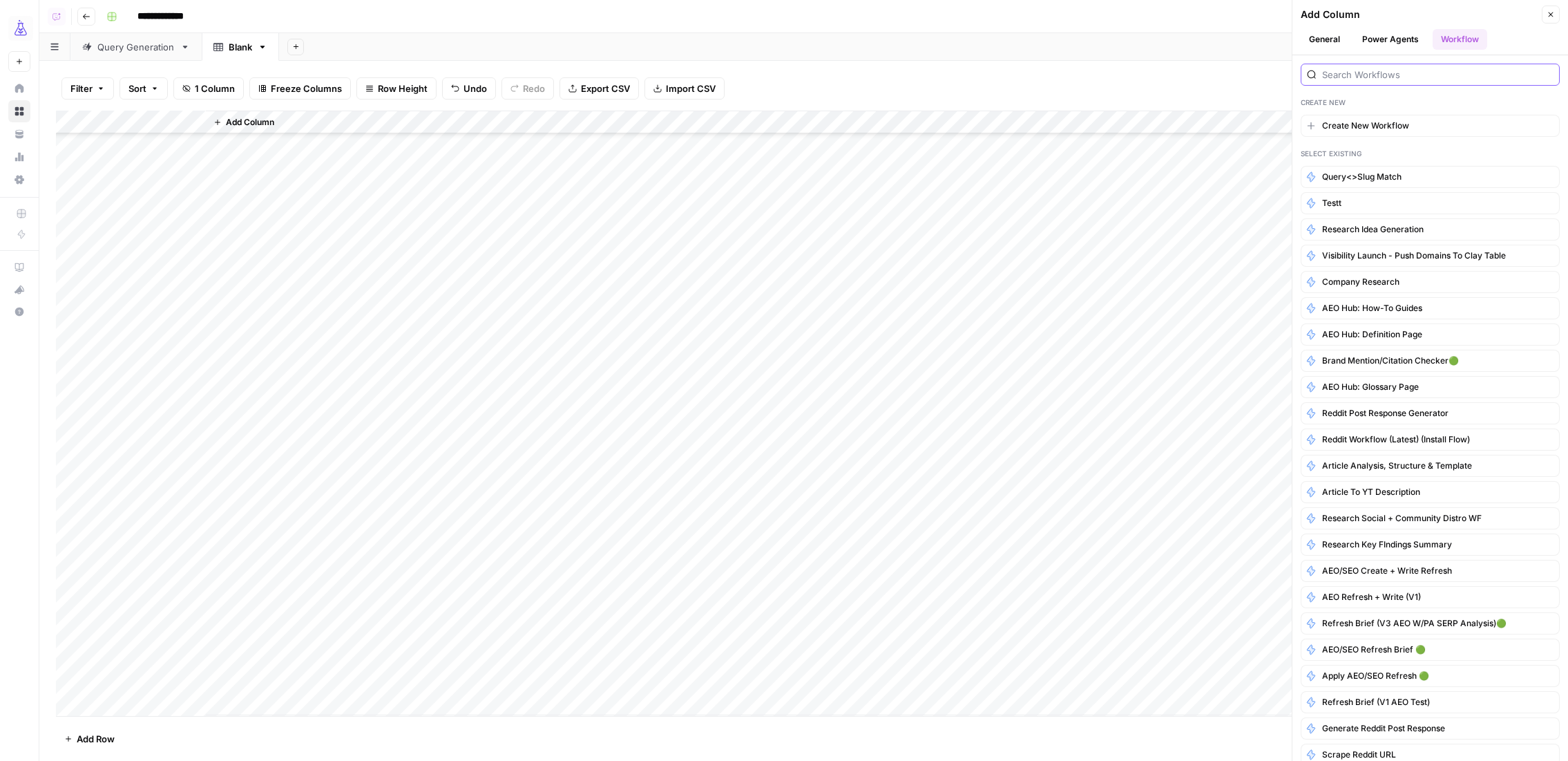
click at [1370, 77] on input "search" at bounding box center [1438, 75] width 231 height 14
type input "m"
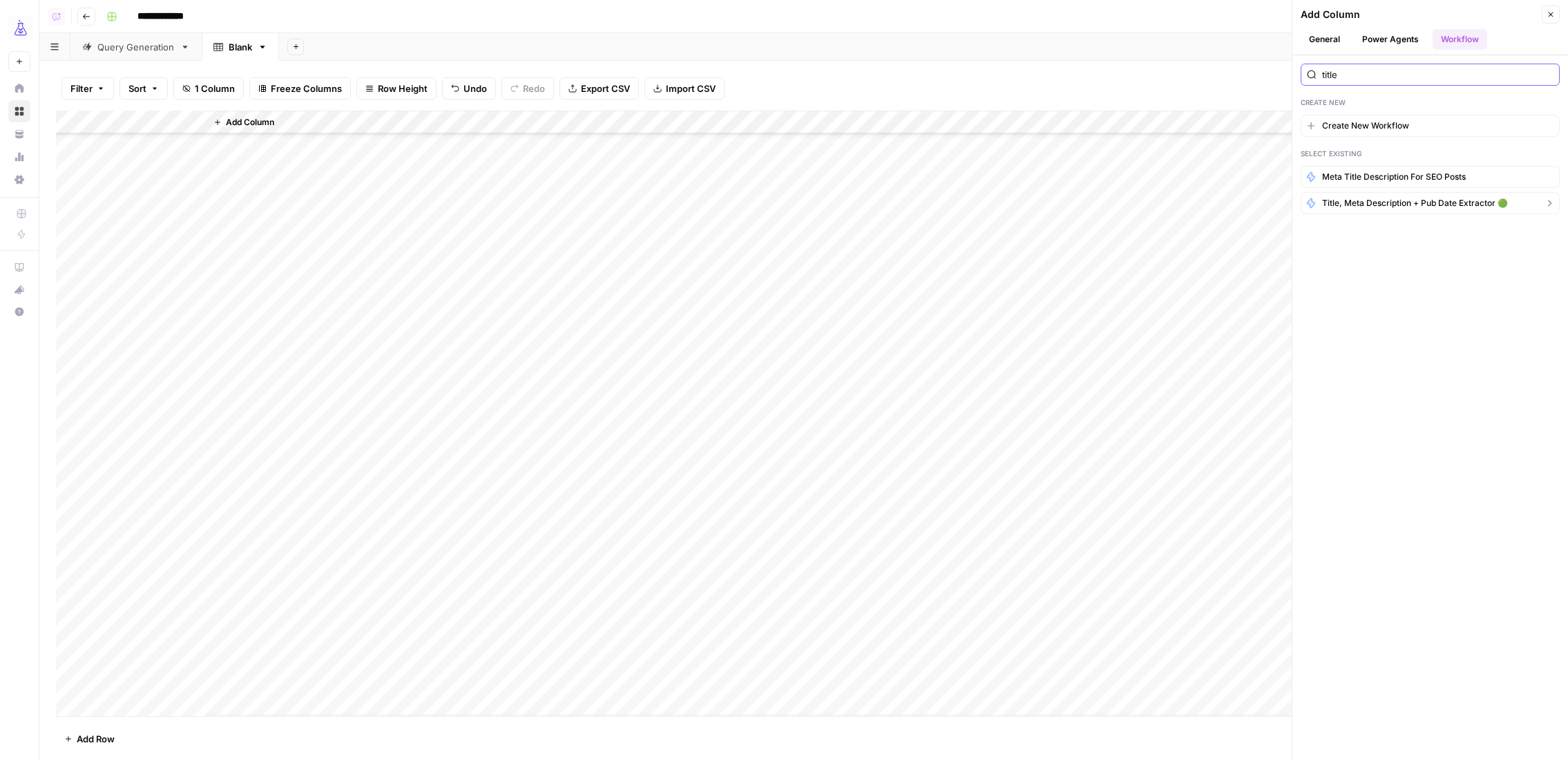
type input "title"
click at [1417, 205] on span "Title, Meta Description + Pub Date Extractor 🟢" at bounding box center [1416, 203] width 186 height 12
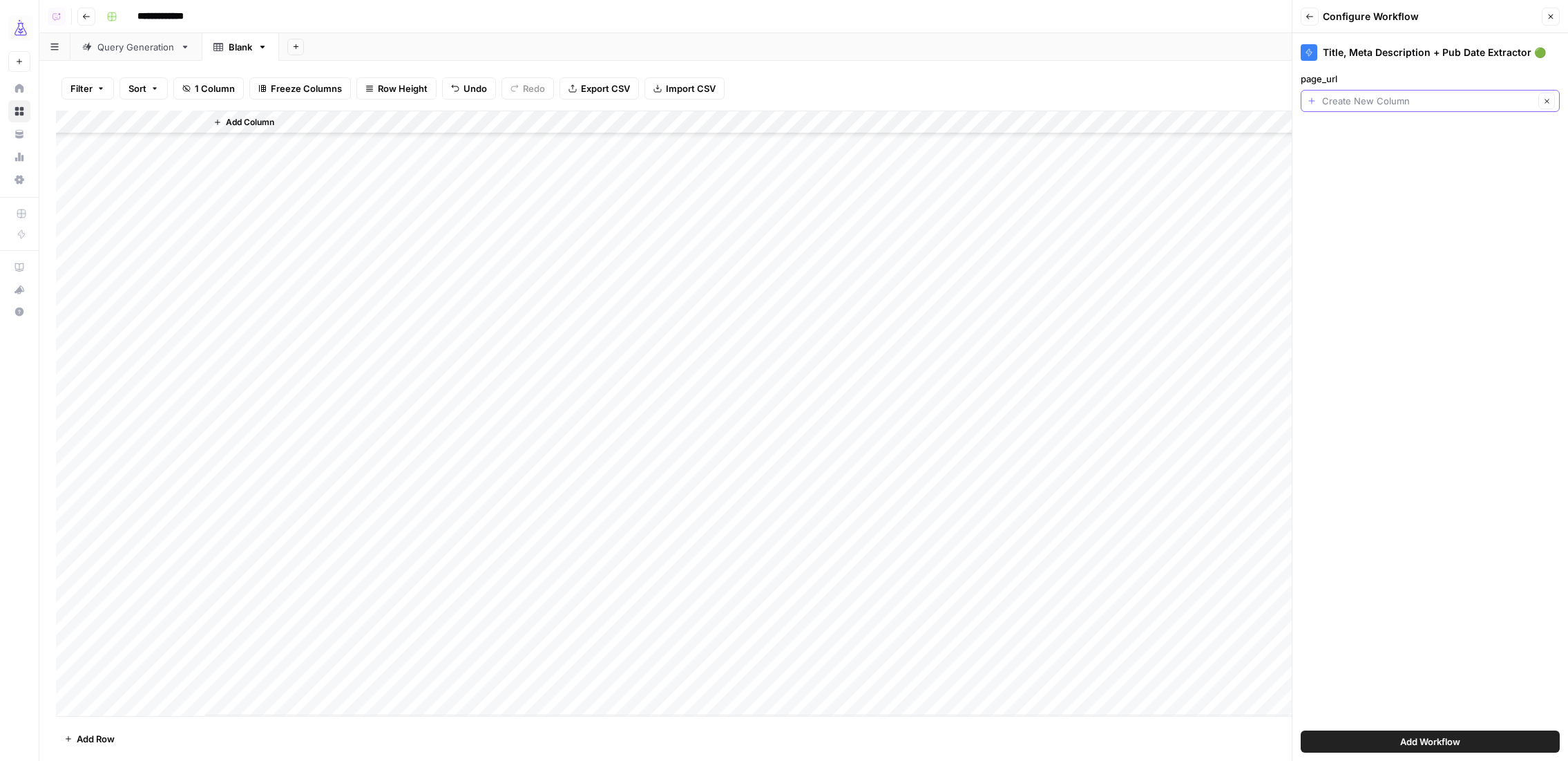
click at [1377, 106] on input "page_url" at bounding box center [1428, 101] width 212 height 14
click at [1315, 180] on span "url" at bounding box center [1420, 179] width 214 height 14
type input "url"
click at [1532, 741] on button "Add Workflow" at bounding box center [1431, 741] width 259 height 22
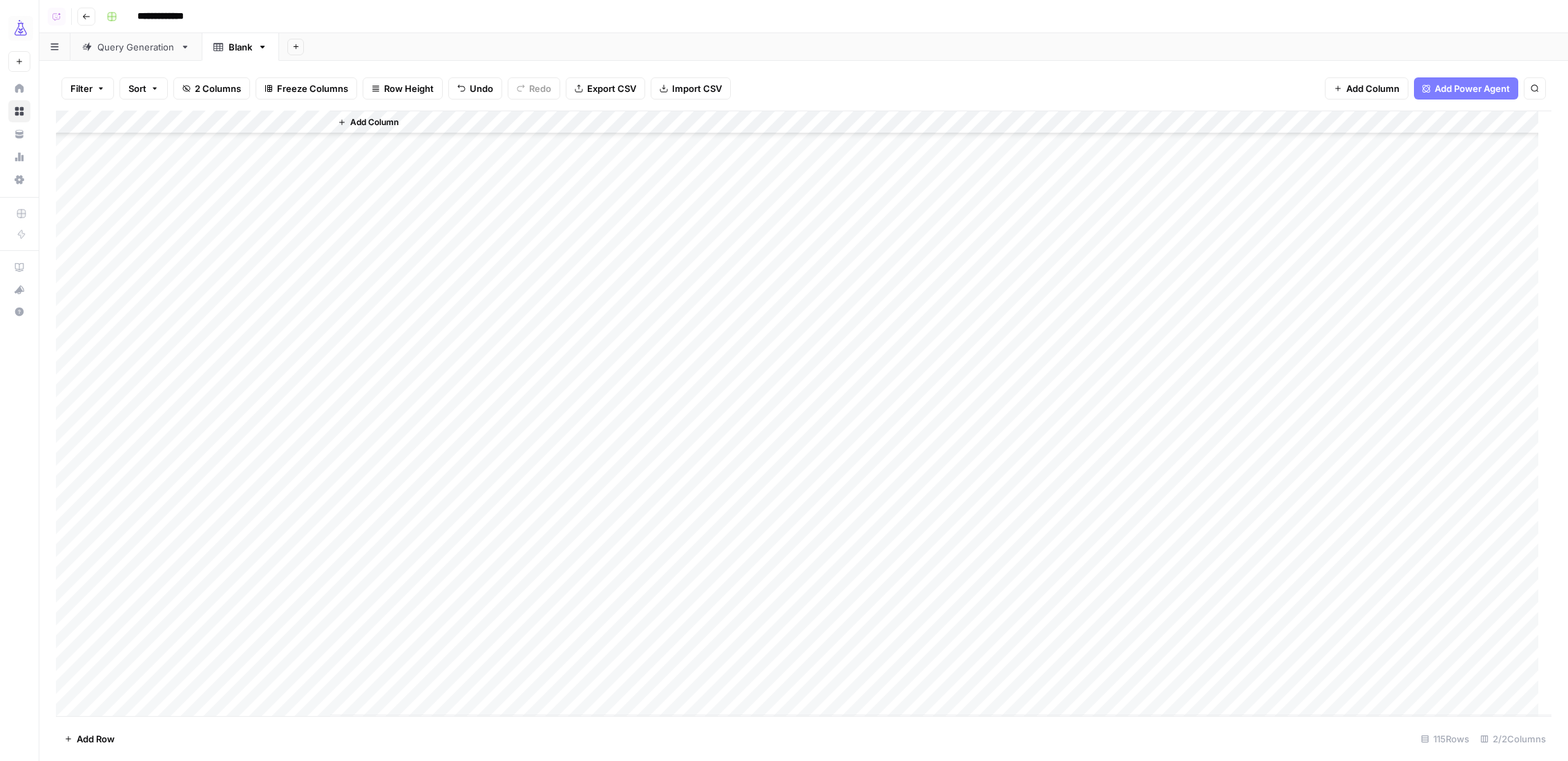
click at [318, 122] on div "Add Column" at bounding box center [803, 413] width 1495 height 606
click at [349, 150] on span "All Rows" at bounding box center [367, 154] width 87 height 14
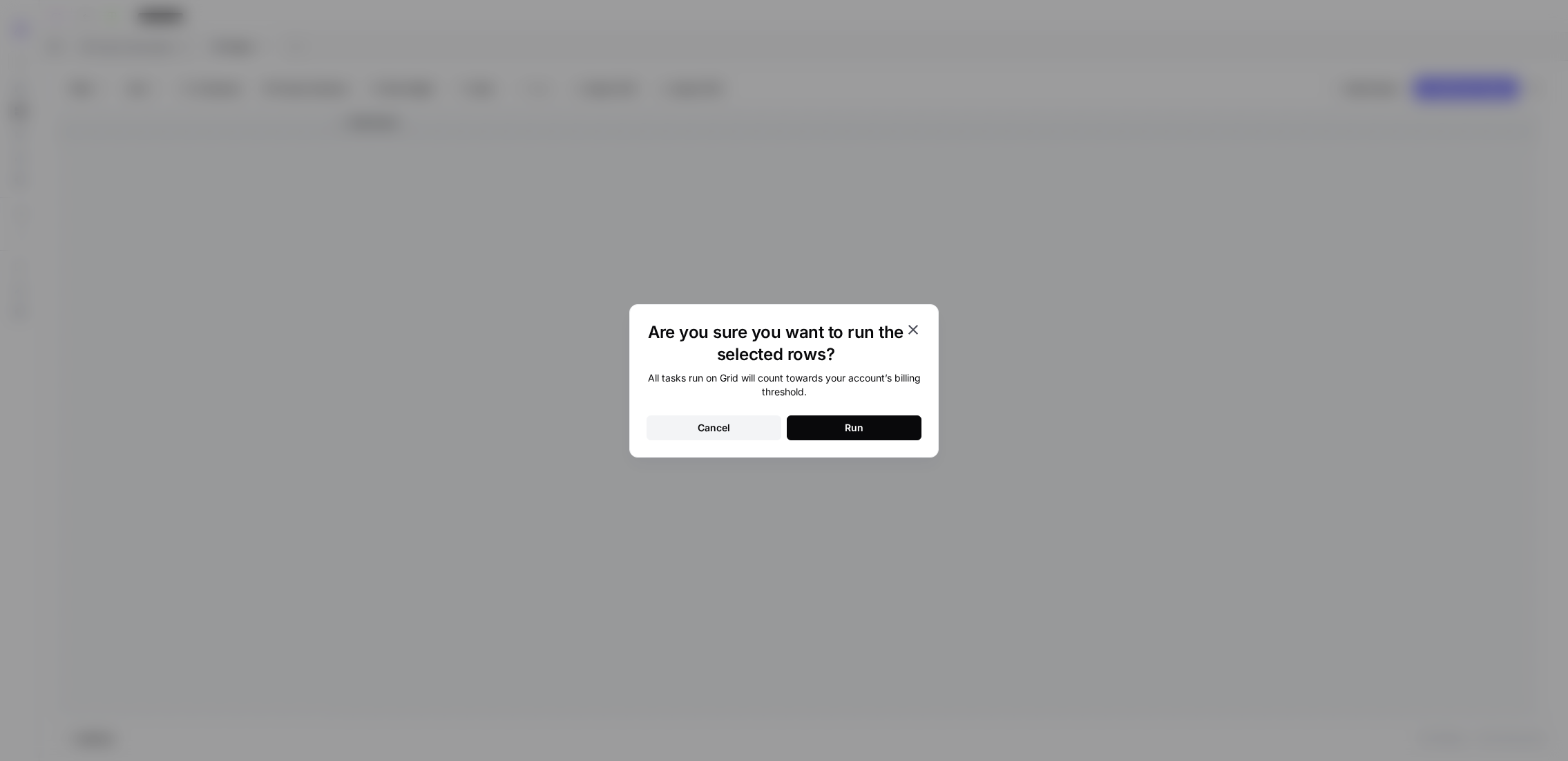
click at [876, 418] on button "Run" at bounding box center [854, 428] width 135 height 25
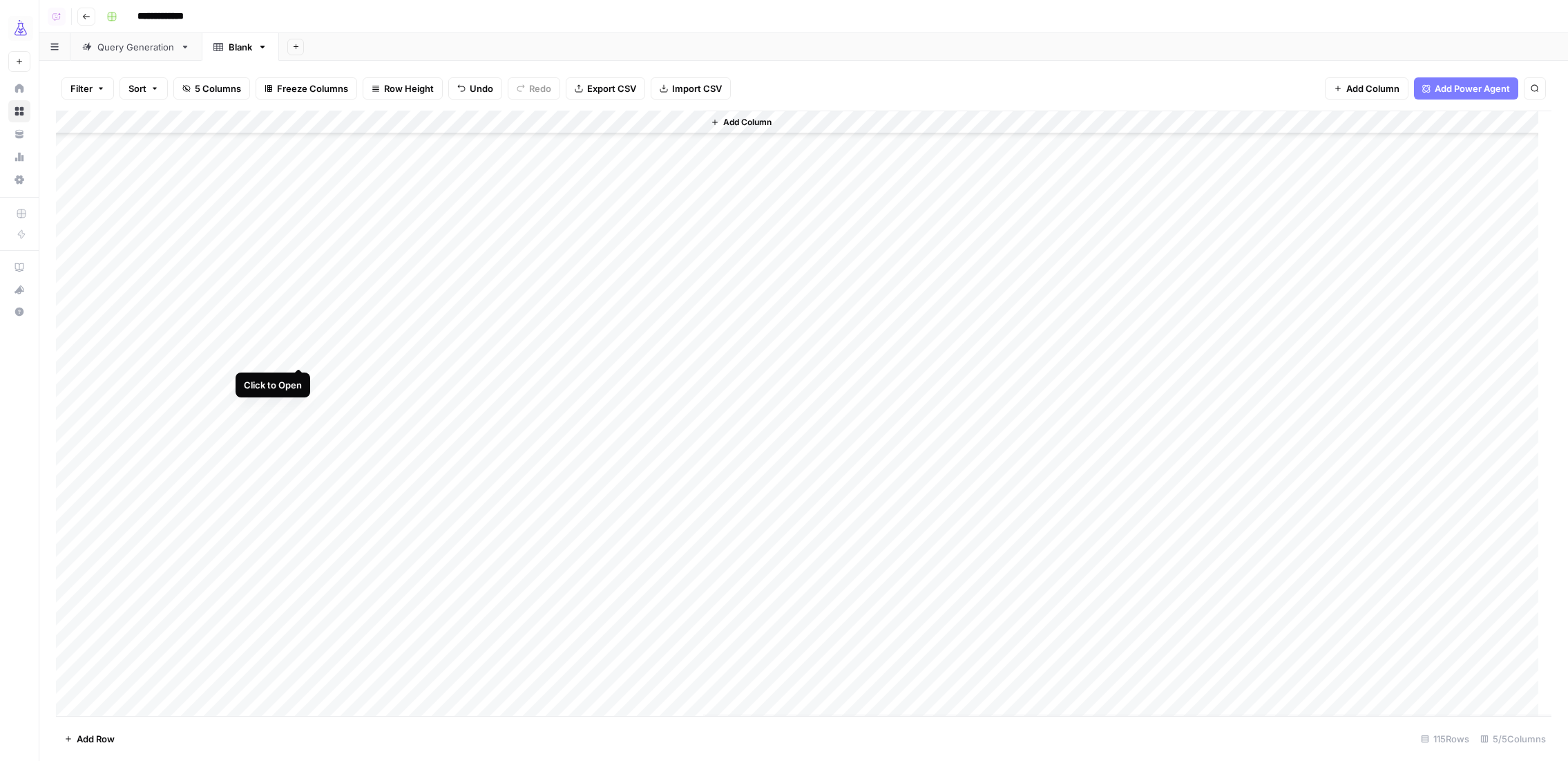
click at [298, 356] on div "Add Column" at bounding box center [803, 413] width 1495 height 606
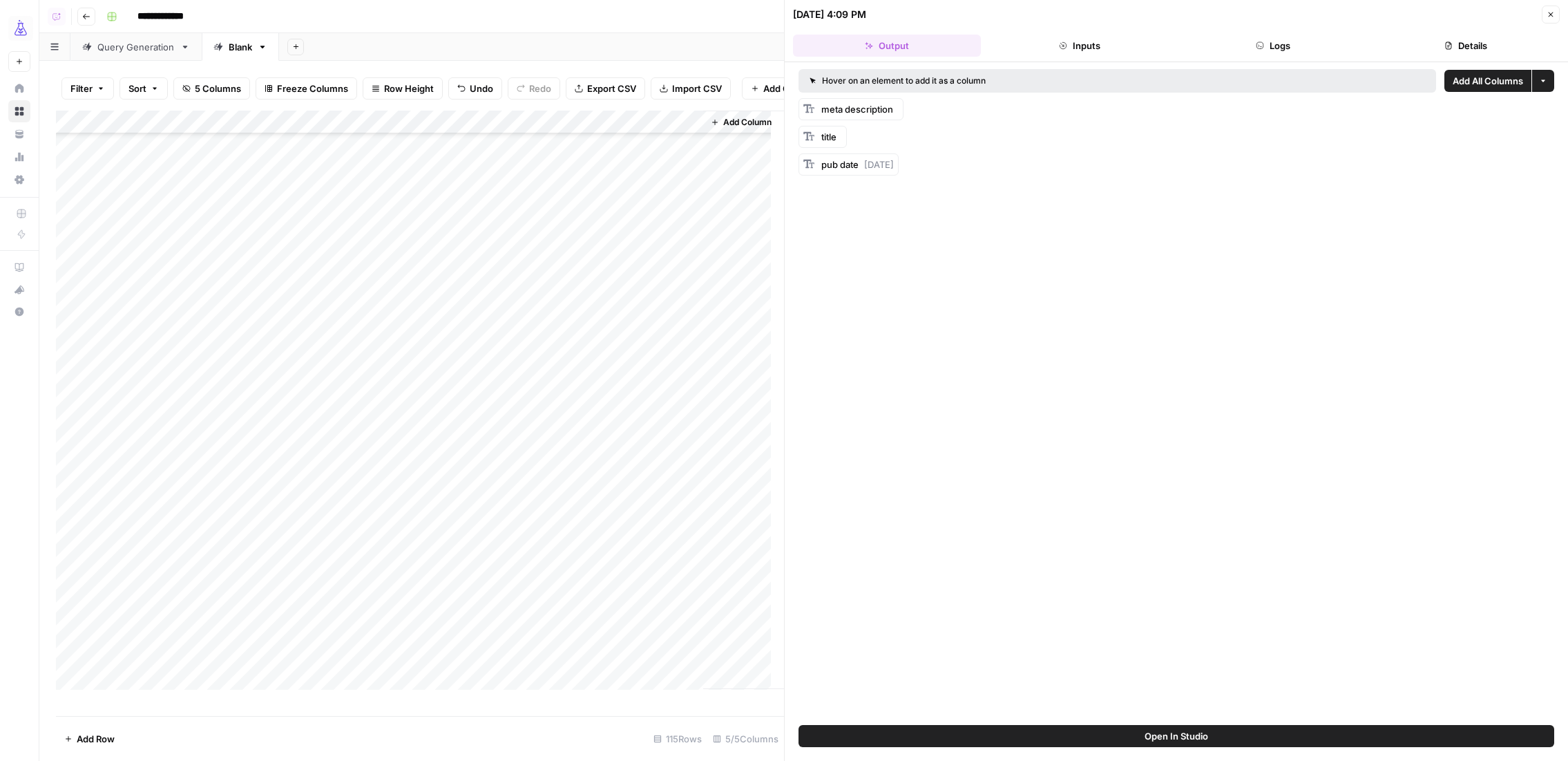
click at [1240, 43] on button "Logs" at bounding box center [1273, 45] width 188 height 22
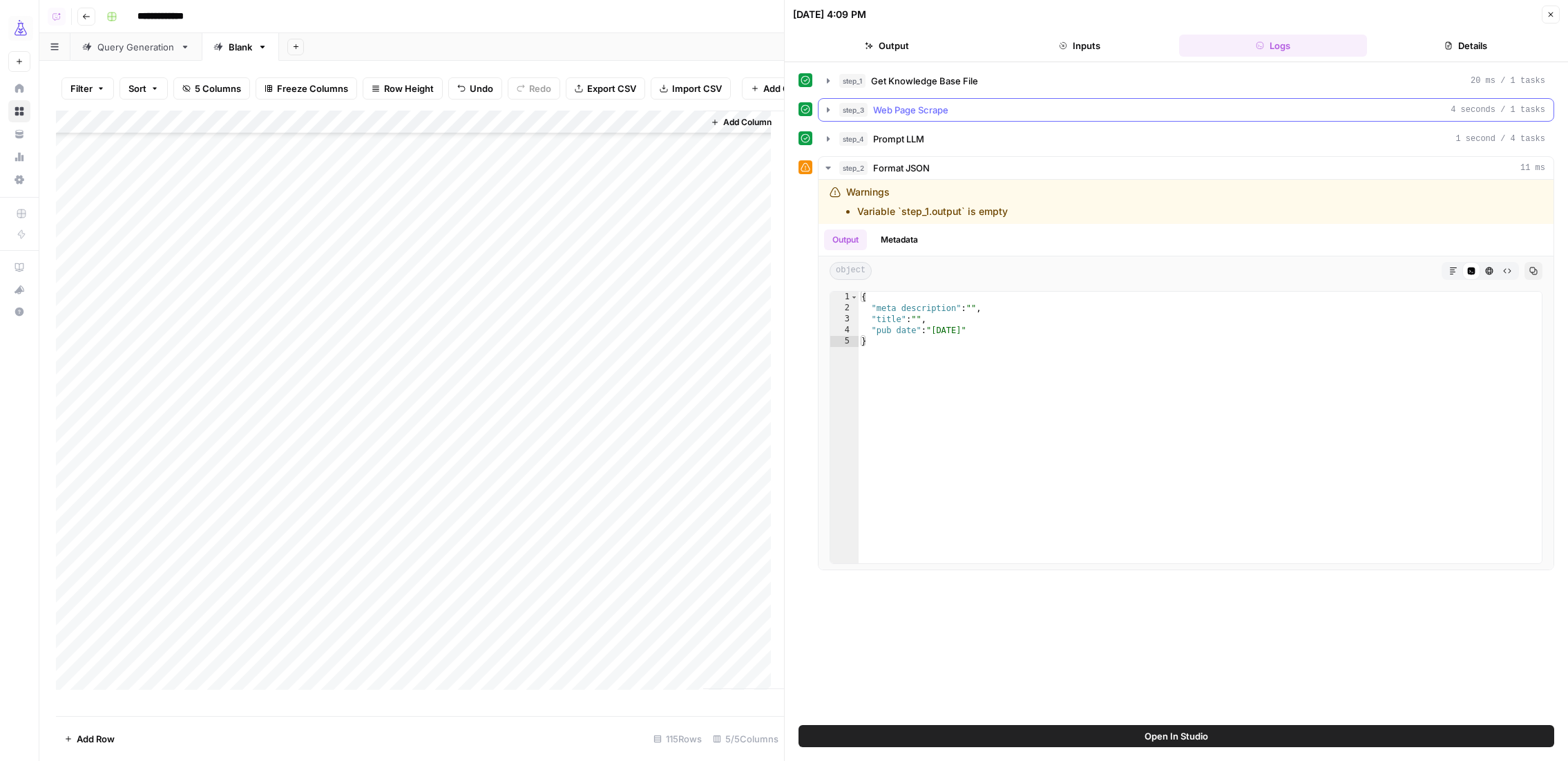
click at [826, 114] on icon "button" at bounding box center [828, 110] width 11 height 11
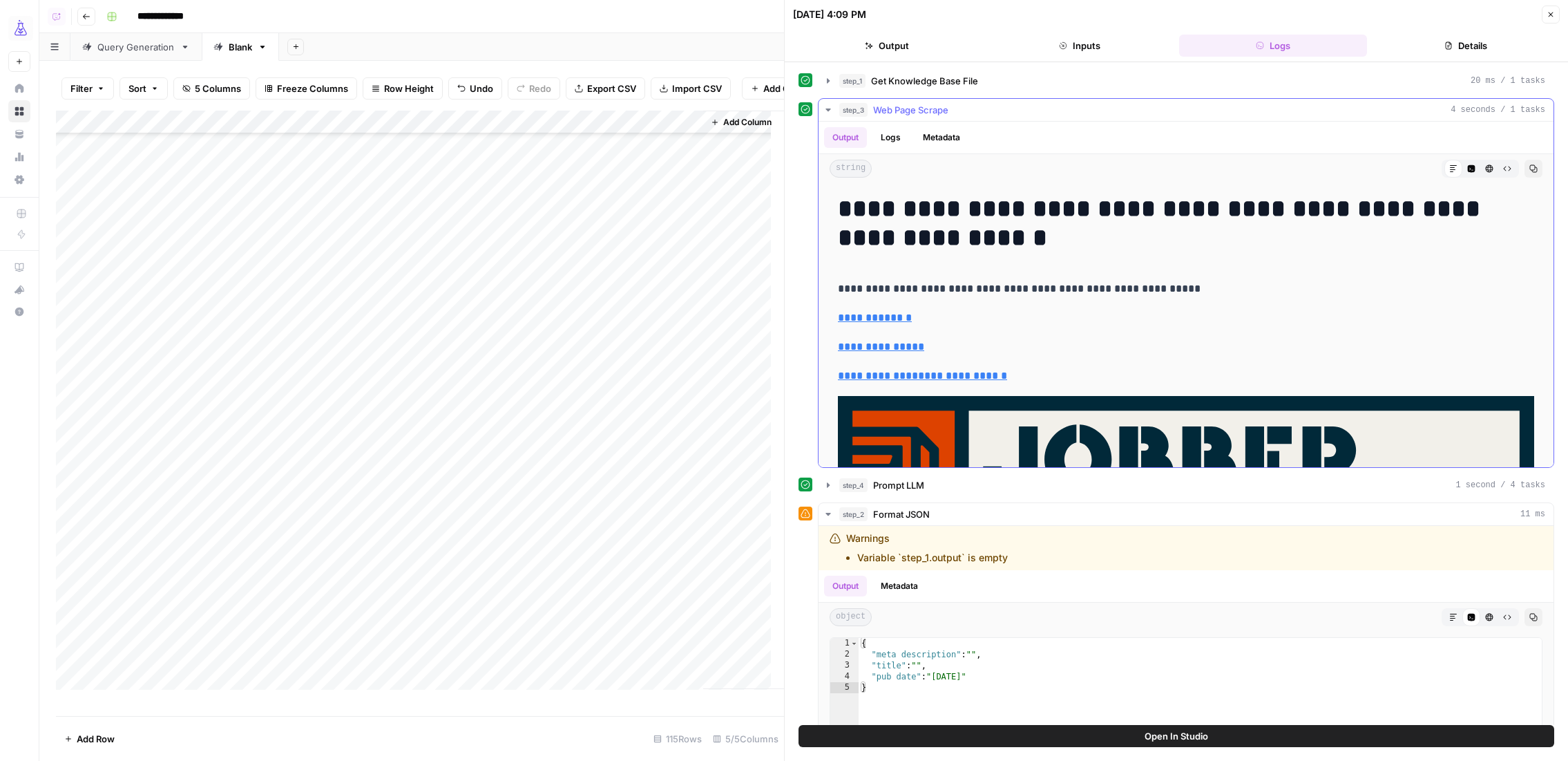
click at [826, 114] on icon "button" at bounding box center [828, 110] width 11 height 11
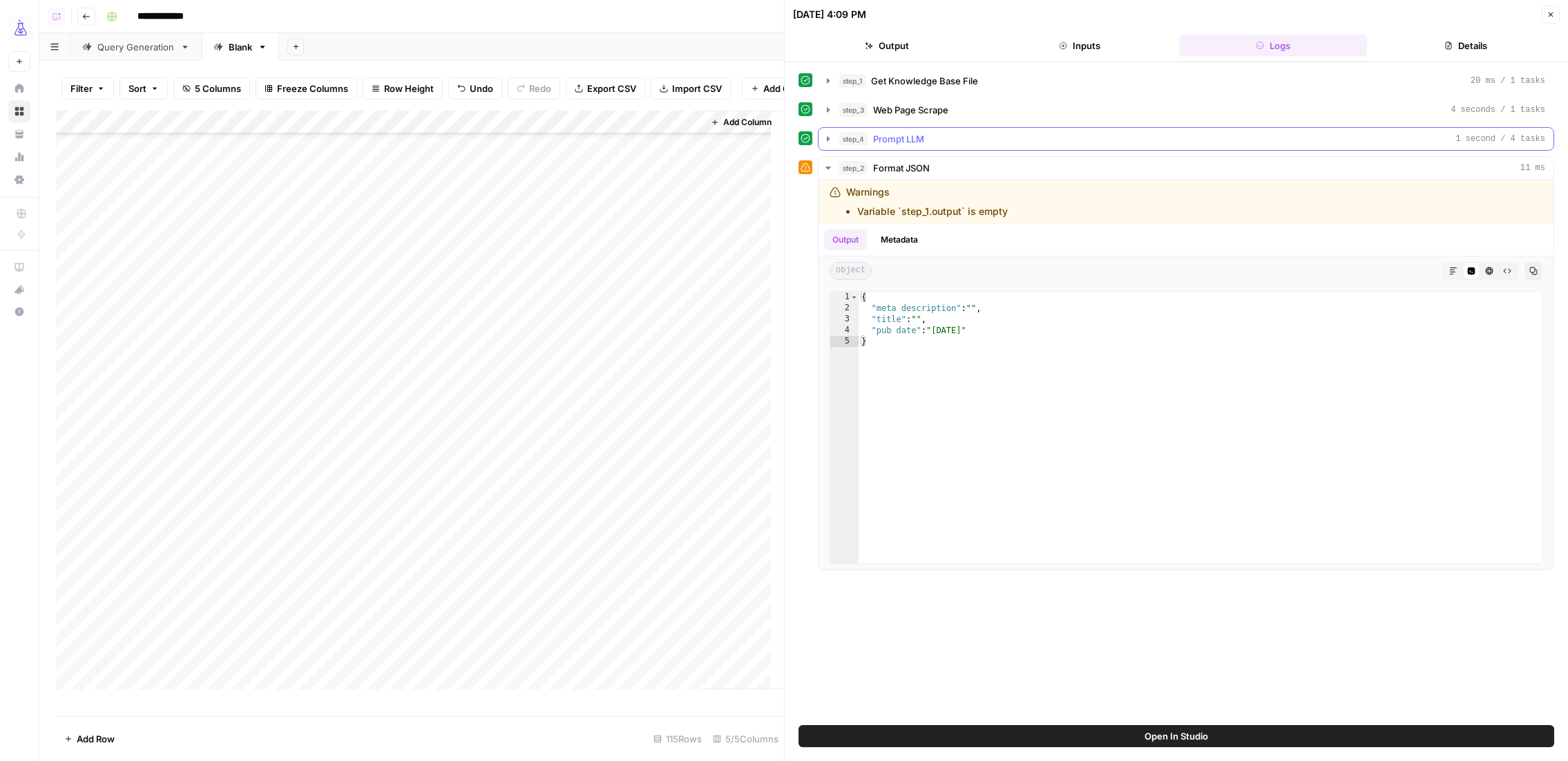
click at [831, 140] on icon "button" at bounding box center [828, 138] width 11 height 11
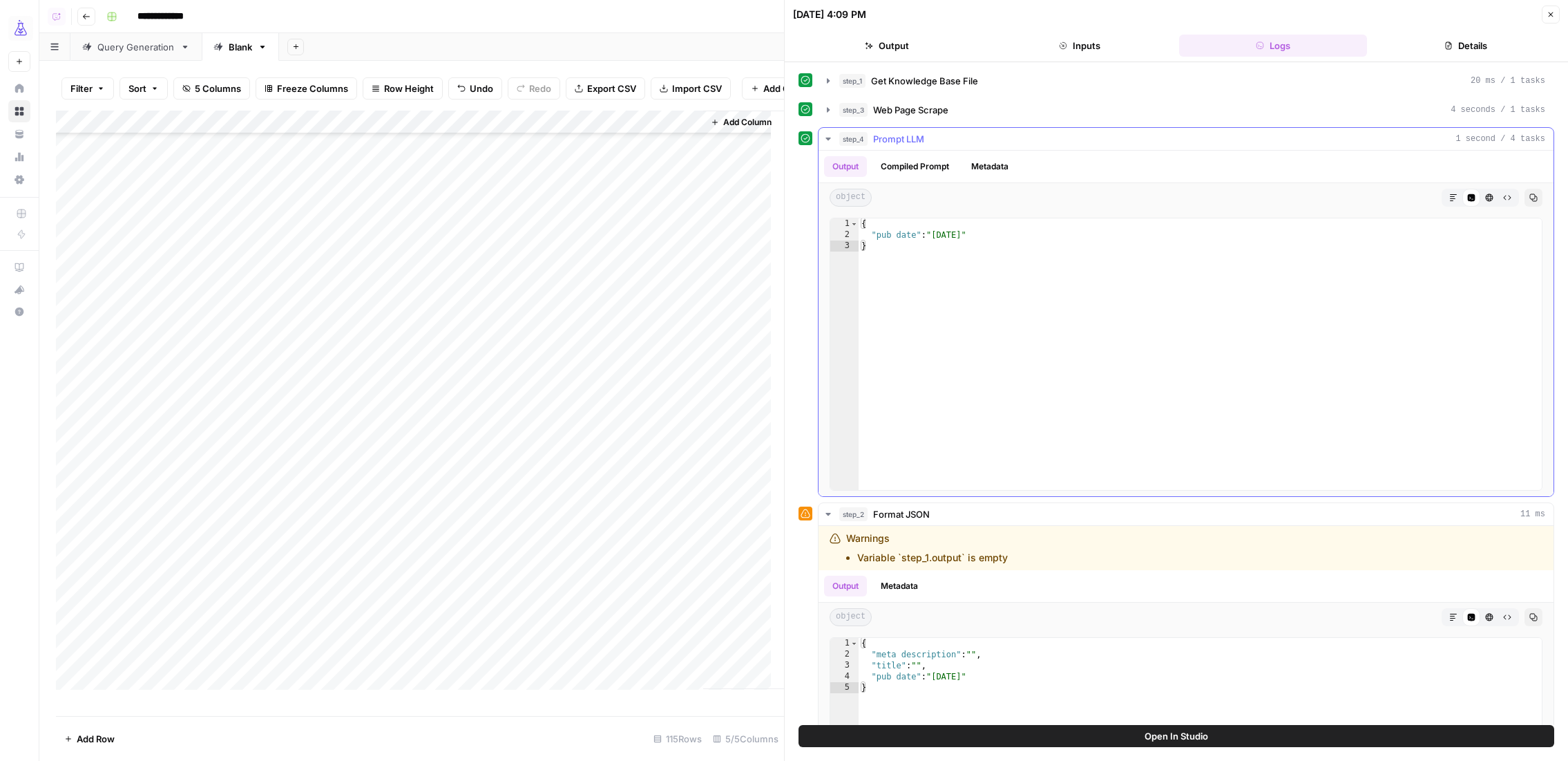
click at [831, 140] on icon "button" at bounding box center [828, 138] width 11 height 11
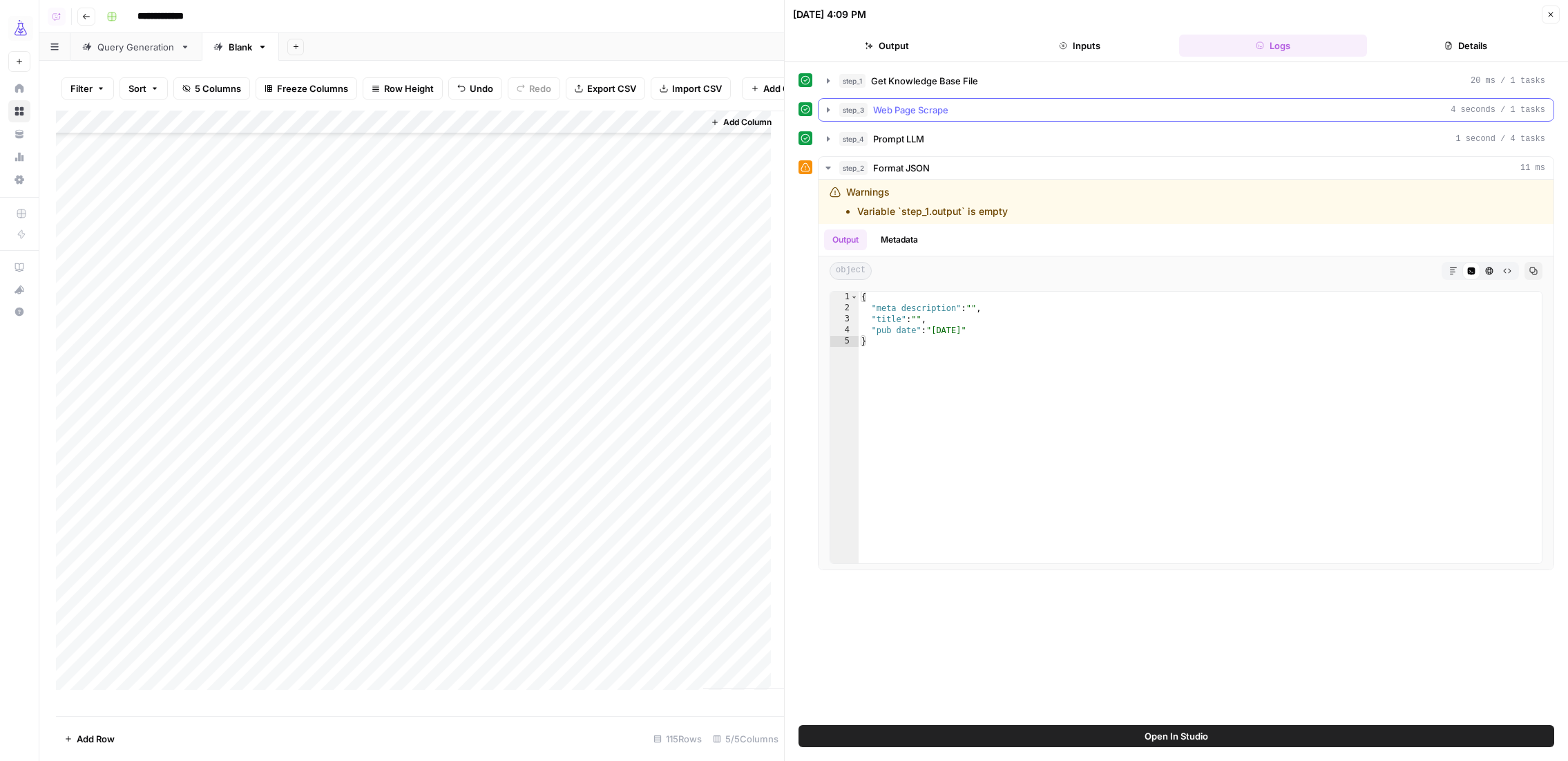
click at [831, 113] on icon "button" at bounding box center [828, 110] width 11 height 11
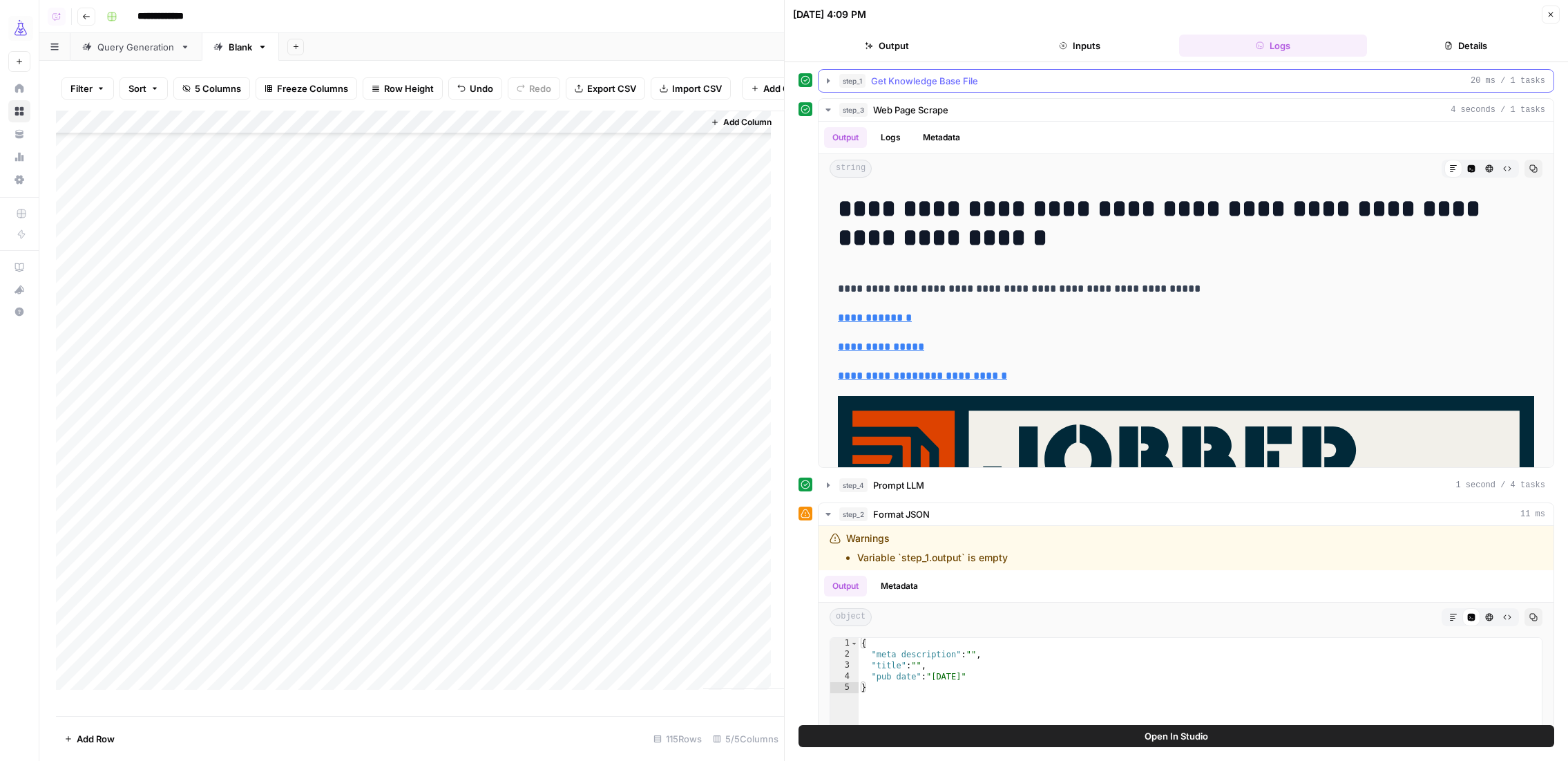
click at [828, 82] on icon "button" at bounding box center [828, 80] width 3 height 4
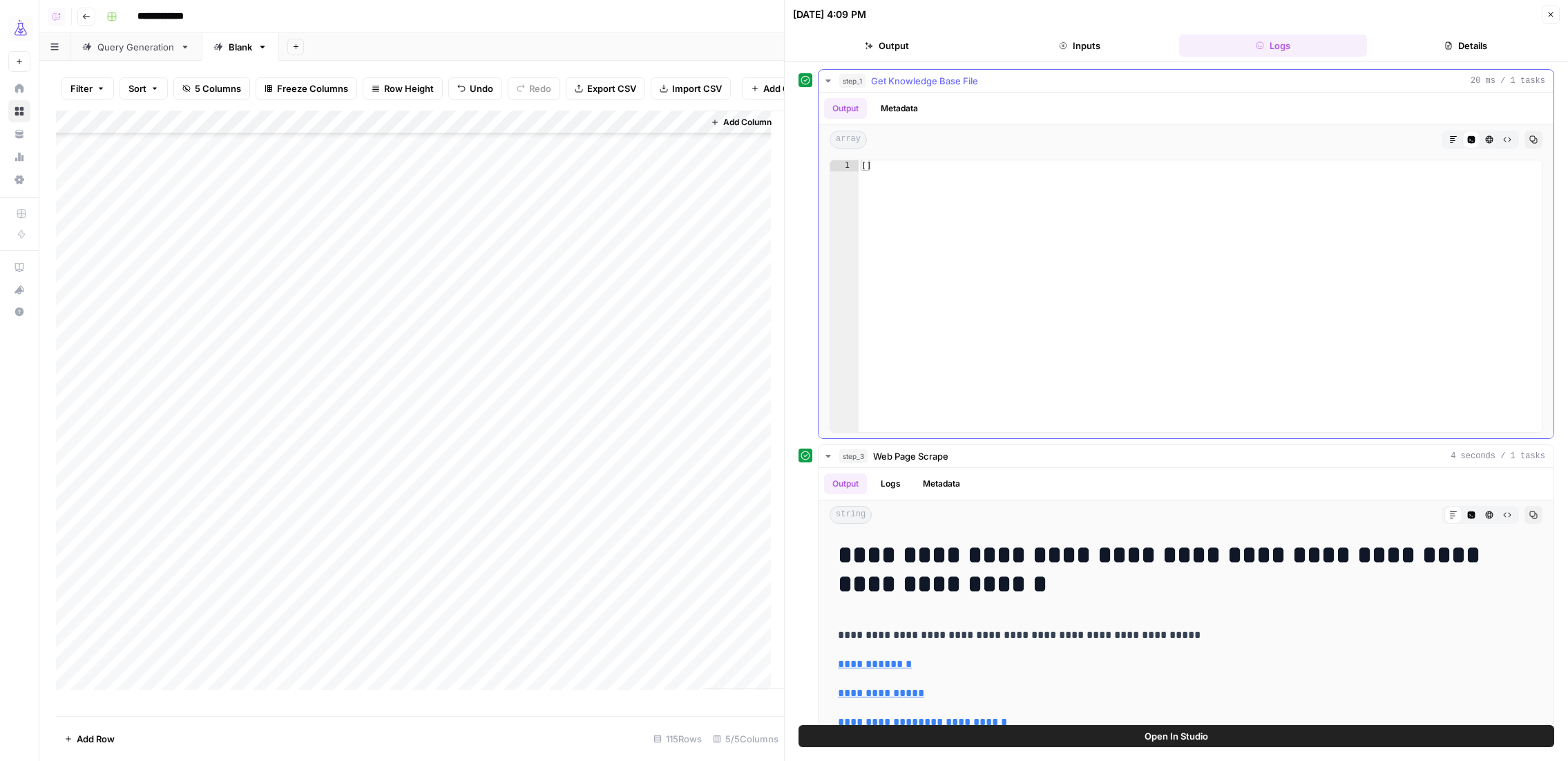
click at [828, 82] on icon "button" at bounding box center [827, 81] width 4 height 3
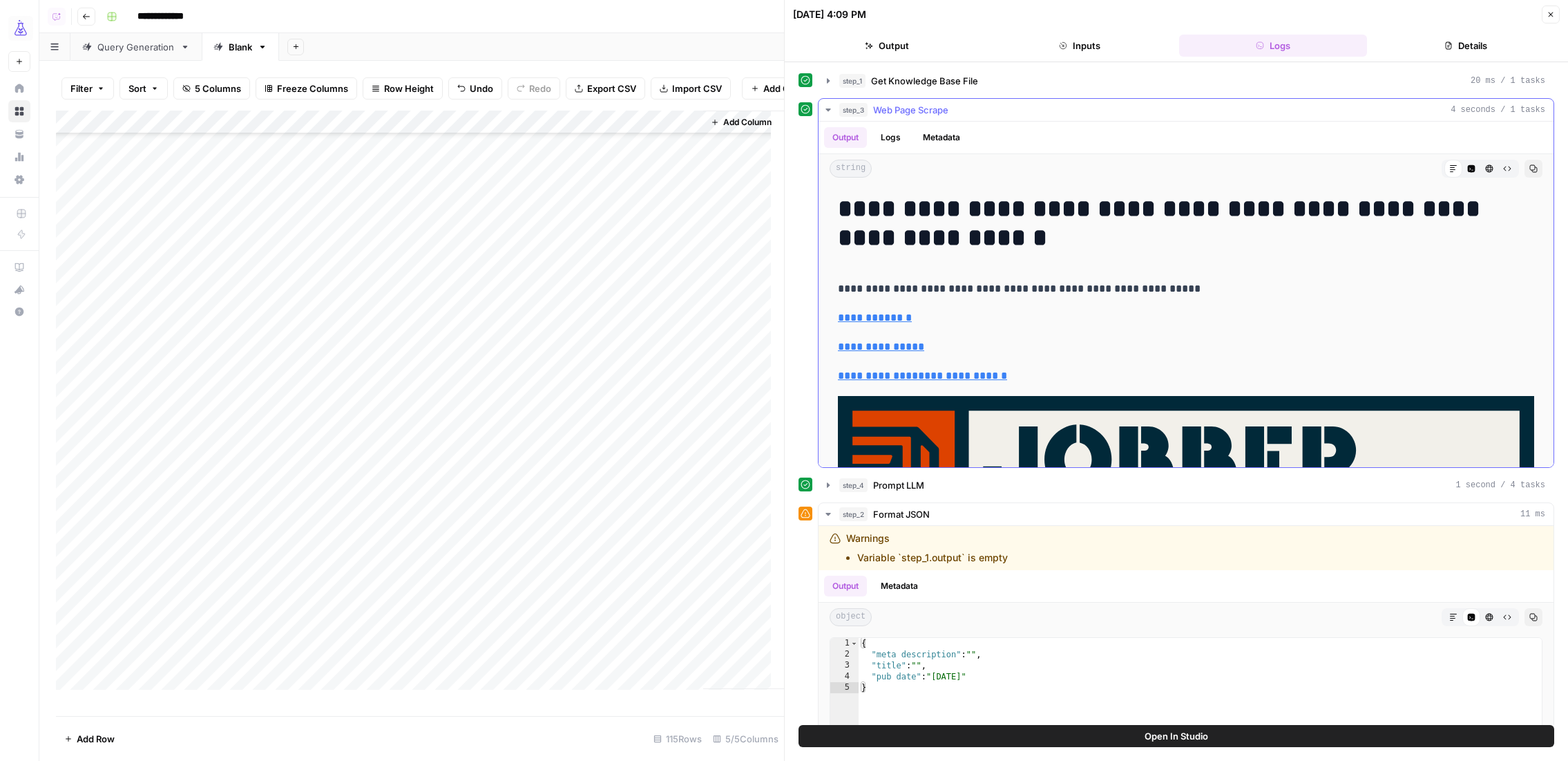
click at [924, 133] on button "Metadata" at bounding box center [941, 137] width 54 height 20
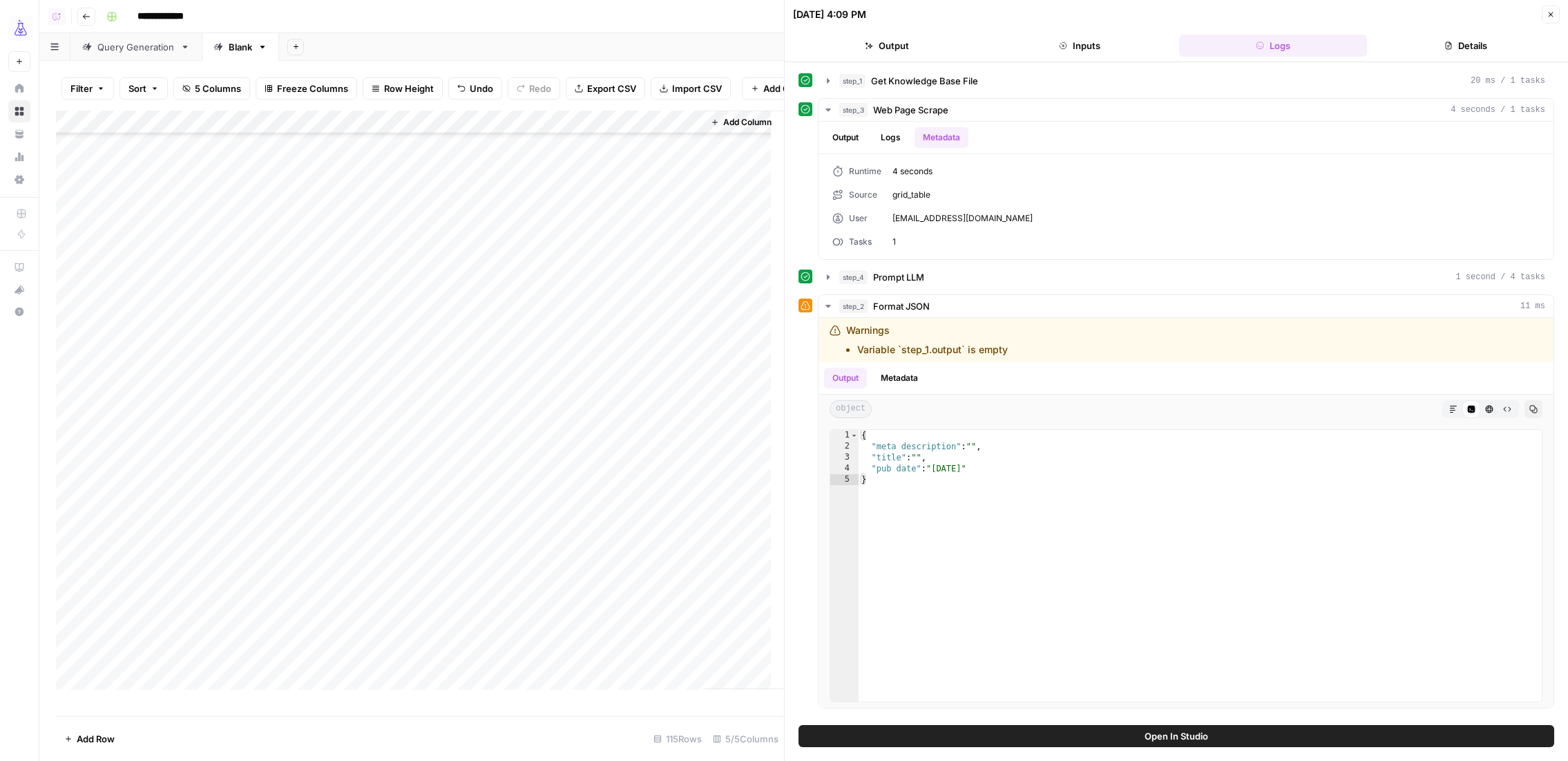
scroll to position [474, 0]
